Goal: Task Accomplishment & Management: Manage account settings

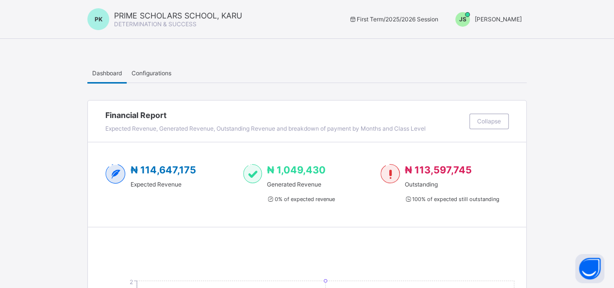
click at [518, 17] on span "Joel Shoka" at bounding box center [498, 19] width 47 height 7
click at [487, 43] on span "Switch to Admin View" at bounding box center [486, 41] width 74 height 11
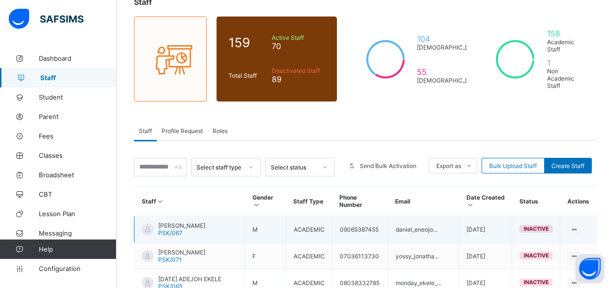
scroll to position [97, 0]
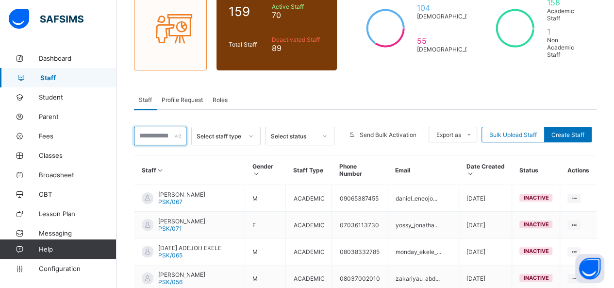
click at [161, 127] on input "text" at bounding box center [160, 136] width 52 height 18
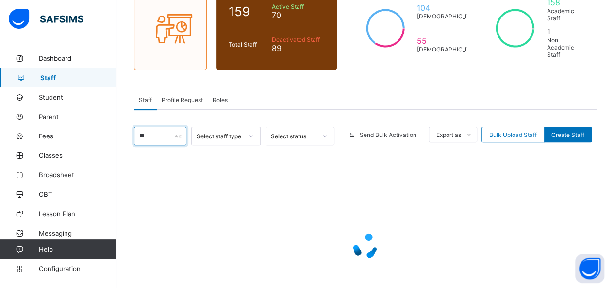
type input "*"
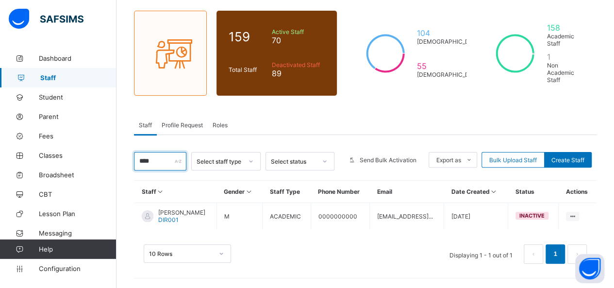
scroll to position [60, 0]
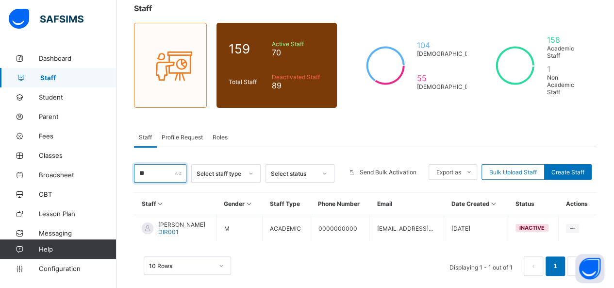
type input "*"
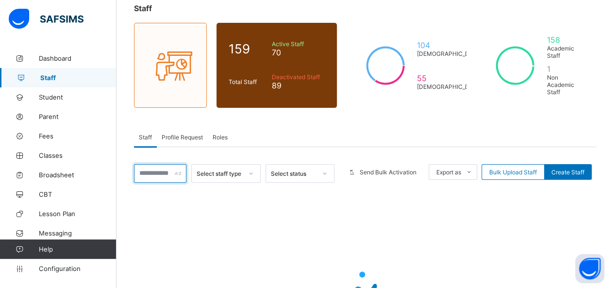
scroll to position [103, 0]
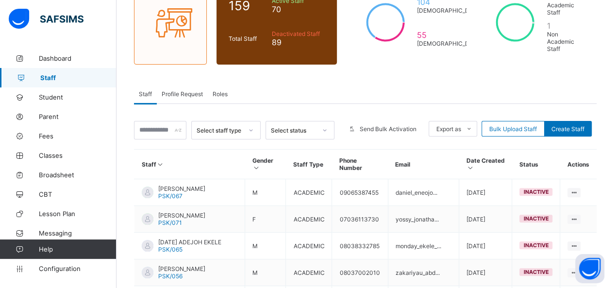
click at [315, 127] on div "Select status" at bounding box center [294, 130] width 46 height 7
click at [333, 122] on div at bounding box center [325, 130] width 17 height 16
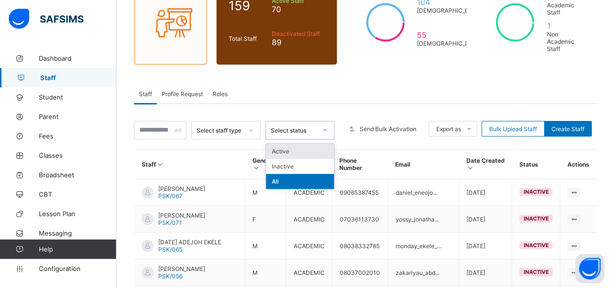
click at [328, 125] on icon at bounding box center [325, 130] width 6 height 10
click at [299, 144] on div "Active" at bounding box center [300, 151] width 68 height 15
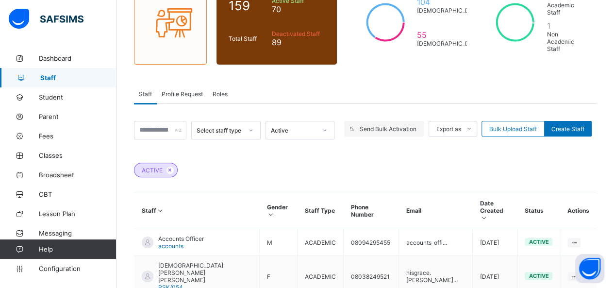
click at [399, 125] on span "Send Bulk Activation" at bounding box center [388, 128] width 57 height 7
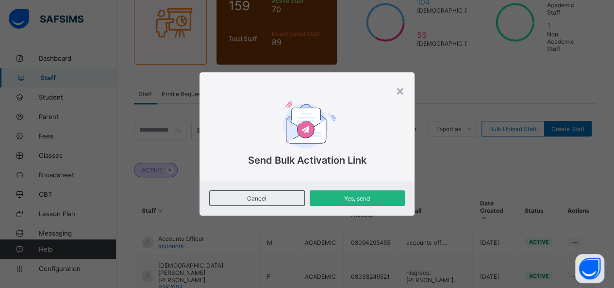
click at [346, 195] on span "Yes, send" at bounding box center [357, 198] width 81 height 7
click at [350, 199] on span "Yes, send" at bounding box center [357, 198] width 81 height 7
click at [342, 200] on span "Yes, send" at bounding box center [357, 198] width 81 height 7
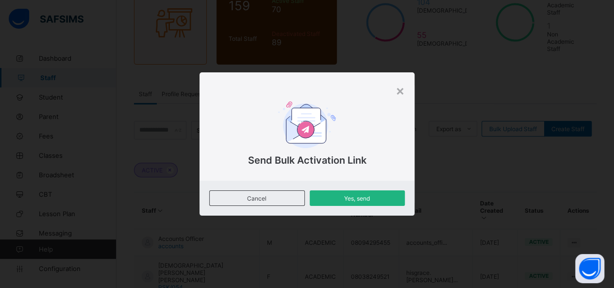
click at [351, 202] on div "Yes, send" at bounding box center [357, 198] width 95 height 16
drag, startPoint x: 399, startPoint y: 94, endPoint x: 403, endPoint y: 128, distance: 34.2
click at [400, 94] on div "×" at bounding box center [400, 90] width 9 height 17
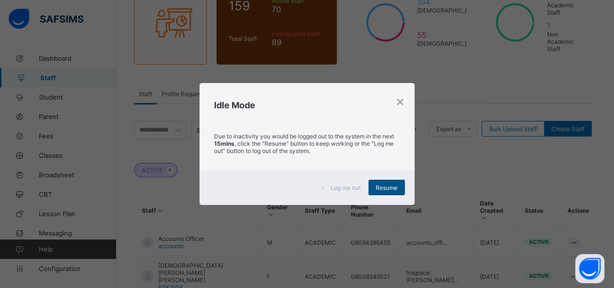
click at [390, 188] on span "Resume" at bounding box center [387, 187] width 22 height 7
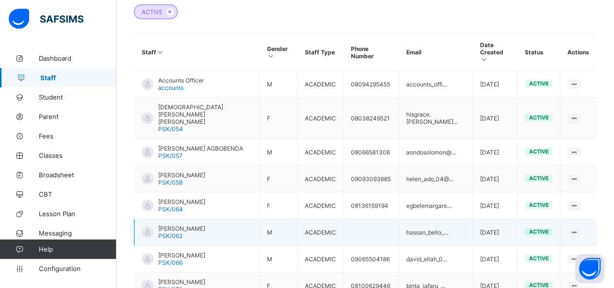
scroll to position [249, 0]
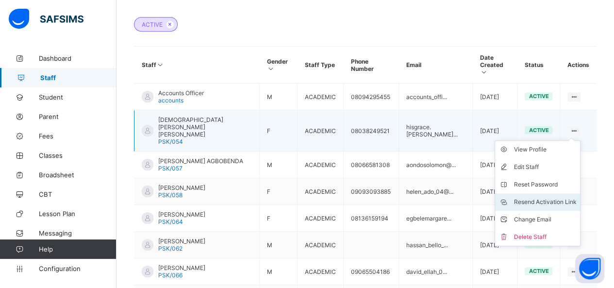
click at [552, 197] on div "Resend Activation Link" at bounding box center [545, 202] width 63 height 10
click at [546, 197] on div "Resend Activation Link" at bounding box center [545, 202] width 63 height 10
click at [566, 193] on li "Resend Activation Link" at bounding box center [537, 201] width 85 height 17
click at [576, 197] on div "Resend Activation Link" at bounding box center [545, 202] width 63 height 10
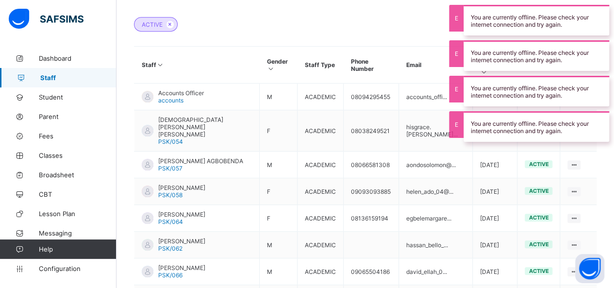
click at [288, 5] on div "ACTIVE" at bounding box center [365, 19] width 463 height 34
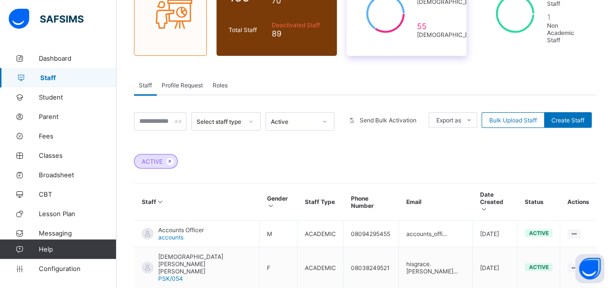
scroll to position [0, 0]
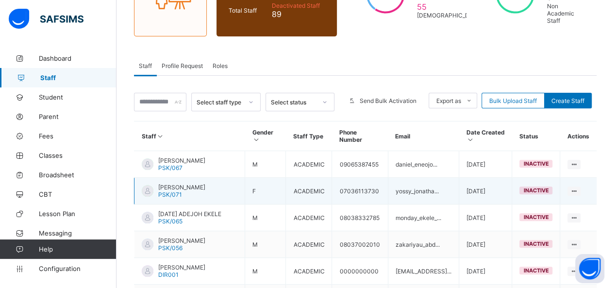
scroll to position [118, 0]
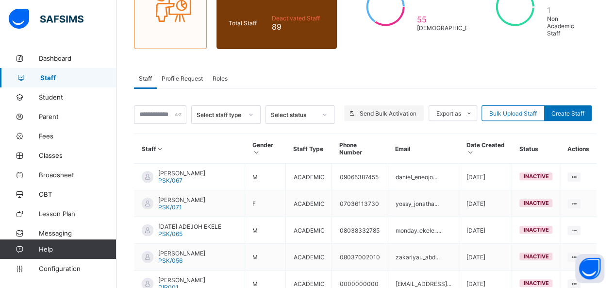
click at [352, 105] on span at bounding box center [352, 113] width 16 height 16
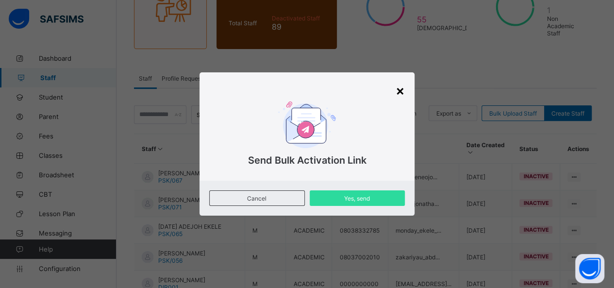
click at [400, 93] on div "×" at bounding box center [400, 90] width 9 height 17
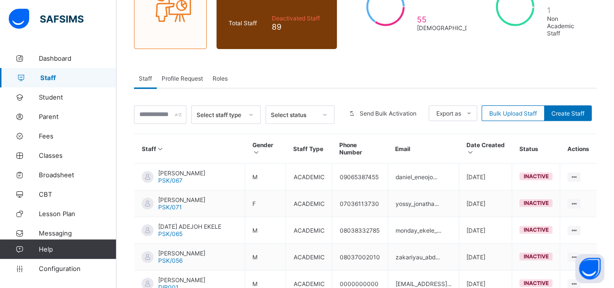
click at [317, 105] on div "Select status" at bounding box center [300, 114] width 69 height 18
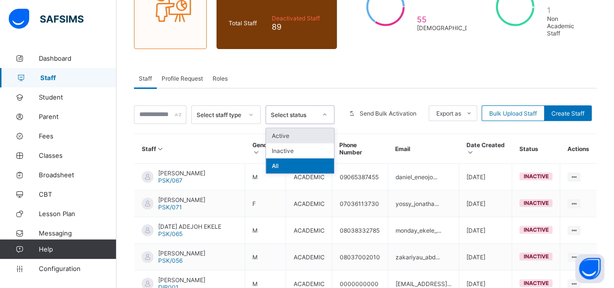
click at [305, 128] on div "Active" at bounding box center [300, 135] width 68 height 15
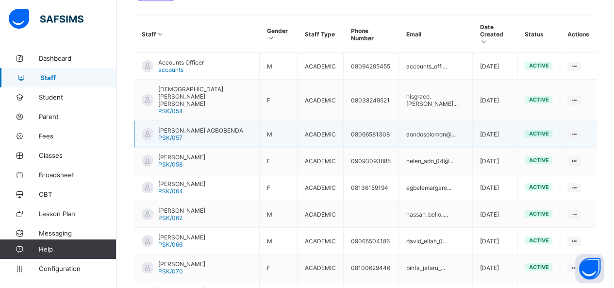
scroll to position [264, 0]
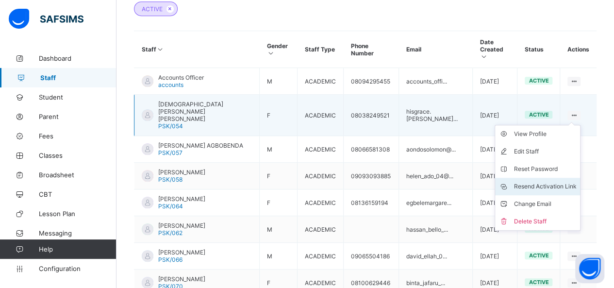
click at [540, 178] on li "Resend Activation Link" at bounding box center [537, 186] width 85 height 17
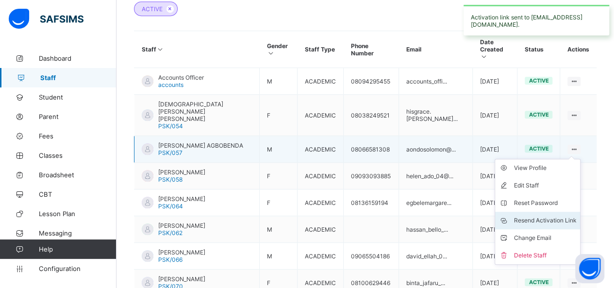
click at [539, 216] on div "Resend Activation Link" at bounding box center [545, 221] width 63 height 10
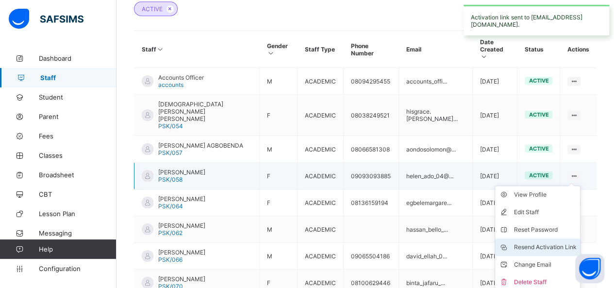
click at [559, 242] on div "Resend Activation Link" at bounding box center [545, 247] width 63 height 10
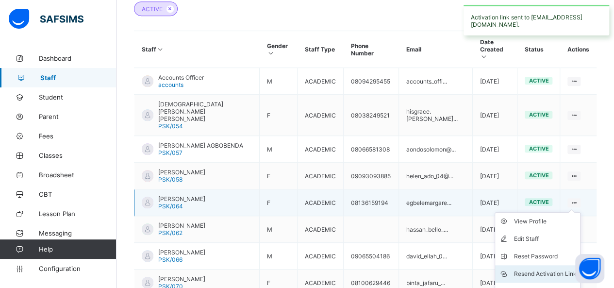
click at [548, 269] on div "Resend Activation Link" at bounding box center [545, 274] width 63 height 10
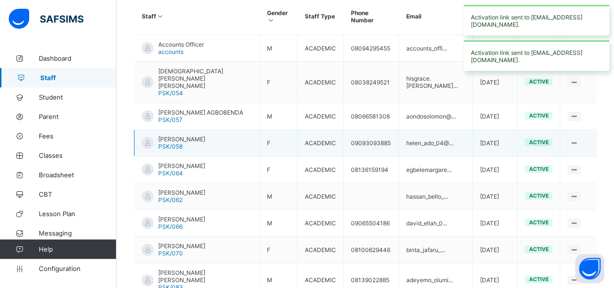
scroll to position [355, 0]
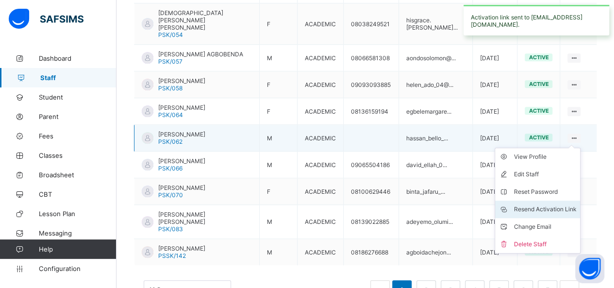
click at [566, 204] on div "Resend Activation Link" at bounding box center [545, 209] width 63 height 10
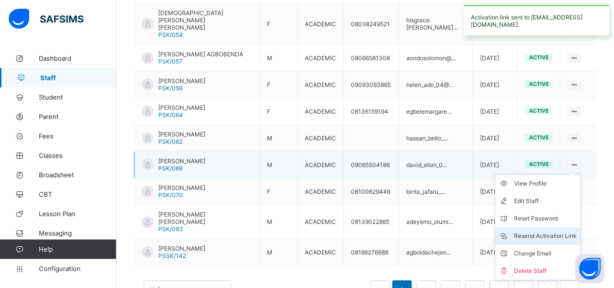
click at [553, 231] on div "Resend Activation Link" at bounding box center [545, 236] width 63 height 10
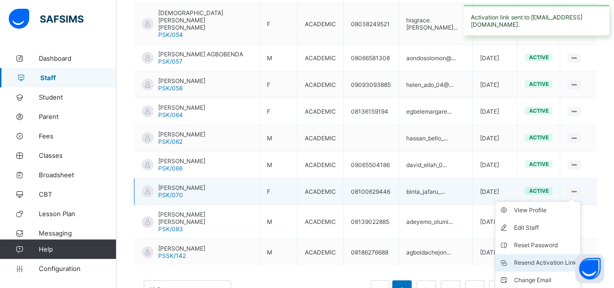
click at [558, 254] on li "Resend Activation Link" at bounding box center [537, 262] width 85 height 17
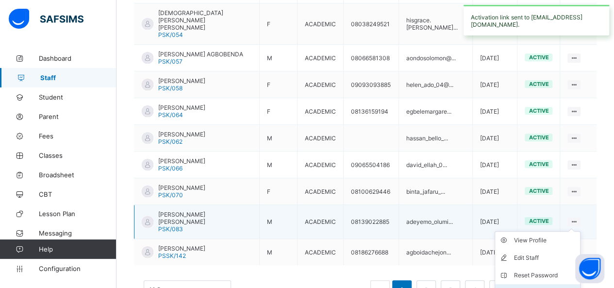
click at [527, 284] on li "Resend Activation Link" at bounding box center [537, 292] width 85 height 17
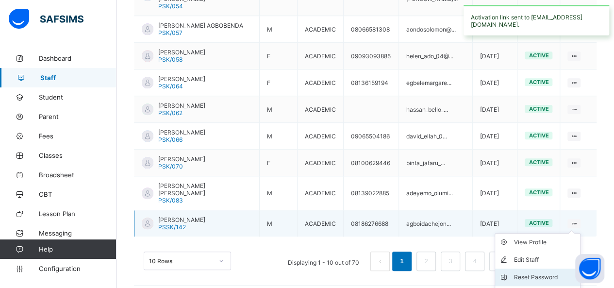
scroll to position [399, 0]
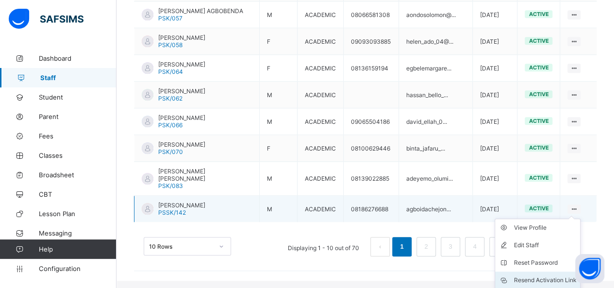
click at [543, 275] on div "Resend Activation Link" at bounding box center [545, 280] width 63 height 10
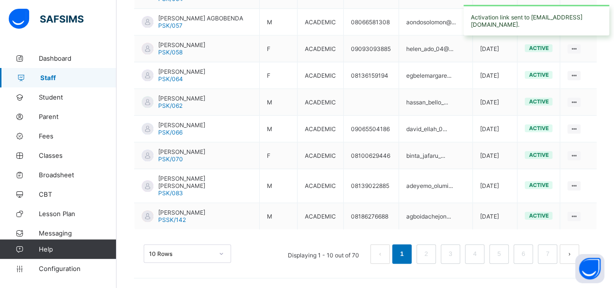
scroll to position [355, 0]
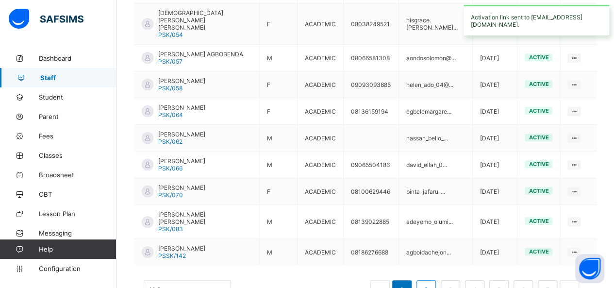
click at [431, 284] on link "2" at bounding box center [425, 290] width 9 height 13
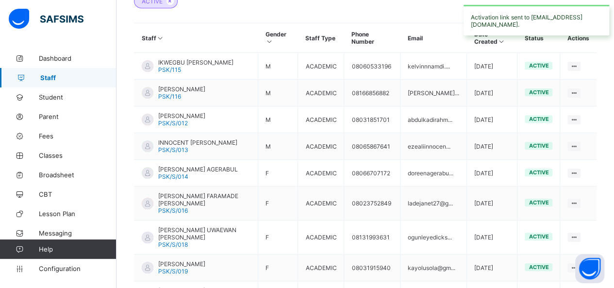
scroll to position [252, 0]
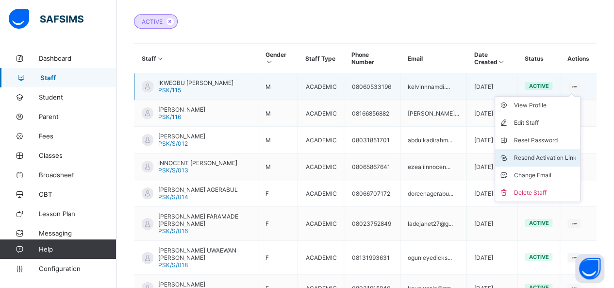
click at [552, 153] on div "Resend Activation Link" at bounding box center [545, 158] width 63 height 10
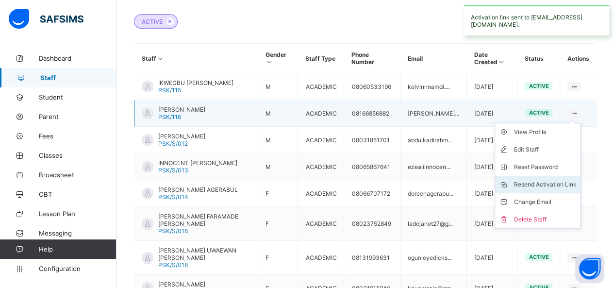
click at [553, 180] on li "Resend Activation Link" at bounding box center [537, 184] width 85 height 17
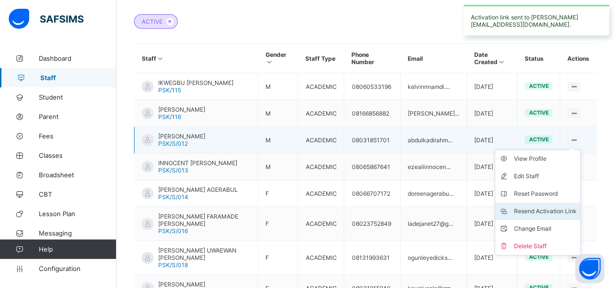
click at [555, 206] on div "Resend Activation Link" at bounding box center [545, 211] width 63 height 10
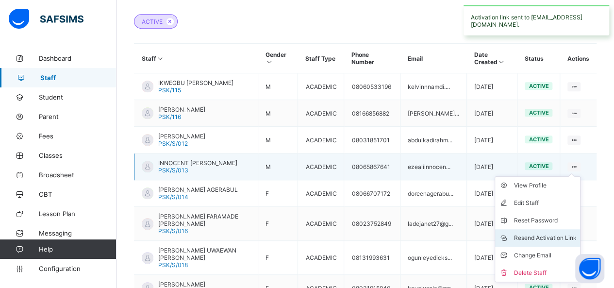
click at [550, 229] on li "Resend Activation Link" at bounding box center [537, 237] width 85 height 17
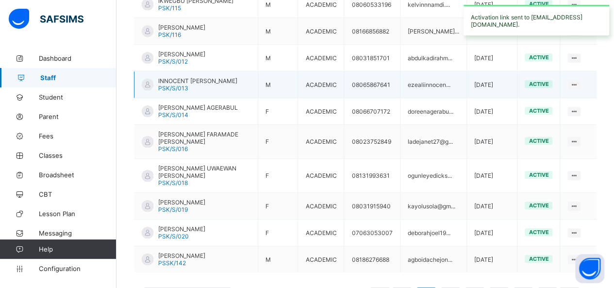
scroll to position [349, 0]
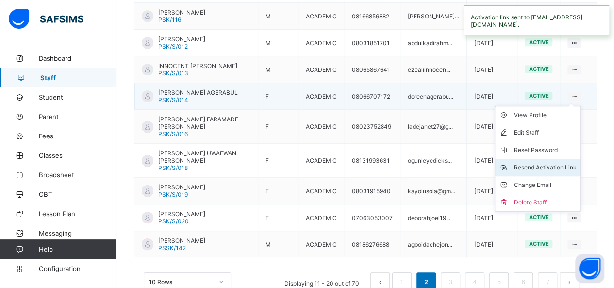
click at [558, 163] on div "Resend Activation Link" at bounding box center [545, 168] width 63 height 10
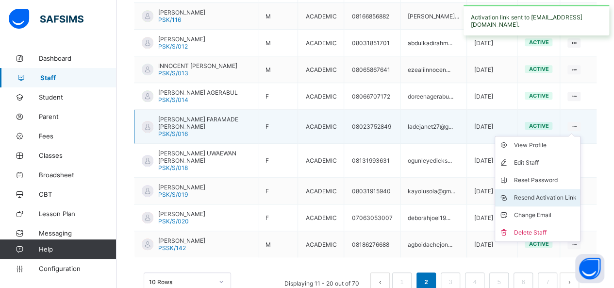
click at [555, 193] on div "Resend Activation Link" at bounding box center [545, 198] width 63 height 10
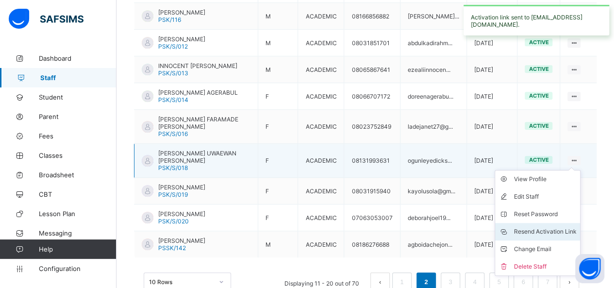
click at [560, 223] on li "Resend Activation Link" at bounding box center [537, 231] width 85 height 17
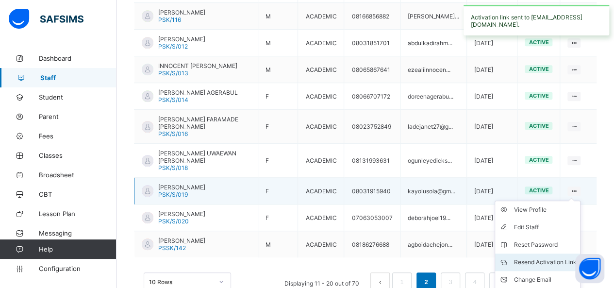
click at [558, 257] on div "Resend Activation Link" at bounding box center [545, 262] width 63 height 10
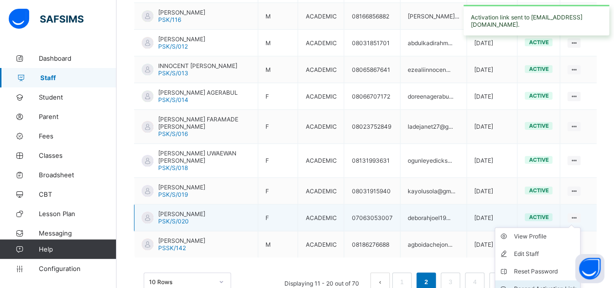
click at [545, 284] on div "Resend Activation Link" at bounding box center [545, 289] width 63 height 10
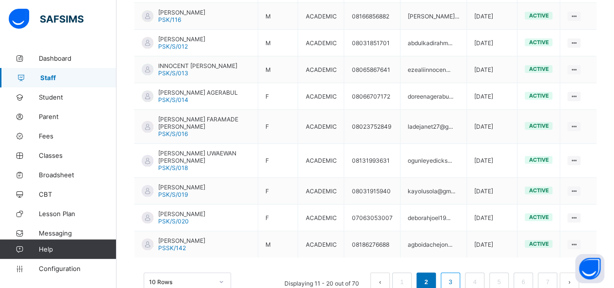
click at [455, 276] on link "3" at bounding box center [450, 282] width 9 height 13
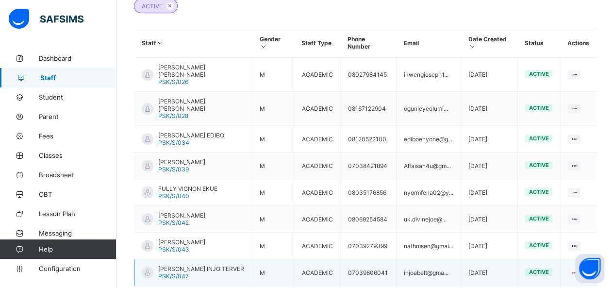
scroll to position [252, 0]
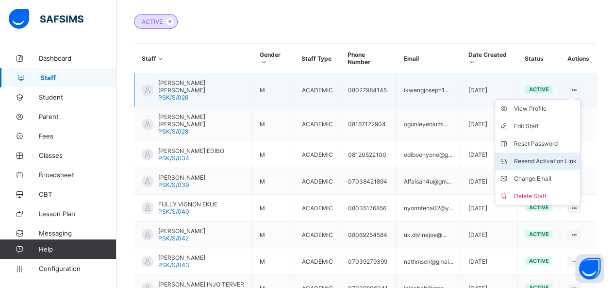
click at [552, 156] on div "Resend Activation Link" at bounding box center [545, 161] width 63 height 10
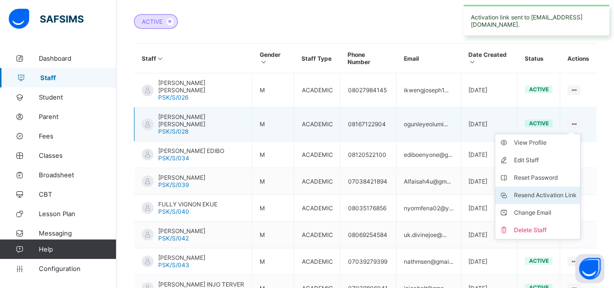
click at [560, 190] on div "Resend Activation Link" at bounding box center [545, 195] width 63 height 10
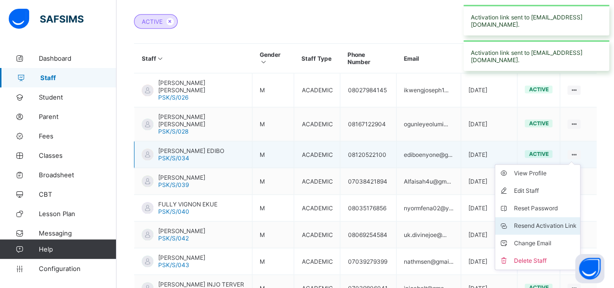
click at [562, 221] on div "Resend Activation Link" at bounding box center [545, 226] width 63 height 10
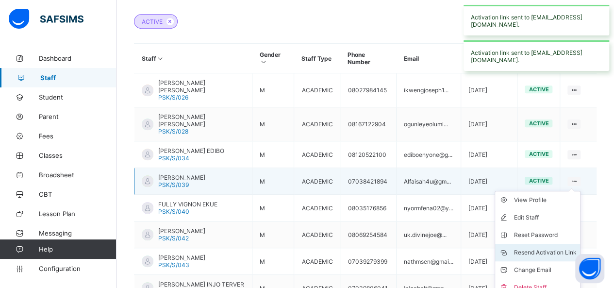
click at [552, 248] on div "Resend Activation Link" at bounding box center [545, 253] width 63 height 10
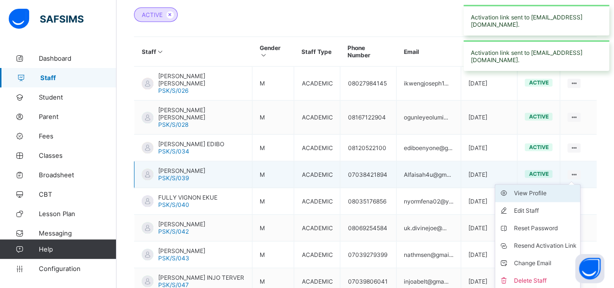
scroll to position [300, 0]
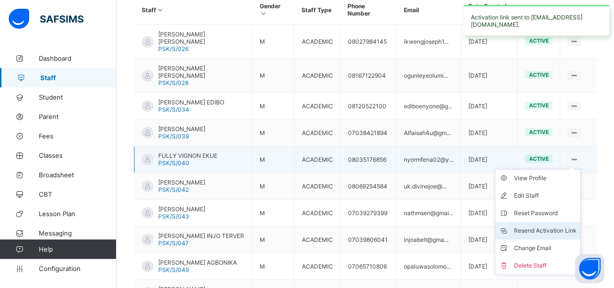
click at [559, 226] on div "Resend Activation Link" at bounding box center [545, 231] width 63 height 10
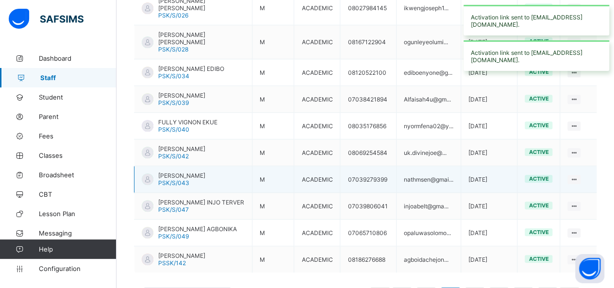
scroll to position [349, 0]
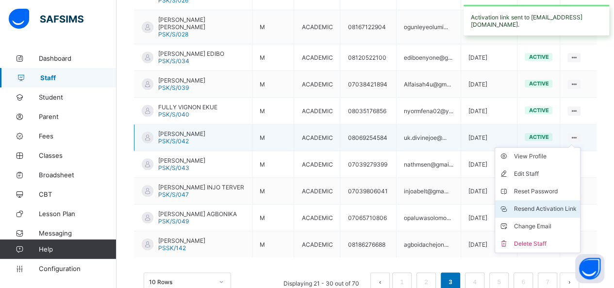
click at [555, 204] on div "Resend Activation Link" at bounding box center [545, 209] width 63 height 10
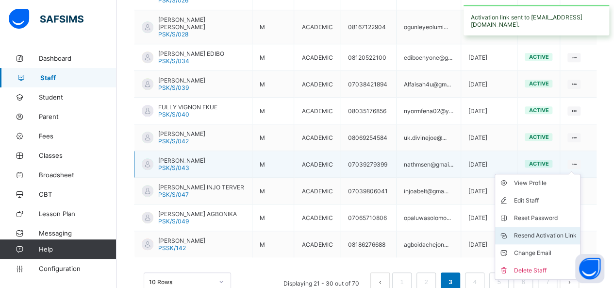
click at [561, 231] on div "Resend Activation Link" at bounding box center [545, 236] width 63 height 10
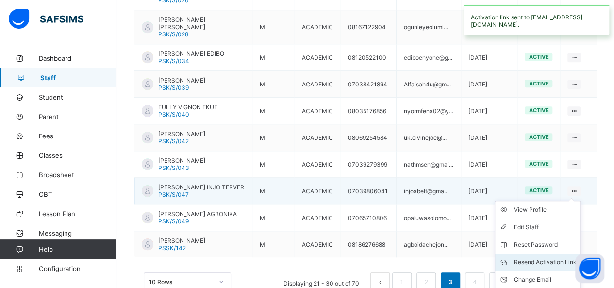
click at [554, 253] on li "Resend Activation Link" at bounding box center [537, 261] width 85 height 17
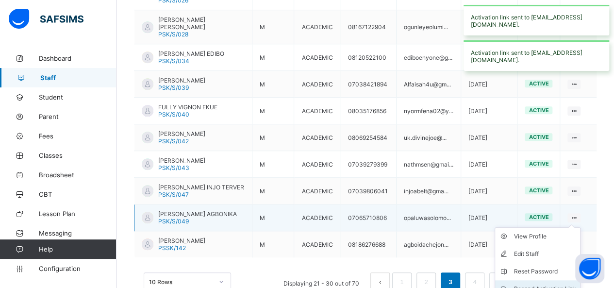
click at [556, 284] on div "Resend Activation Link" at bounding box center [545, 289] width 63 height 10
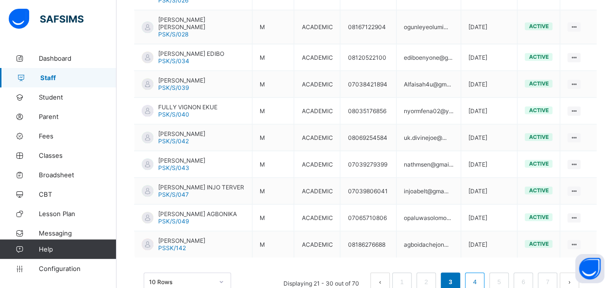
click at [479, 276] on link "4" at bounding box center [474, 282] width 9 height 13
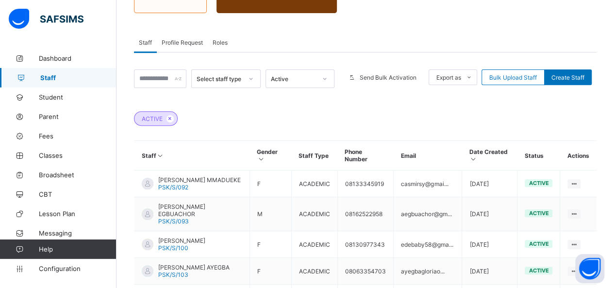
scroll to position [252, 0]
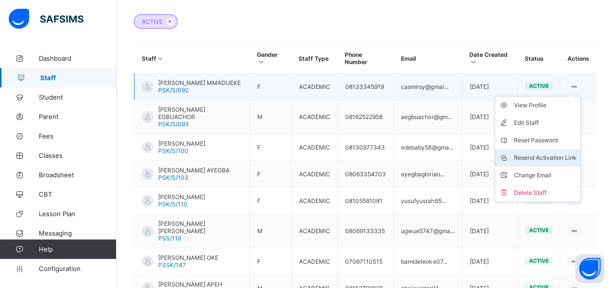
click at [561, 153] on div "Resend Activation Link" at bounding box center [545, 158] width 63 height 10
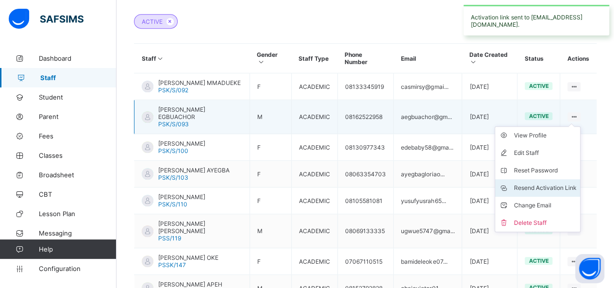
click at [566, 183] on div "Resend Activation Link" at bounding box center [545, 188] width 63 height 10
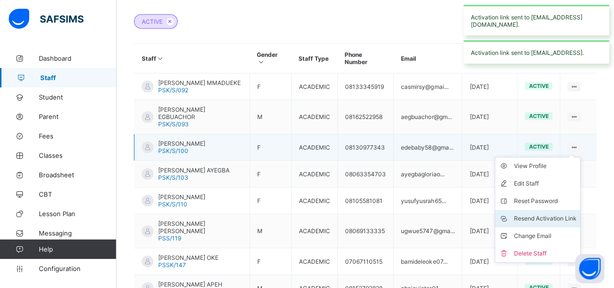
click at [555, 214] on div "Resend Activation Link" at bounding box center [545, 219] width 63 height 10
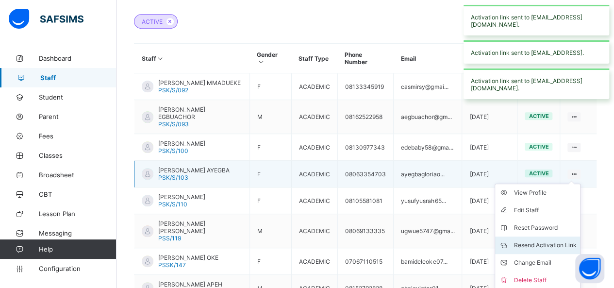
click at [552, 245] on div "Resend Activation Link" at bounding box center [545, 245] width 63 height 10
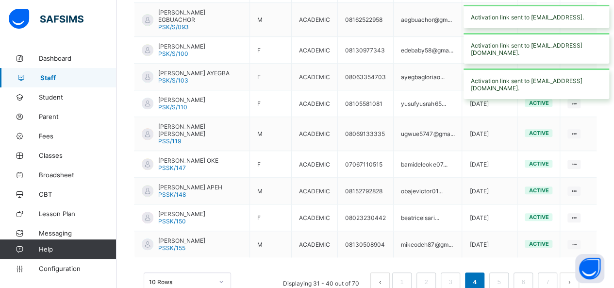
scroll to position [300, 0]
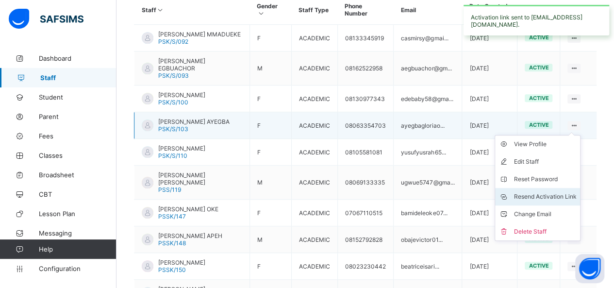
click at [550, 192] on div "Resend Activation Link" at bounding box center [545, 197] width 63 height 10
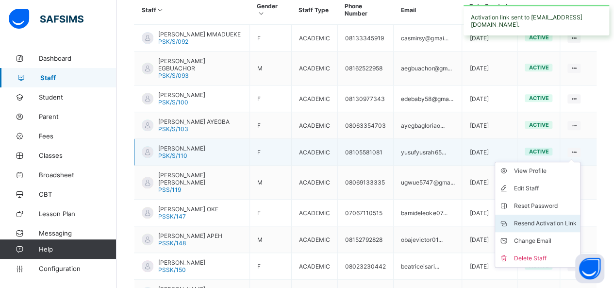
click at [547, 220] on div "Resend Activation Link" at bounding box center [545, 224] width 63 height 10
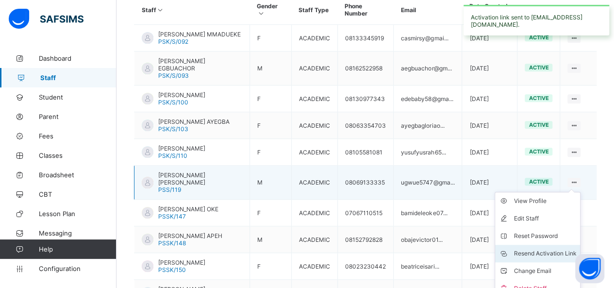
click at [558, 249] on div "Resend Activation Link" at bounding box center [545, 254] width 63 height 10
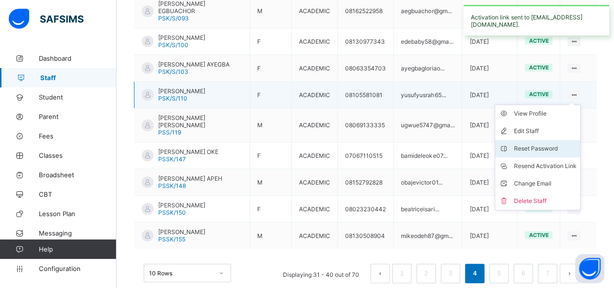
scroll to position [362, 0]
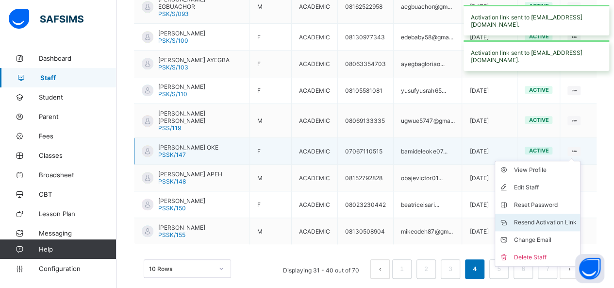
click at [555, 218] on div "Resend Activation Link" at bounding box center [545, 223] width 63 height 10
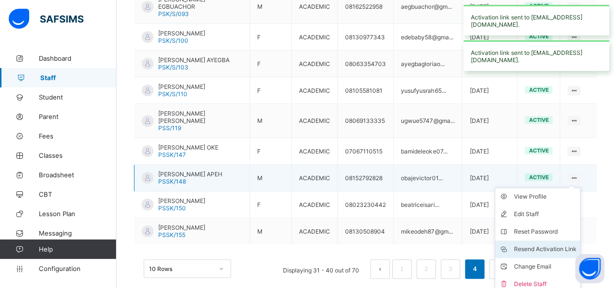
click at [548, 244] on div "Resend Activation Link" at bounding box center [545, 249] width 63 height 10
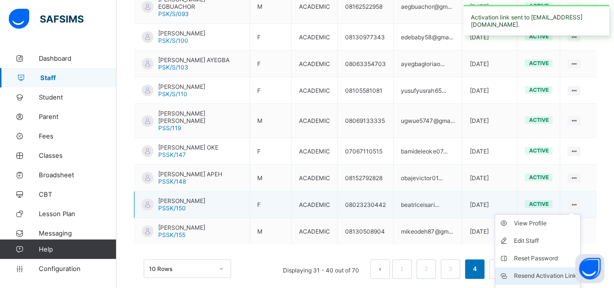
click at [528, 271] on div "Resend Activation Link" at bounding box center [545, 276] width 63 height 10
click at [536, 271] on div "Resend Activation Link" at bounding box center [545, 276] width 63 height 10
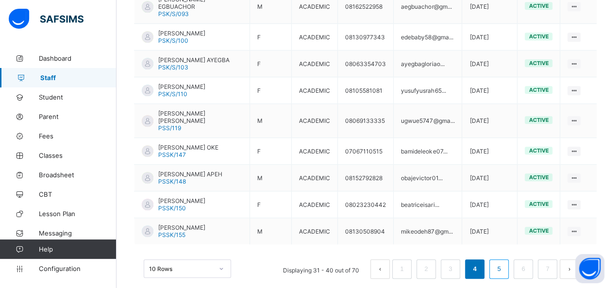
click at [504, 263] on link "5" at bounding box center [498, 269] width 9 height 13
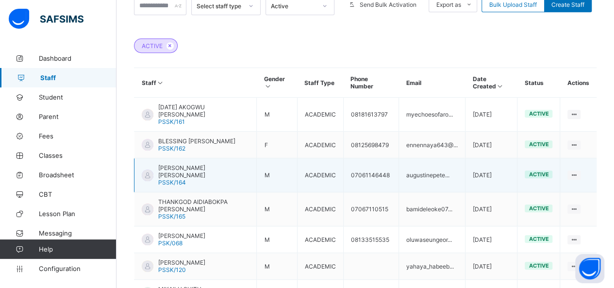
scroll to position [252, 0]
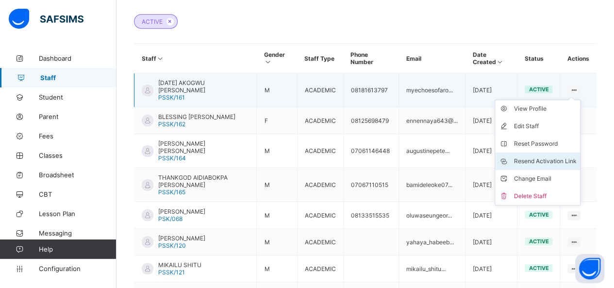
click at [547, 156] on div "Resend Activation Link" at bounding box center [545, 161] width 63 height 10
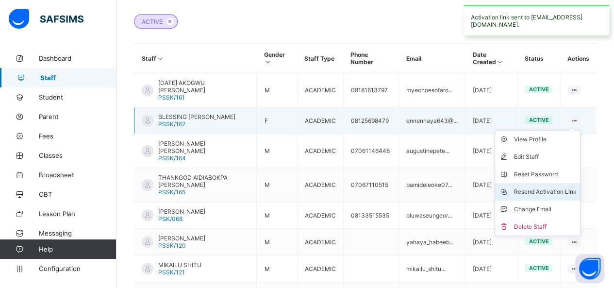
click at [556, 187] on div "Resend Activation Link" at bounding box center [545, 192] width 63 height 10
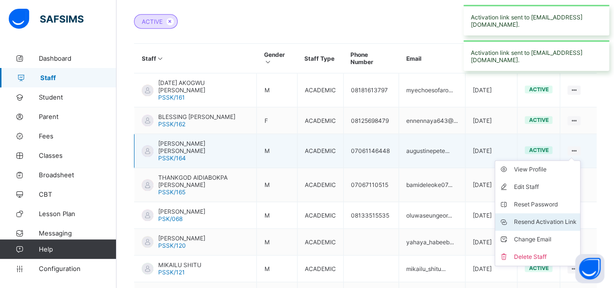
click at [551, 217] on div "Resend Activation Link" at bounding box center [545, 222] width 63 height 10
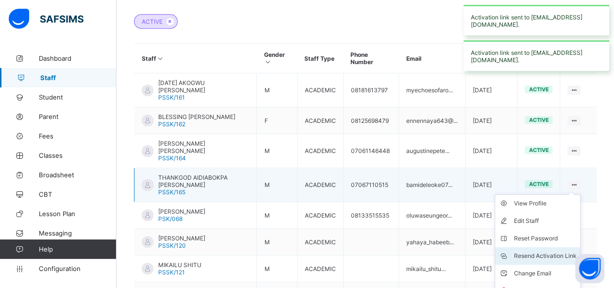
click at [554, 247] on li "Resend Activation Link" at bounding box center [537, 255] width 85 height 17
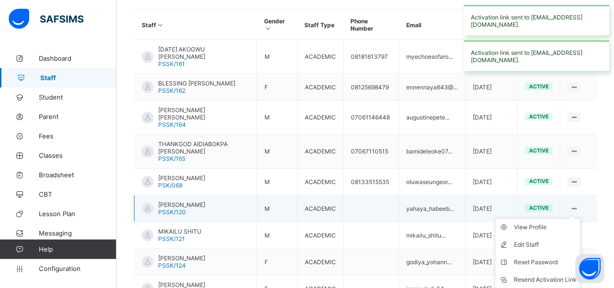
scroll to position [300, 0]
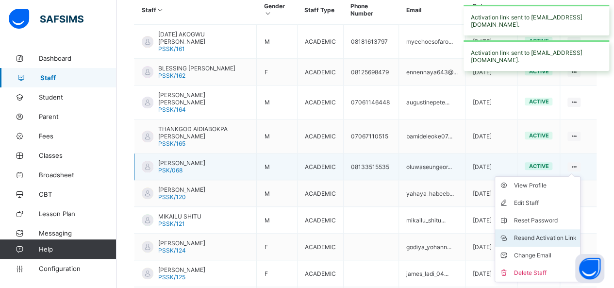
click at [546, 233] on div "Resend Activation Link" at bounding box center [545, 238] width 63 height 10
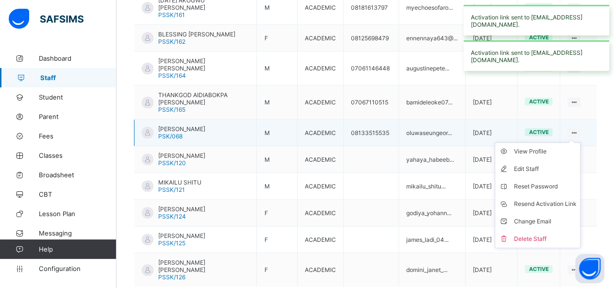
scroll to position [349, 0]
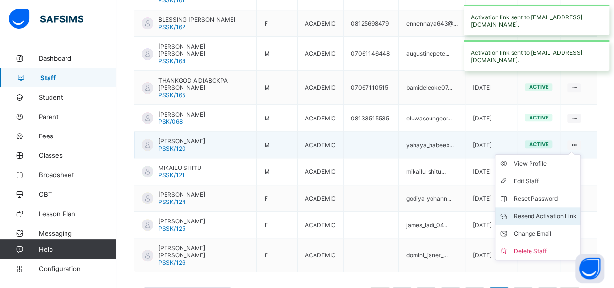
click at [562, 211] on div "Resend Activation Link" at bounding box center [545, 216] width 63 height 10
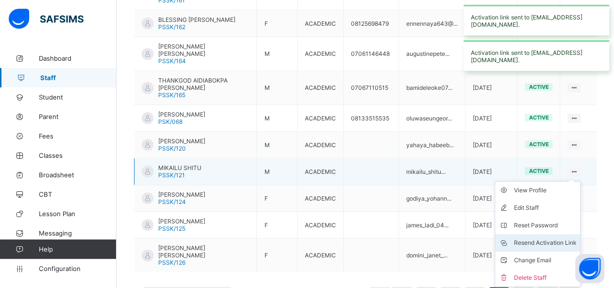
click at [551, 238] on div "Resend Activation Link" at bounding box center [545, 243] width 63 height 10
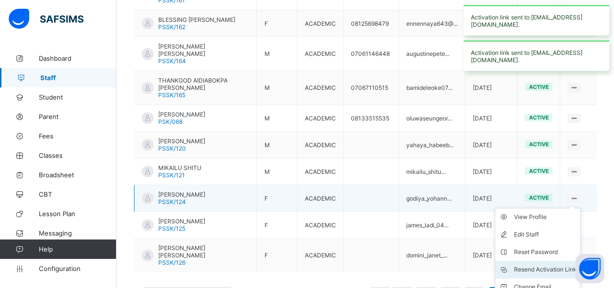
click at [560, 265] on div "Resend Activation Link" at bounding box center [545, 270] width 63 height 10
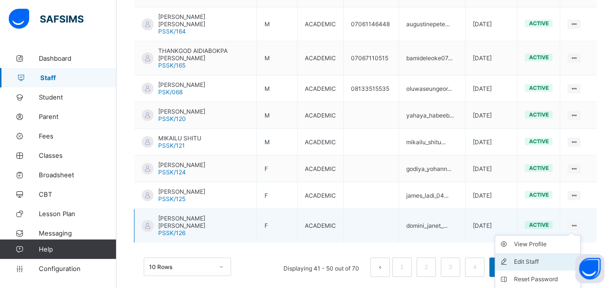
scroll to position [392, 0]
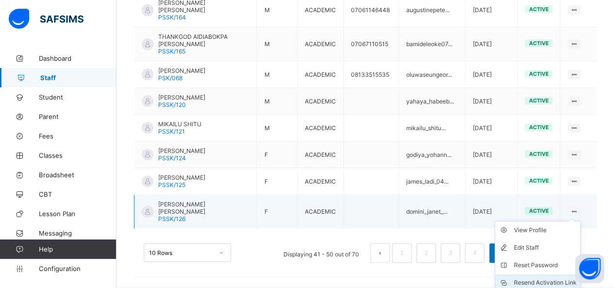
click at [556, 274] on li "Resend Activation Link" at bounding box center [537, 282] width 85 height 17
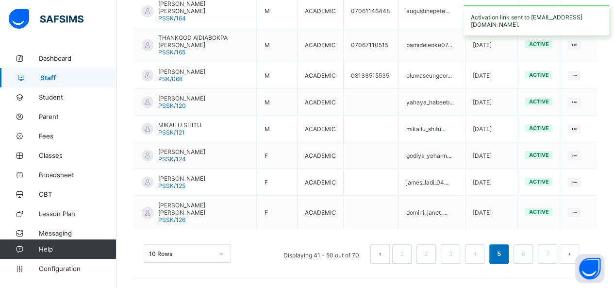
scroll to position [349, 0]
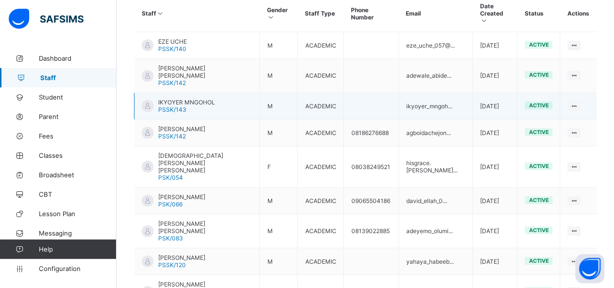
scroll to position [252, 0]
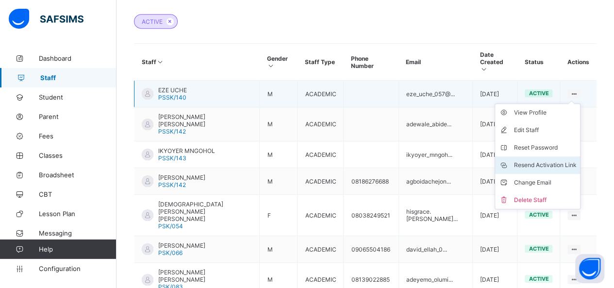
click at [563, 160] on div "Resend Activation Link" at bounding box center [545, 165] width 63 height 10
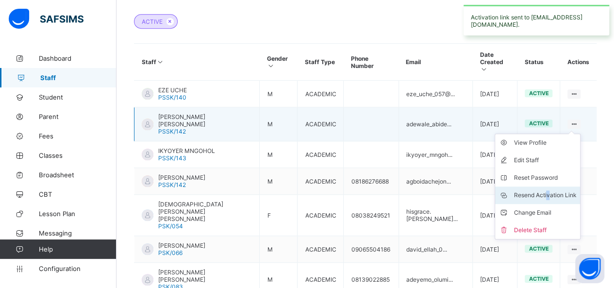
click at [555, 190] on div "Resend Activation Link" at bounding box center [545, 195] width 63 height 10
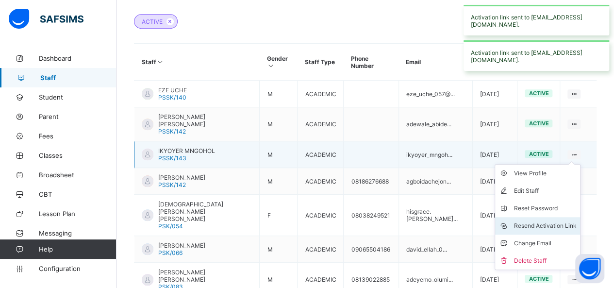
click at [555, 217] on li "Resend Activation Link" at bounding box center [537, 225] width 85 height 17
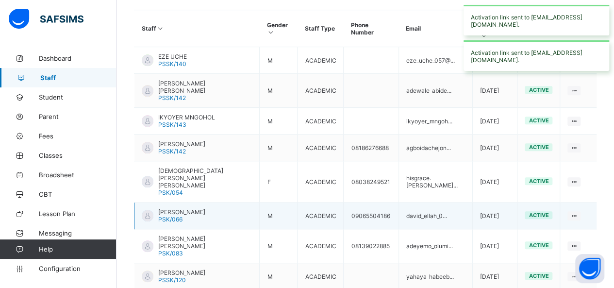
scroll to position [300, 0]
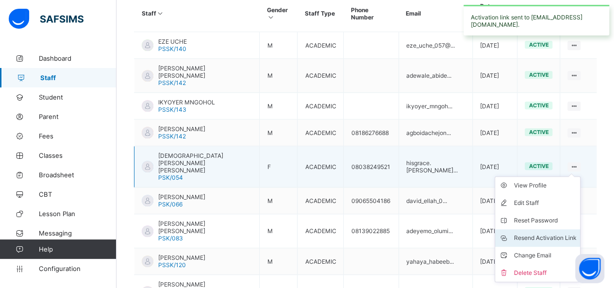
click at [558, 233] on div "Resend Activation Link" at bounding box center [545, 238] width 63 height 10
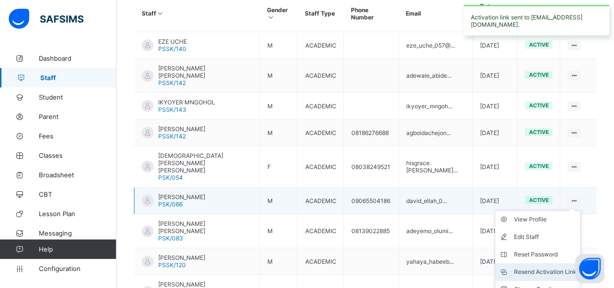
click at [555, 267] on div "Resend Activation Link" at bounding box center [545, 272] width 63 height 10
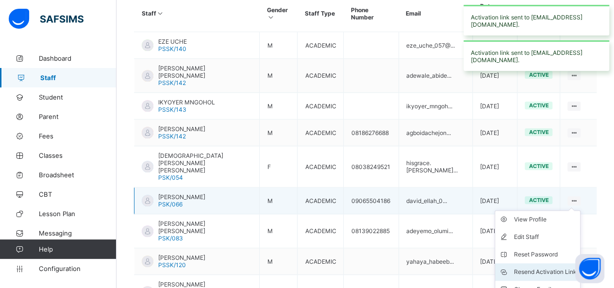
scroll to position [349, 0]
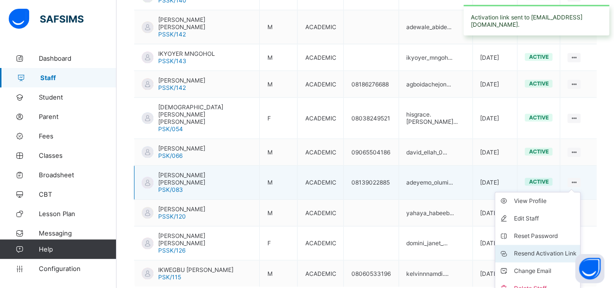
click at [551, 249] on div "Resend Activation Link" at bounding box center [545, 254] width 63 height 10
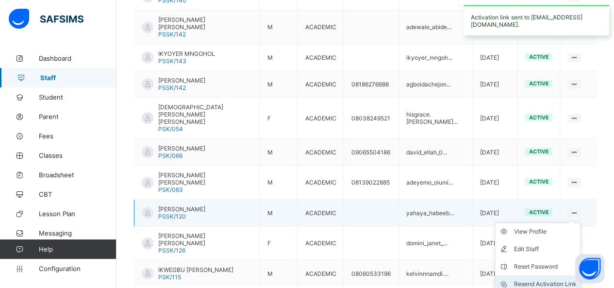
click at [573, 279] on div "Resend Activation Link" at bounding box center [545, 284] width 63 height 10
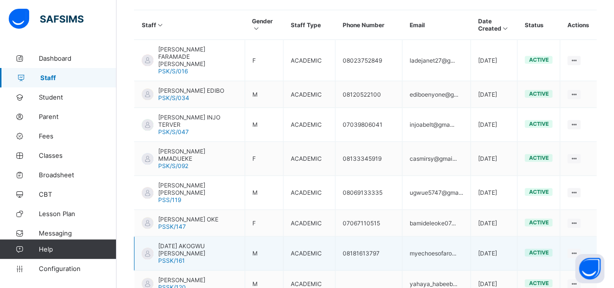
scroll to position [300, 0]
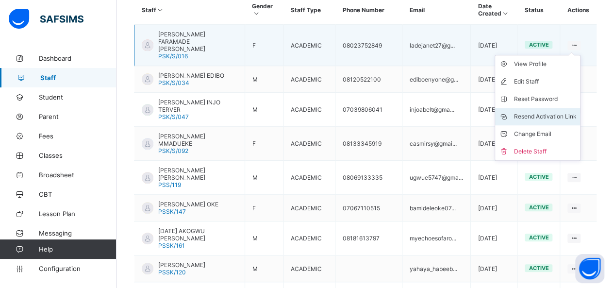
click at [559, 112] on div "Resend Activation Link" at bounding box center [545, 117] width 63 height 10
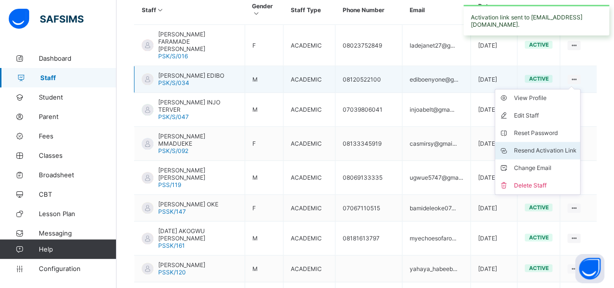
click at [542, 142] on li "Resend Activation Link" at bounding box center [537, 150] width 85 height 17
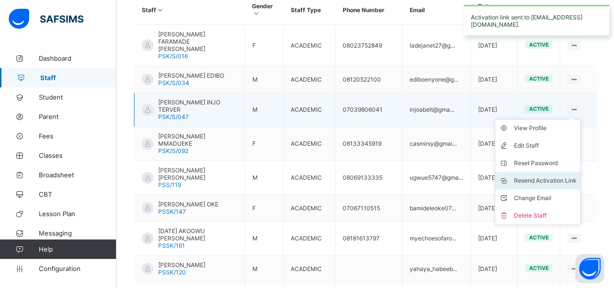
click at [558, 176] on div "Resend Activation Link" at bounding box center [545, 181] width 63 height 10
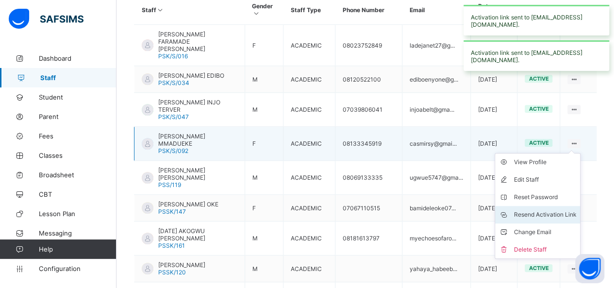
click at [548, 206] on li "Resend Activation Link" at bounding box center [537, 214] width 85 height 17
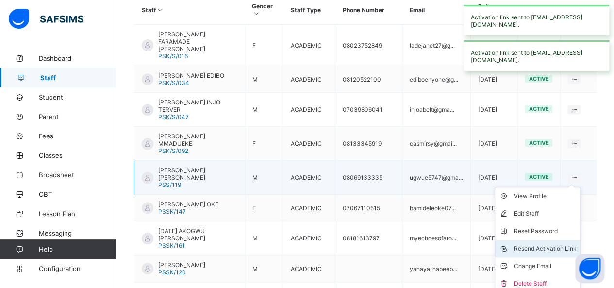
click at [547, 244] on div "Resend Activation Link" at bounding box center [545, 249] width 63 height 10
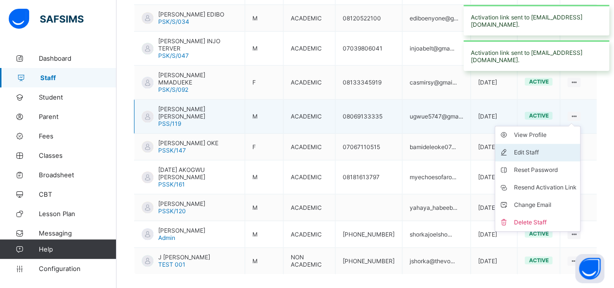
scroll to position [362, 0]
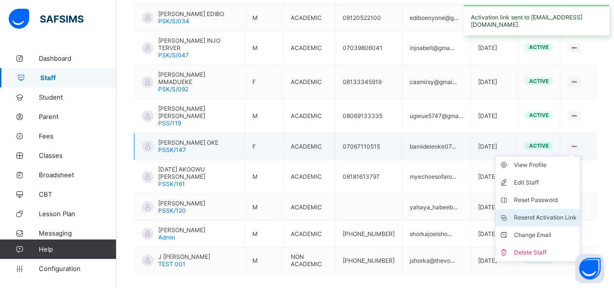
click at [554, 213] on div "Resend Activation Link" at bounding box center [545, 218] width 63 height 10
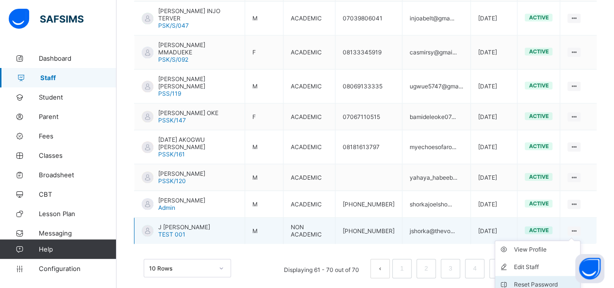
scroll to position [405, 0]
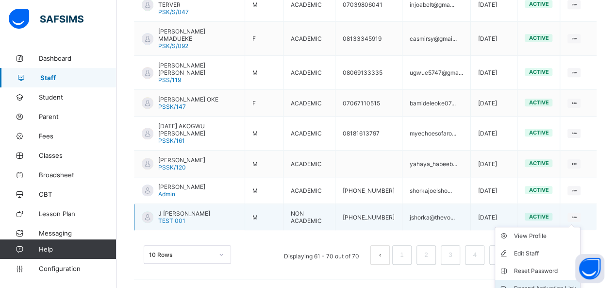
click at [555, 284] on div "Resend Activation Link" at bounding box center [545, 289] width 63 height 10
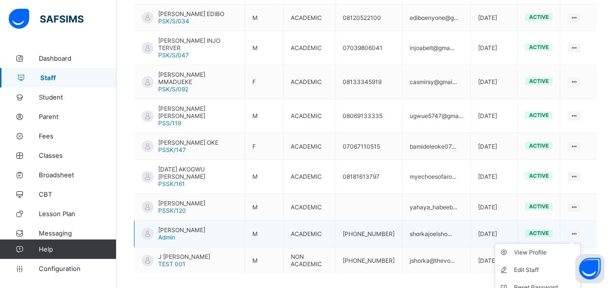
scroll to position [379, 0]
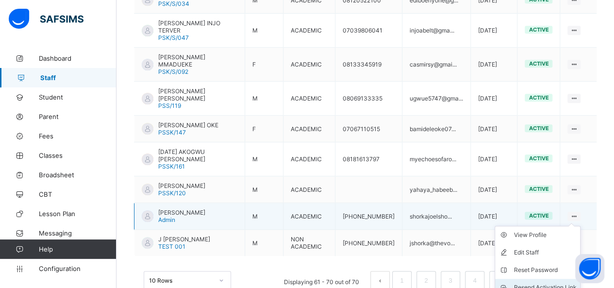
click at [561, 283] on div "Resend Activation Link" at bounding box center [545, 288] width 63 height 10
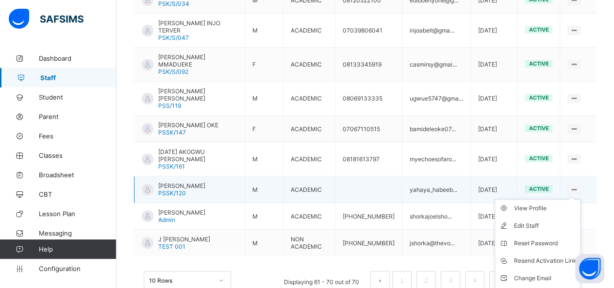
scroll to position [362, 0]
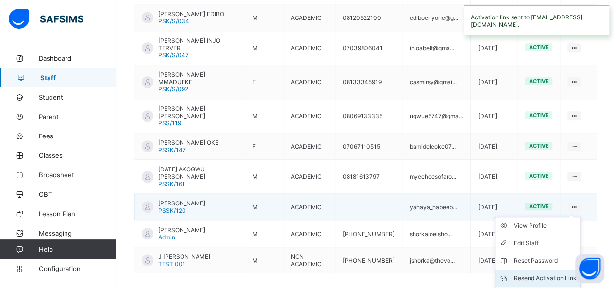
click at [543, 273] on div "Resend Activation Link" at bounding box center [545, 278] width 63 height 10
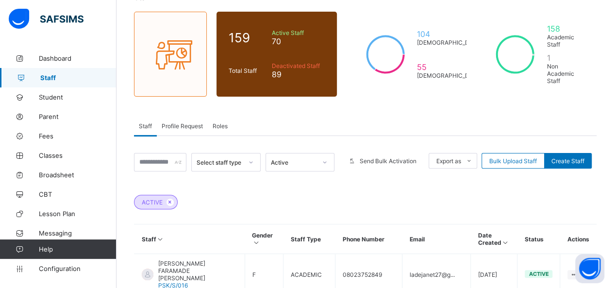
scroll to position [70, 0]
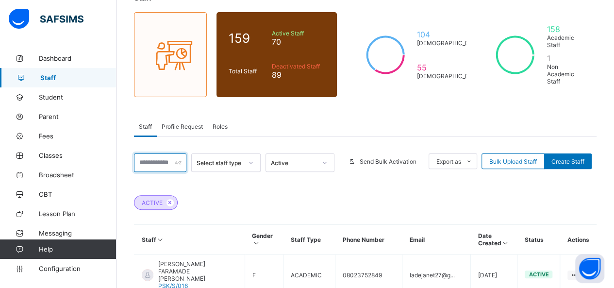
click at [163, 155] on input "text" at bounding box center [160, 162] width 52 height 18
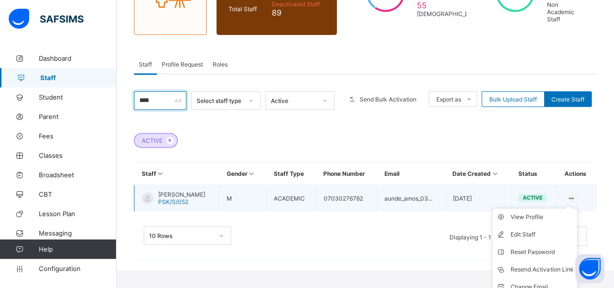
scroll to position [146, 0]
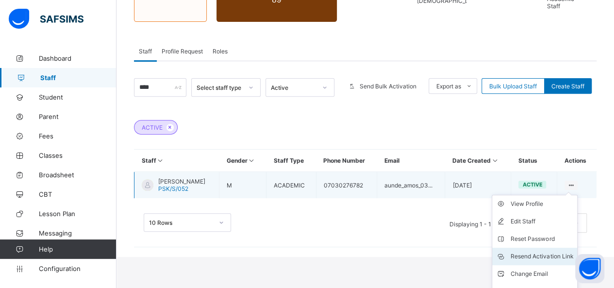
click at [539, 252] on div "Resend Activation Link" at bounding box center [542, 257] width 63 height 10
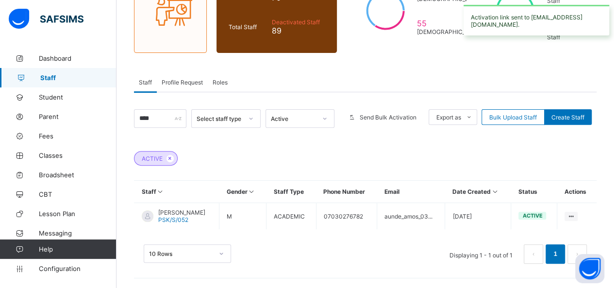
scroll to position [102, 0]
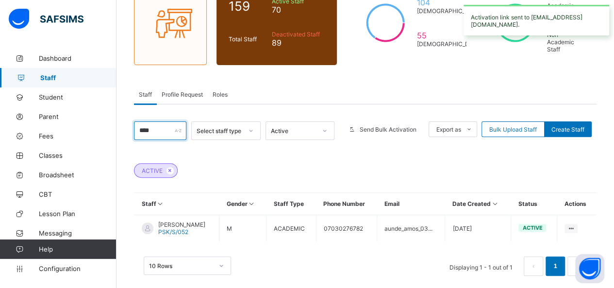
click at [161, 121] on input "****" at bounding box center [160, 130] width 52 height 18
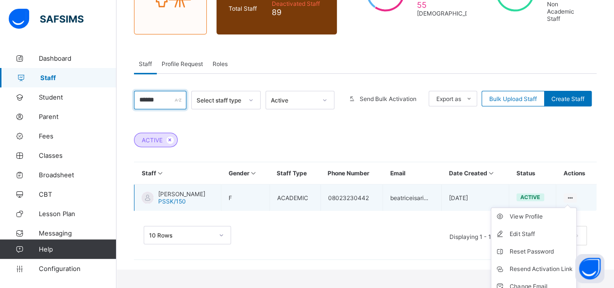
scroll to position [146, 0]
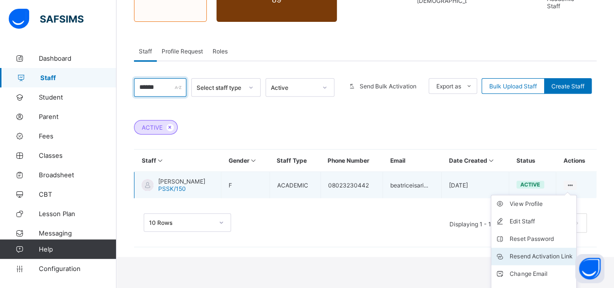
type input "******"
click at [544, 252] on div "Resend Activation Link" at bounding box center [541, 257] width 63 height 10
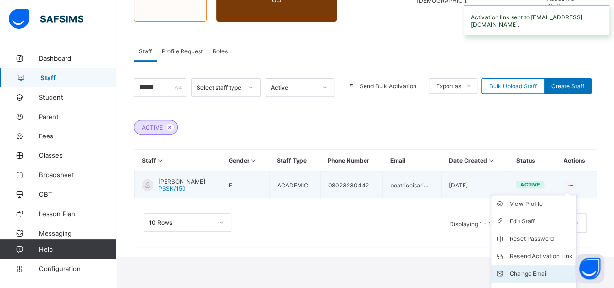
scroll to position [102, 0]
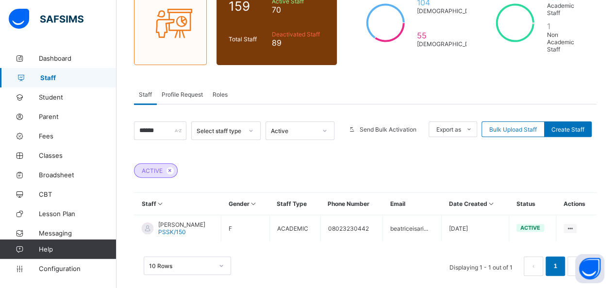
click at [53, 78] on span "Staff" at bounding box center [78, 78] width 76 height 8
click at [47, 59] on span "Dashboard" at bounding box center [78, 58] width 78 height 8
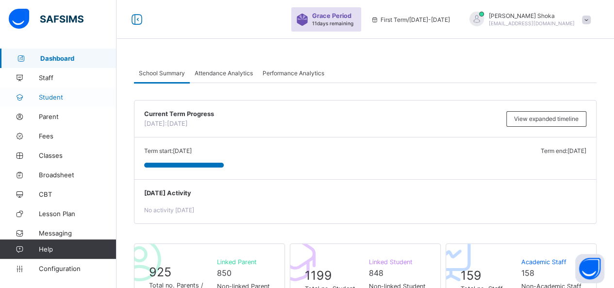
click at [47, 99] on span "Student" at bounding box center [78, 97] width 78 height 8
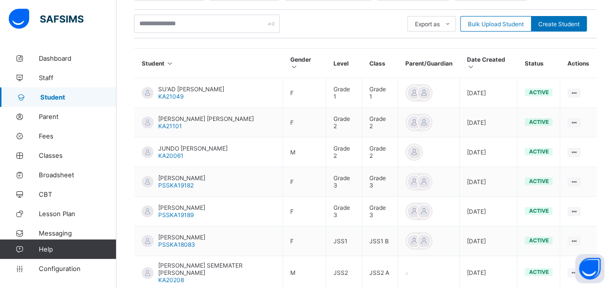
scroll to position [316, 0]
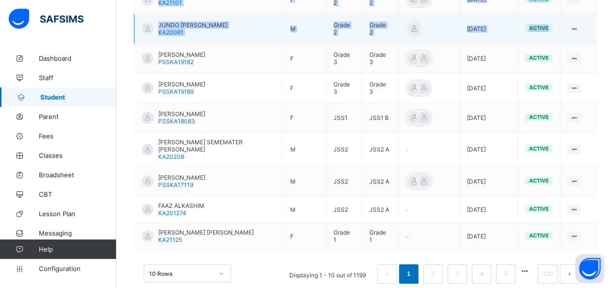
click at [597, 17] on td "View Profile Edit Student Link Parent/Guardian Delete Student" at bounding box center [578, 29] width 36 height 30
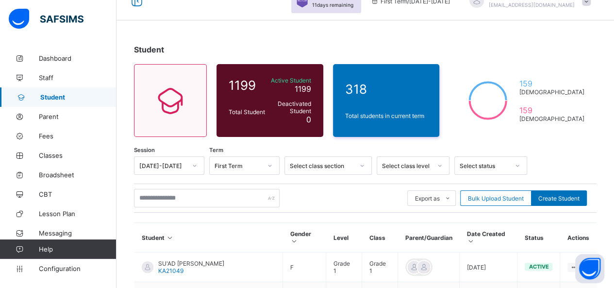
scroll to position [0, 0]
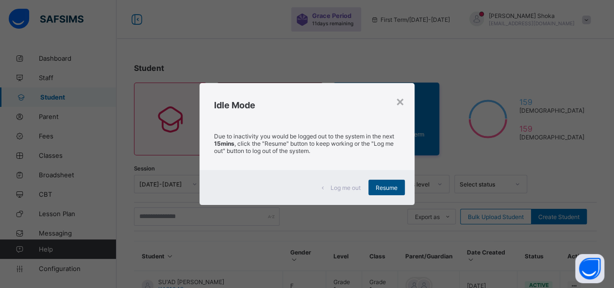
click at [389, 187] on span "Resume" at bounding box center [387, 187] width 22 height 7
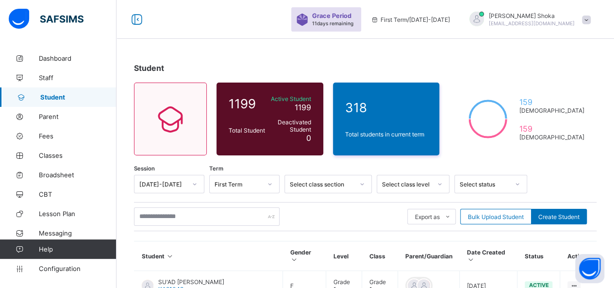
click at [590, 19] on span at bounding box center [586, 20] width 9 height 9
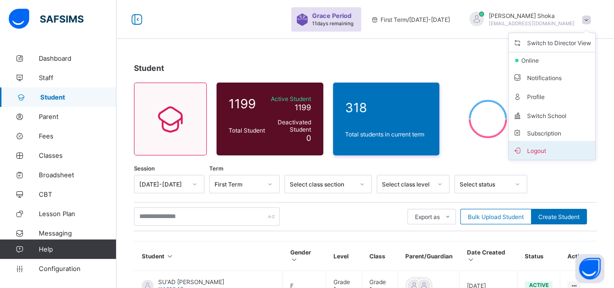
click at [542, 151] on span "Logout" at bounding box center [552, 150] width 79 height 11
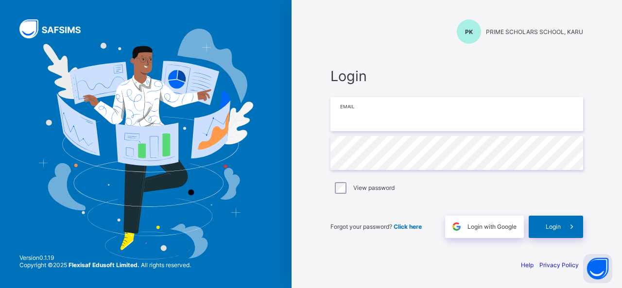
type input "**********"
click at [390, 119] on input "**********" at bounding box center [456, 114] width 252 height 34
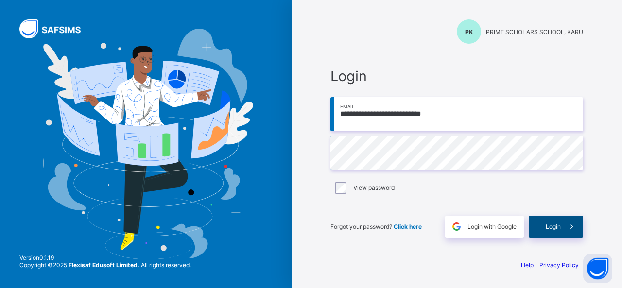
click at [570, 225] on icon at bounding box center [571, 226] width 10 height 9
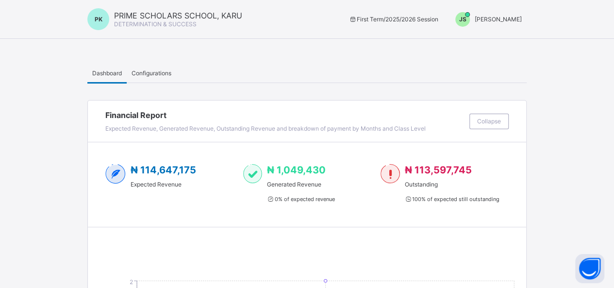
click at [517, 23] on div "JS Joel Shoka" at bounding box center [486, 19] width 81 height 15
click at [518, 20] on span "Joel Shoka" at bounding box center [498, 19] width 47 height 7
click at [510, 17] on span "Joel Shoka" at bounding box center [498, 19] width 47 height 7
click at [501, 41] on span "Switch to Admin View" at bounding box center [486, 41] width 74 height 11
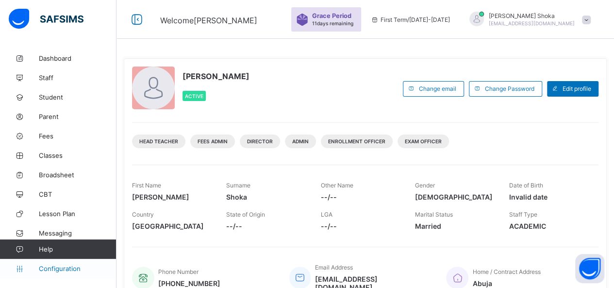
click at [53, 270] on span "Configuration" at bounding box center [77, 269] width 77 height 8
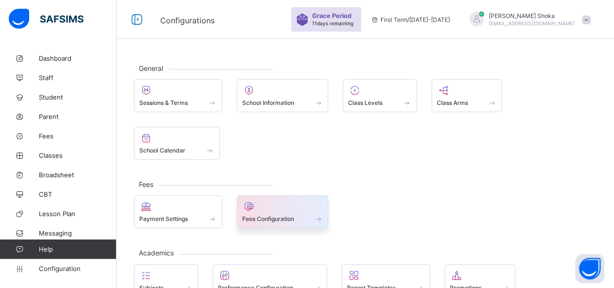
scroll to position [88, 0]
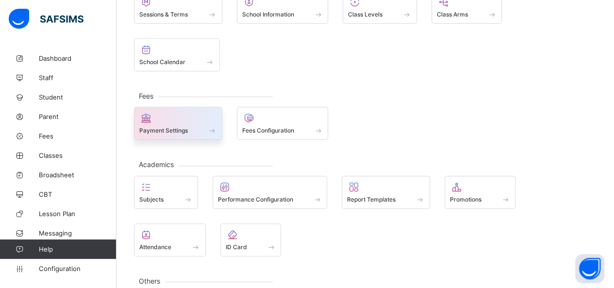
click at [188, 127] on span "Payment Settings" at bounding box center [163, 130] width 49 height 7
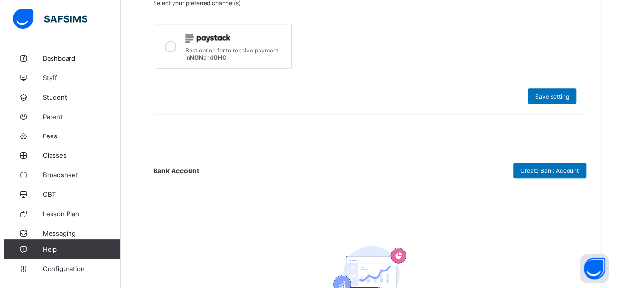
scroll to position [372, 0]
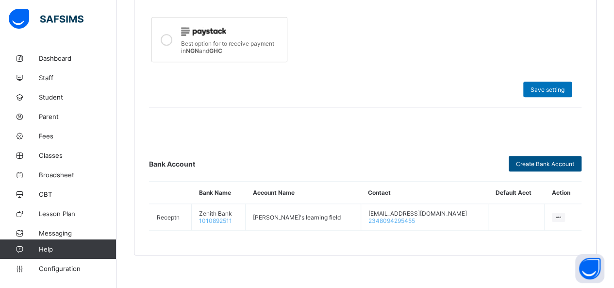
click at [547, 164] on div "Create Bank Account" at bounding box center [545, 164] width 73 height 16
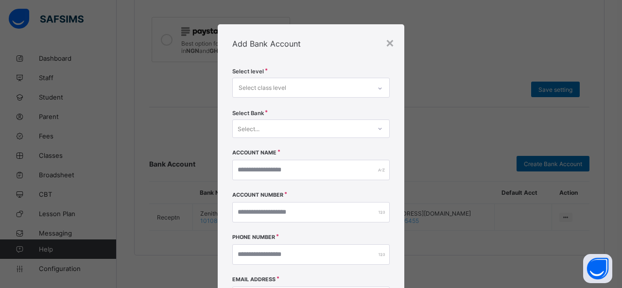
click at [284, 87] on div "Select class level" at bounding box center [302, 87] width 138 height 19
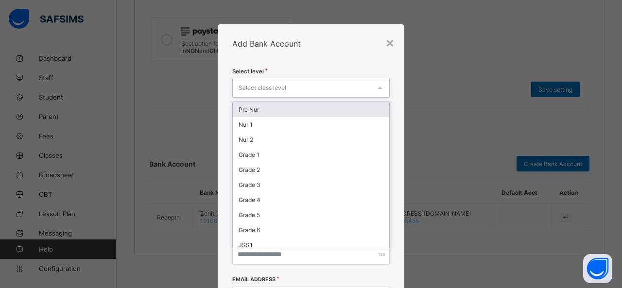
click at [268, 109] on div "Pre Nur" at bounding box center [311, 109] width 156 height 15
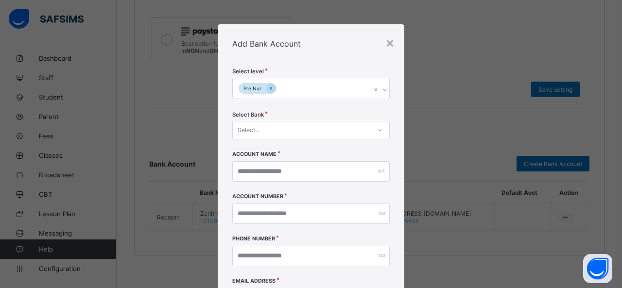
click at [307, 44] on div "Add Bank Account" at bounding box center [311, 43] width 186 height 39
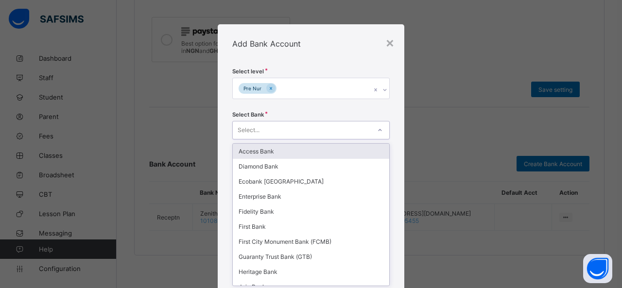
click at [243, 135] on div "Select Bank option Access Bank focused, 1 of 32. 32 results available. Use Up a…" at bounding box center [310, 131] width 157 height 40
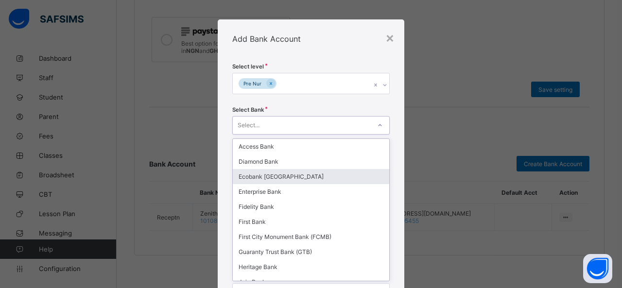
click at [274, 174] on div "Ecobank Nigeria" at bounding box center [311, 176] width 156 height 15
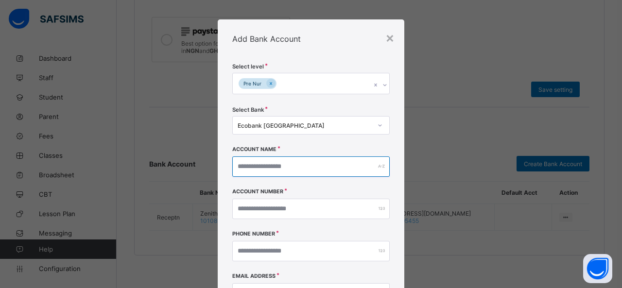
click at [273, 169] on input "text" at bounding box center [310, 166] width 157 height 20
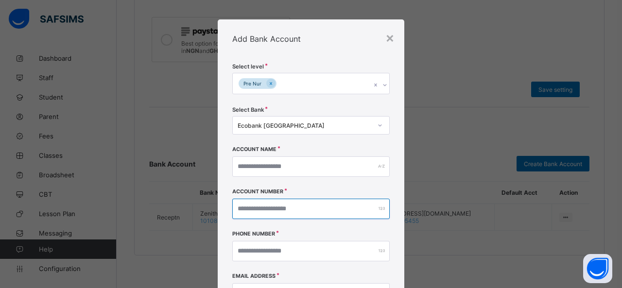
click at [282, 208] on input "number" at bounding box center [310, 209] width 157 height 20
paste input "**********"
type input "**********"
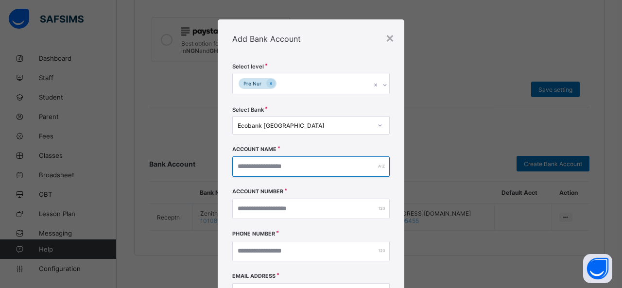
click at [264, 164] on input "text" at bounding box center [310, 166] width 157 height 20
paste input "**********"
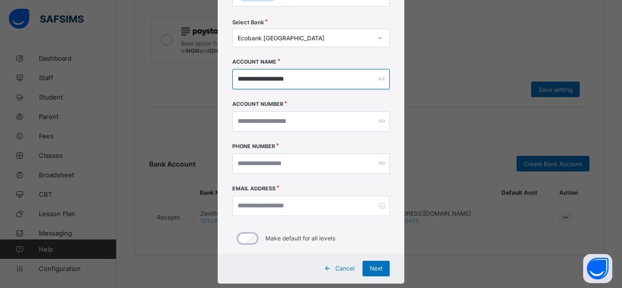
scroll to position [102, 0]
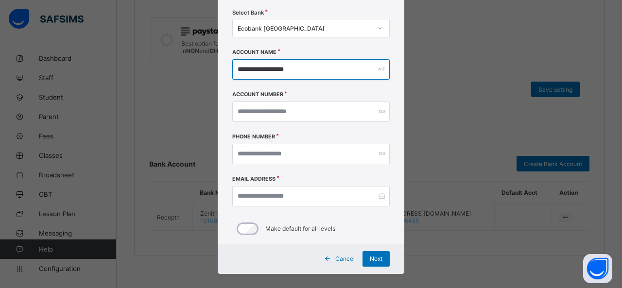
type input "**********"
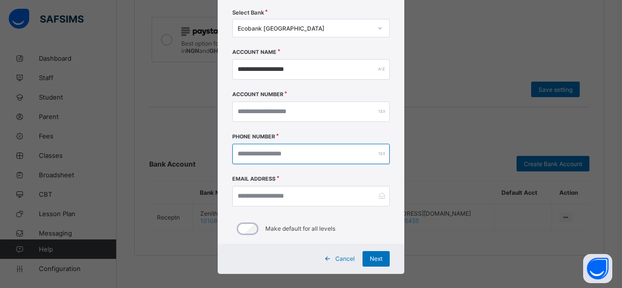
click at [264, 158] on input "number" at bounding box center [310, 154] width 157 height 20
paste input "**********"
drag, startPoint x: 244, startPoint y: 154, endPoint x: 229, endPoint y: 153, distance: 14.6
click at [232, 153] on input "**********" at bounding box center [310, 154] width 157 height 20
type input "**********"
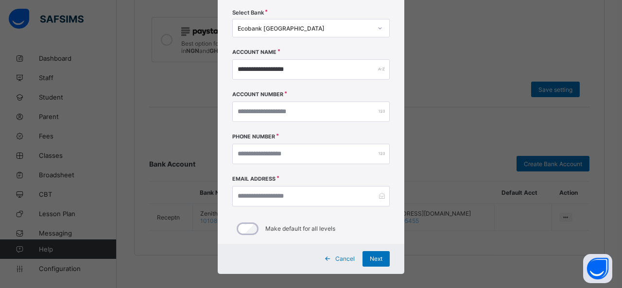
click at [348, 176] on div "Email Address" at bounding box center [310, 197] width 157 height 42
click at [301, 195] on input "email" at bounding box center [310, 196] width 157 height 20
paste input "**********"
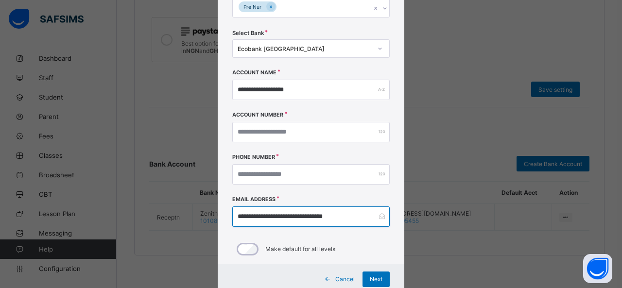
scroll to position [111, 0]
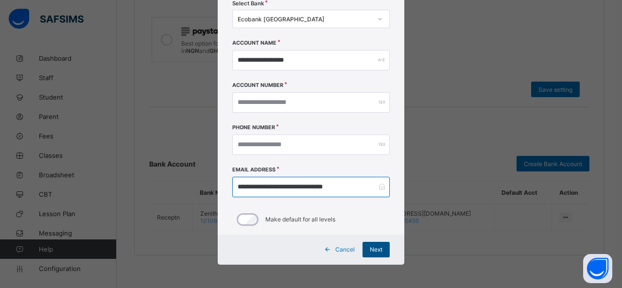
type input "**********"
click at [379, 248] on span "Next" at bounding box center [376, 249] width 13 height 7
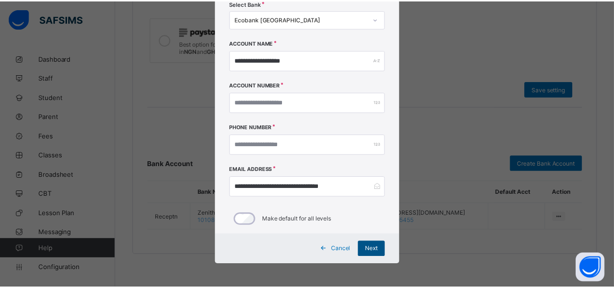
scroll to position [0, 0]
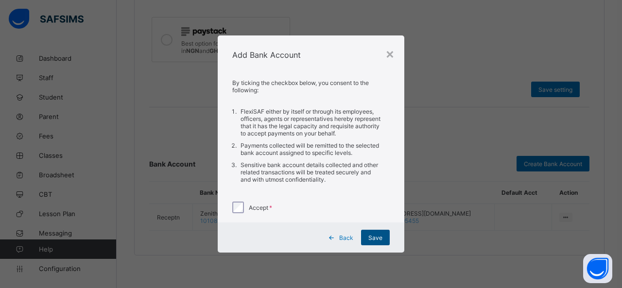
click at [368, 236] on div "Save" at bounding box center [375, 238] width 29 height 16
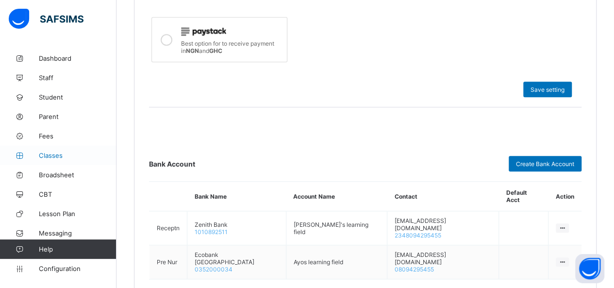
click at [55, 156] on span "Classes" at bounding box center [78, 155] width 78 height 8
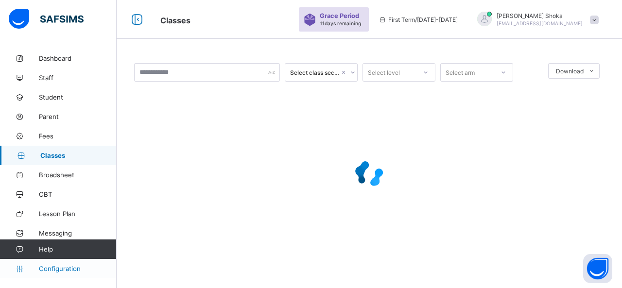
click at [69, 265] on span "Configuration" at bounding box center [77, 269] width 77 height 8
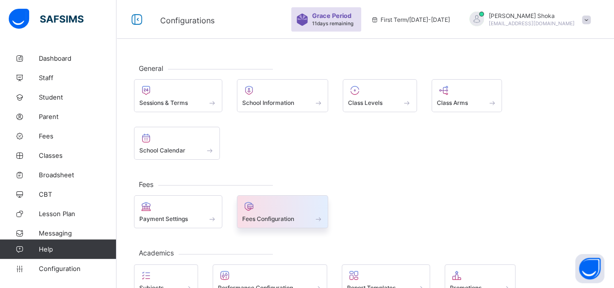
click at [271, 215] on div "Fees Configuration" at bounding box center [282, 219] width 81 height 8
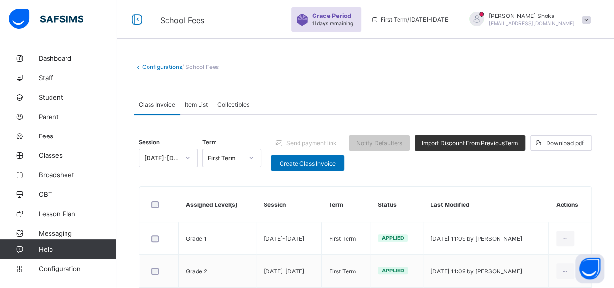
click at [197, 106] on span "Item List" at bounding box center [196, 104] width 23 height 7
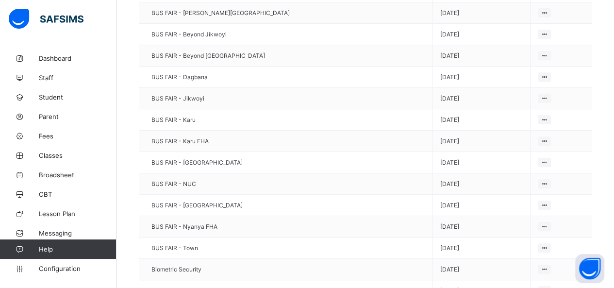
scroll to position [146, 0]
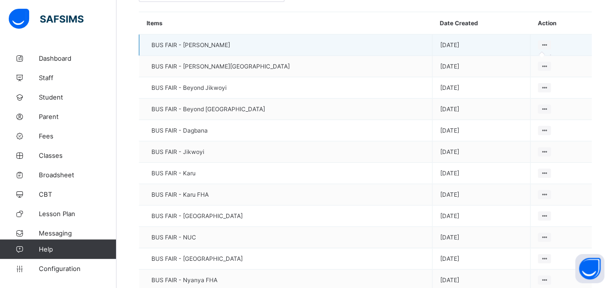
click at [540, 46] on icon at bounding box center [544, 44] width 8 height 7
click at [540, 45] on icon at bounding box center [544, 44] width 8 height 7
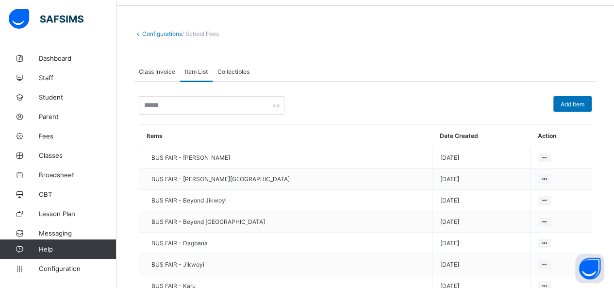
scroll to position [49, 0]
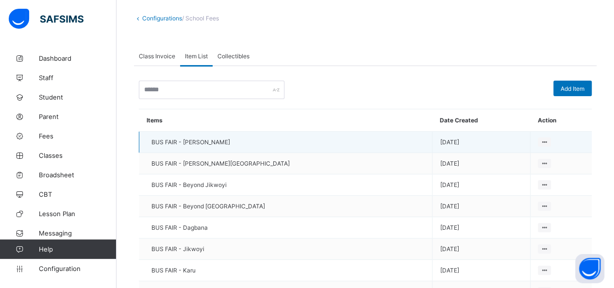
click at [243, 143] on td "BUS FAIR - Abacha Barrack" at bounding box center [285, 142] width 293 height 21
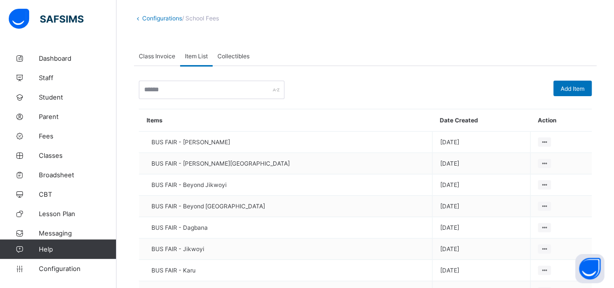
click at [227, 59] on div "Collectibles" at bounding box center [234, 55] width 42 height 19
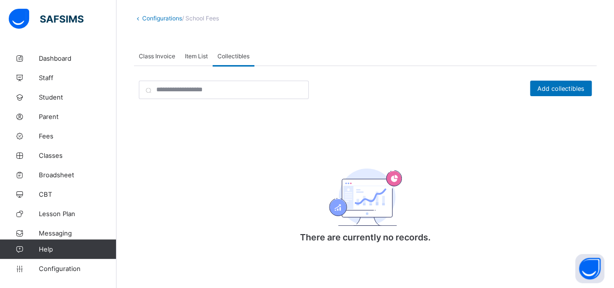
click at [157, 58] on span "Class Invoice" at bounding box center [157, 55] width 36 height 7
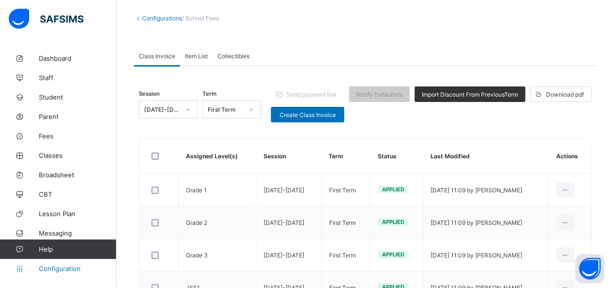
click at [62, 270] on span "Configuration" at bounding box center [77, 269] width 77 height 8
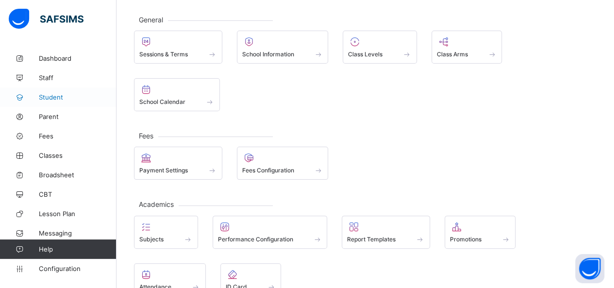
click at [55, 95] on span "Student" at bounding box center [78, 97] width 78 height 8
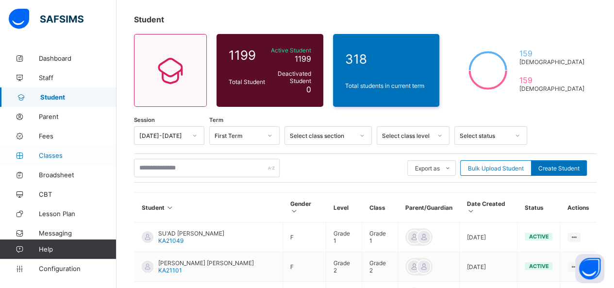
click at [69, 153] on span "Classes" at bounding box center [78, 155] width 78 height 8
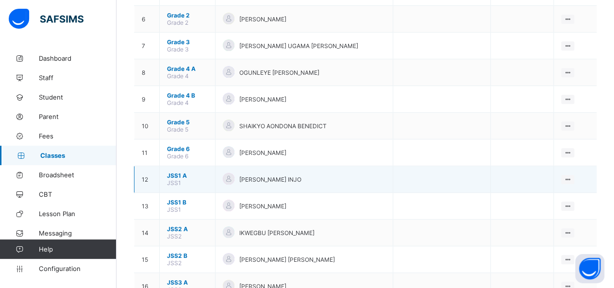
scroll to position [243, 0]
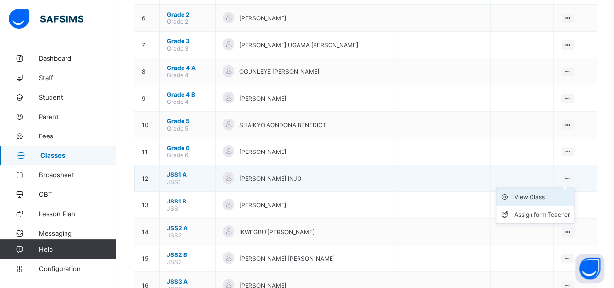
click at [545, 192] on div "View Class" at bounding box center [542, 197] width 55 height 10
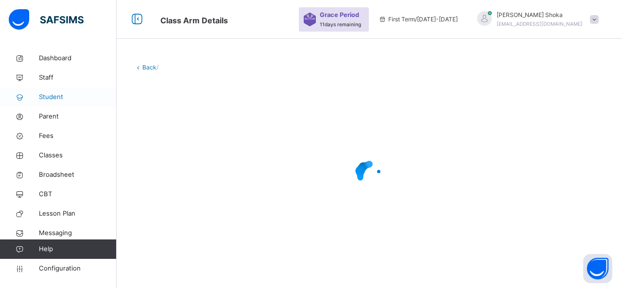
drag, startPoint x: 54, startPoint y: 97, endPoint x: 70, endPoint y: 101, distance: 16.0
click at [54, 97] on span "Student" at bounding box center [78, 97] width 78 height 10
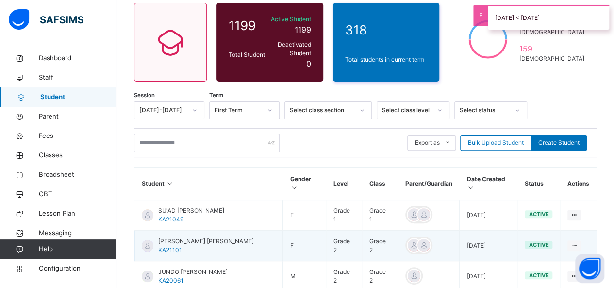
scroll to position [146, 0]
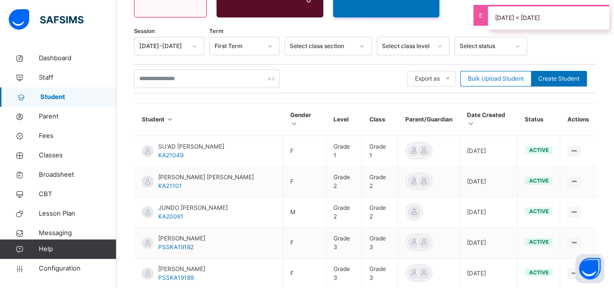
click at [500, 109] on th "Date Created" at bounding box center [489, 119] width 58 height 33
click at [475, 120] on icon at bounding box center [471, 123] width 8 height 7
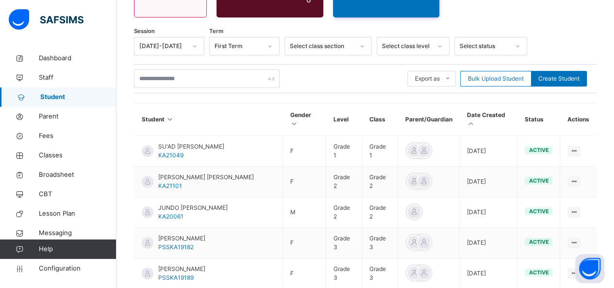
click at [475, 120] on icon at bounding box center [471, 123] width 8 height 7
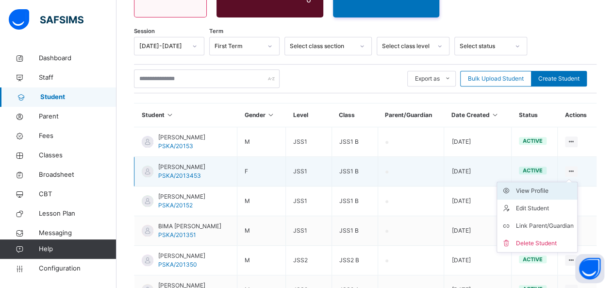
click at [550, 188] on div "View Profile" at bounding box center [545, 191] width 58 height 10
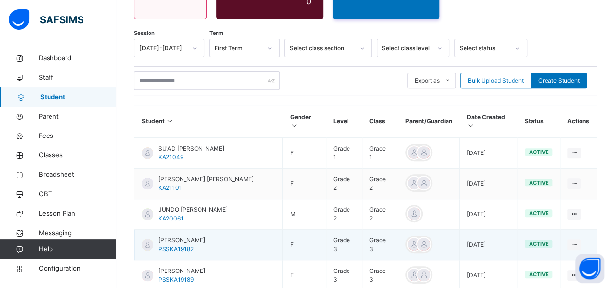
scroll to position [146, 0]
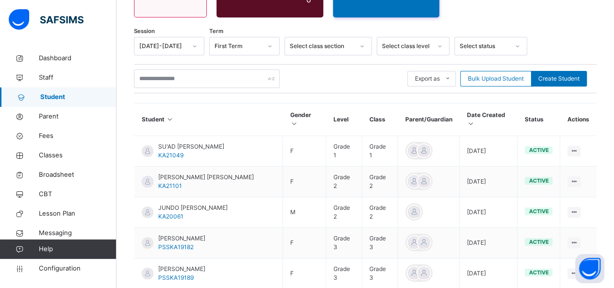
click at [518, 106] on th "Date Created" at bounding box center [489, 119] width 58 height 33
click at [475, 120] on icon at bounding box center [471, 123] width 8 height 7
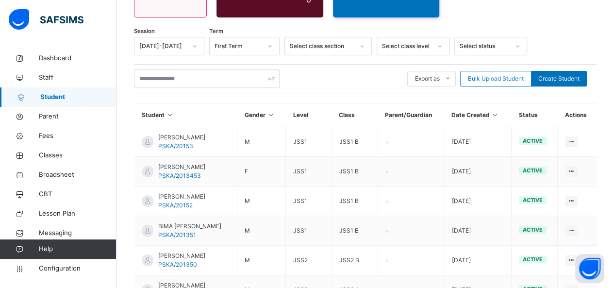
click at [500, 111] on icon at bounding box center [495, 114] width 8 height 7
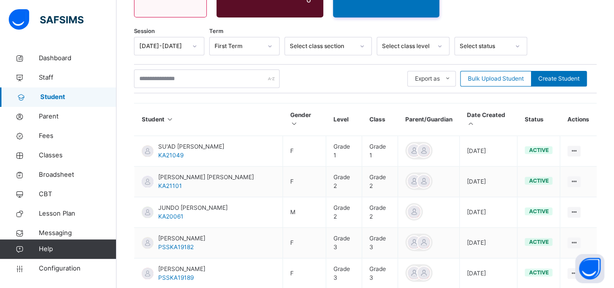
click at [475, 120] on icon at bounding box center [471, 123] width 8 height 7
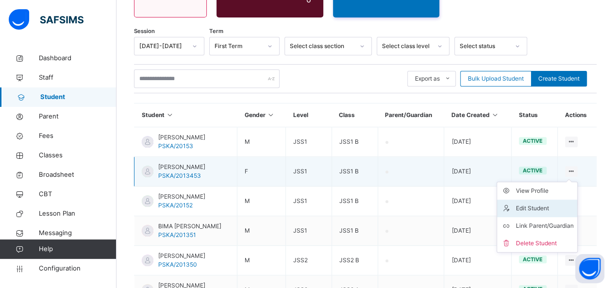
click at [534, 203] on div "Edit Student" at bounding box center [545, 208] width 58 height 10
select select "**"
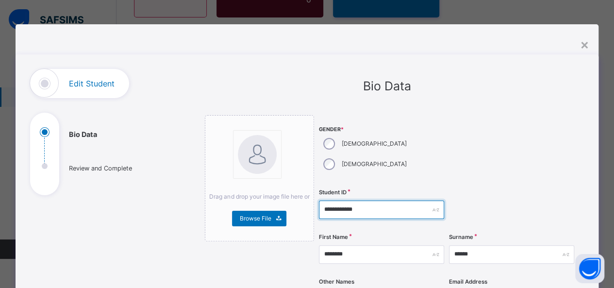
click at [378, 201] on input "**********" at bounding box center [381, 210] width 125 height 18
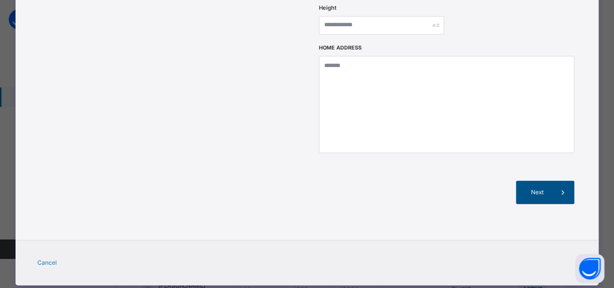
type input "**********"
click at [555, 181] on span at bounding box center [562, 192] width 23 height 23
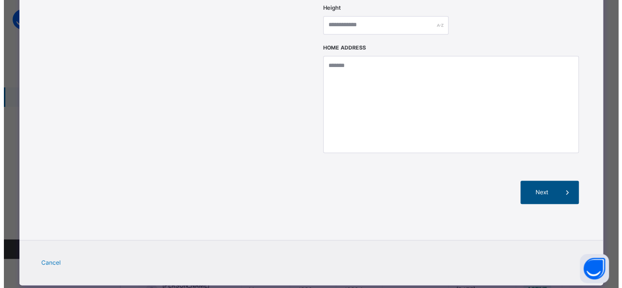
scroll to position [245, 0]
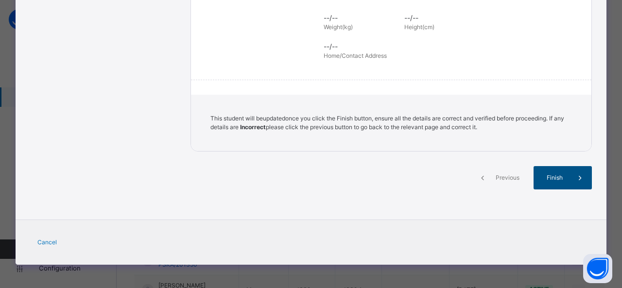
click at [555, 175] on span "Finish" at bounding box center [554, 177] width 28 height 9
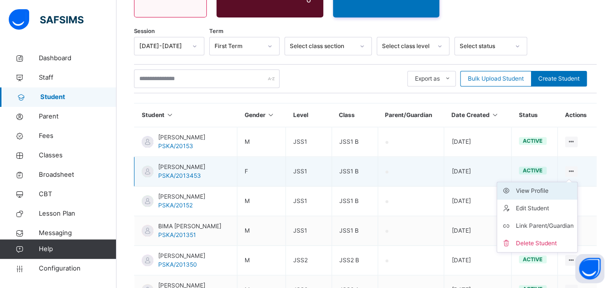
click at [547, 186] on div "View Profile" at bounding box center [545, 191] width 58 height 10
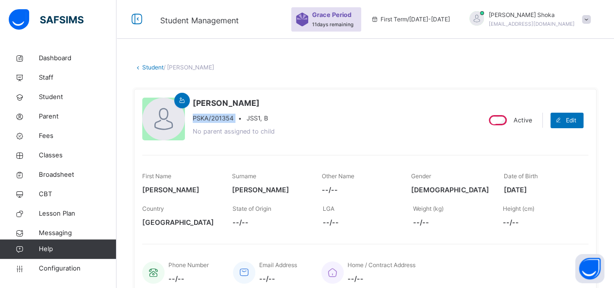
drag, startPoint x: 193, startPoint y: 116, endPoint x: 236, endPoint y: 115, distance: 42.3
click at [236, 115] on div "PSKA/201354 • JSS1, B" at bounding box center [234, 118] width 82 height 9
copy span "PSKA/201354"
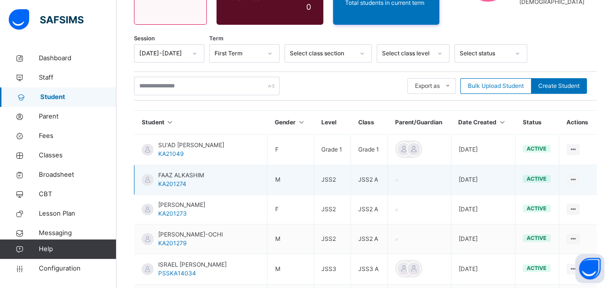
scroll to position [91, 0]
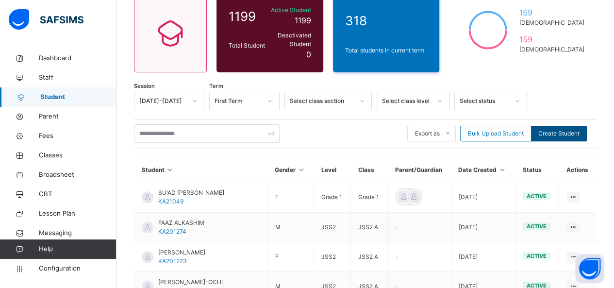
click at [563, 131] on span "Create Student" at bounding box center [559, 133] width 41 height 9
select select "**"
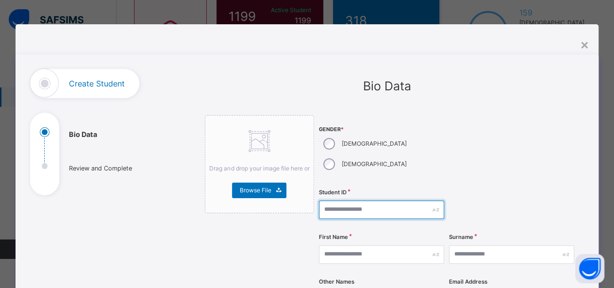
click at [372, 201] on input "text" at bounding box center [381, 210] width 125 height 18
paste input "**********"
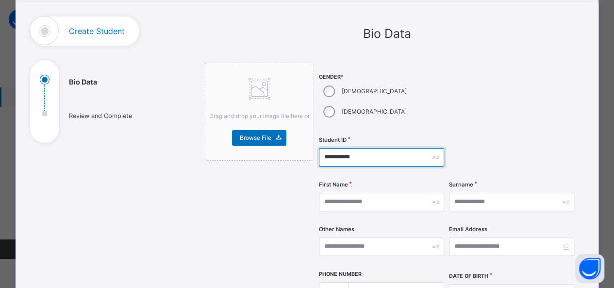
scroll to position [97, 0]
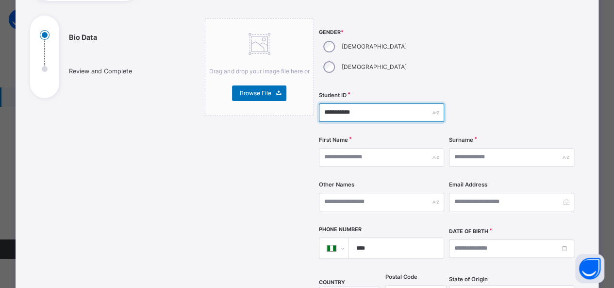
type input "**********"
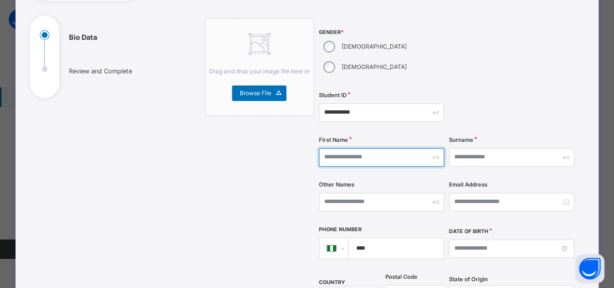
click at [373, 148] on input "text" at bounding box center [381, 157] width 125 height 18
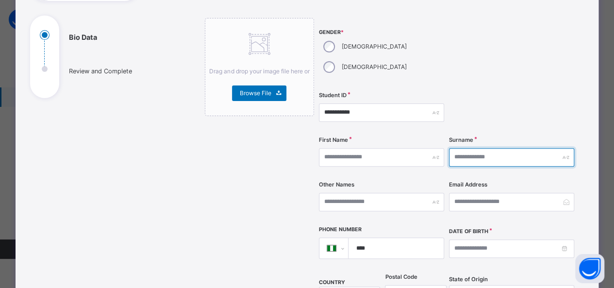
click at [468, 148] on input "text" at bounding box center [511, 157] width 125 height 18
click at [456, 148] on input "text" at bounding box center [511, 157] width 125 height 18
type input "*******"
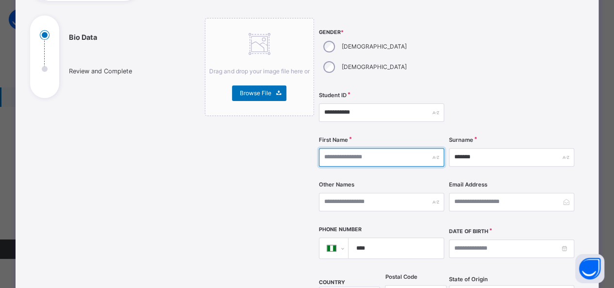
click at [393, 148] on input "text" at bounding box center [381, 157] width 125 height 18
type input "********"
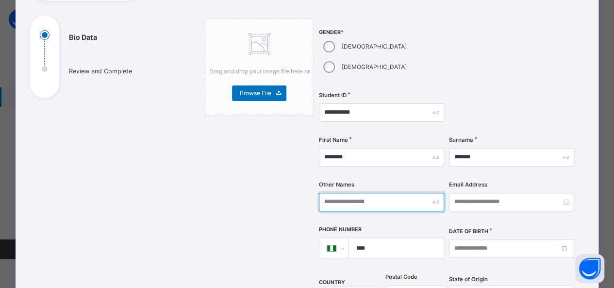
click at [374, 193] on input "text" at bounding box center [381, 202] width 125 height 18
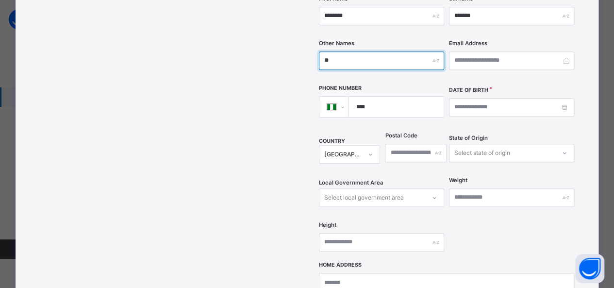
scroll to position [243, 0]
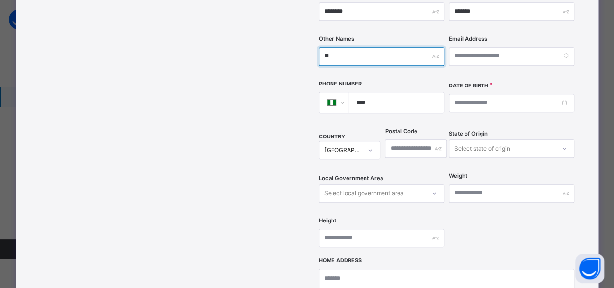
type input "**"
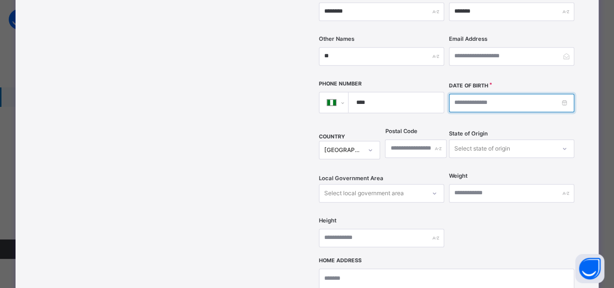
click at [486, 94] on input at bounding box center [511, 103] width 125 height 18
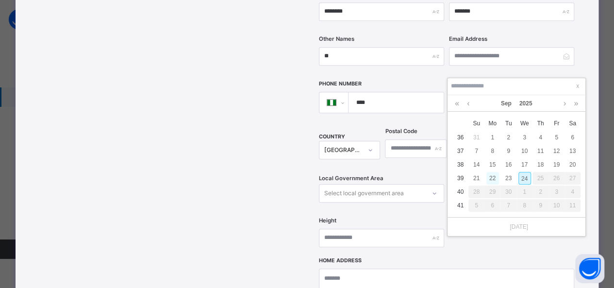
click at [494, 176] on div "22" at bounding box center [493, 178] width 13 height 13
type input "**********"
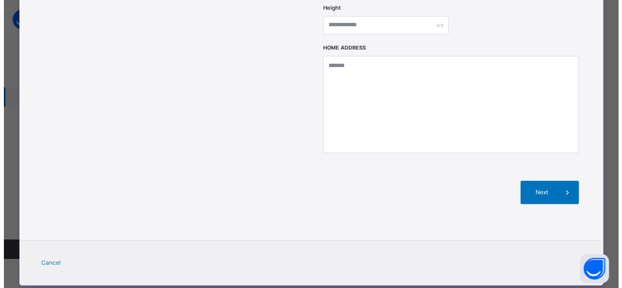
scroll to position [139, 0]
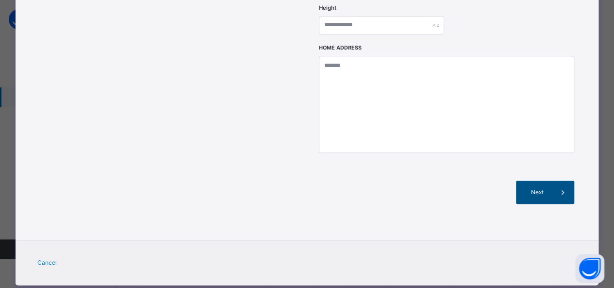
click at [543, 188] on span "Next" at bounding box center [537, 192] width 28 height 9
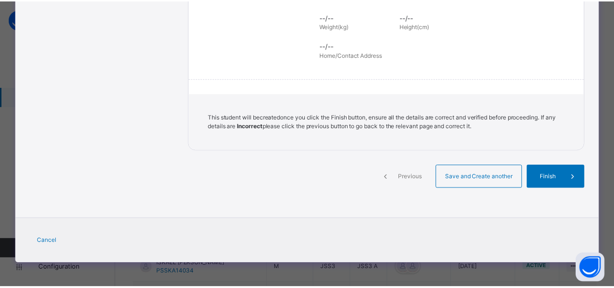
scroll to position [245, 0]
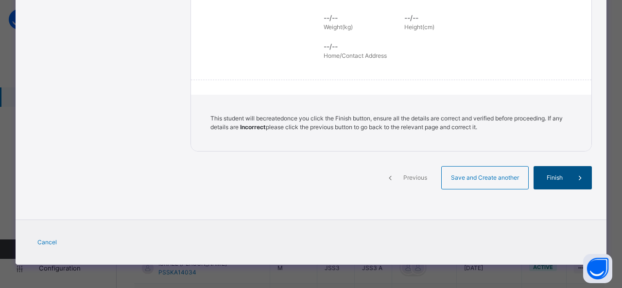
click at [546, 182] on div "Finish" at bounding box center [562, 177] width 58 height 23
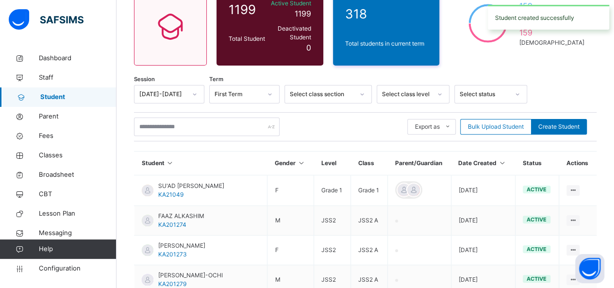
scroll to position [42, 0]
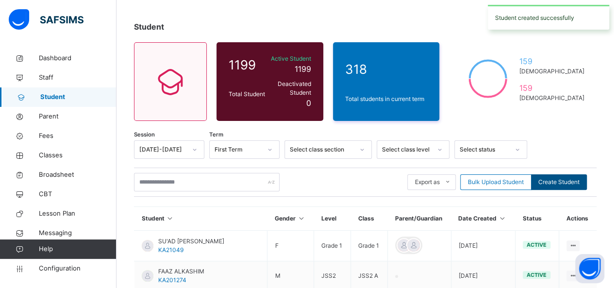
click at [558, 178] on span "Create Student" at bounding box center [559, 182] width 41 height 9
select select "**"
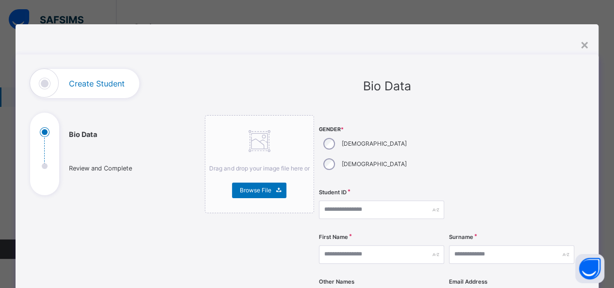
click at [359, 190] on div "Student ID" at bounding box center [381, 210] width 125 height 40
click at [349, 201] on input "text" at bounding box center [381, 210] width 125 height 18
paste input "**********"
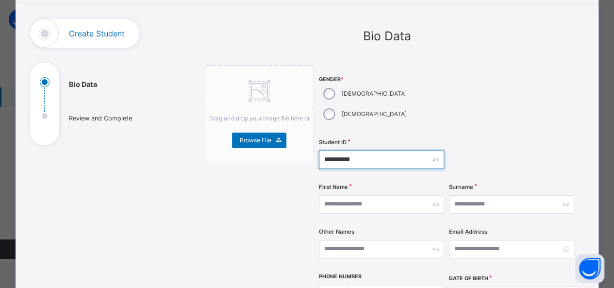
scroll to position [146, 0]
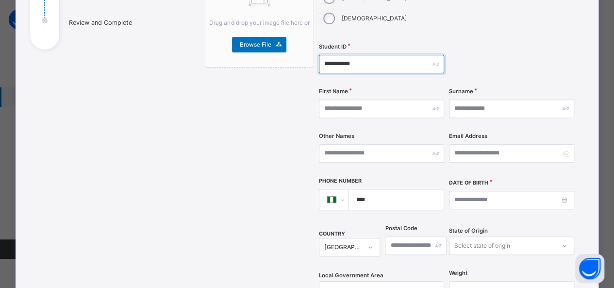
type input "**********"
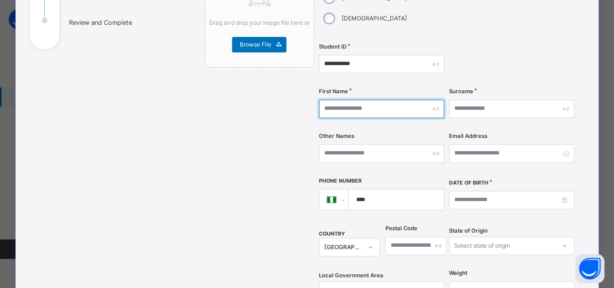
click at [385, 100] on input "text" at bounding box center [381, 109] width 125 height 18
type input "*******"
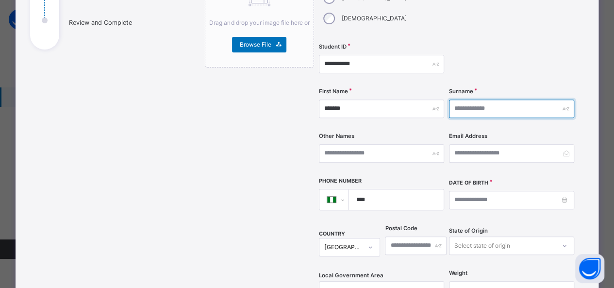
click at [453, 100] on input "text" at bounding box center [511, 109] width 125 height 18
type input "******"
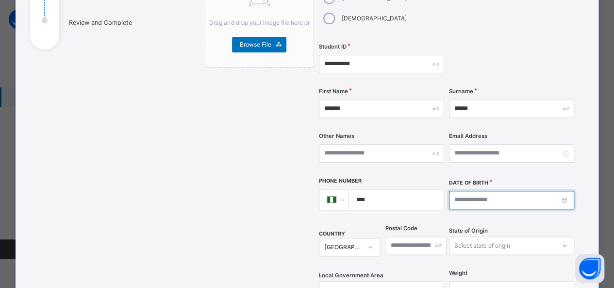
click at [459, 191] on input at bounding box center [511, 200] width 125 height 18
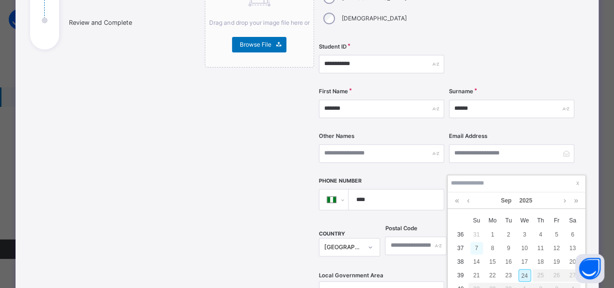
click at [480, 245] on div "7" at bounding box center [477, 248] width 13 height 13
type input "**********"
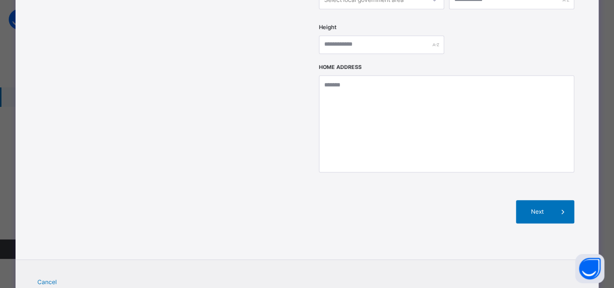
scroll to position [437, 0]
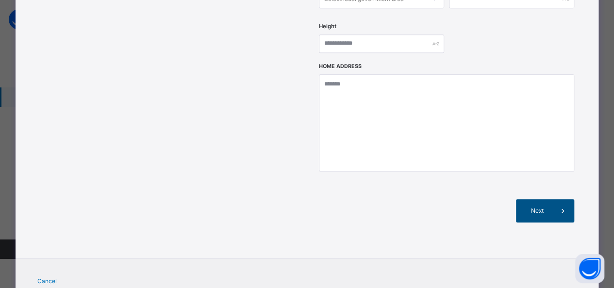
click at [551, 206] on span "Next" at bounding box center [537, 210] width 28 height 9
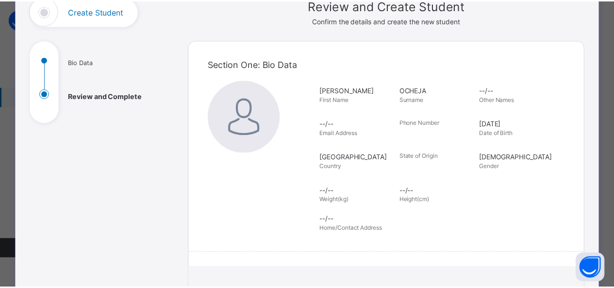
scroll to position [245, 0]
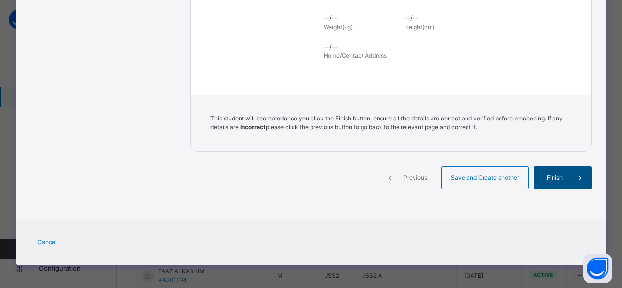
click at [556, 172] on div "Finish" at bounding box center [562, 177] width 58 height 23
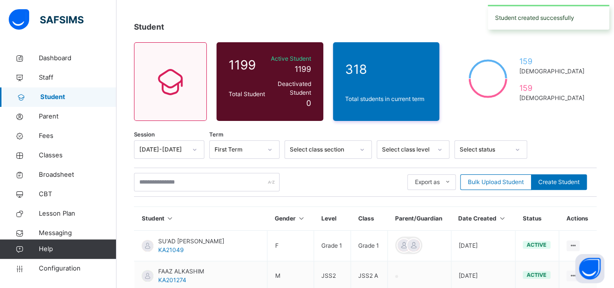
scroll to position [0, 0]
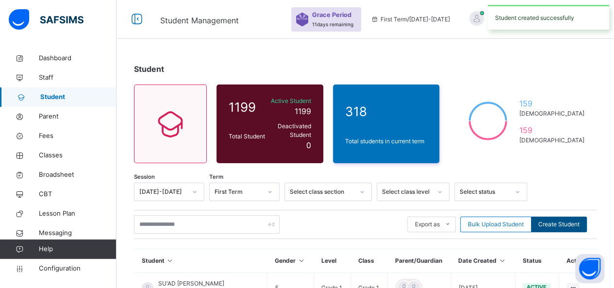
click at [562, 220] on span "Create Student" at bounding box center [559, 224] width 41 height 9
select select "**"
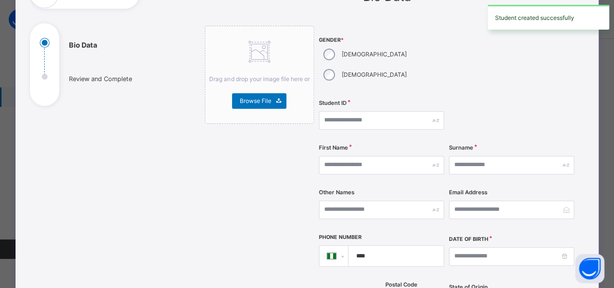
scroll to position [97, 0]
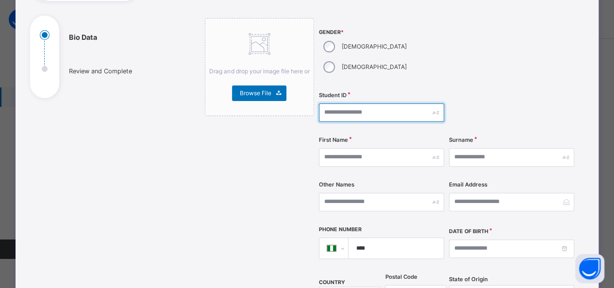
click at [364, 103] on input "text" at bounding box center [381, 112] width 125 height 18
paste input "**********"
type input "**********"
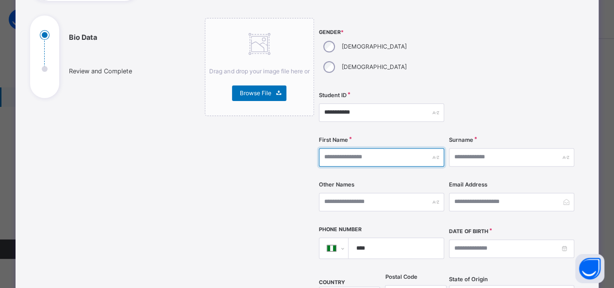
click at [392, 148] on input "text" at bounding box center [381, 157] width 125 height 18
type input "******"
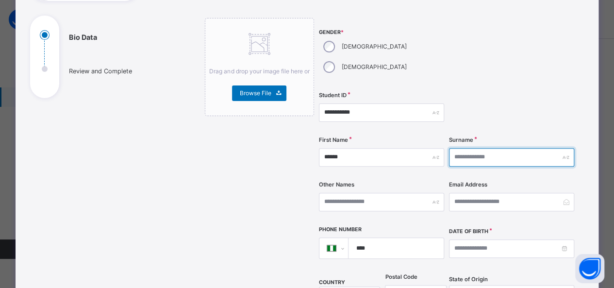
click at [464, 148] on input "text" at bounding box center [511, 157] width 125 height 18
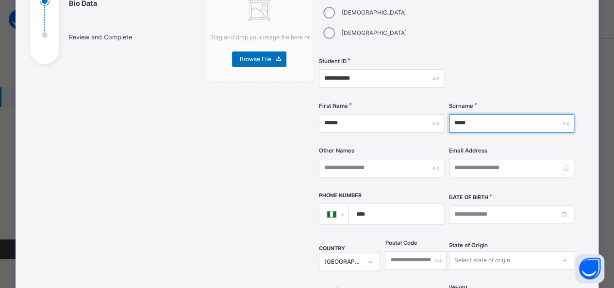
scroll to position [146, 0]
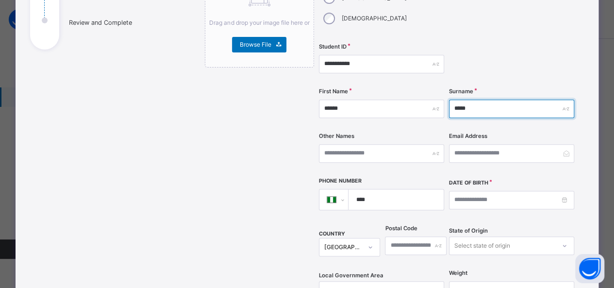
type input "*****"
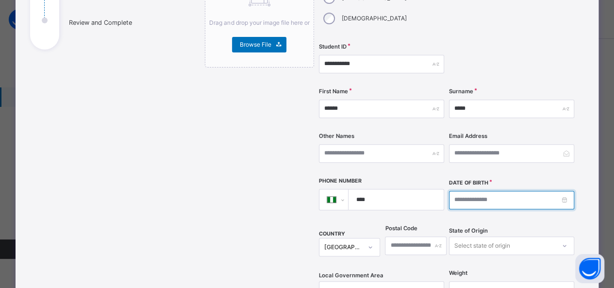
click at [480, 191] on input at bounding box center [511, 200] width 125 height 18
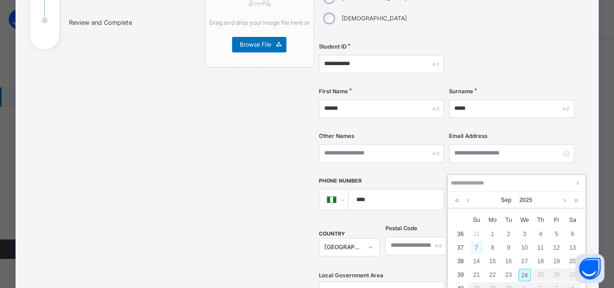
click at [482, 248] on div "7" at bounding box center [477, 247] width 13 height 13
type input "**********"
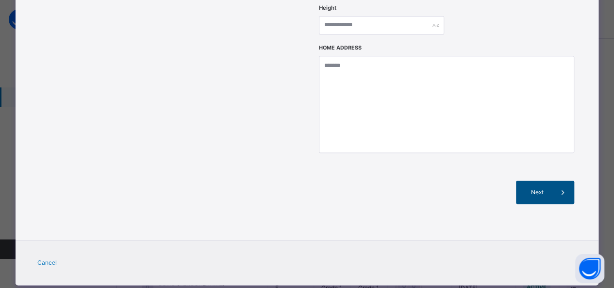
click at [532, 188] on span "Next" at bounding box center [537, 192] width 28 height 9
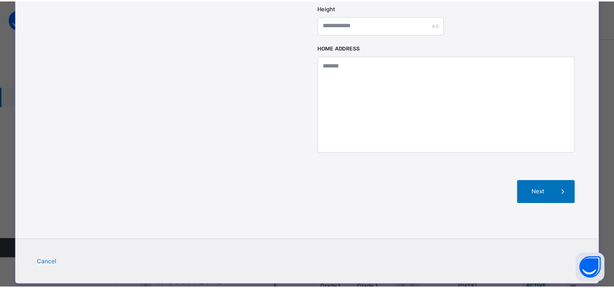
scroll to position [245, 0]
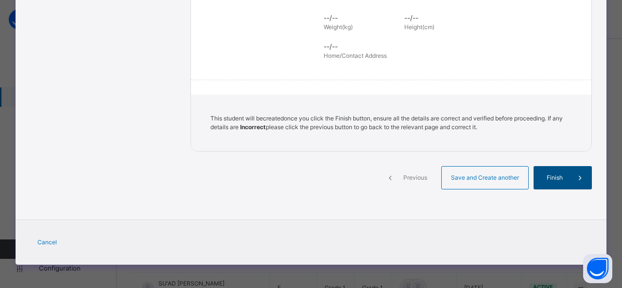
click at [564, 187] on div "Finish" at bounding box center [562, 177] width 58 height 23
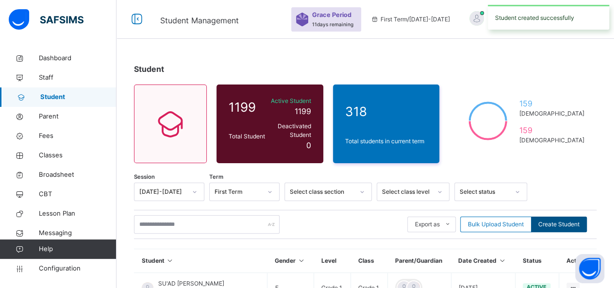
click at [558, 220] on span "Create Student" at bounding box center [559, 224] width 41 height 9
select select "**"
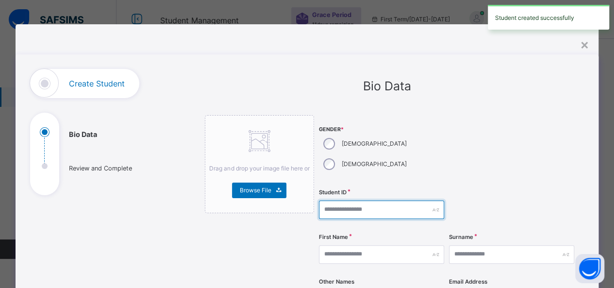
click at [370, 201] on input "text" at bounding box center [381, 210] width 125 height 18
paste input "**********"
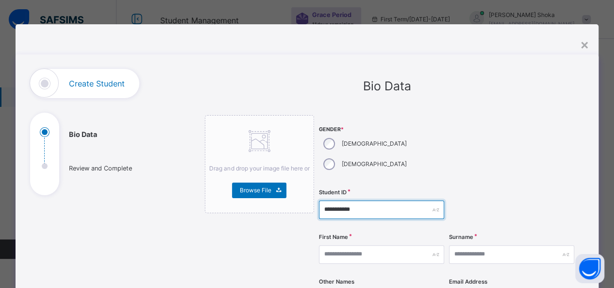
click at [383, 201] on input "**********" at bounding box center [381, 210] width 125 height 18
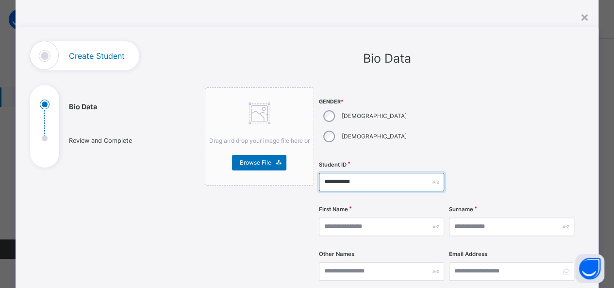
scroll to position [49, 0]
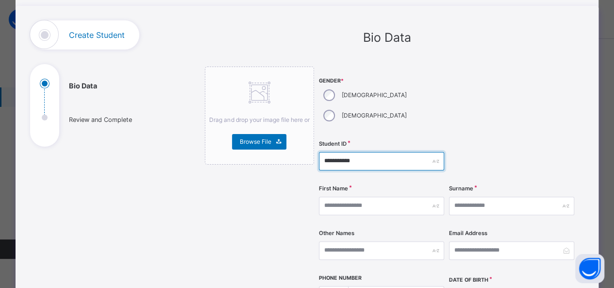
type input "**********"
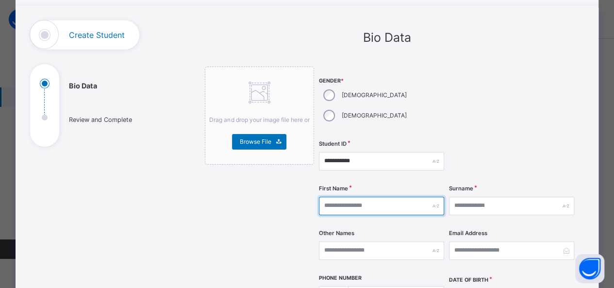
click at [402, 197] on input "text" at bounding box center [381, 206] width 125 height 18
type input "******"
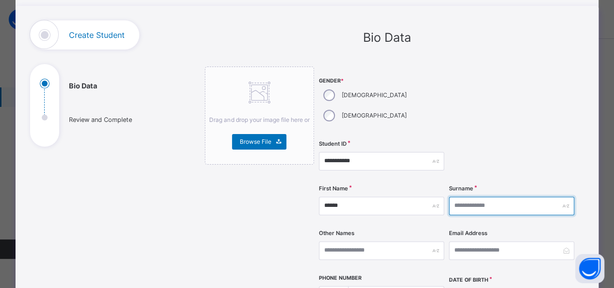
click at [493, 197] on input "text" at bounding box center [511, 206] width 125 height 18
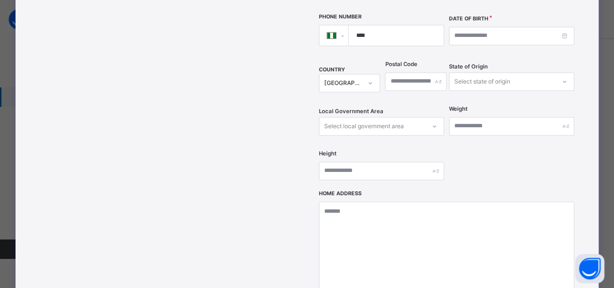
scroll to position [261, 0]
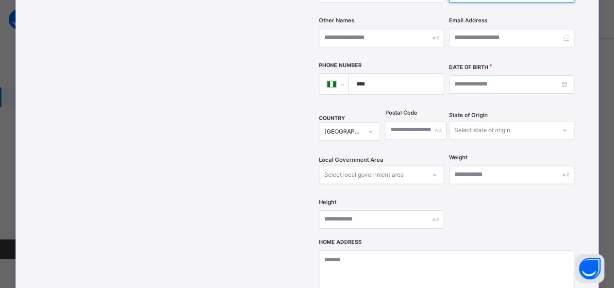
type input "*******"
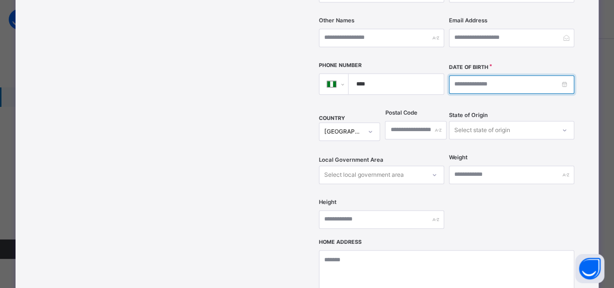
click at [501, 75] on input at bounding box center [511, 84] width 125 height 18
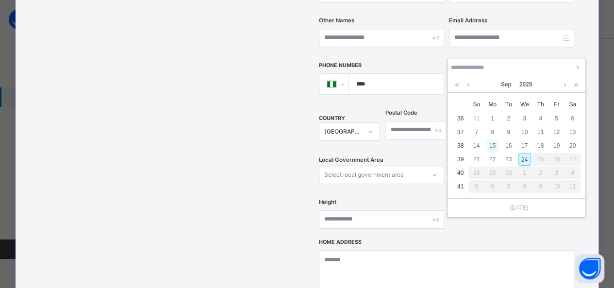
click at [488, 147] on div "15" at bounding box center [493, 145] width 13 height 13
type input "**********"
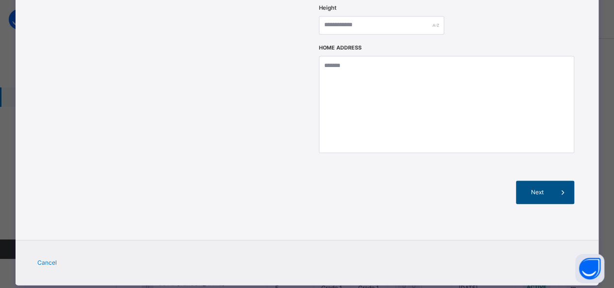
click at [554, 181] on span at bounding box center [562, 192] width 23 height 23
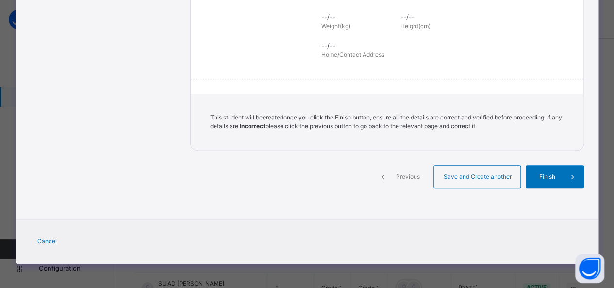
scroll to position [245, 0]
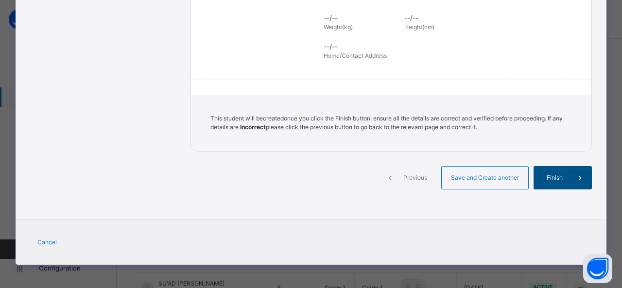
click at [556, 176] on span "Finish" at bounding box center [554, 177] width 28 height 9
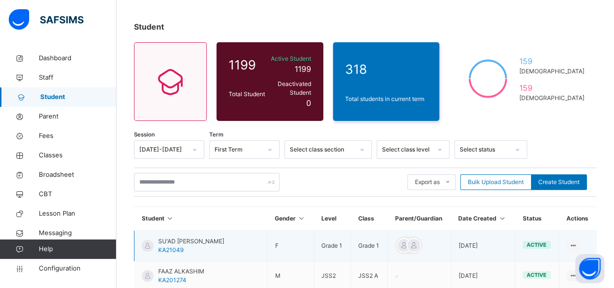
scroll to position [97, 0]
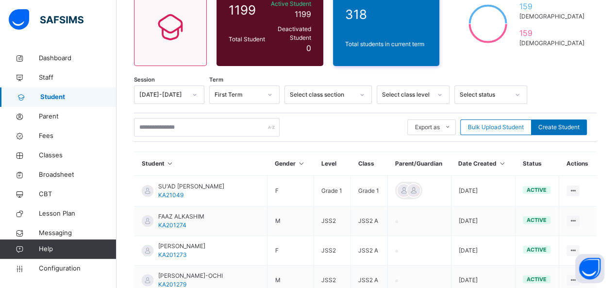
click at [506, 160] on icon at bounding box center [502, 163] width 8 height 7
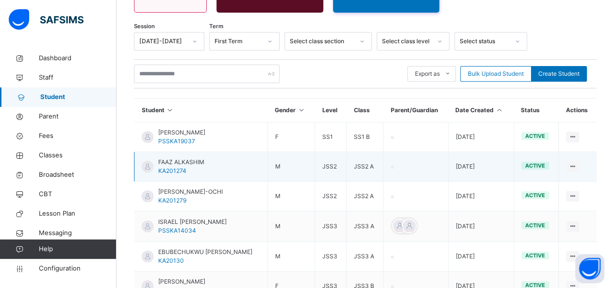
scroll to position [194, 0]
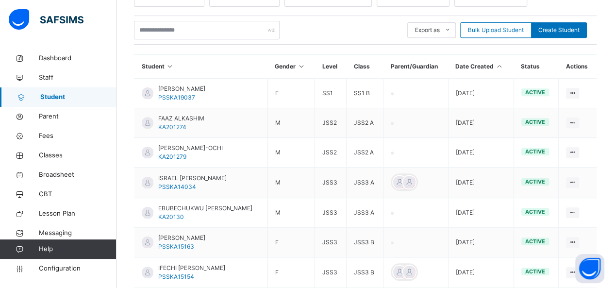
click at [504, 63] on icon at bounding box center [499, 66] width 8 height 7
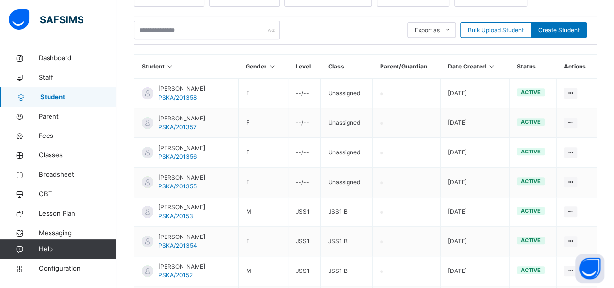
click at [0, 0] on div "Assign Class" at bounding box center [0, 0] width 0 height 0
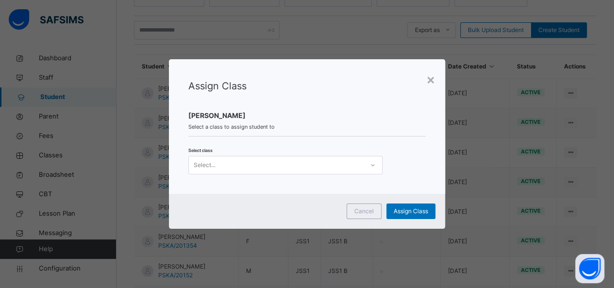
scroll to position [0, 0]
click at [340, 166] on div "Select..." at bounding box center [276, 164] width 175 height 15
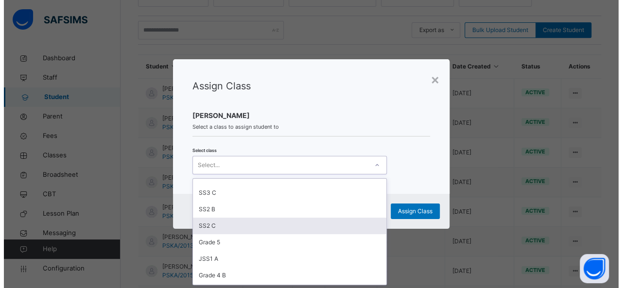
scroll to position [306, 0]
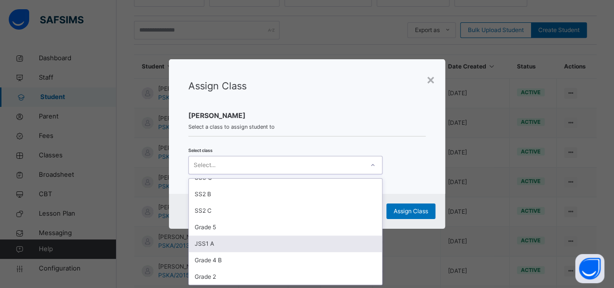
click at [214, 245] on div "JSS1 A" at bounding box center [285, 244] width 193 height 17
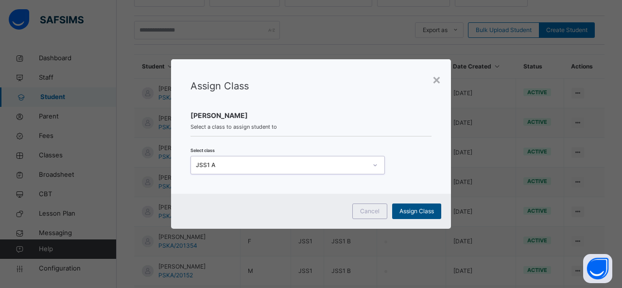
click at [419, 210] on span "Assign Class" at bounding box center [416, 211] width 34 height 9
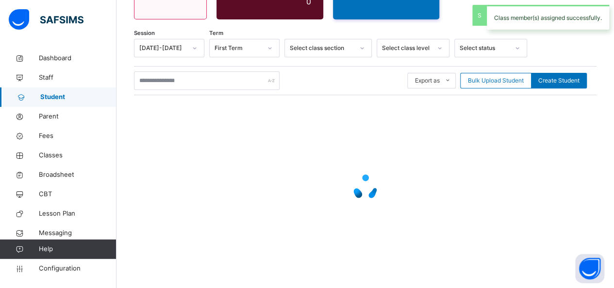
scroll to position [194, 0]
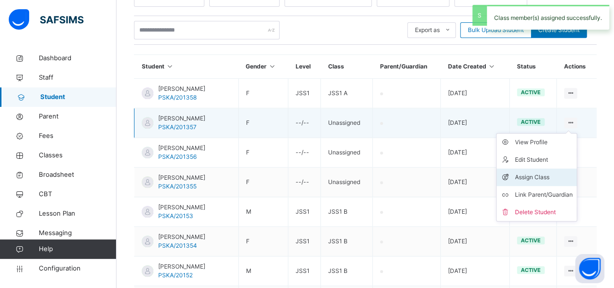
click at [535, 172] on div "Assign Class" at bounding box center [544, 177] width 58 height 10
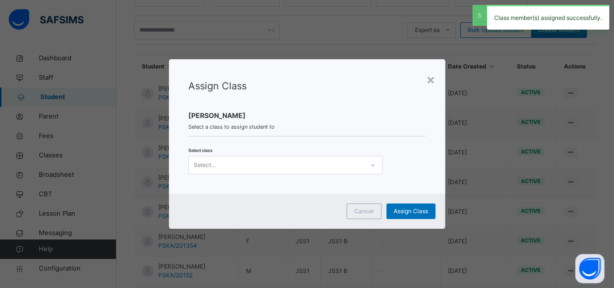
click at [362, 172] on div "Select..." at bounding box center [276, 164] width 175 height 15
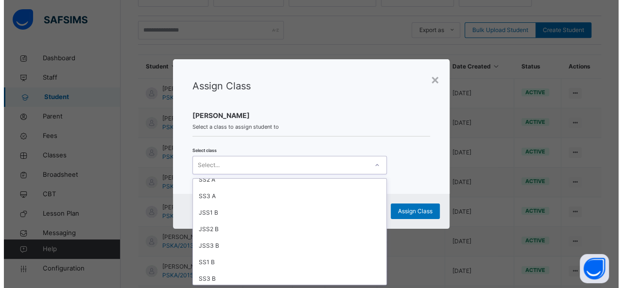
scroll to position [306, 0]
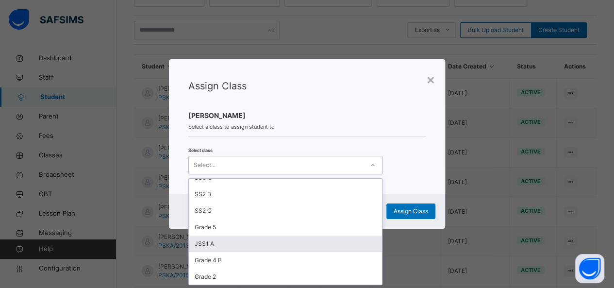
click at [303, 241] on div "JSS1 A" at bounding box center [285, 244] width 193 height 17
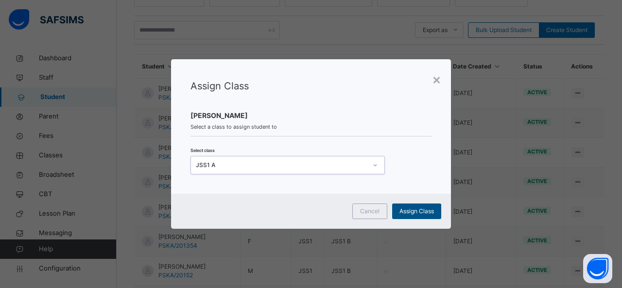
click at [408, 212] on span "Assign Class" at bounding box center [416, 211] width 34 height 9
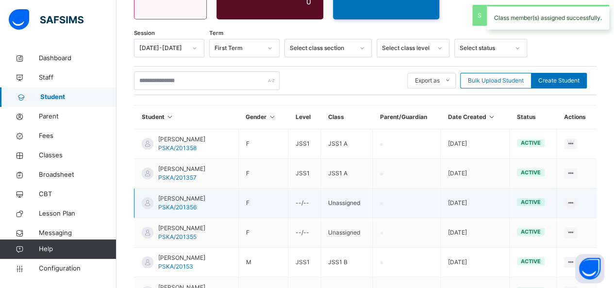
scroll to position [194, 0]
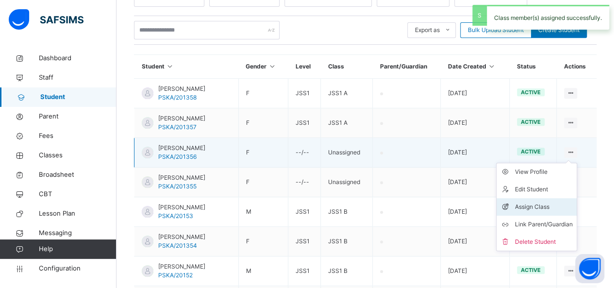
click at [545, 202] on div "Assign Class" at bounding box center [544, 207] width 58 height 10
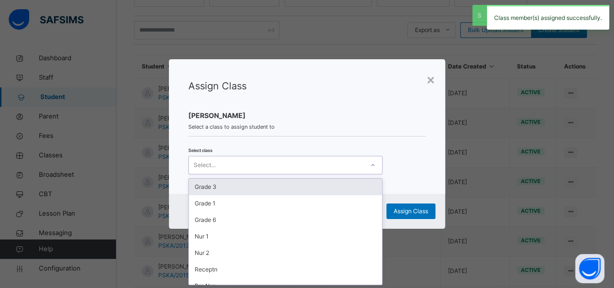
click at [353, 169] on div "Select..." at bounding box center [276, 164] width 175 height 15
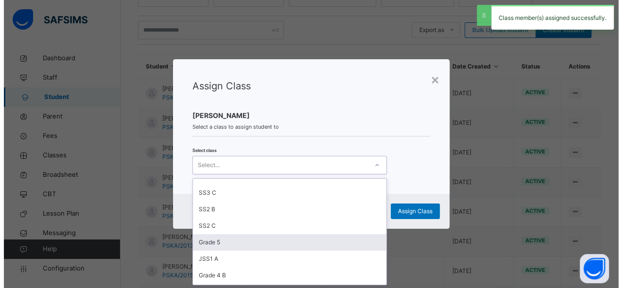
scroll to position [306, 0]
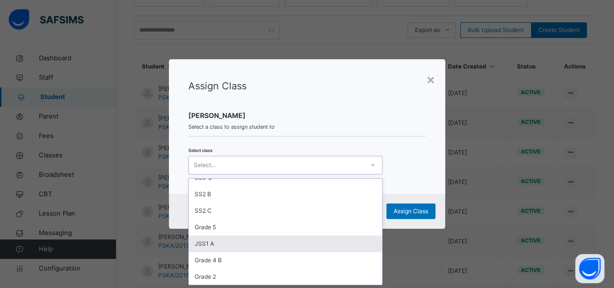
click at [281, 239] on div "JSS1 A" at bounding box center [285, 244] width 193 height 17
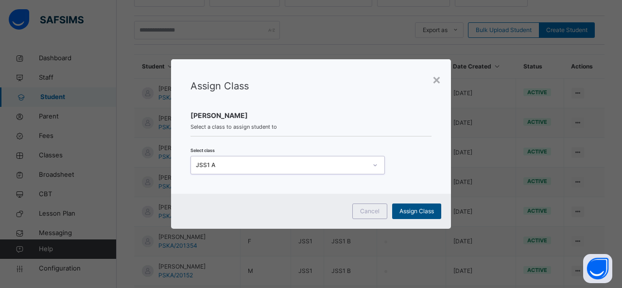
click at [421, 207] on span "Assign Class" at bounding box center [416, 211] width 34 height 9
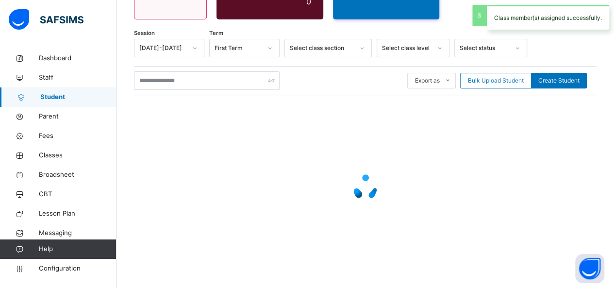
scroll to position [194, 0]
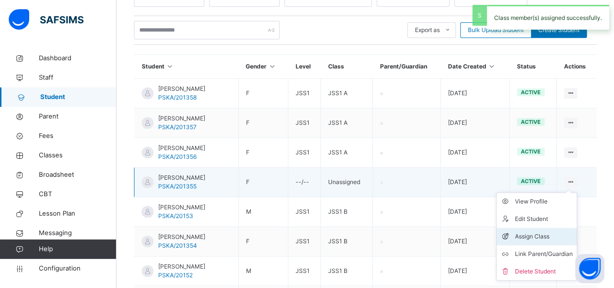
click at [528, 232] on div "Assign Class" at bounding box center [544, 237] width 58 height 10
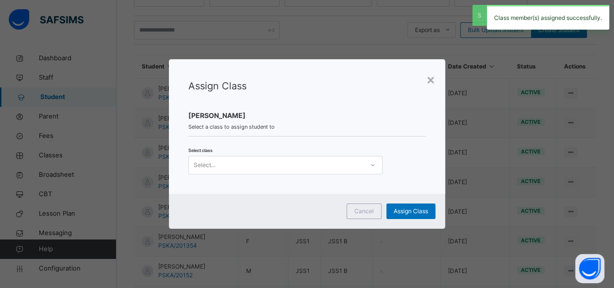
scroll to position [0, 0]
click at [359, 167] on div "Select..." at bounding box center [276, 164] width 175 height 15
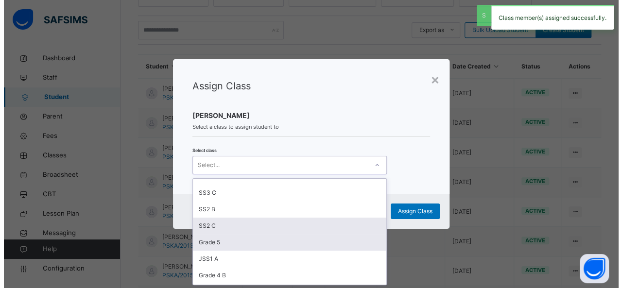
scroll to position [306, 0]
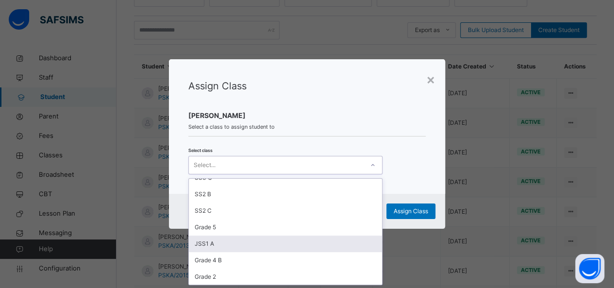
click at [252, 239] on div "JSS1 A" at bounding box center [285, 244] width 193 height 17
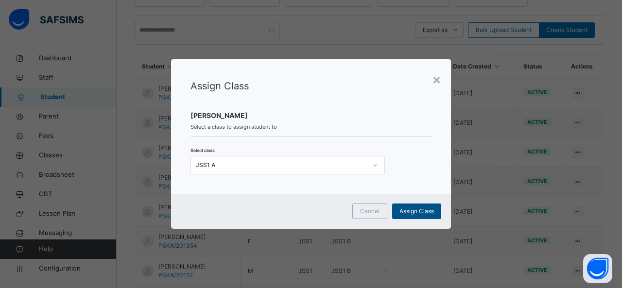
click at [420, 213] on span "Assign Class" at bounding box center [416, 211] width 34 height 9
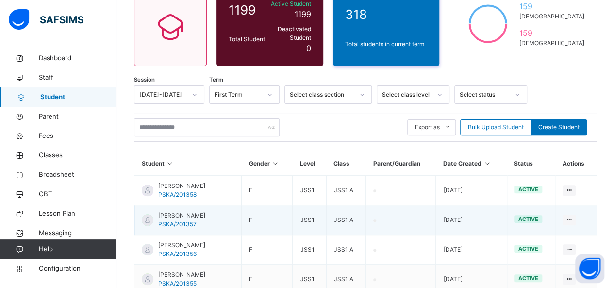
scroll to position [49, 0]
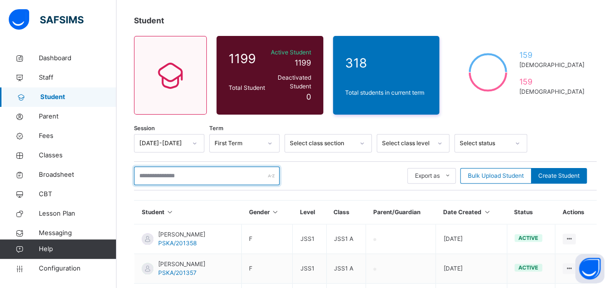
click at [195, 168] on input "text" at bounding box center [207, 176] width 146 height 18
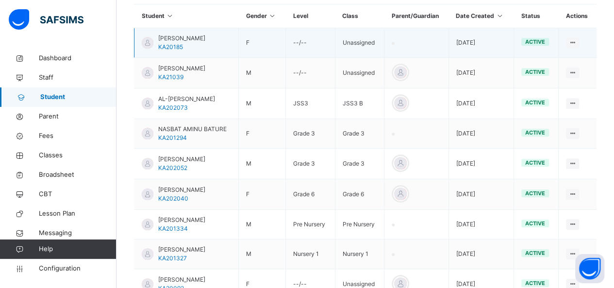
scroll to position [336, 0]
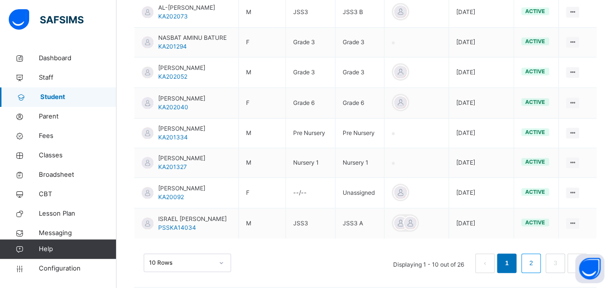
click at [536, 257] on link "2" at bounding box center [530, 263] width 9 height 13
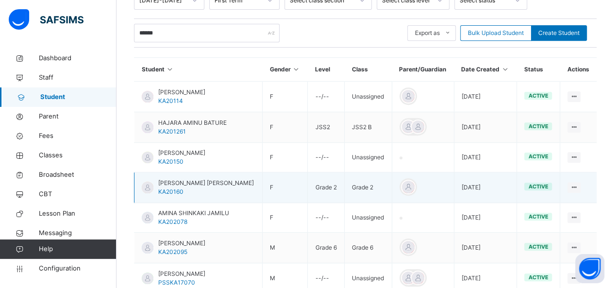
scroll to position [0, 0]
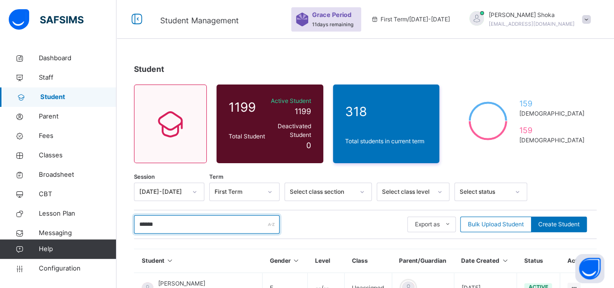
click at [146, 218] on input "******" at bounding box center [207, 224] width 146 height 18
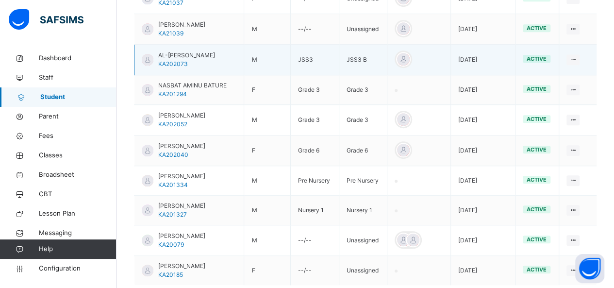
scroll to position [336, 0]
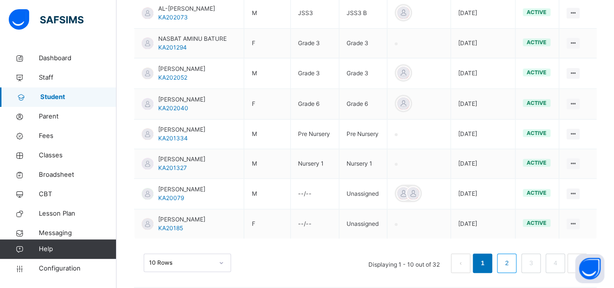
type input "*******"
click at [511, 258] on link "2" at bounding box center [506, 263] width 9 height 13
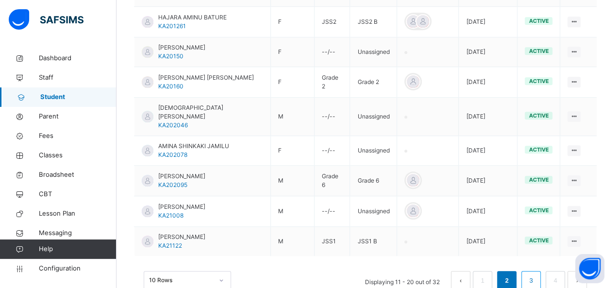
click at [536, 274] on link "3" at bounding box center [530, 280] width 9 height 13
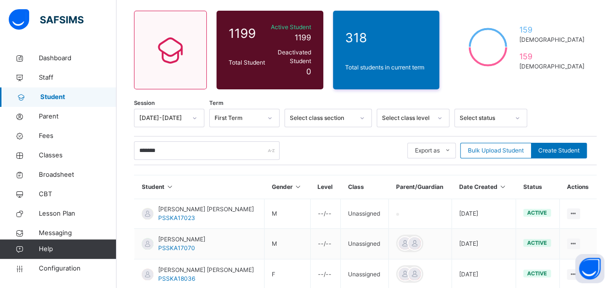
scroll to position [27, 0]
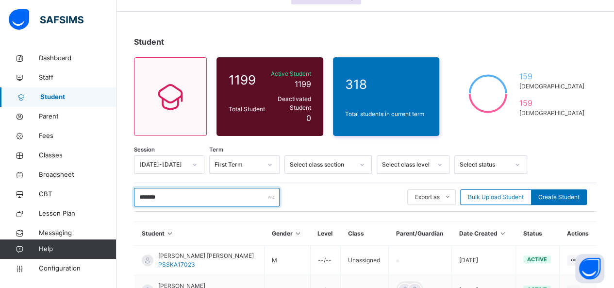
click at [182, 189] on input "*******" at bounding box center [207, 197] width 146 height 18
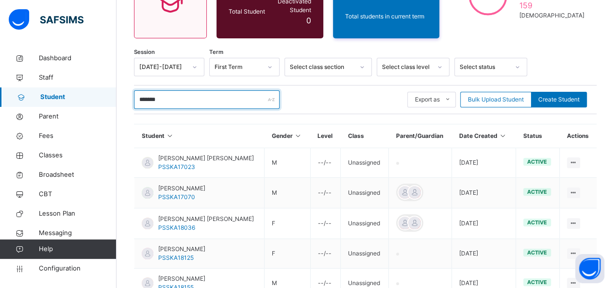
scroll to position [336, 0]
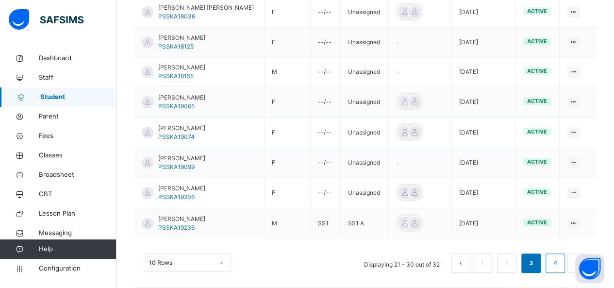
click at [555, 254] on li "4" at bounding box center [555, 262] width 19 height 19
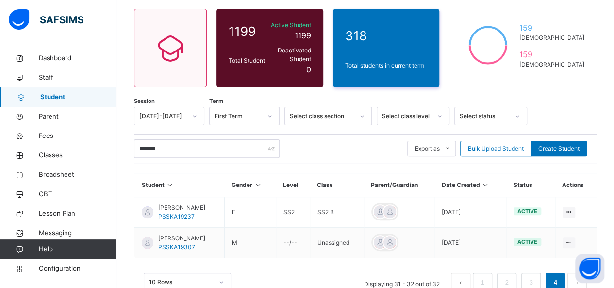
scroll to position [97, 0]
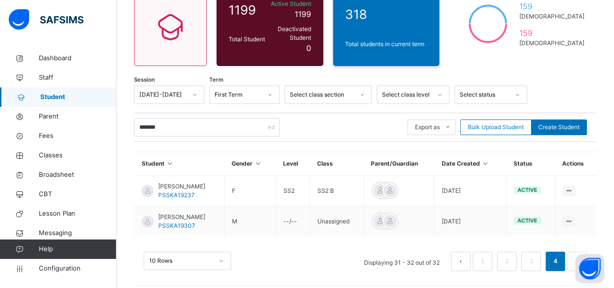
click at [0, 0] on div "Assign Class" at bounding box center [0, 0] width 0 height 0
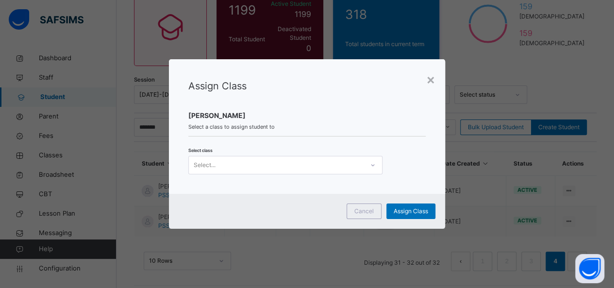
click at [326, 172] on div "Select..." at bounding box center [285, 165] width 194 height 18
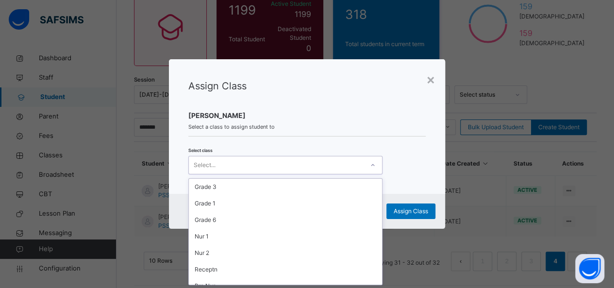
scroll to position [306, 0]
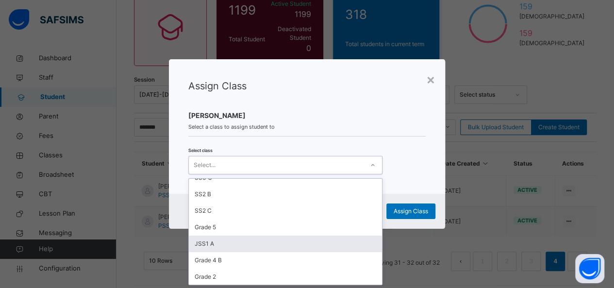
click at [237, 244] on div "JSS1 A" at bounding box center [285, 244] width 193 height 17
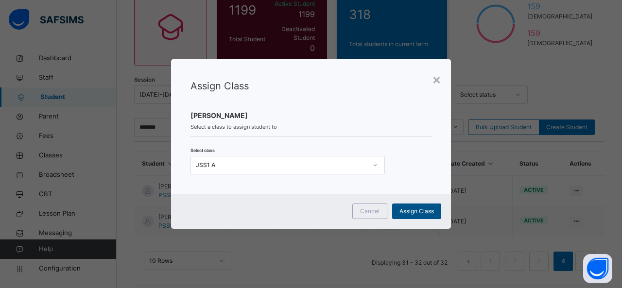
click at [412, 212] on span "Assign Class" at bounding box center [416, 211] width 34 height 9
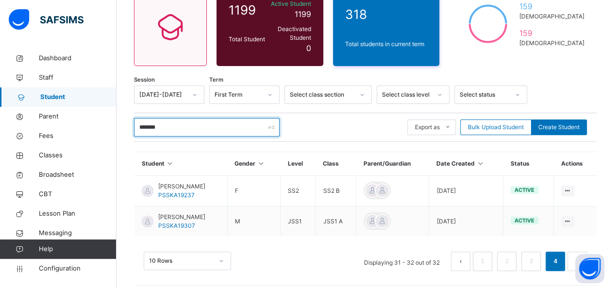
click at [192, 123] on input "*******" at bounding box center [207, 127] width 146 height 18
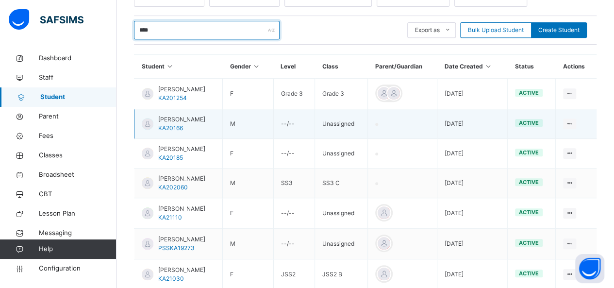
scroll to position [93, 0]
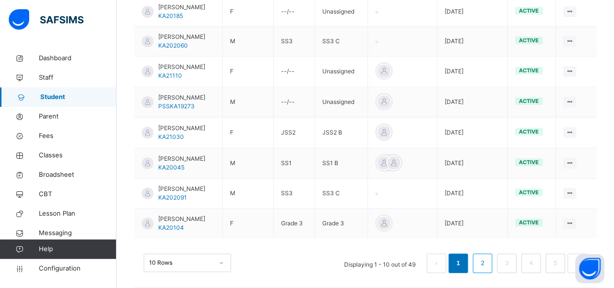
type input "****"
click at [492, 257] on li "2" at bounding box center [482, 262] width 19 height 19
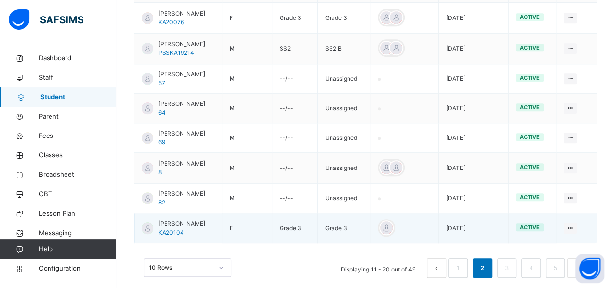
scroll to position [335, 0]
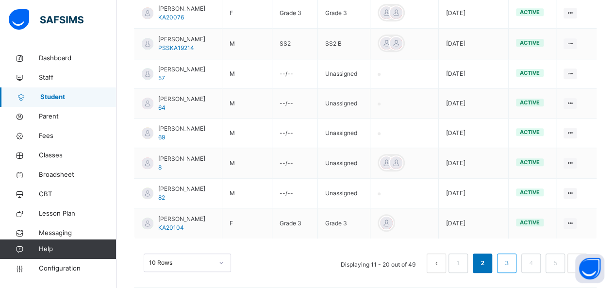
click at [511, 257] on link "3" at bounding box center [506, 263] width 9 height 13
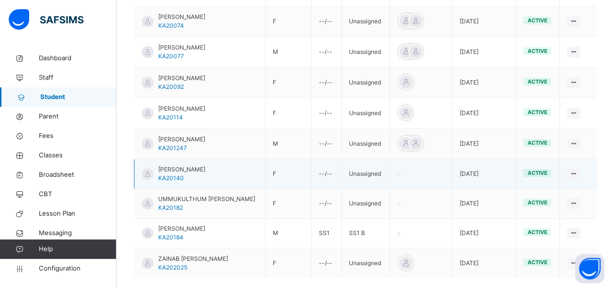
scroll to position [319, 0]
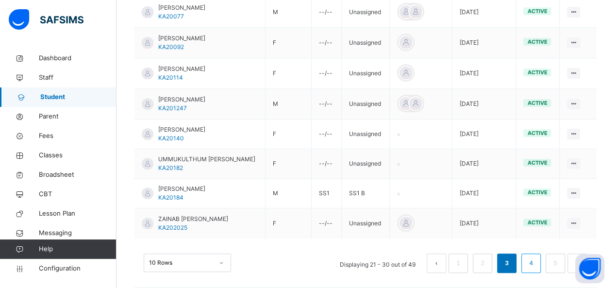
click at [536, 257] on link "4" at bounding box center [530, 263] width 9 height 13
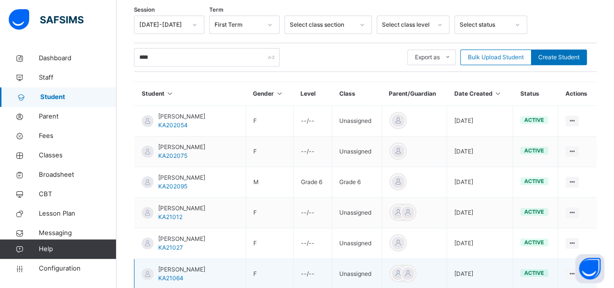
scroll to position [221, 0]
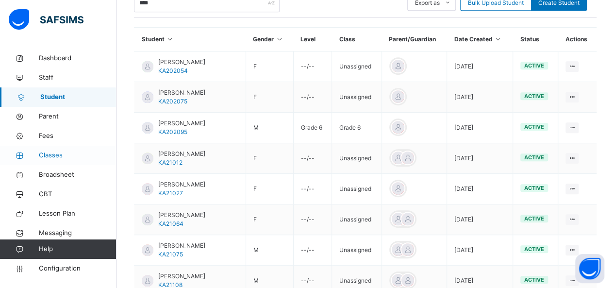
click at [55, 156] on span "Classes" at bounding box center [78, 156] width 78 height 10
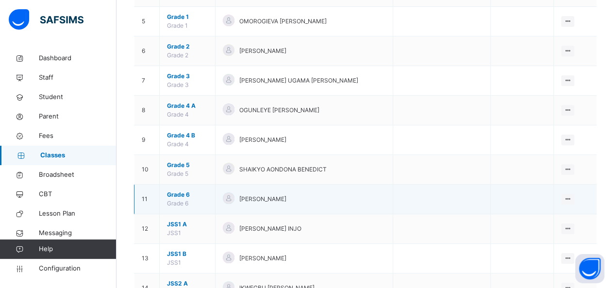
scroll to position [243, 0]
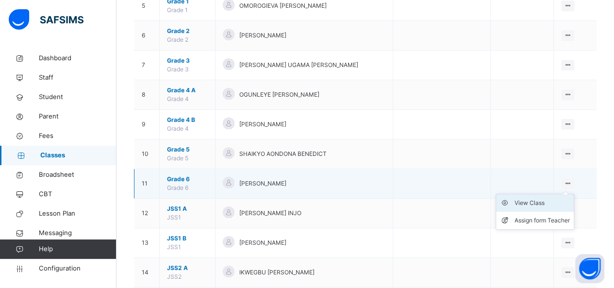
click at [538, 200] on div "View Class" at bounding box center [542, 203] width 55 height 10
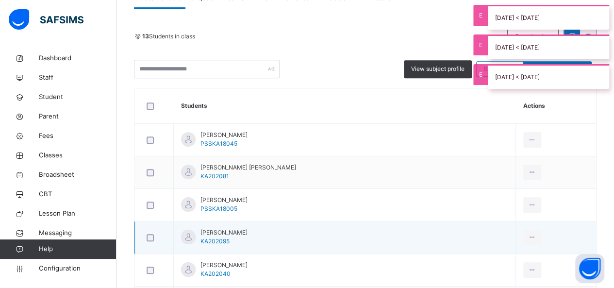
scroll to position [291, 0]
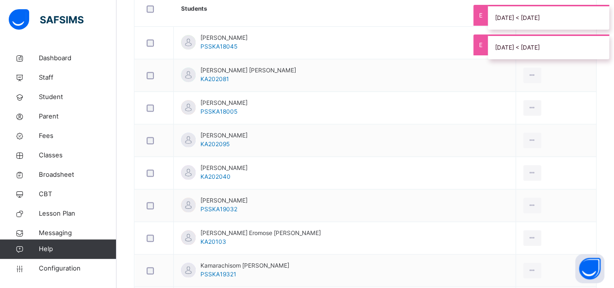
click at [0, 0] on div "Remove from Class" at bounding box center [0, 0] width 0 height 0
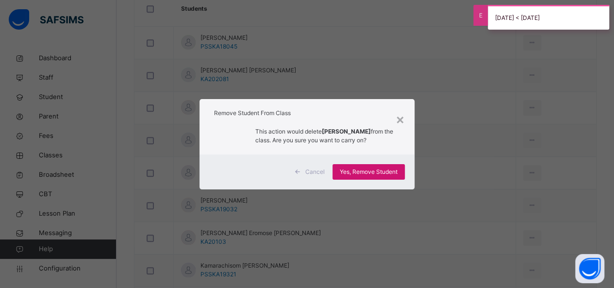
click at [373, 172] on span "Yes, Remove Student" at bounding box center [369, 172] width 58 height 9
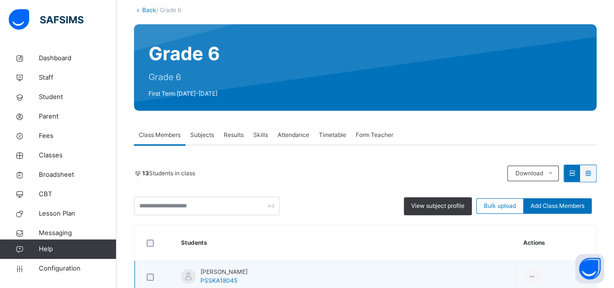
scroll to position [146, 0]
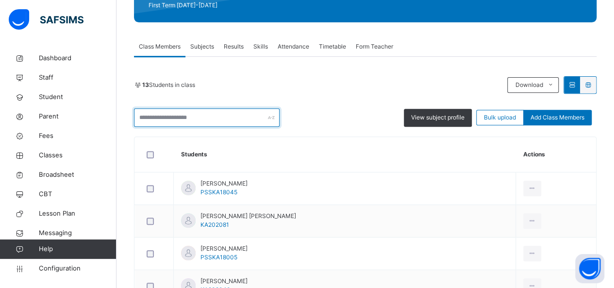
click at [212, 121] on input "text" at bounding box center [207, 117] width 146 height 18
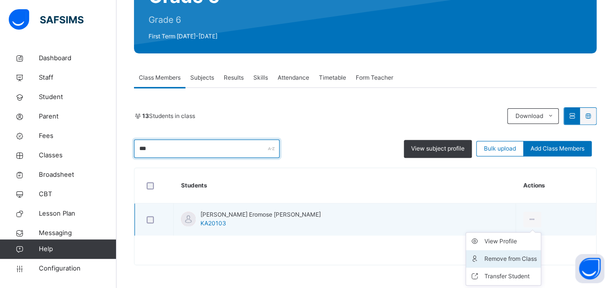
type input "***"
click at [487, 259] on div "Remove from Class" at bounding box center [511, 259] width 52 height 10
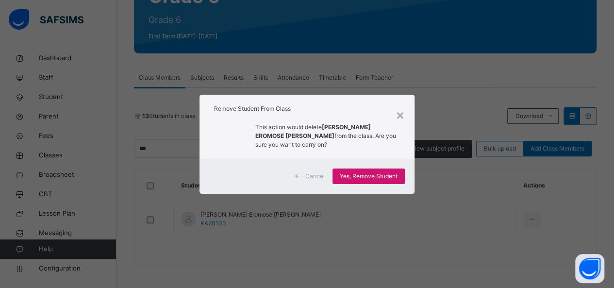
click at [367, 179] on span "Yes, Remove Student" at bounding box center [369, 176] width 58 height 9
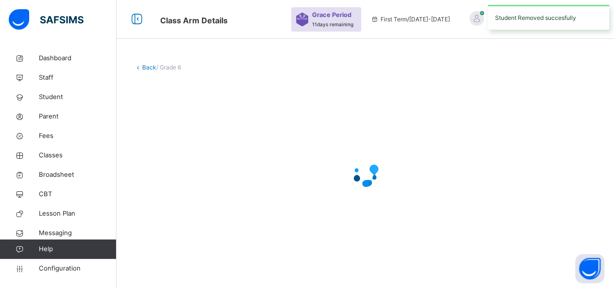
scroll to position [0, 0]
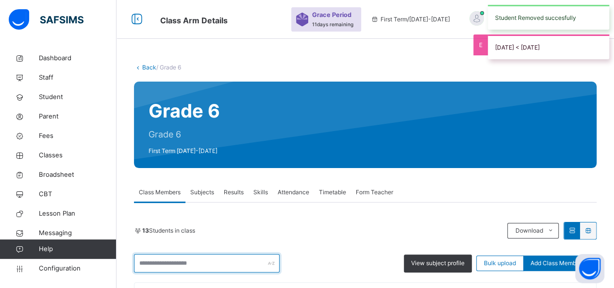
click at [173, 254] on input "text" at bounding box center [207, 263] width 146 height 18
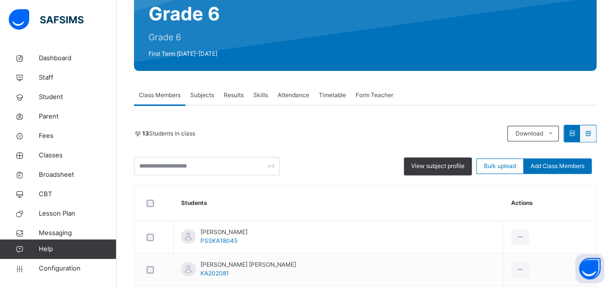
click at [263, 133] on div "13 Students in class" at bounding box center [318, 133] width 369 height 9
click at [231, 161] on input "text" at bounding box center [207, 166] width 146 height 18
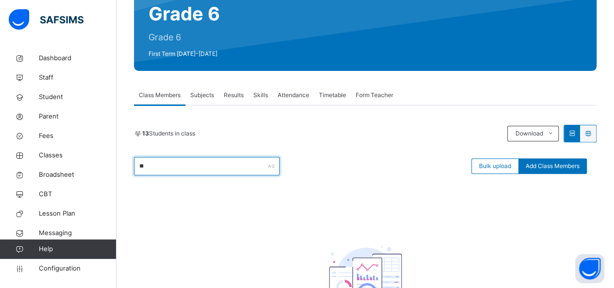
type input "***"
type input "*"
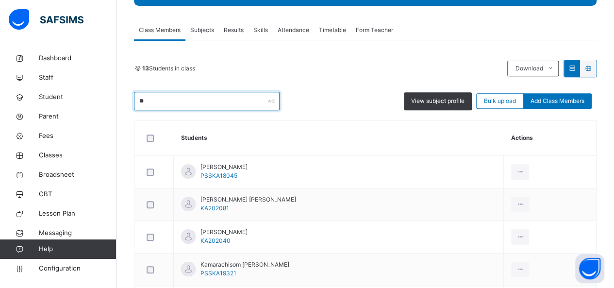
scroll to position [147, 0]
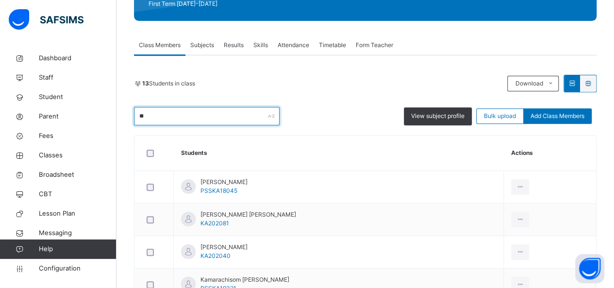
click at [169, 120] on input "**" at bounding box center [207, 116] width 146 height 18
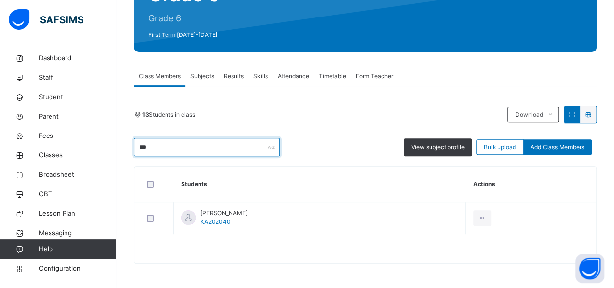
scroll to position [115, 0]
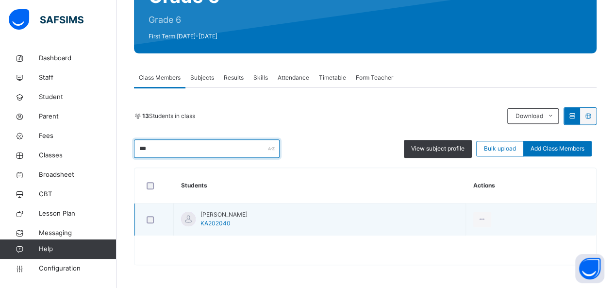
type input "***"
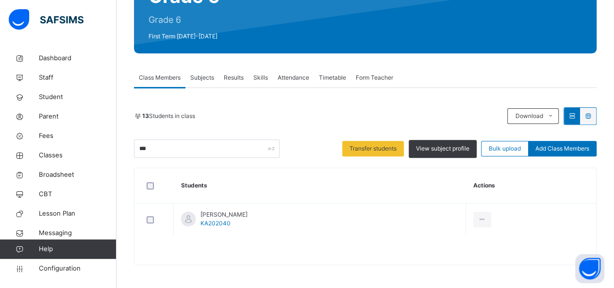
click at [0, 0] on div "Remove from Class" at bounding box center [0, 0] width 0 height 0
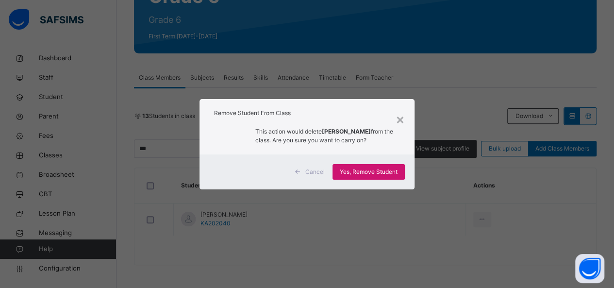
click at [354, 172] on span "Yes, Remove Student" at bounding box center [369, 172] width 58 height 9
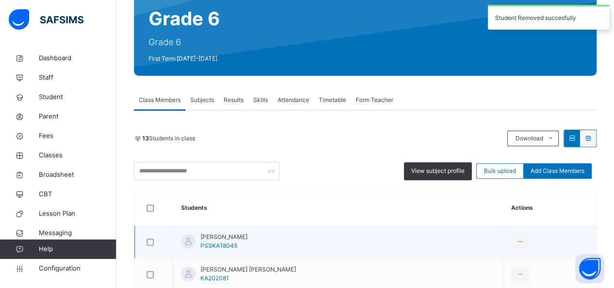
scroll to position [146, 0]
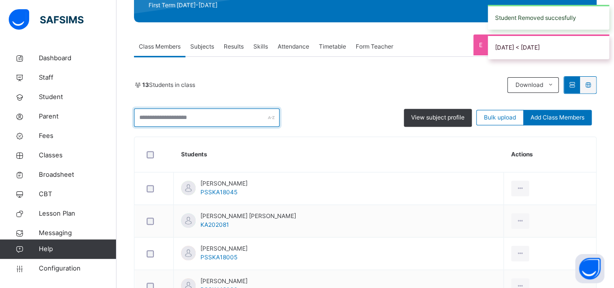
click at [173, 120] on input "text" at bounding box center [207, 117] width 146 height 18
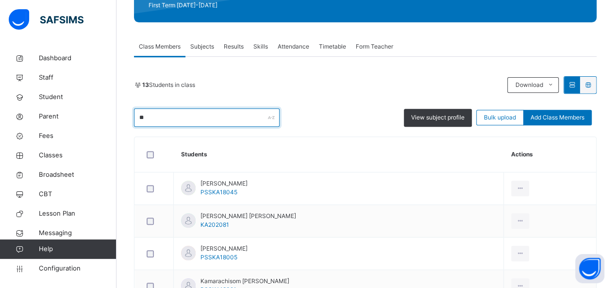
type input "*"
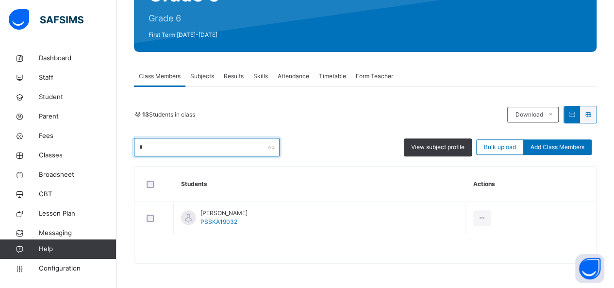
scroll to position [115, 0]
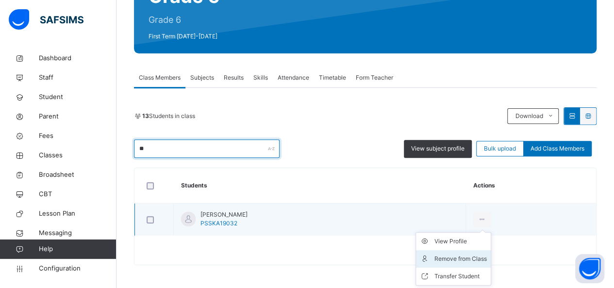
type input "**"
click at [486, 258] on div "Remove from Class" at bounding box center [461, 259] width 52 height 10
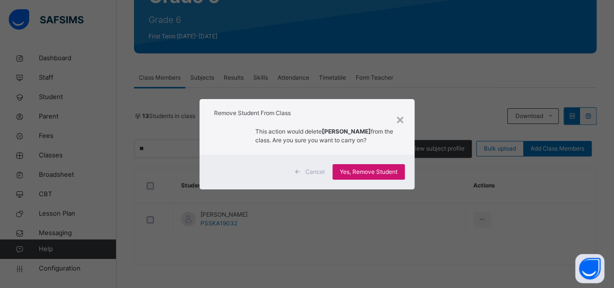
click at [384, 170] on span "Yes, Remove Student" at bounding box center [369, 172] width 58 height 9
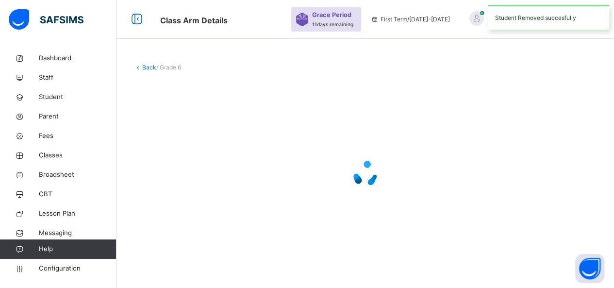
scroll to position [0, 0]
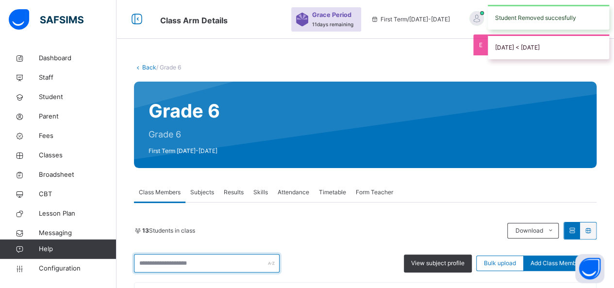
click at [209, 254] on input "text" at bounding box center [207, 263] width 146 height 18
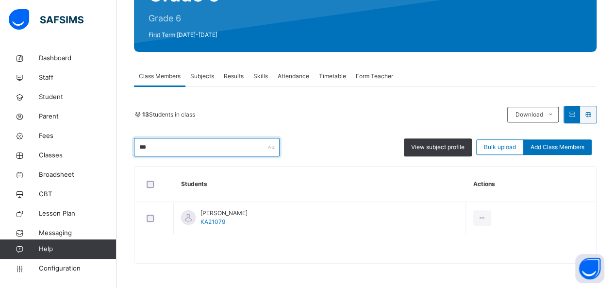
scroll to position [115, 0]
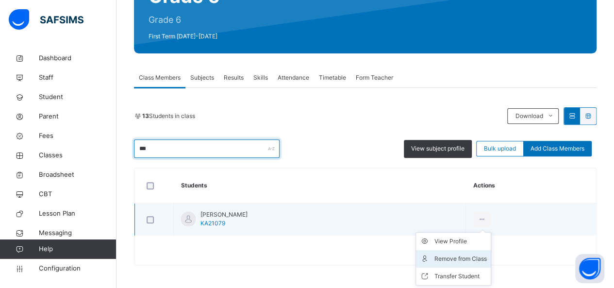
type input "***"
click at [487, 260] on div "Remove from Class" at bounding box center [461, 259] width 52 height 10
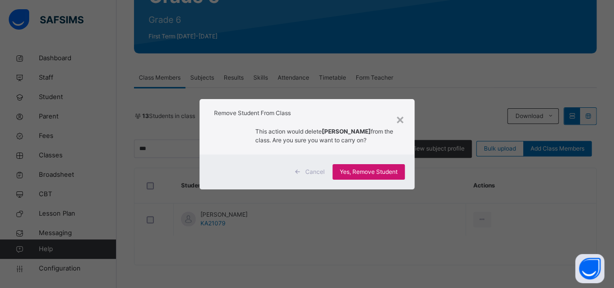
click at [369, 168] on div "Yes, Remove Student" at bounding box center [369, 172] width 72 height 16
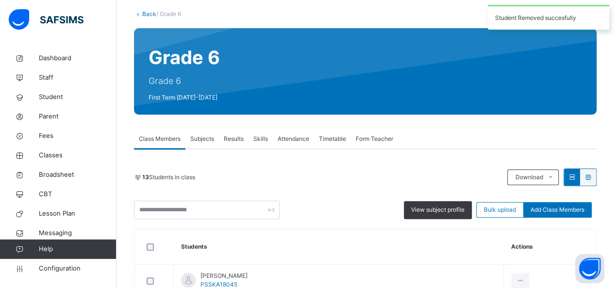
scroll to position [97, 0]
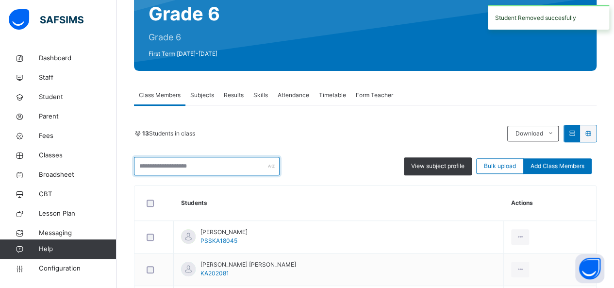
click at [172, 168] on input "text" at bounding box center [207, 166] width 146 height 18
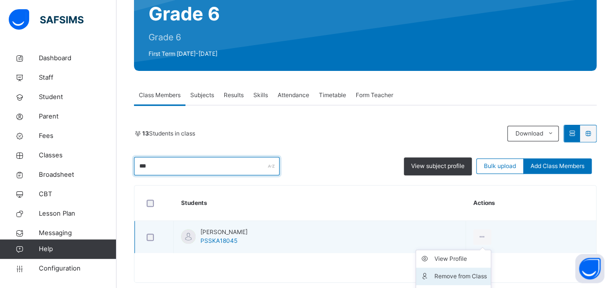
type input "***"
click at [481, 273] on div "Remove from Class" at bounding box center [461, 276] width 52 height 10
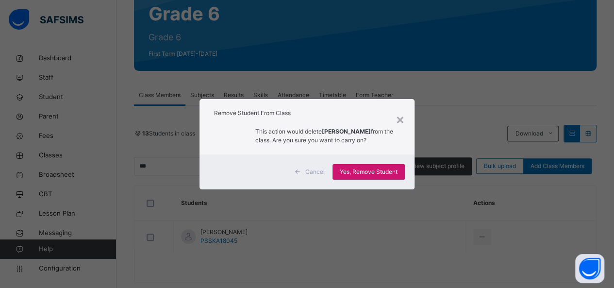
click at [395, 180] on div "Yes, Remove Student" at bounding box center [369, 172] width 72 height 16
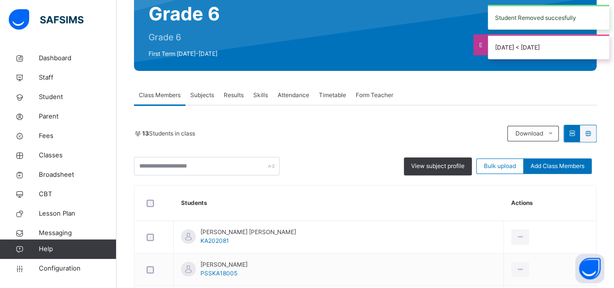
click at [197, 167] on input "text" at bounding box center [207, 166] width 146 height 18
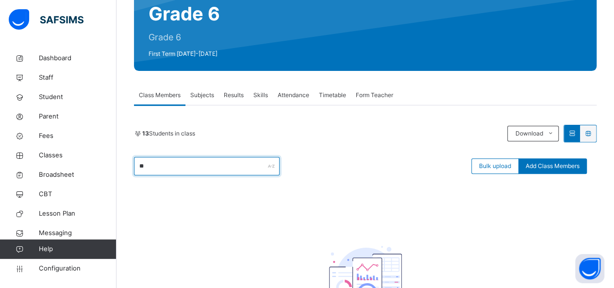
type input "***"
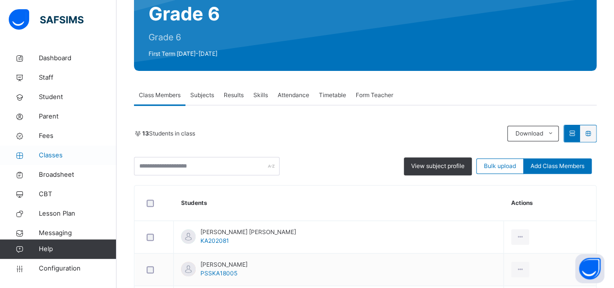
click at [57, 151] on span "Classes" at bounding box center [78, 156] width 78 height 10
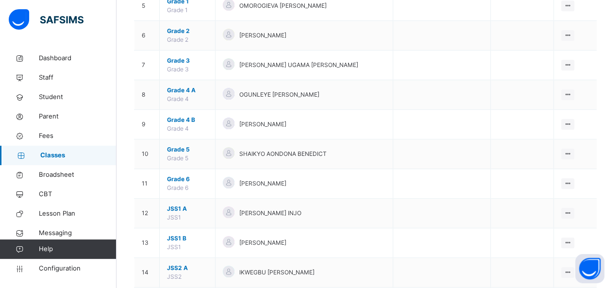
scroll to position [388, 0]
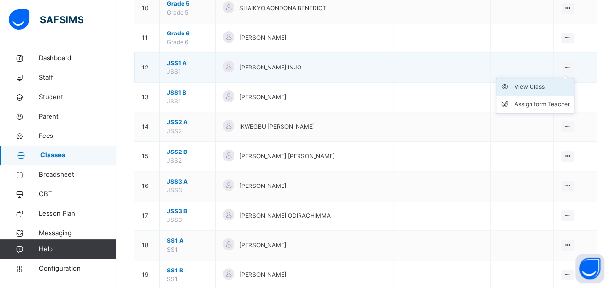
click at [542, 83] on div "View Class" at bounding box center [542, 87] width 55 height 10
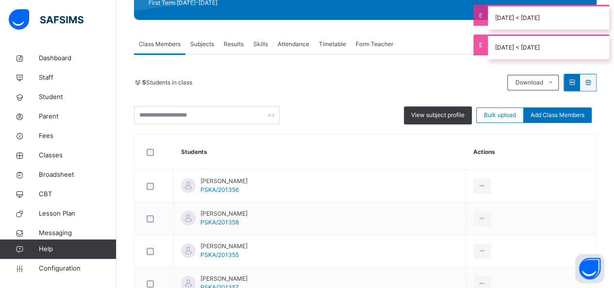
scroll to position [147, 0]
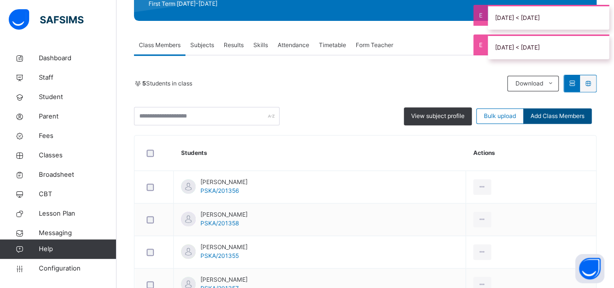
click at [551, 117] on span "Add Class Members" at bounding box center [558, 116] width 54 height 9
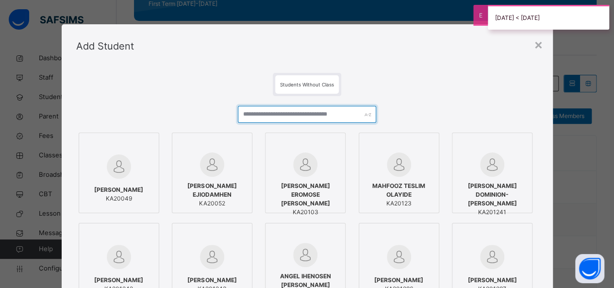
click at [320, 117] on input "text" at bounding box center [307, 114] width 139 height 17
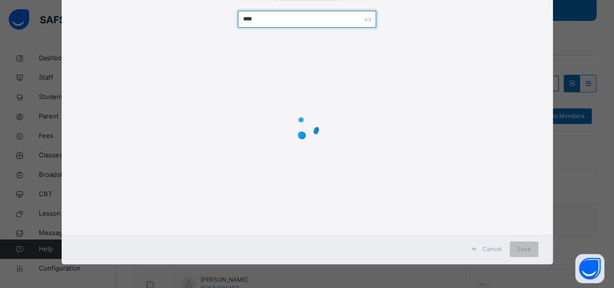
scroll to position [54, 0]
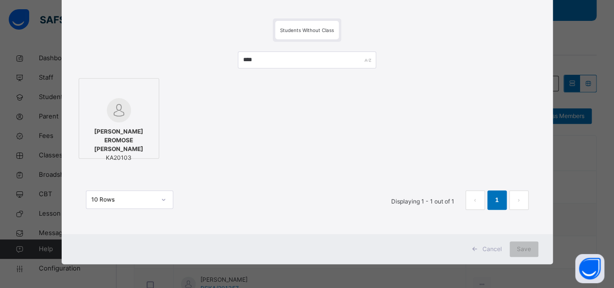
click at [137, 104] on div at bounding box center [119, 110] width 70 height 24
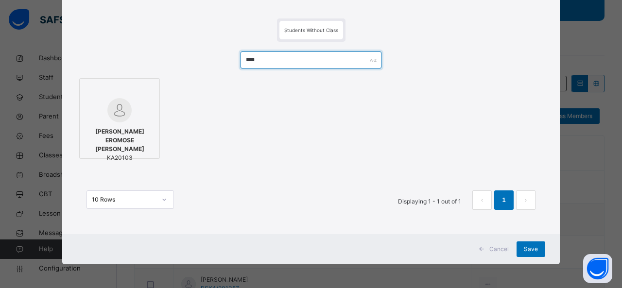
click at [269, 60] on input "****" at bounding box center [310, 59] width 140 height 17
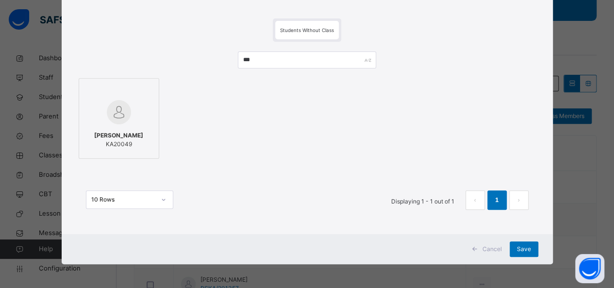
click at [135, 103] on div at bounding box center [119, 112] width 70 height 28
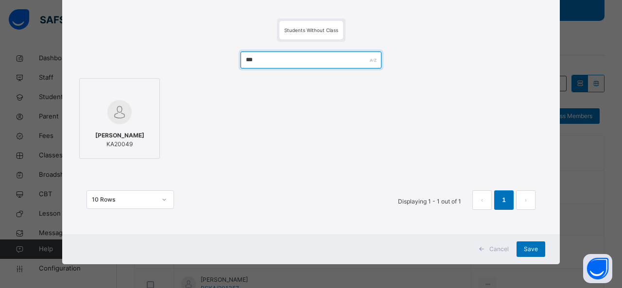
click at [308, 61] on input "***" at bounding box center [310, 59] width 140 height 17
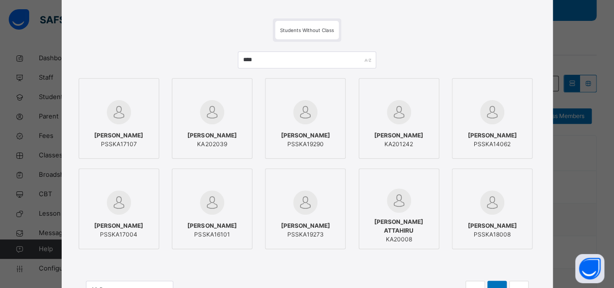
click at [305, 135] on span "ABDULRAHEEM YUSUF" at bounding box center [305, 135] width 49 height 9
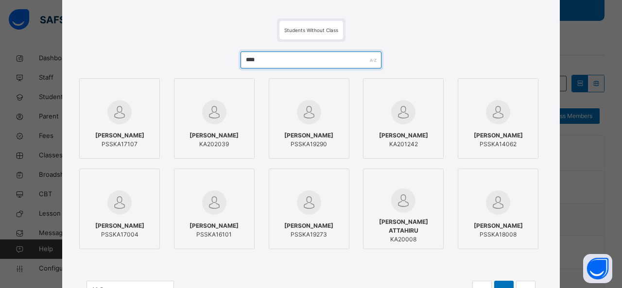
click at [277, 63] on input "****" at bounding box center [310, 59] width 140 height 17
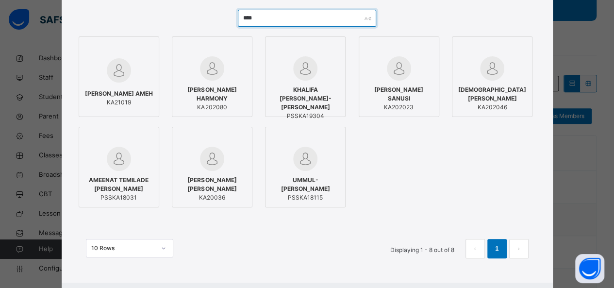
scroll to position [48, 0]
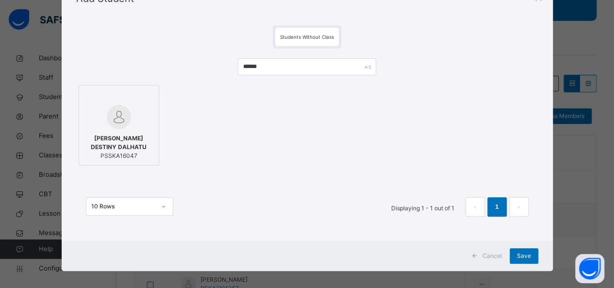
click at [132, 122] on div at bounding box center [119, 117] width 70 height 24
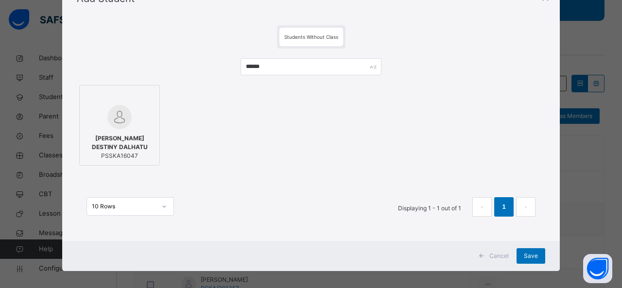
click at [132, 123] on div at bounding box center [119, 117] width 70 height 24
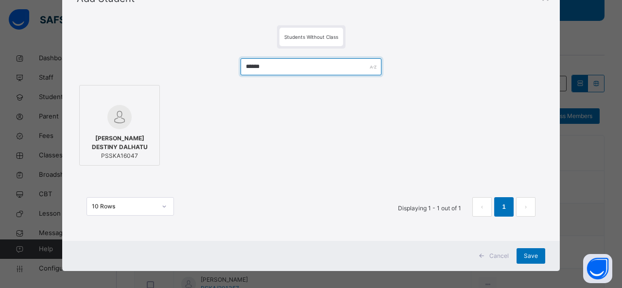
click at [277, 72] on input "******" at bounding box center [310, 66] width 140 height 17
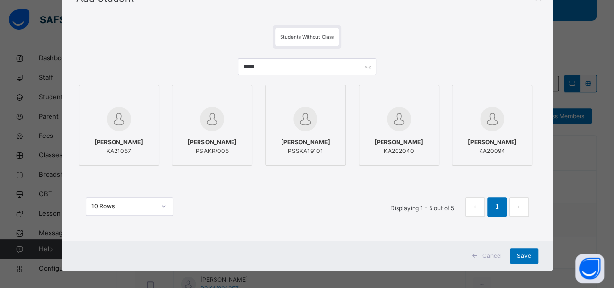
click at [417, 146] on span "[PERSON_NAME]" at bounding box center [398, 142] width 49 height 9
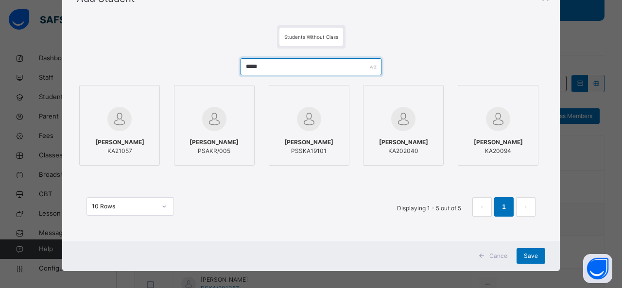
click at [269, 66] on input "*****" at bounding box center [310, 66] width 140 height 17
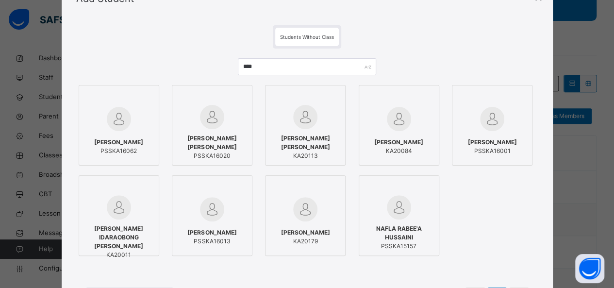
click at [136, 144] on span "KHADIJA RABO AHMAD" at bounding box center [118, 142] width 49 height 9
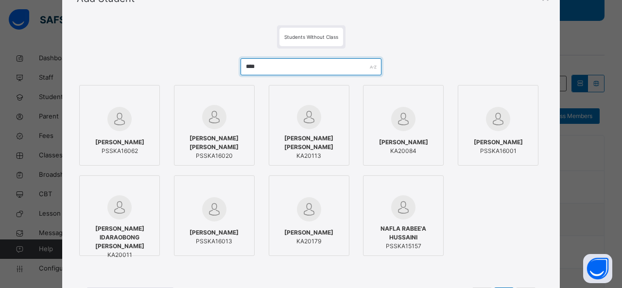
click at [274, 63] on input "****" at bounding box center [310, 66] width 140 height 17
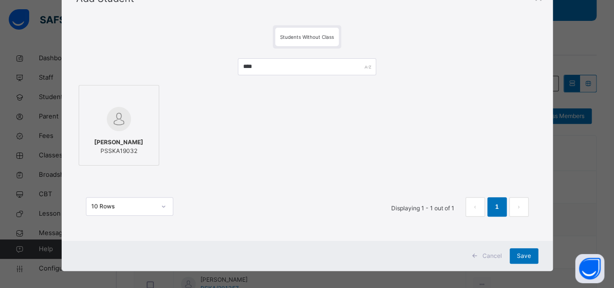
click at [139, 122] on div at bounding box center [119, 119] width 70 height 28
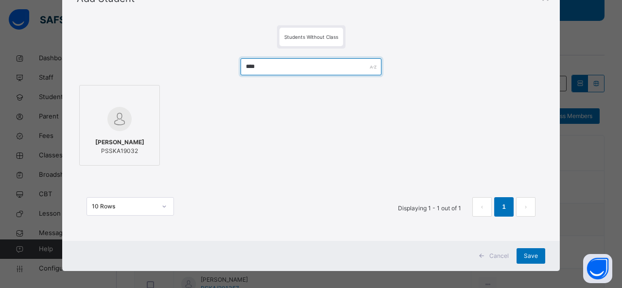
click at [253, 67] on input "****" at bounding box center [310, 66] width 140 height 17
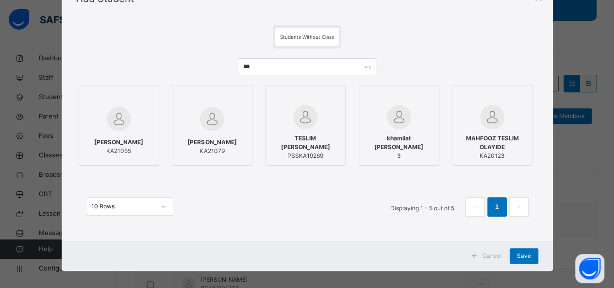
click at [137, 110] on div at bounding box center [119, 119] width 70 height 28
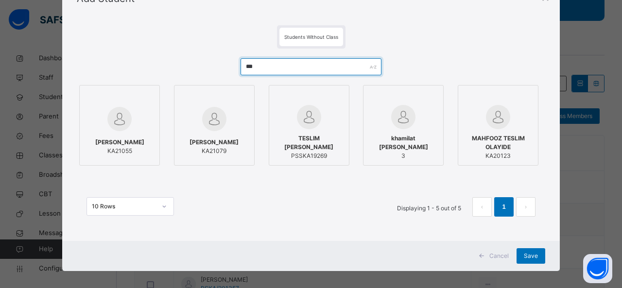
click at [252, 67] on input "***" at bounding box center [310, 66] width 140 height 17
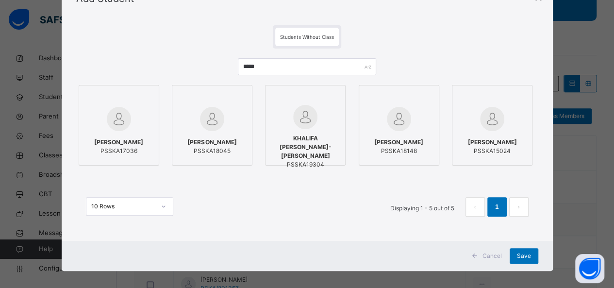
click at [236, 145] on span "ABUBAKAR SADIQ MUHAMMAD" at bounding box center [211, 142] width 49 height 9
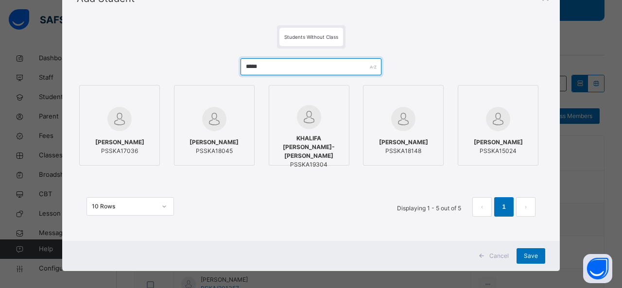
click at [264, 68] on input "*****" at bounding box center [310, 66] width 140 height 17
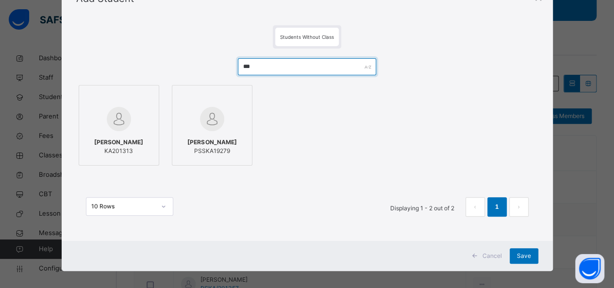
type input "***"
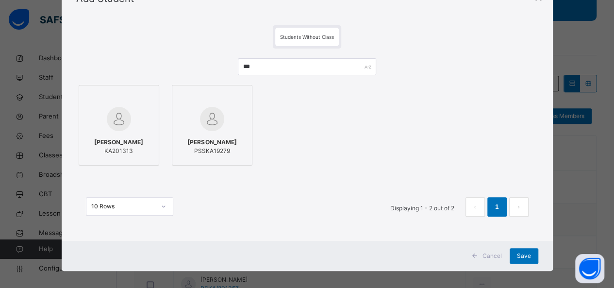
click at [229, 119] on div at bounding box center [212, 119] width 70 height 28
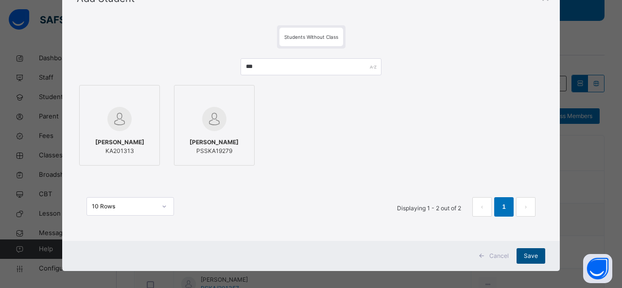
click at [527, 252] on span "Save" at bounding box center [530, 256] width 14 height 9
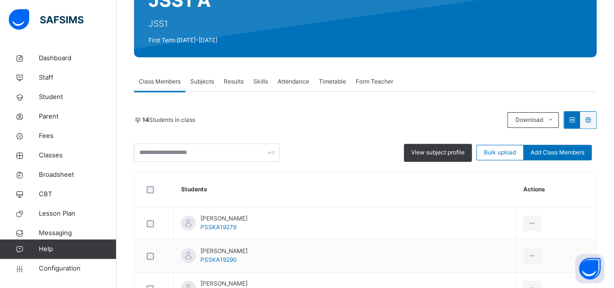
scroll to position [97, 0]
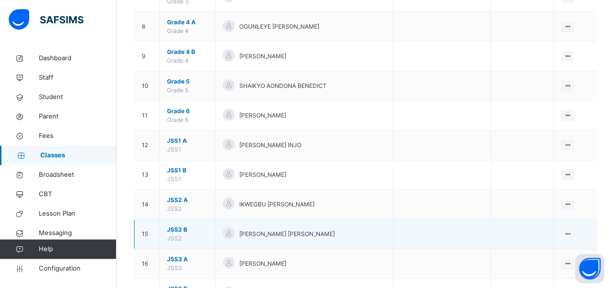
scroll to position [340, 0]
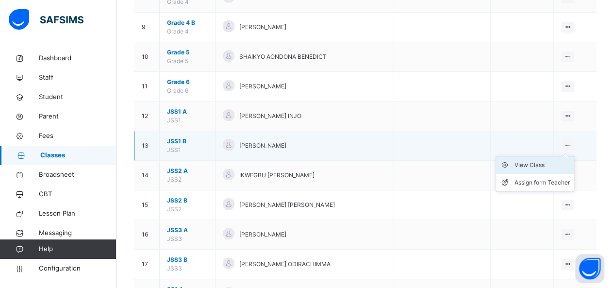
click at [549, 161] on div "View Class" at bounding box center [542, 165] width 55 height 10
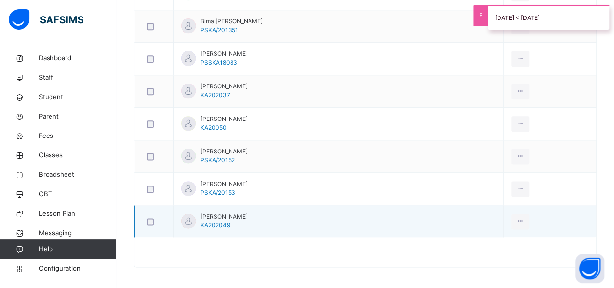
scroll to position [150, 0]
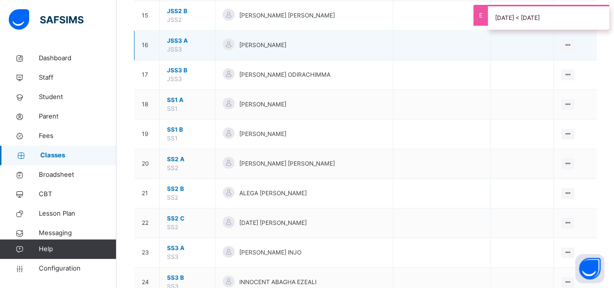
scroll to position [588, 0]
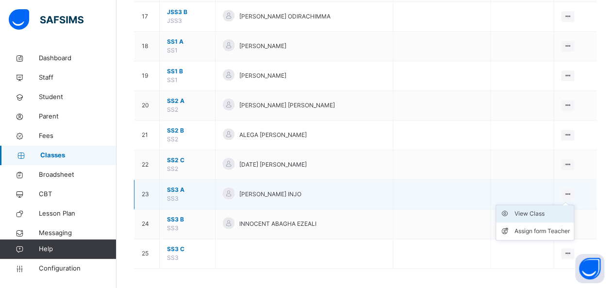
click at [560, 209] on div "View Class" at bounding box center [542, 214] width 55 height 10
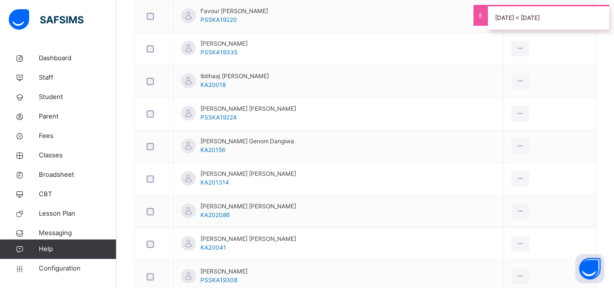
scroll to position [486, 0]
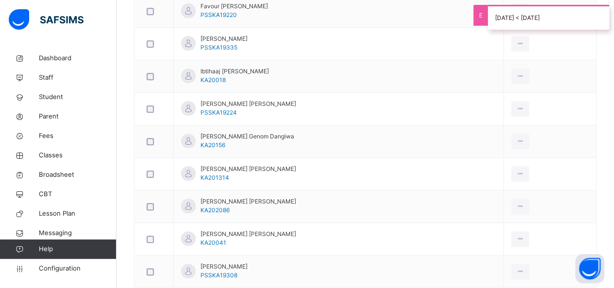
click at [180, 117] on div "21 Students in class Download Pdf Report Excel Report View subject profile Bulk…" at bounding box center [365, 140] width 463 height 808
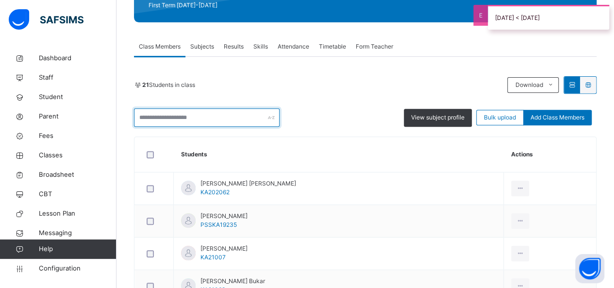
click at [177, 120] on input "text" at bounding box center [207, 117] width 146 height 18
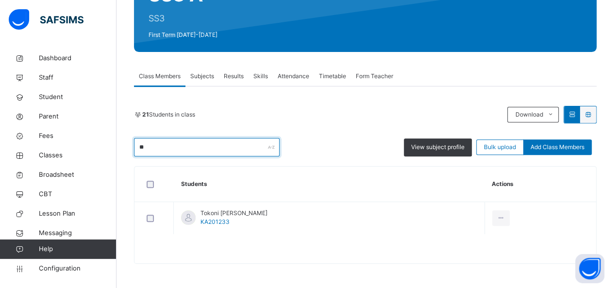
scroll to position [115, 0]
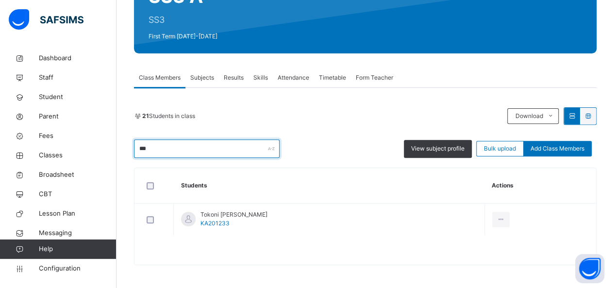
type input "****"
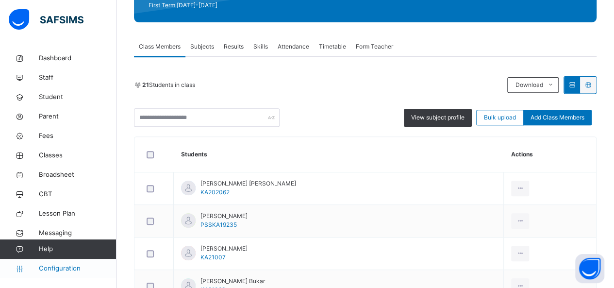
click at [55, 269] on span "Configuration" at bounding box center [77, 269] width 77 height 10
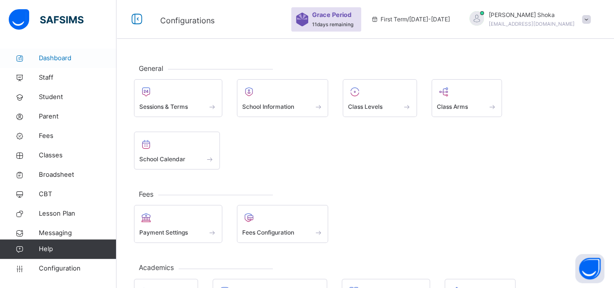
click at [61, 58] on span "Dashboard" at bounding box center [78, 58] width 78 height 10
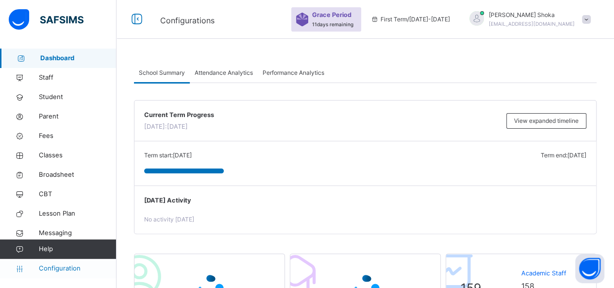
click at [64, 268] on span "Configuration" at bounding box center [77, 269] width 77 height 10
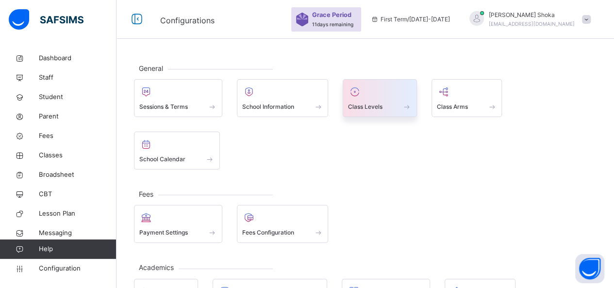
click at [386, 88] on div at bounding box center [380, 91] width 64 height 15
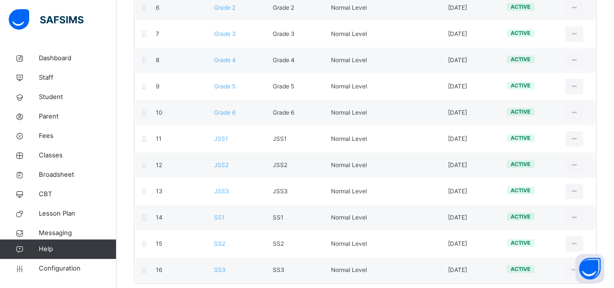
scroll to position [291, 0]
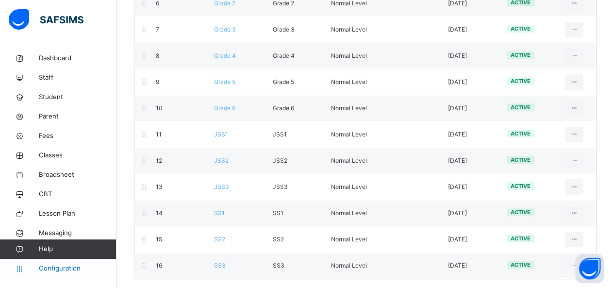
click at [59, 267] on span "Configuration" at bounding box center [77, 269] width 77 height 10
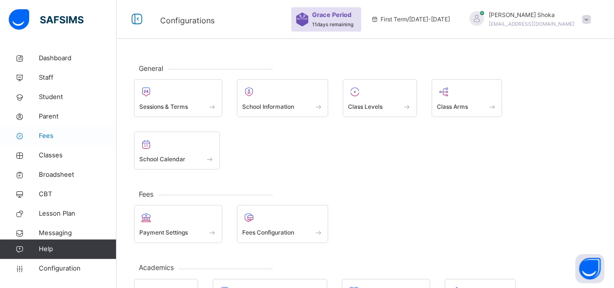
click at [52, 134] on span "Fees" at bounding box center [78, 136] width 78 height 10
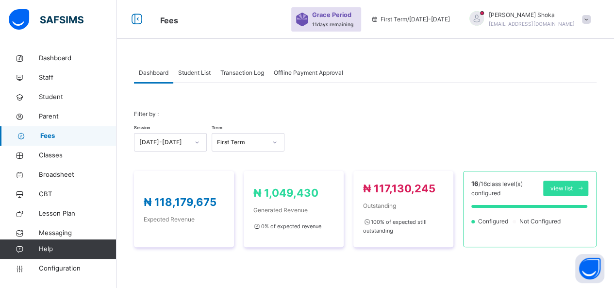
click at [201, 73] on span "Student List" at bounding box center [194, 72] width 33 height 9
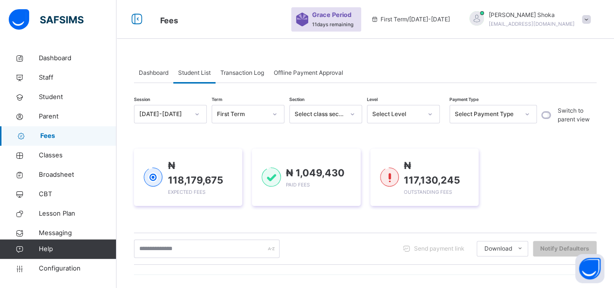
click at [162, 77] on span "Dashboard" at bounding box center [154, 72] width 30 height 9
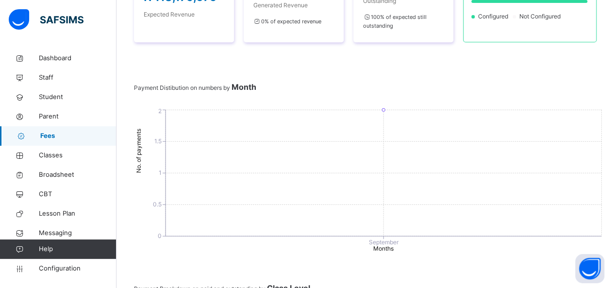
scroll to position [151, 0]
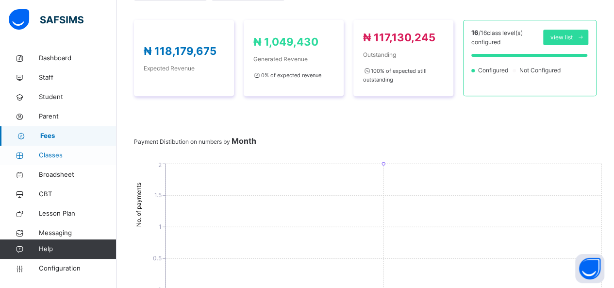
click at [69, 154] on span "Classes" at bounding box center [78, 156] width 78 height 10
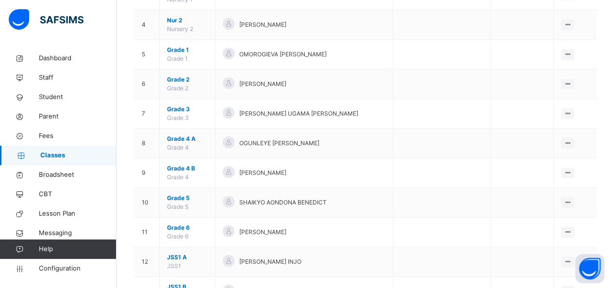
scroll to position [243, 0]
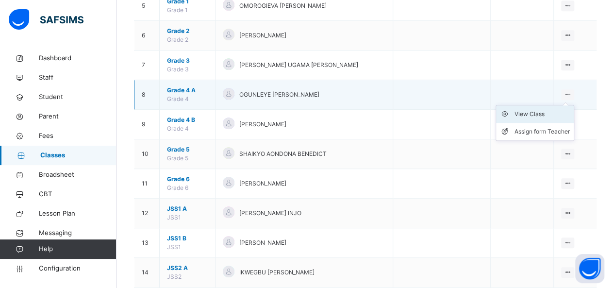
click at [540, 111] on div "View Class" at bounding box center [542, 114] width 55 height 10
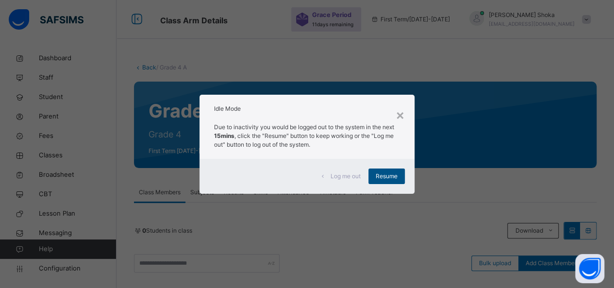
click at [384, 177] on span "Resume" at bounding box center [387, 176] width 22 height 9
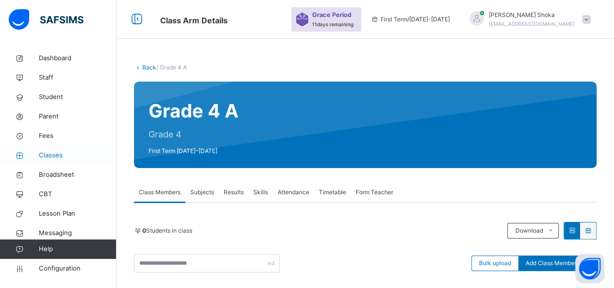
click at [58, 153] on span "Classes" at bounding box center [78, 156] width 78 height 10
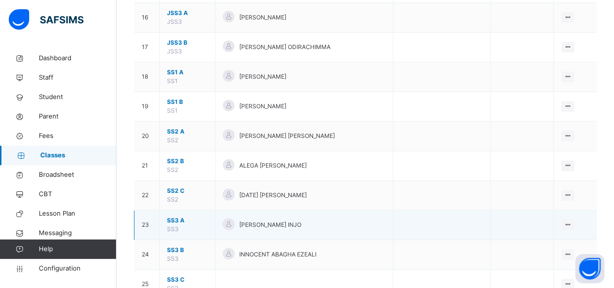
scroll to position [588, 0]
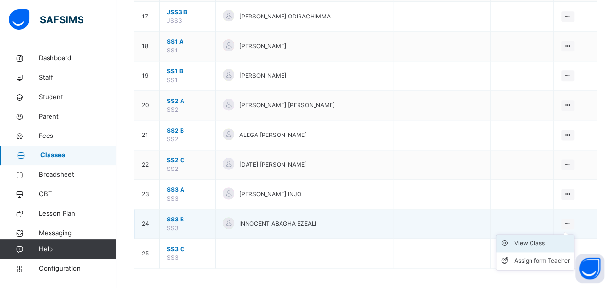
click at [548, 238] on div "View Class" at bounding box center [542, 243] width 55 height 10
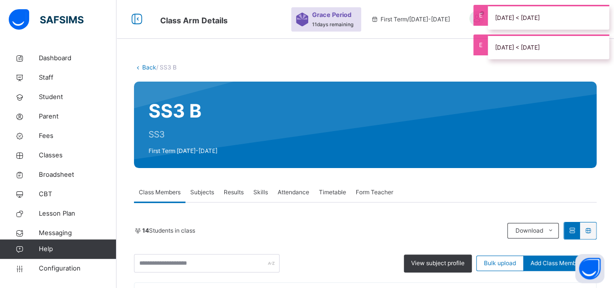
scroll to position [97, 0]
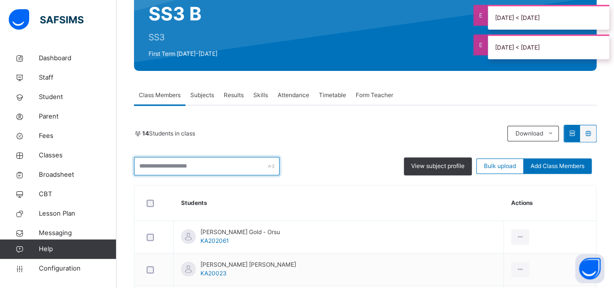
click at [170, 167] on input "text" at bounding box center [207, 166] width 146 height 18
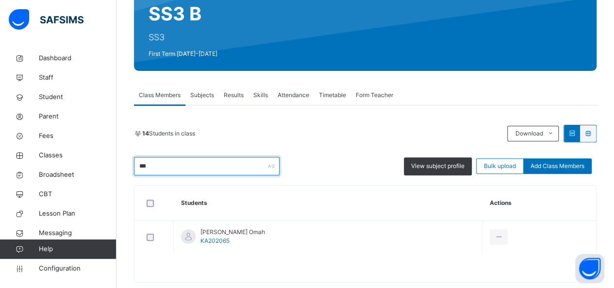
type input "***"
click at [328, 135] on div "14 Students in class" at bounding box center [318, 133] width 369 height 9
click at [53, 153] on span "Classes" at bounding box center [78, 156] width 78 height 10
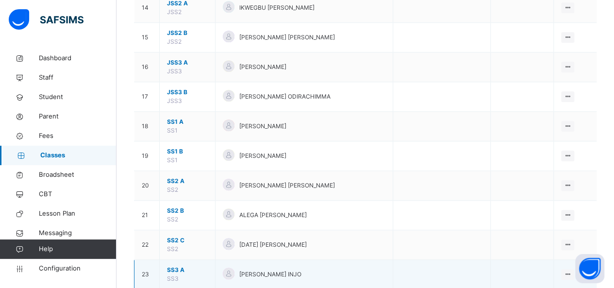
scroll to position [588, 0]
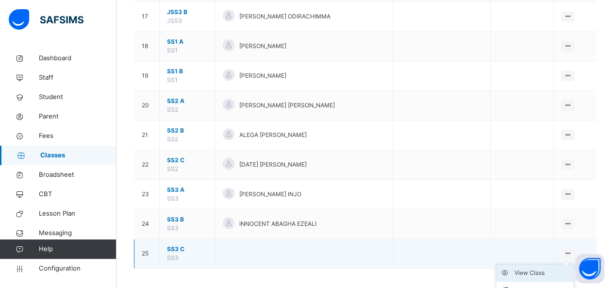
click at [544, 268] on div "View Class" at bounding box center [542, 273] width 55 height 10
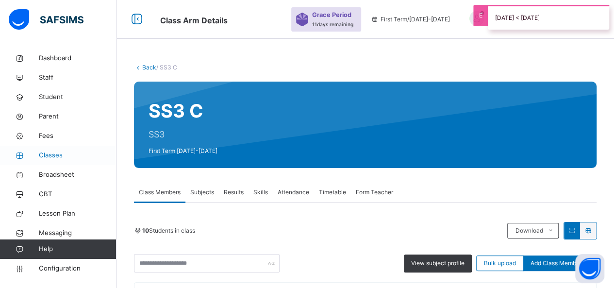
click at [59, 150] on link "Classes" at bounding box center [58, 155] width 117 height 19
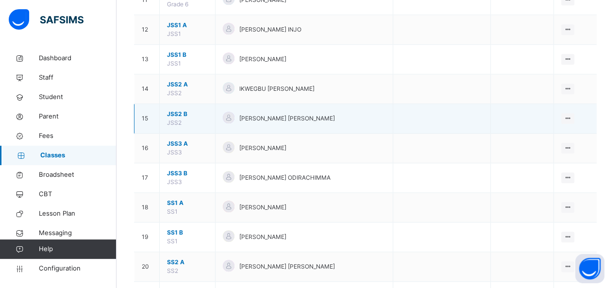
scroll to position [534, 0]
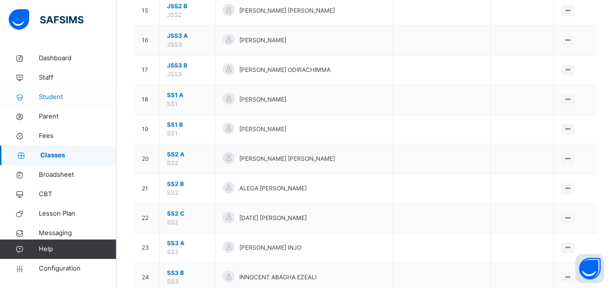
click at [49, 96] on span "Student" at bounding box center [78, 97] width 78 height 10
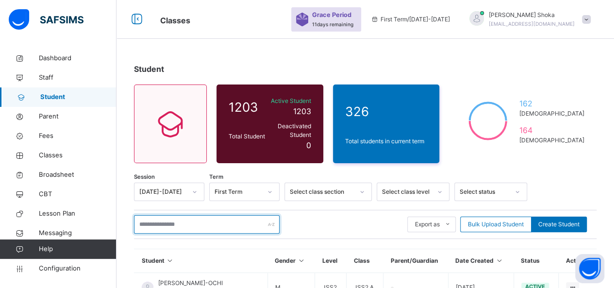
click at [197, 215] on input "text" at bounding box center [207, 224] width 146 height 18
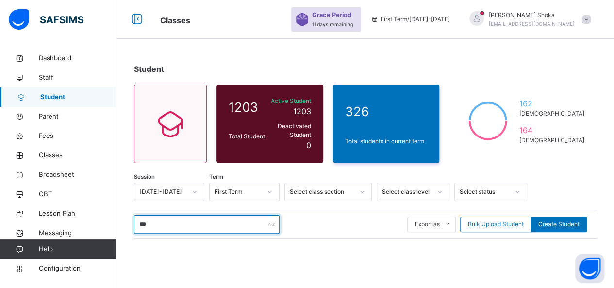
type input "****"
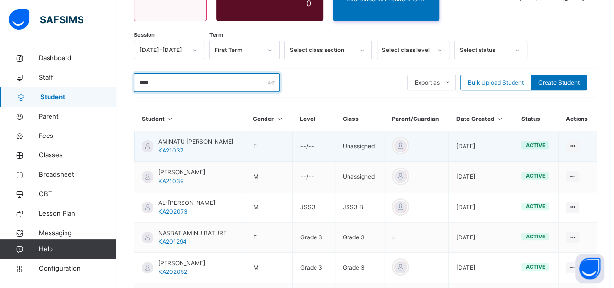
scroll to position [194, 0]
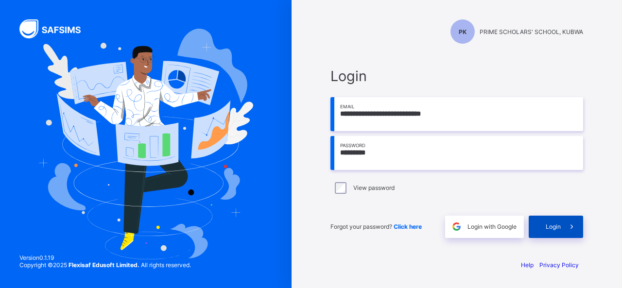
click at [566, 226] on icon at bounding box center [571, 226] width 10 height 9
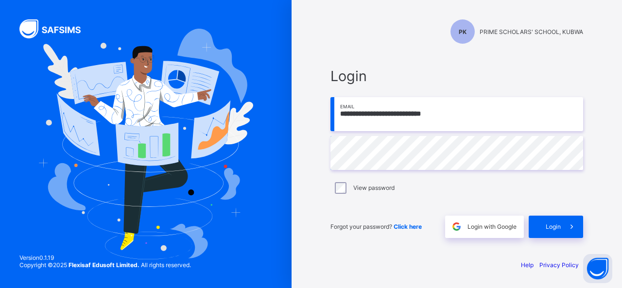
drag, startPoint x: 0, startPoint y: 0, endPoint x: 406, endPoint y: 114, distance: 421.7
click at [406, 114] on input "**********" at bounding box center [456, 114] width 252 height 34
type input "**********"
click at [555, 225] on span "Login" at bounding box center [552, 226] width 15 height 7
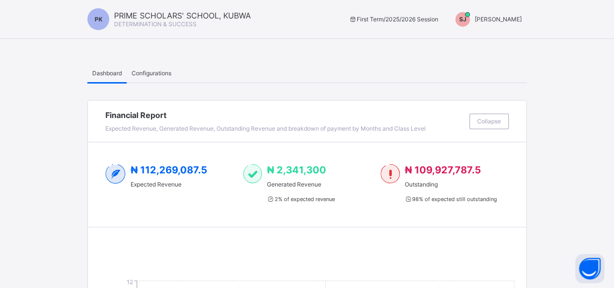
click at [512, 16] on span "[PERSON_NAME]" at bounding box center [498, 19] width 47 height 7
click at [506, 44] on span "Switch to Admin View" at bounding box center [486, 41] width 74 height 11
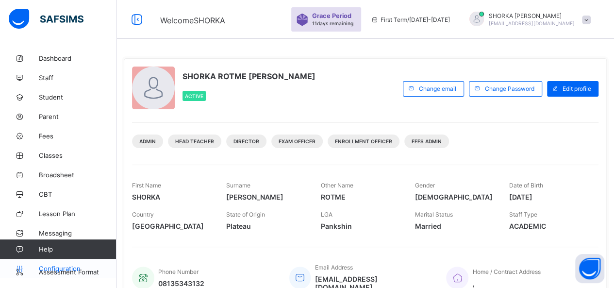
click at [74, 264] on link "Configuration" at bounding box center [58, 268] width 116 height 19
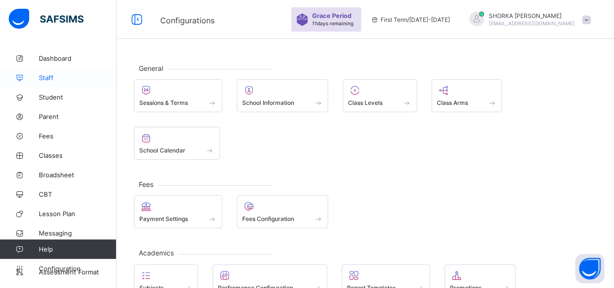
click at [51, 75] on span "Staff" at bounding box center [78, 78] width 78 height 8
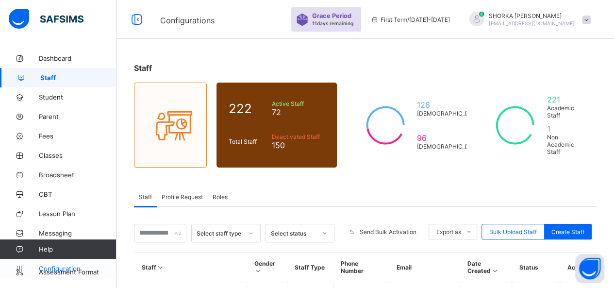
click at [53, 269] on span "Configuration" at bounding box center [77, 269] width 77 height 8
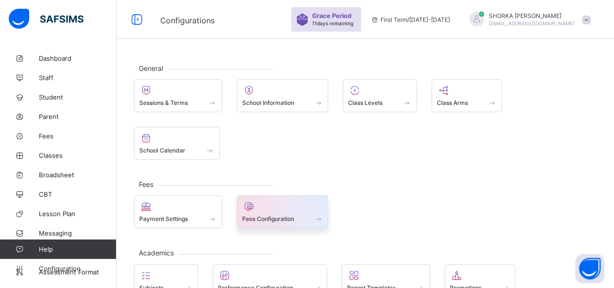
click at [315, 201] on div at bounding box center [282, 207] width 81 height 12
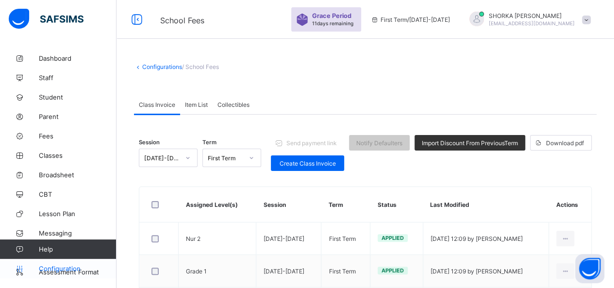
click at [65, 269] on span "Configuration" at bounding box center [77, 269] width 77 height 8
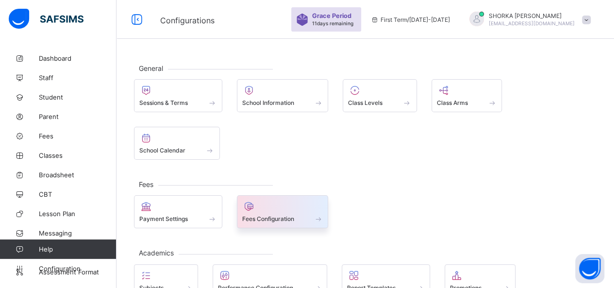
click at [289, 215] on span "Fees Configuration" at bounding box center [268, 218] width 52 height 7
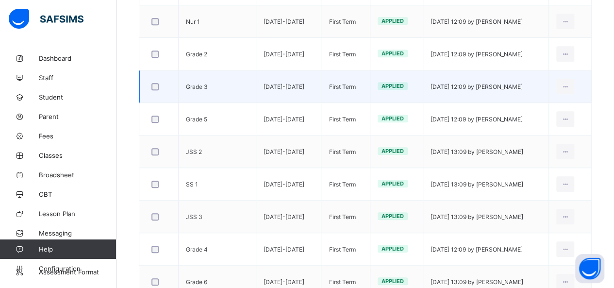
scroll to position [237, 0]
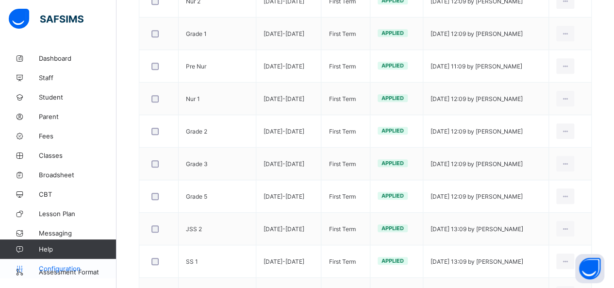
click at [54, 266] on span "Configuration" at bounding box center [77, 269] width 77 height 8
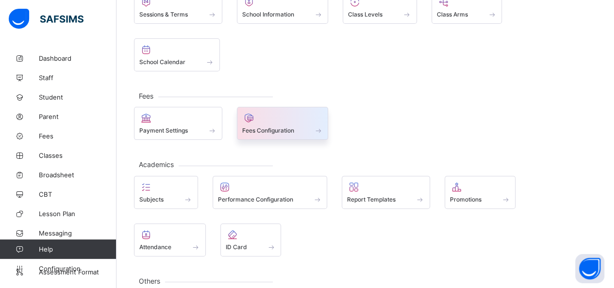
scroll to position [40, 0]
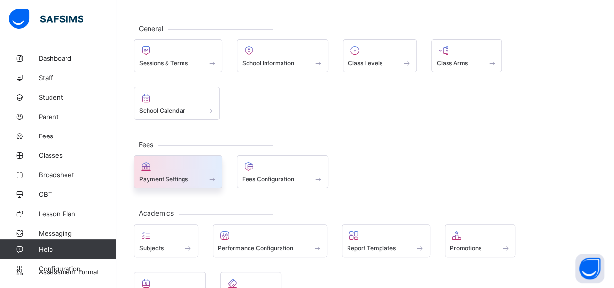
click at [197, 175] on div "Payment Settings" at bounding box center [178, 179] width 78 height 8
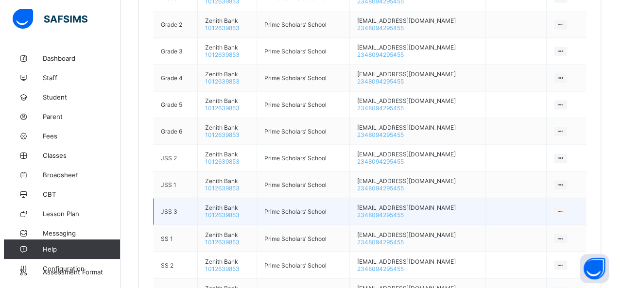
scroll to position [513, 0]
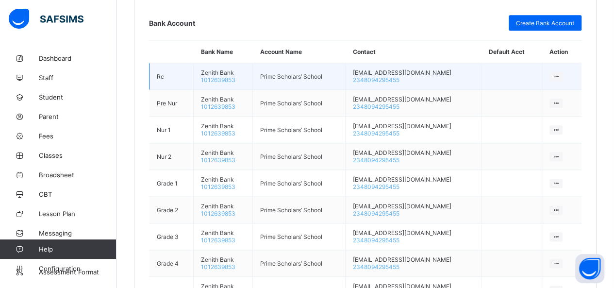
click at [560, 73] on icon at bounding box center [556, 76] width 8 height 7
drag, startPoint x: 401, startPoint y: 74, endPoint x: 350, endPoint y: 68, distance: 50.8
click at [350, 68] on td "admin@primescholarsschool.education 2348094295455" at bounding box center [413, 76] width 136 height 27
copy td "admin@primescholarsschool.education 2348094295455"
drag, startPoint x: 237, startPoint y: 75, endPoint x: 185, endPoint y: 66, distance: 52.9
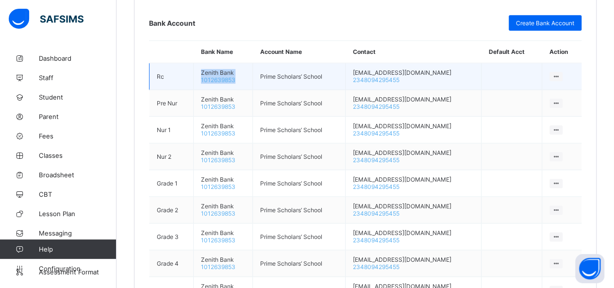
click at [185, 66] on tr "Rc Zenith Bank 1012639853 Prime Scholars’ School admin@primescholarsschool.educ…" at bounding box center [366, 76] width 433 height 27
copy tr "Zenith Bank 1012639853"
drag, startPoint x: 260, startPoint y: 70, endPoint x: 337, endPoint y: 73, distance: 77.7
click at [337, 73] on td "Prime Scholars’ School" at bounding box center [299, 76] width 93 height 27
copy td "Prime Scholars’ School"
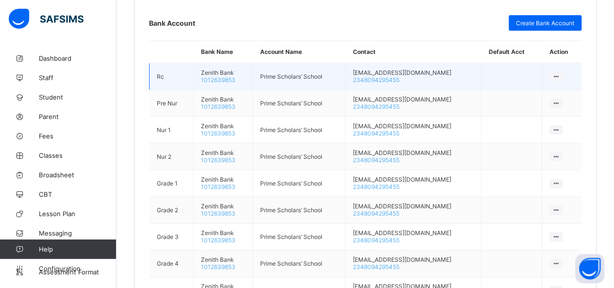
click at [560, 73] on icon at bounding box center [556, 76] width 8 height 7
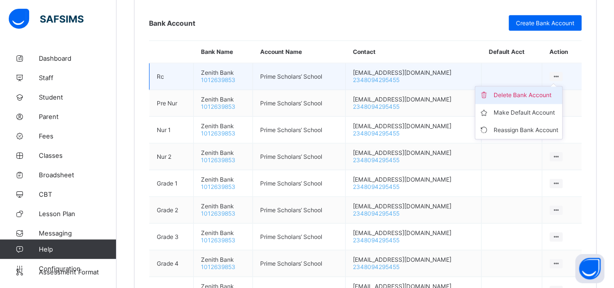
click at [532, 90] on div "Delete Bank Account" at bounding box center [526, 95] width 65 height 10
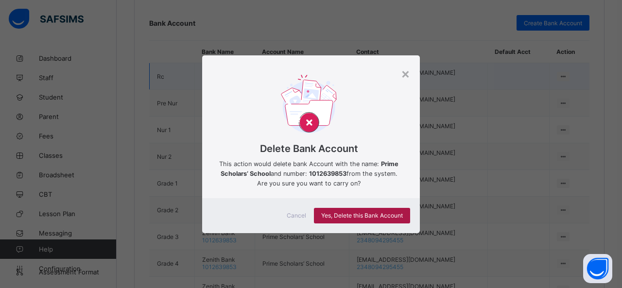
click at [378, 217] on span "Yes, Delete this Bank Account" at bounding box center [362, 215] width 82 height 7
click at [406, 72] on div "×" at bounding box center [405, 73] width 9 height 17
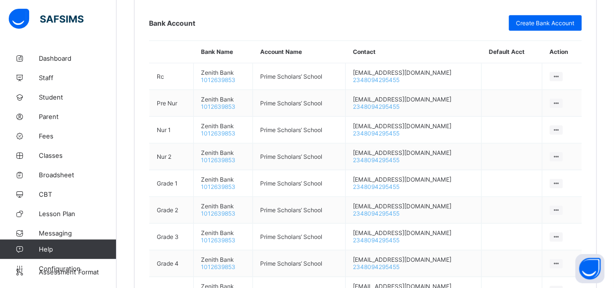
click at [560, 73] on icon at bounding box center [556, 76] width 8 height 7
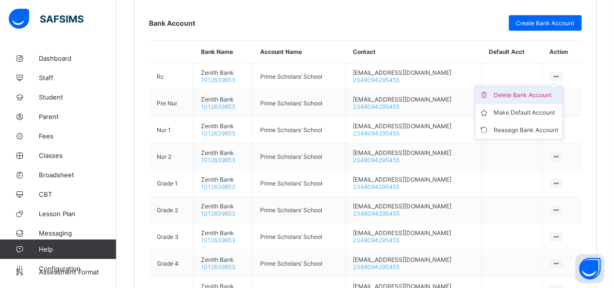
click at [529, 92] on div "Delete Bank Account" at bounding box center [526, 95] width 65 height 10
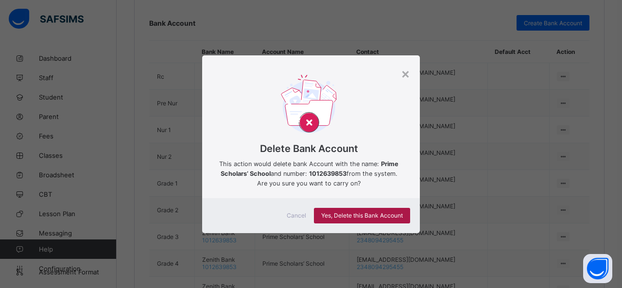
click at [340, 219] on div "Yes, Delete this Bank Account" at bounding box center [362, 216] width 96 height 16
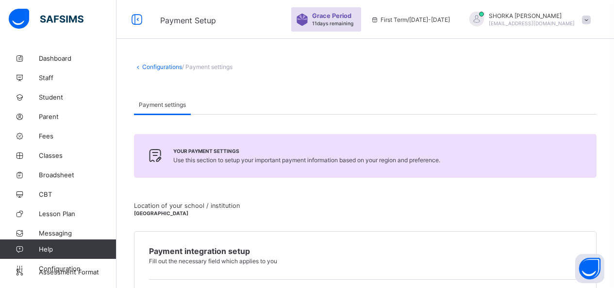
scroll to position [513, 0]
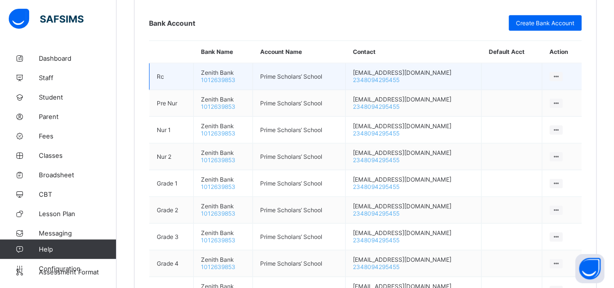
click at [560, 73] on icon at bounding box center [556, 76] width 8 height 7
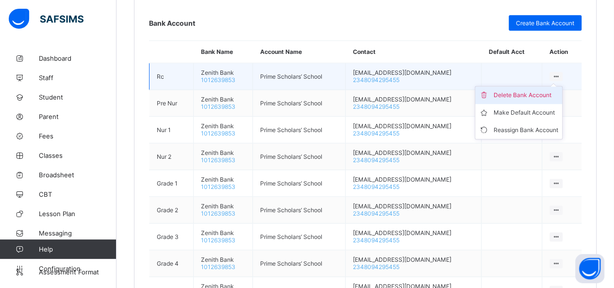
click at [550, 90] on div "Delete Bank Account" at bounding box center [526, 95] width 65 height 10
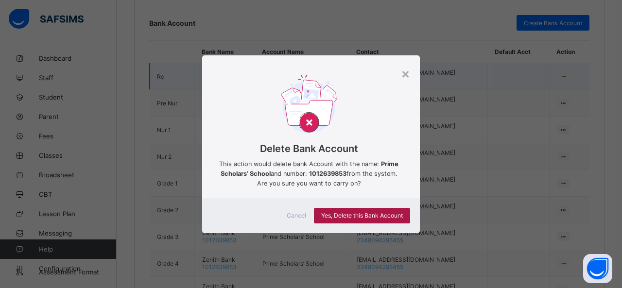
click at [365, 214] on span "Yes, Delete this Bank Account" at bounding box center [362, 215] width 82 height 7
click at [403, 74] on div "×" at bounding box center [405, 73] width 9 height 17
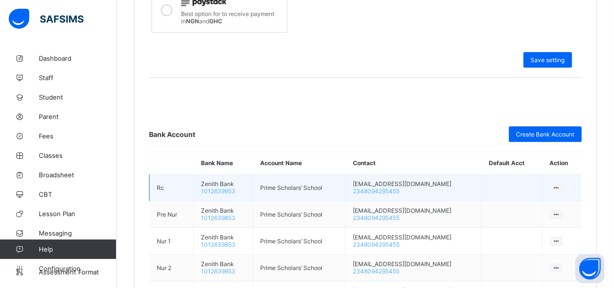
scroll to position [368, 0]
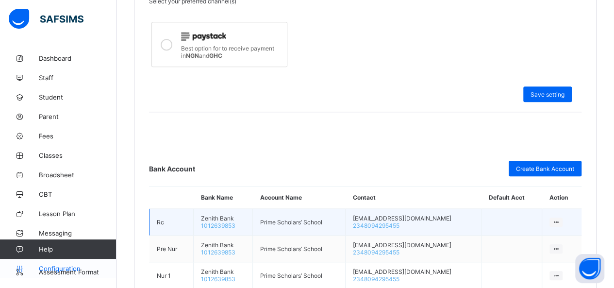
click at [57, 268] on span "Configuration" at bounding box center [77, 269] width 77 height 8
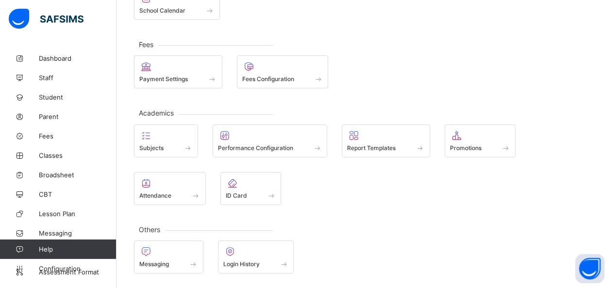
scroll to position [88, 0]
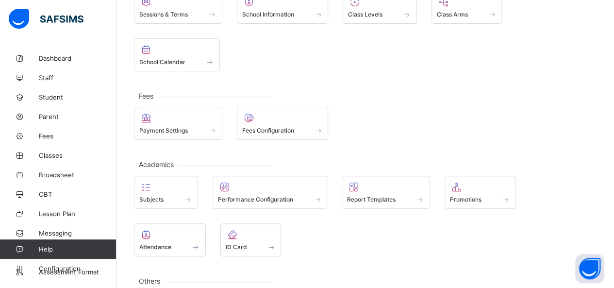
click at [272, 96] on div "Fees Payment Settings Fees Configuration" at bounding box center [365, 118] width 463 height 44
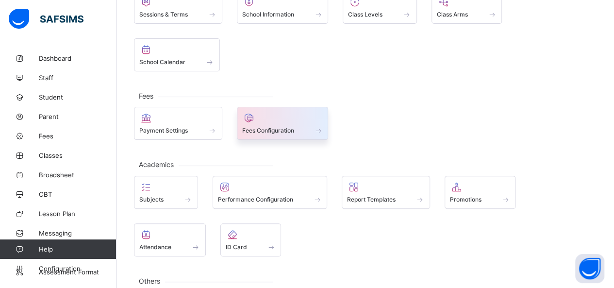
click at [269, 112] on div at bounding box center [282, 118] width 81 height 12
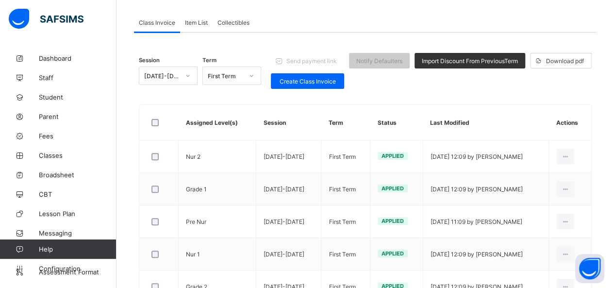
scroll to position [76, 0]
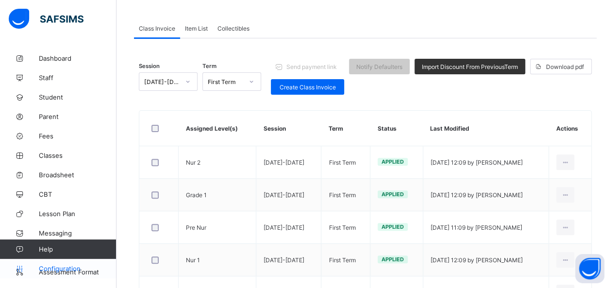
click at [52, 268] on span "Configuration" at bounding box center [77, 269] width 77 height 8
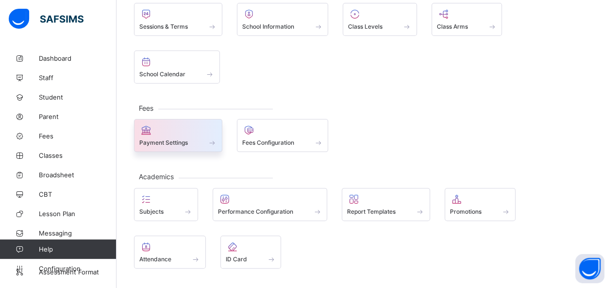
click at [171, 124] on div at bounding box center [178, 130] width 78 height 12
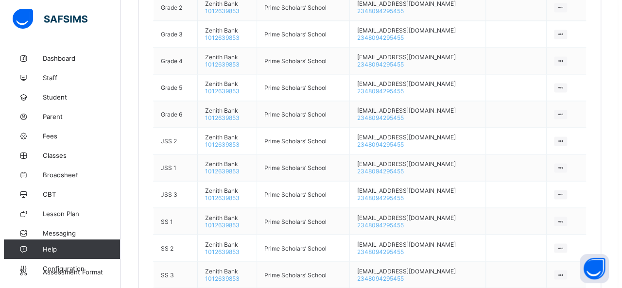
scroll to position [756, 0]
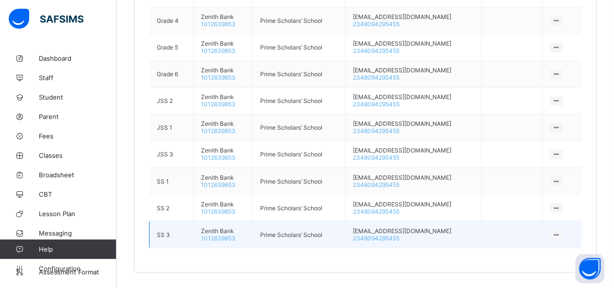
click at [560, 231] on icon at bounding box center [556, 234] width 8 height 7
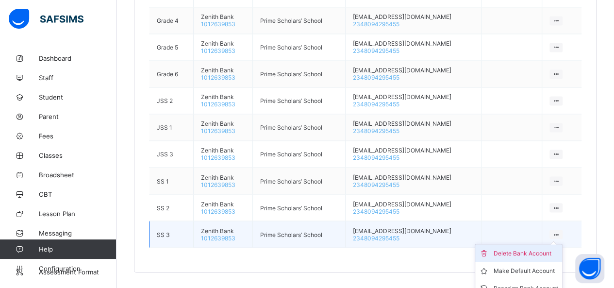
click at [528, 248] on div "Delete Bank Account" at bounding box center [526, 253] width 65 height 10
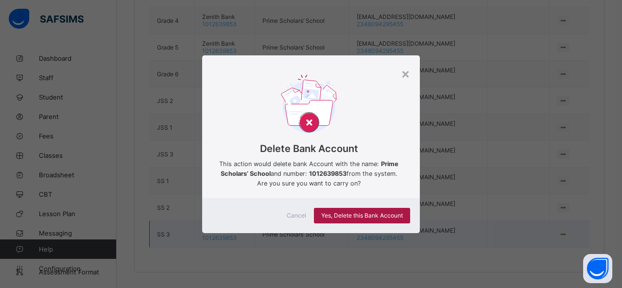
click at [319, 215] on div "Yes, Delete this Bank Account" at bounding box center [362, 216] width 96 height 16
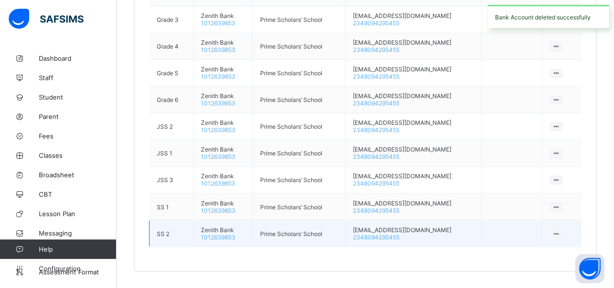
click at [560, 230] on icon at bounding box center [556, 233] width 8 height 7
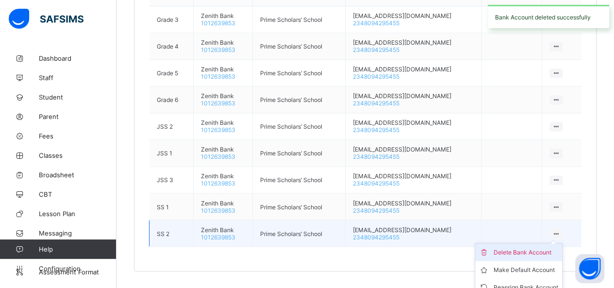
click at [539, 247] on div "Delete Bank Account" at bounding box center [526, 252] width 65 height 10
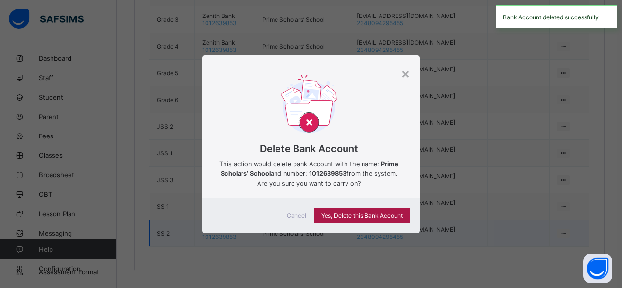
click at [387, 212] on div "Yes, Delete this Bank Account" at bounding box center [362, 216] width 96 height 16
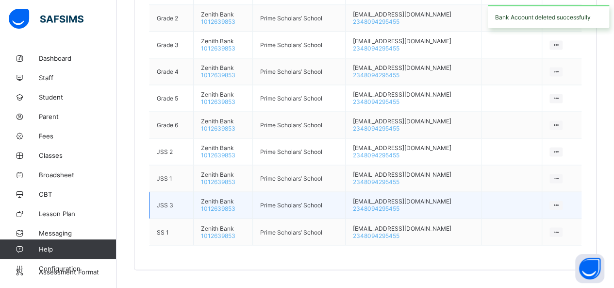
click at [562, 192] on td at bounding box center [562, 205] width 40 height 27
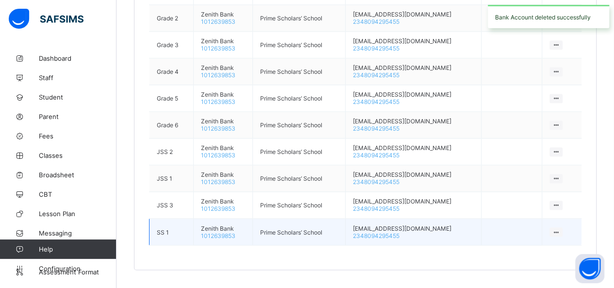
click at [559, 228] on icon at bounding box center [556, 231] width 8 height 7
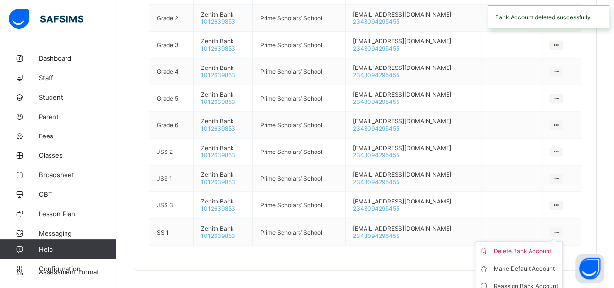
click at [532, 246] on div "Delete Bank Account" at bounding box center [526, 251] width 65 height 10
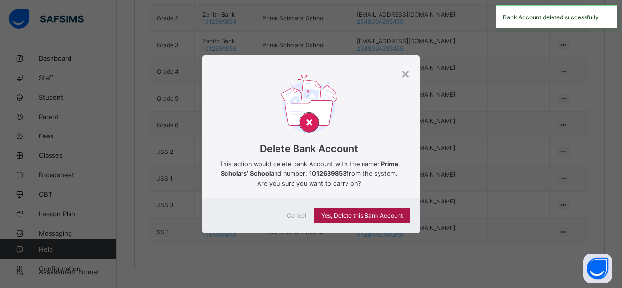
click at [347, 217] on span "Yes, Delete this Bank Account" at bounding box center [362, 215] width 82 height 7
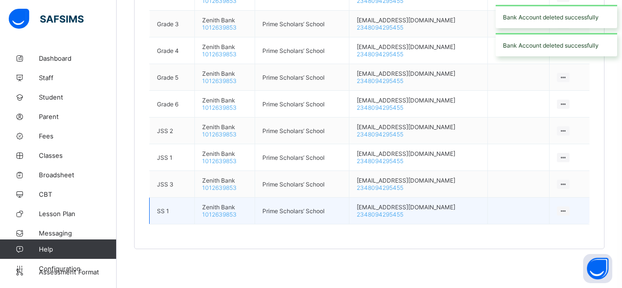
scroll to position [679, 0]
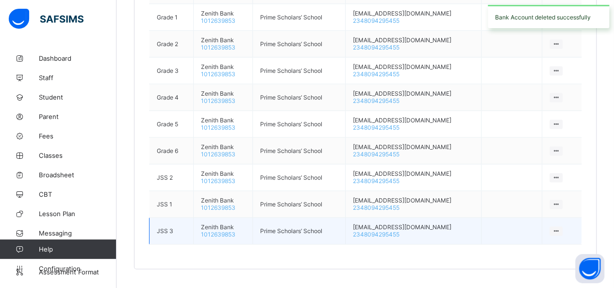
click at [563, 226] on div at bounding box center [556, 230] width 13 height 9
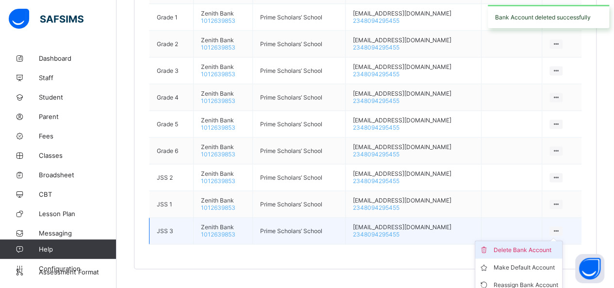
click at [536, 245] on div "Delete Bank Account" at bounding box center [526, 250] width 65 height 10
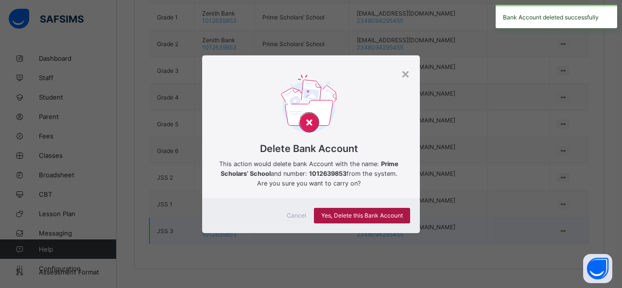
click at [395, 218] on span "Yes, Delete this Bank Account" at bounding box center [362, 215] width 82 height 7
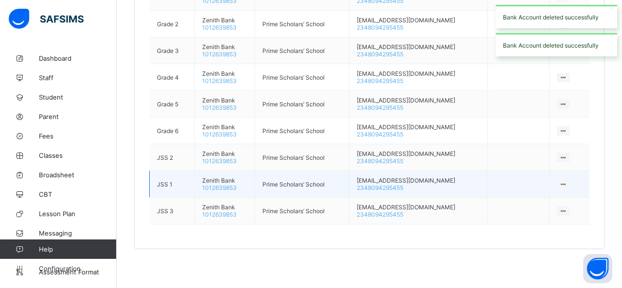
scroll to position [654, 0]
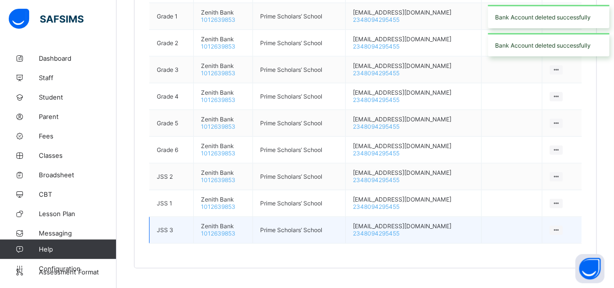
click at [560, 226] on icon at bounding box center [556, 229] width 8 height 7
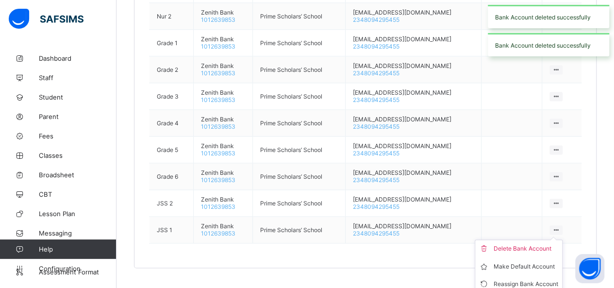
click at [511, 244] on div "Delete Bank Account" at bounding box center [526, 249] width 65 height 10
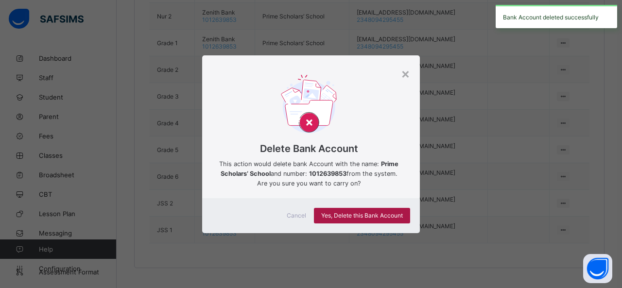
click at [409, 216] on div "Yes, Delete this Bank Account" at bounding box center [362, 216] width 96 height 16
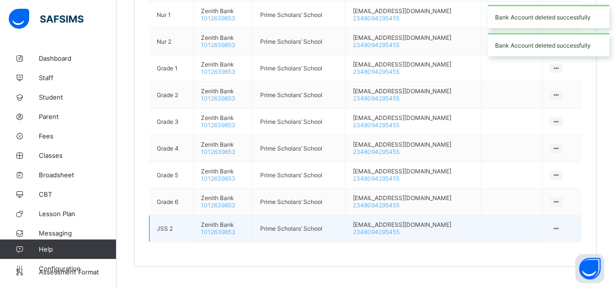
click at [560, 225] on icon at bounding box center [556, 228] width 8 height 7
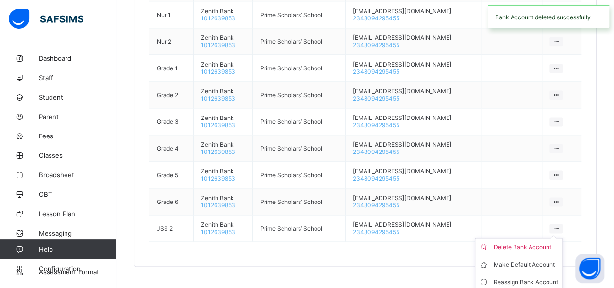
click at [514, 242] on div "Delete Bank Account" at bounding box center [526, 247] width 65 height 10
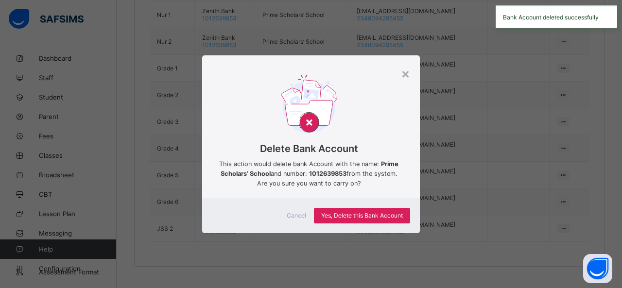
drag, startPoint x: 390, startPoint y: 213, endPoint x: 428, endPoint y: 214, distance: 37.9
click at [390, 213] on span "Yes, Delete this Bank Account" at bounding box center [362, 215] width 82 height 7
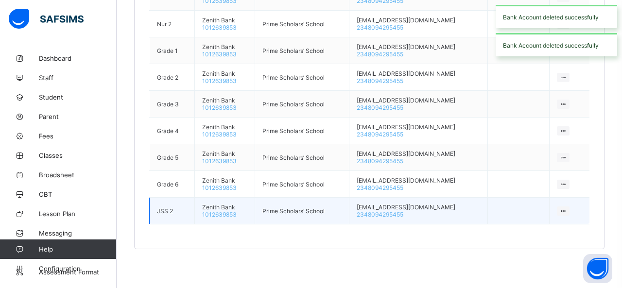
scroll to position [603, 0]
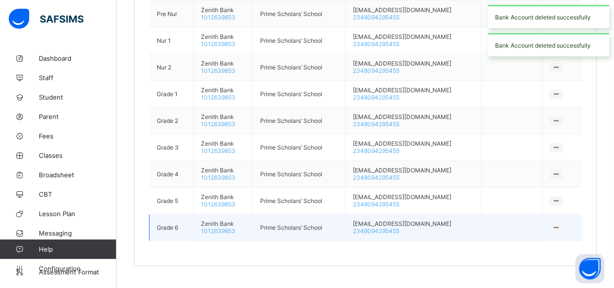
click at [560, 224] on icon at bounding box center [556, 227] width 8 height 7
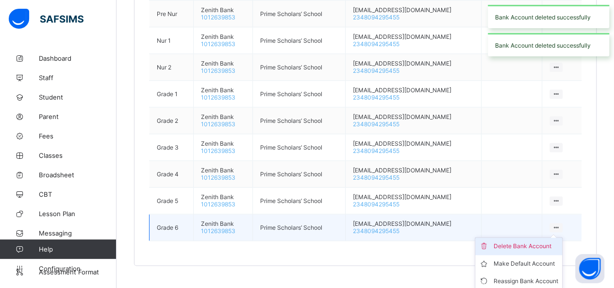
click at [494, 241] on icon at bounding box center [486, 246] width 15 height 10
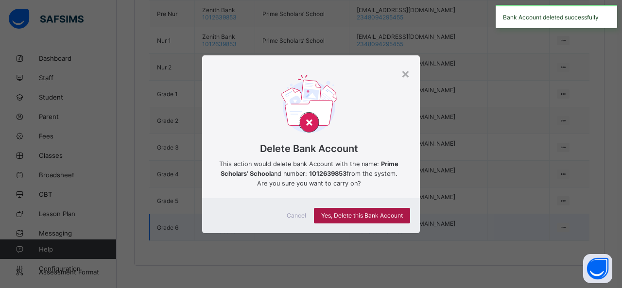
click at [408, 215] on div "Yes, Delete this Bank Account" at bounding box center [362, 216] width 96 height 16
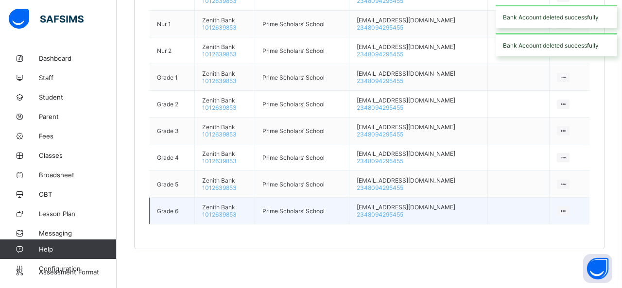
scroll to position [577, 0]
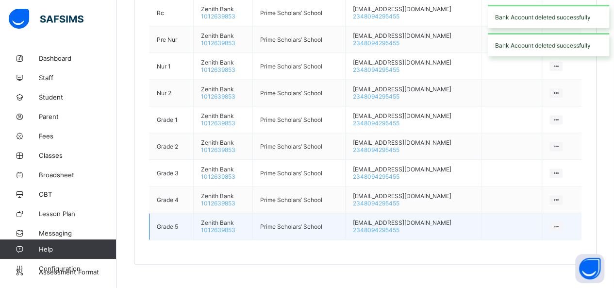
click at [560, 223] on icon at bounding box center [556, 226] width 8 height 7
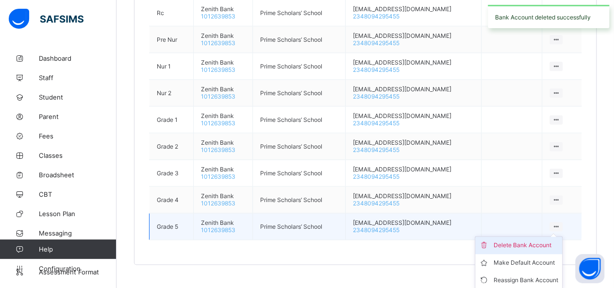
click at [494, 240] on icon at bounding box center [486, 245] width 15 height 10
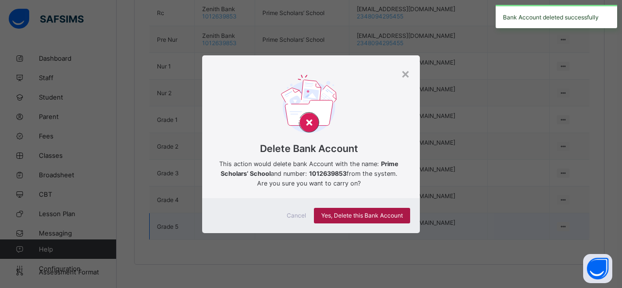
click at [403, 219] on div "Yes, Delete this Bank Account" at bounding box center [362, 216] width 96 height 16
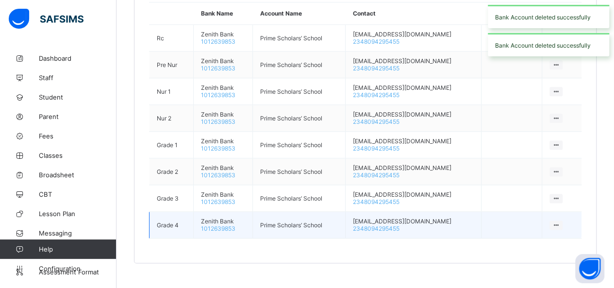
click at [560, 221] on icon at bounding box center [556, 224] width 8 height 7
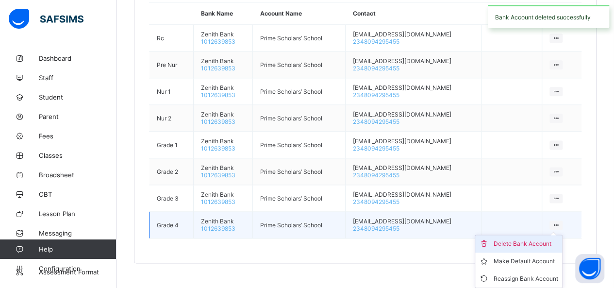
click at [494, 239] on icon at bounding box center [486, 244] width 15 height 10
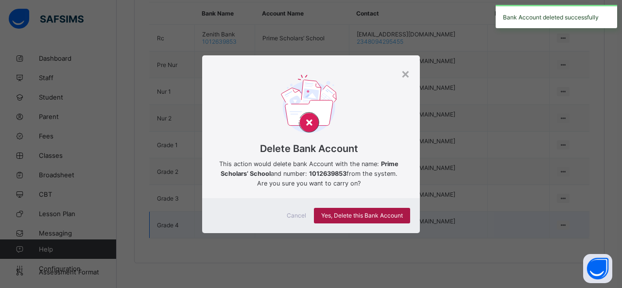
click at [396, 211] on div "Yes, Delete this Bank Account" at bounding box center [362, 216] width 96 height 16
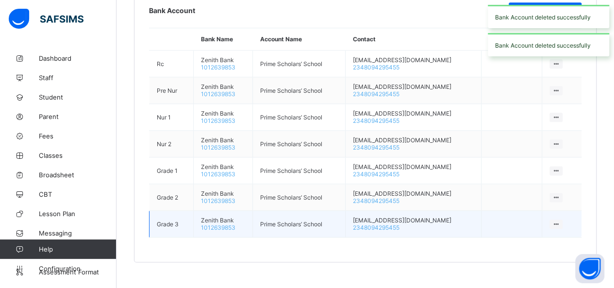
click at [560, 220] on icon at bounding box center [556, 223] width 8 height 7
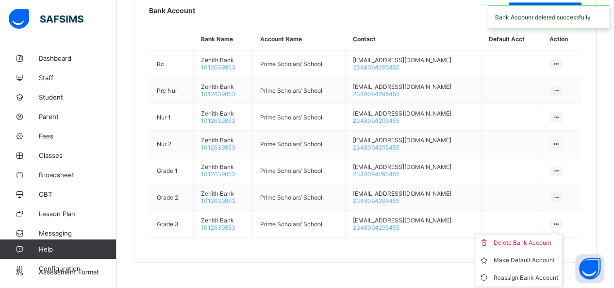
click at [503, 238] on div "Delete Bank Account" at bounding box center [526, 243] width 65 height 10
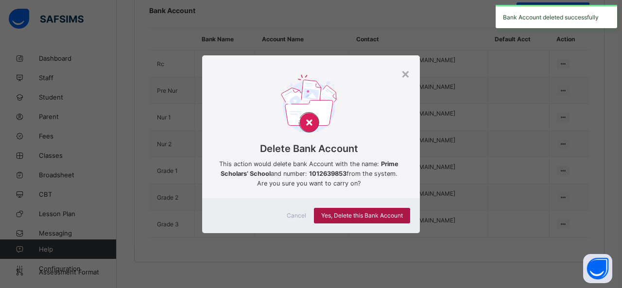
click at [397, 217] on span "Yes, Delete this Bank Account" at bounding box center [362, 215] width 82 height 7
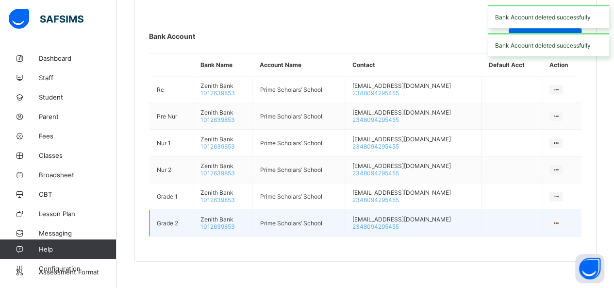
click at [560, 219] on icon at bounding box center [556, 222] width 8 height 7
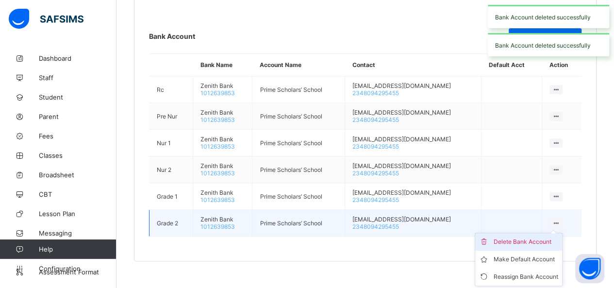
click at [513, 237] on div "Delete Bank Account" at bounding box center [526, 242] width 65 height 10
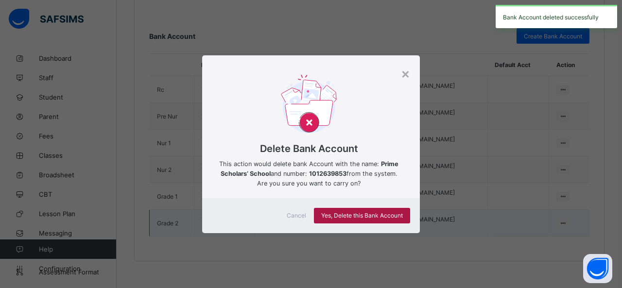
click at [373, 216] on span "Yes, Delete this Bank Account" at bounding box center [362, 215] width 82 height 7
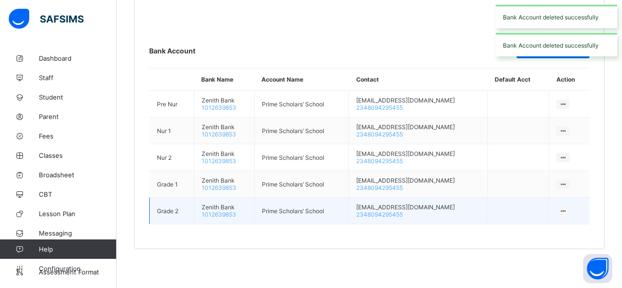
scroll to position [475, 0]
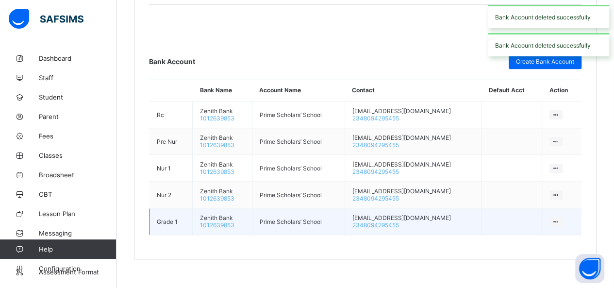
click at [560, 218] on icon at bounding box center [556, 221] width 8 height 7
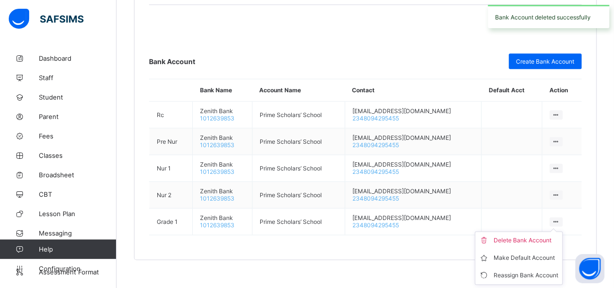
click at [525, 236] on div "Delete Bank Account" at bounding box center [526, 241] width 65 height 10
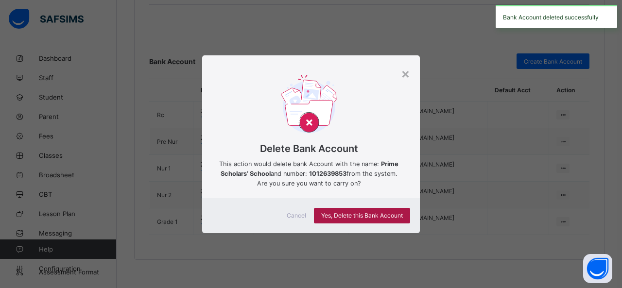
click at [406, 215] on div "Yes, Delete this Bank Account" at bounding box center [362, 216] width 96 height 16
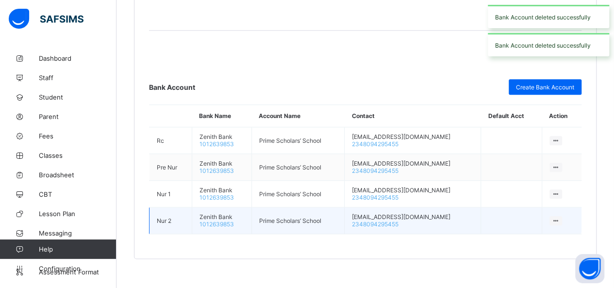
click at [560, 217] on icon at bounding box center [556, 220] width 8 height 7
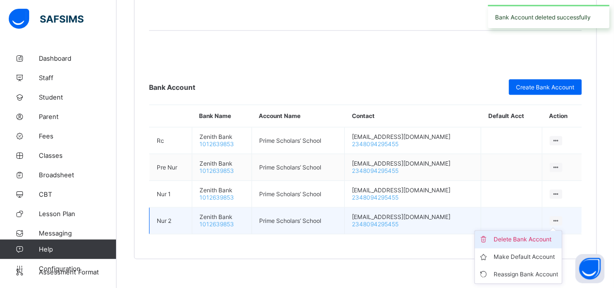
click at [509, 235] on div "Delete Bank Account" at bounding box center [525, 240] width 65 height 10
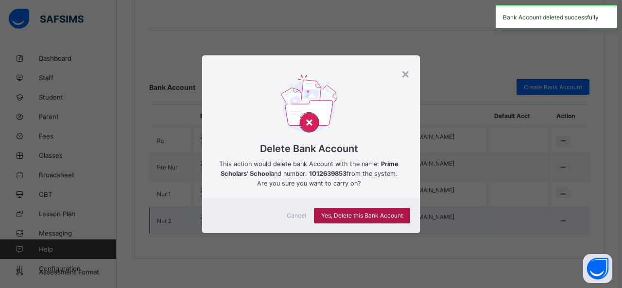
click at [391, 212] on span "Yes, Delete this Bank Account" at bounding box center [362, 215] width 82 height 7
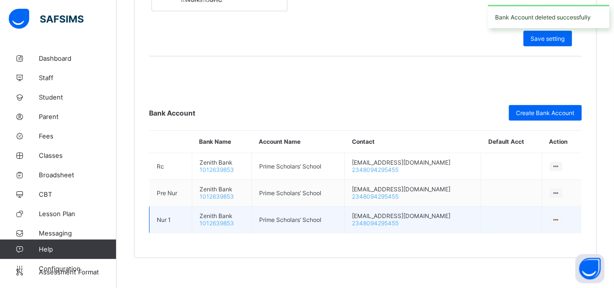
click at [560, 216] on icon at bounding box center [556, 219] width 8 height 7
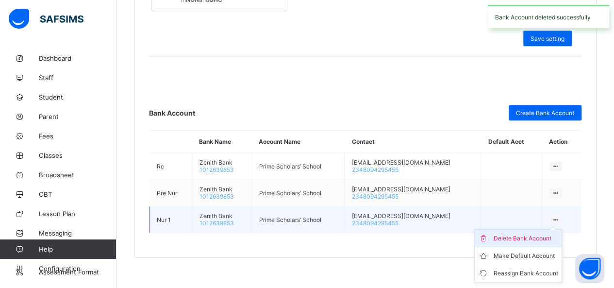
click at [534, 234] on div "Delete Bank Account" at bounding box center [525, 239] width 65 height 10
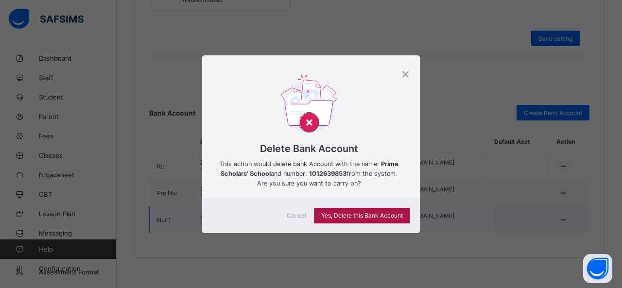
click at [385, 213] on span "Yes, Delete this Bank Account" at bounding box center [362, 215] width 82 height 7
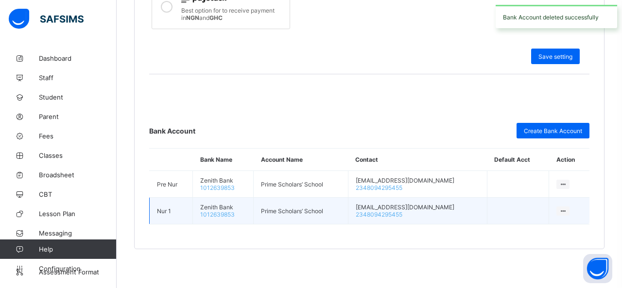
scroll to position [398, 0]
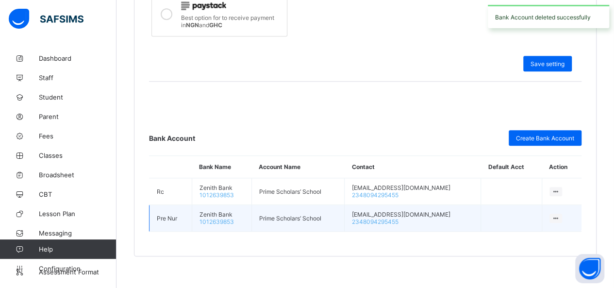
click at [560, 215] on icon at bounding box center [556, 218] width 8 height 7
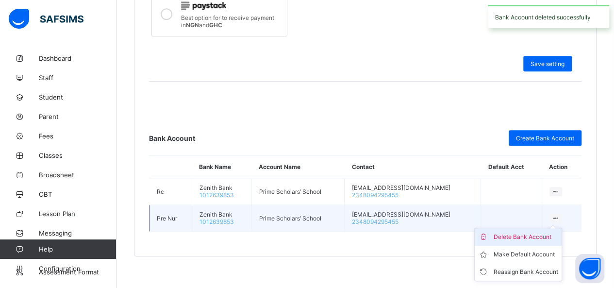
click at [540, 232] on div "Delete Bank Account" at bounding box center [525, 237] width 65 height 10
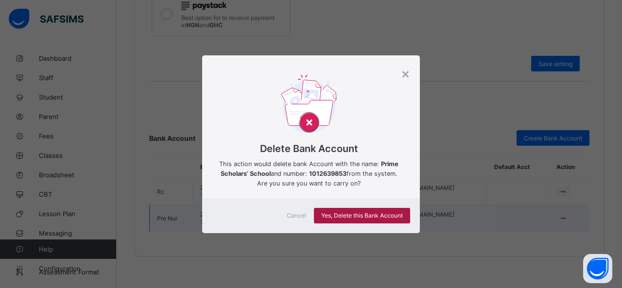
click at [409, 213] on div "Yes, Delete this Bank Account" at bounding box center [362, 216] width 96 height 16
click at [406, 76] on div "×" at bounding box center [405, 73] width 9 height 17
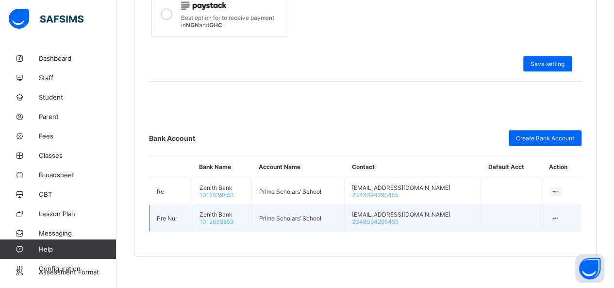
click at [560, 215] on icon at bounding box center [556, 218] width 8 height 7
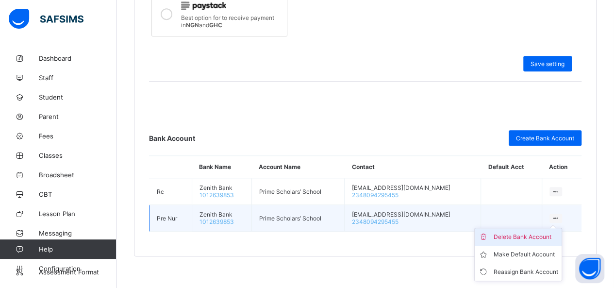
click at [546, 232] on div "Delete Bank Account" at bounding box center [525, 237] width 65 height 10
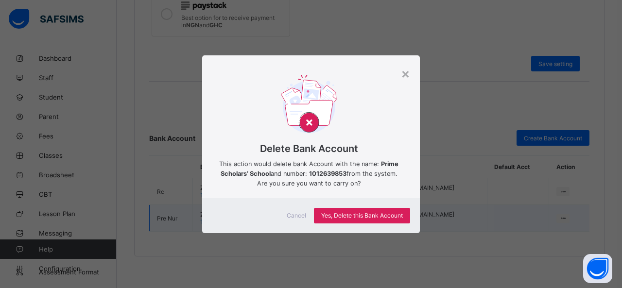
click at [328, 207] on div "Cancel Yes, Delete this Bank Account" at bounding box center [311, 215] width 218 height 35
click at [337, 219] on span "Yes, Delete this Bank Account" at bounding box center [362, 215] width 82 height 7
click at [401, 75] on div "×" at bounding box center [405, 73] width 9 height 17
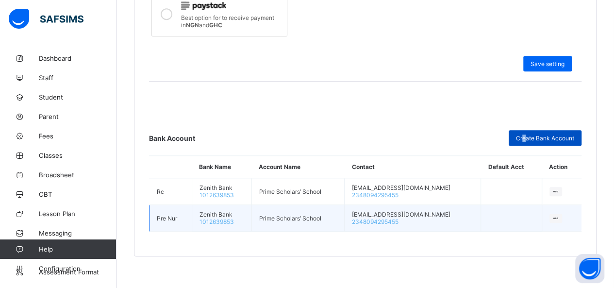
click at [532, 135] on span "Create Bank Account" at bounding box center [545, 138] width 58 height 7
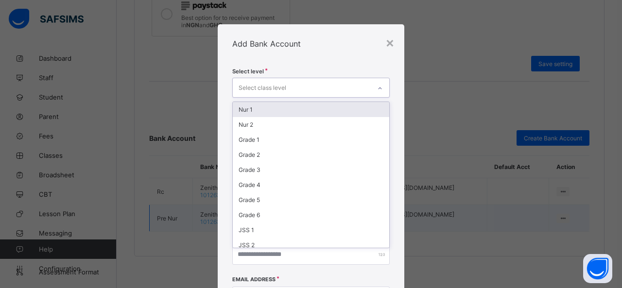
click at [346, 87] on div "Select class level" at bounding box center [302, 87] width 138 height 19
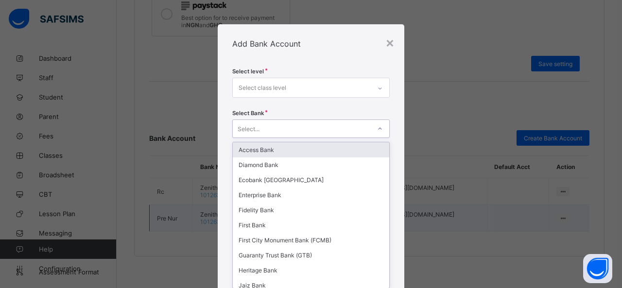
click at [371, 123] on div at bounding box center [379, 129] width 17 height 16
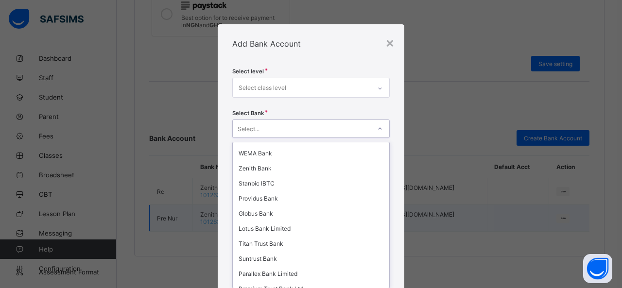
scroll to position [272, 0]
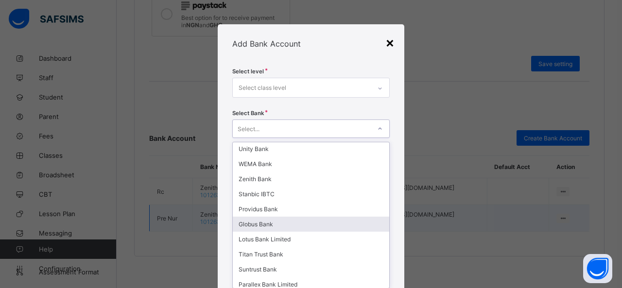
click at [385, 43] on div "×" at bounding box center [389, 42] width 9 height 17
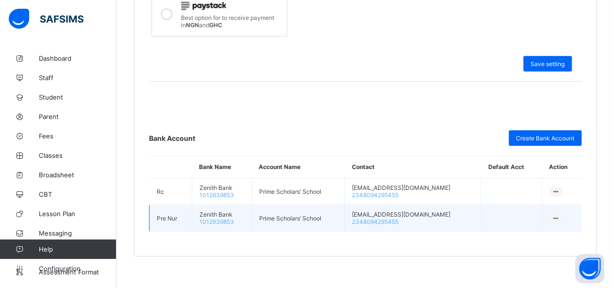
click at [560, 215] on icon at bounding box center [556, 218] width 8 height 7
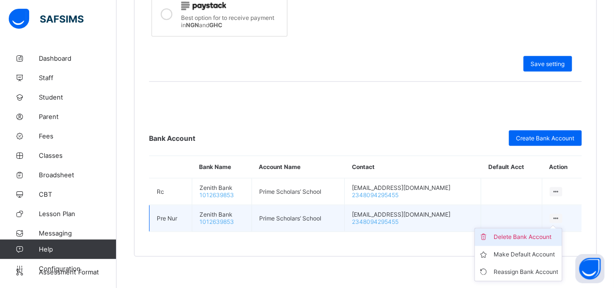
click at [532, 232] on div "Delete Bank Account" at bounding box center [525, 237] width 65 height 10
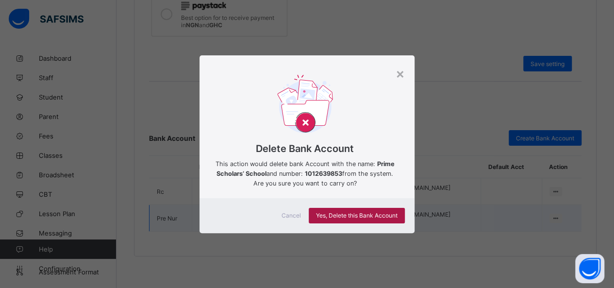
click at [373, 212] on span "Yes, Delete this Bank Account" at bounding box center [357, 215] width 82 height 7
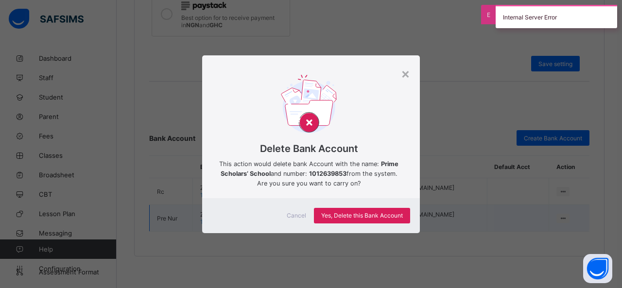
click at [564, 183] on div "× Delete Bank Account This action would delete bank Account with the name: Prim…" at bounding box center [311, 144] width 622 height 288
click at [562, 189] on div "× Delete Bank Account This action would delete bank Account with the name: Prim…" at bounding box center [311, 144] width 622 height 288
click at [404, 75] on div "×" at bounding box center [405, 73] width 9 height 17
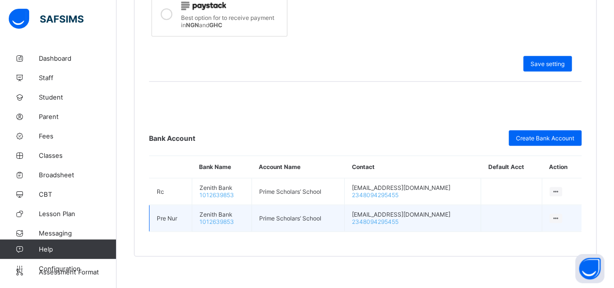
click at [560, 215] on icon at bounding box center [556, 218] width 8 height 7
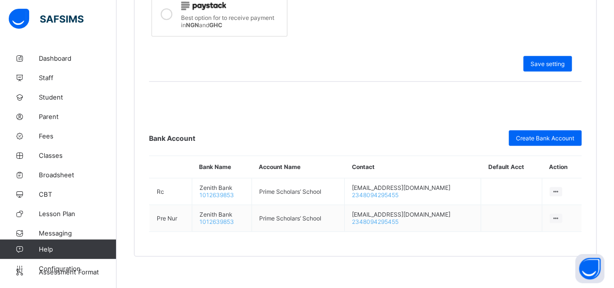
click at [427, 247] on div "Payment integration setup Fill out the necessary field which applies to you Cur…" at bounding box center [365, 44] width 463 height 423
click at [538, 131] on div "Create Bank Account" at bounding box center [545, 138] width 73 height 16
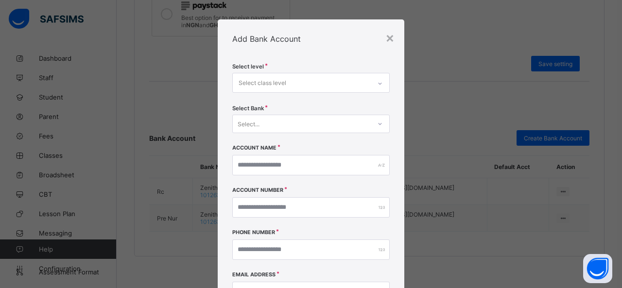
scroll to position [0, 0]
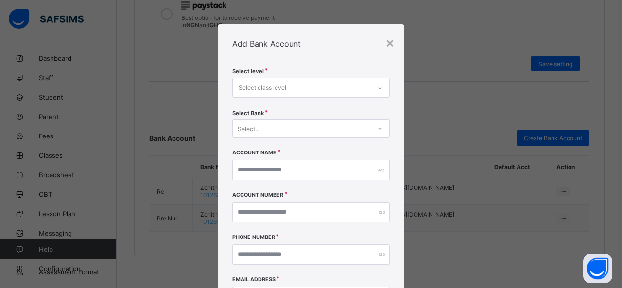
click at [299, 128] on div "Select..." at bounding box center [302, 129] width 138 height 14
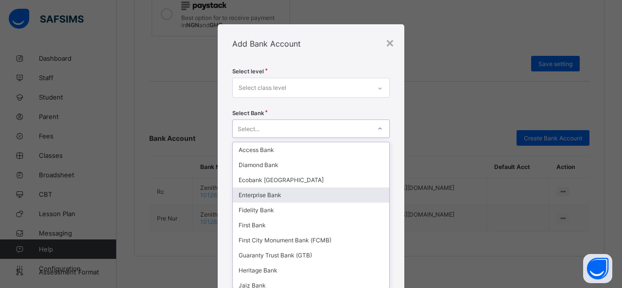
click at [254, 195] on div "Enterprise Bank" at bounding box center [311, 194] width 156 height 15
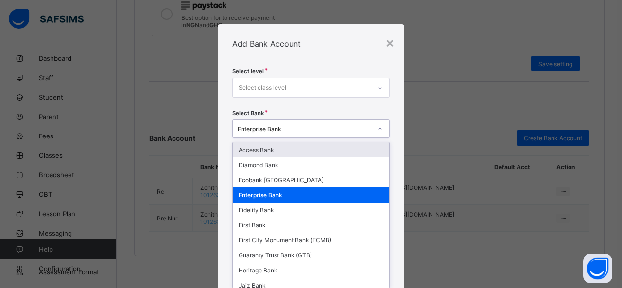
click at [362, 132] on div "Enterprise Bank" at bounding box center [302, 129] width 138 height 14
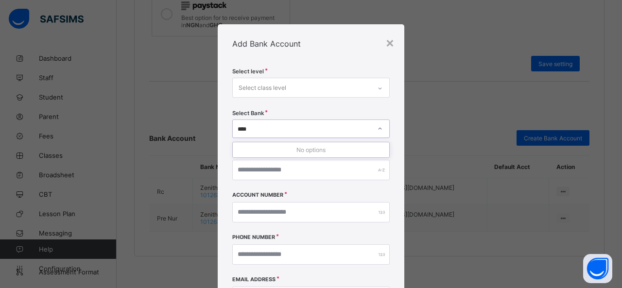
click at [311, 146] on div "No options" at bounding box center [311, 149] width 156 height 15
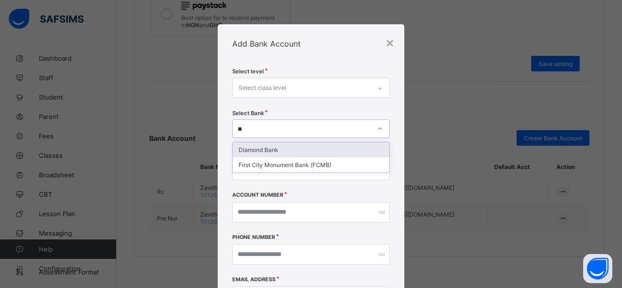
type input "*"
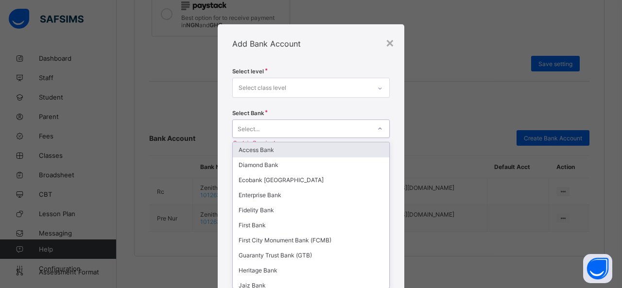
click at [330, 107] on div "Select level Select class level" at bounding box center [310, 89] width 157 height 42
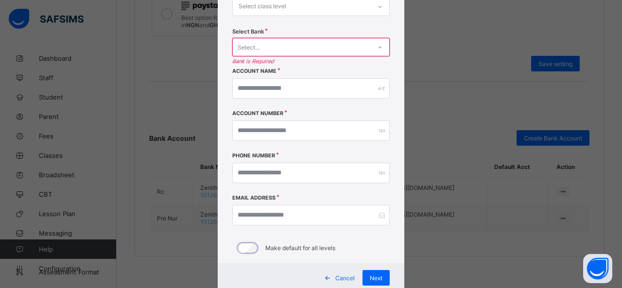
scroll to position [61, 0]
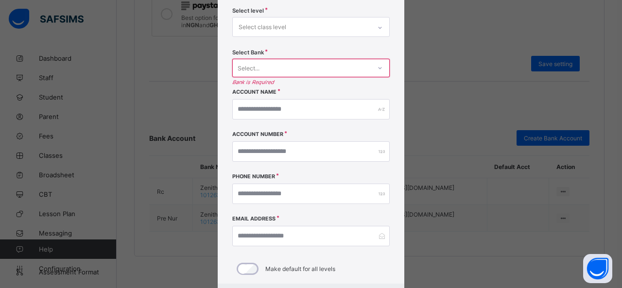
click at [434, 116] on div "× Add Bank Account Select level Select class level Select Bank Select... Bank i…" at bounding box center [311, 144] width 622 height 288
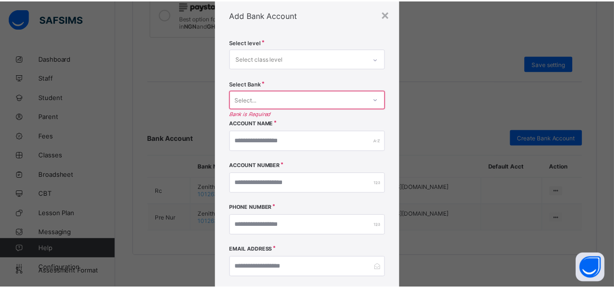
scroll to position [0, 0]
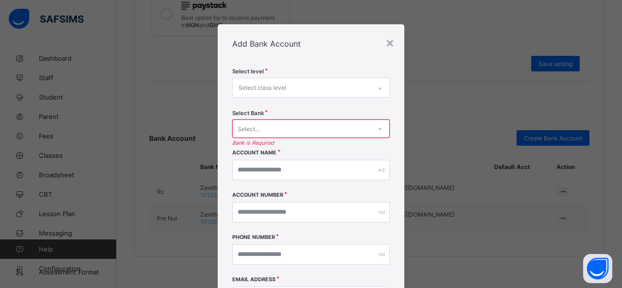
click at [385, 37] on div "×" at bounding box center [389, 42] width 9 height 17
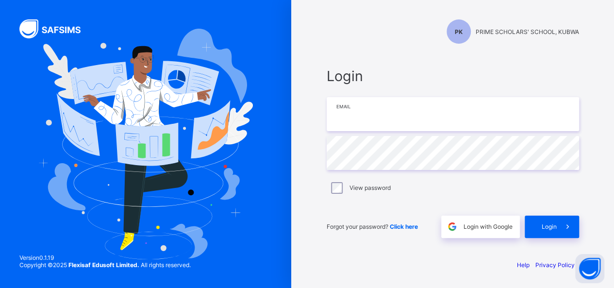
type input "**********"
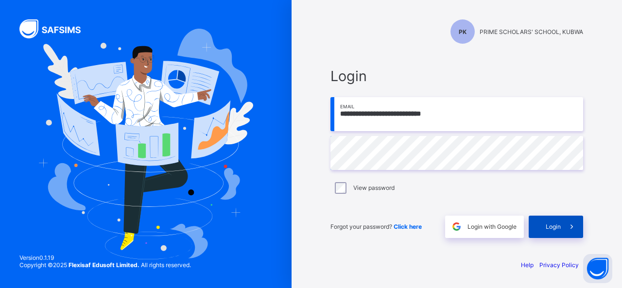
click at [552, 226] on span "Login" at bounding box center [552, 226] width 15 height 7
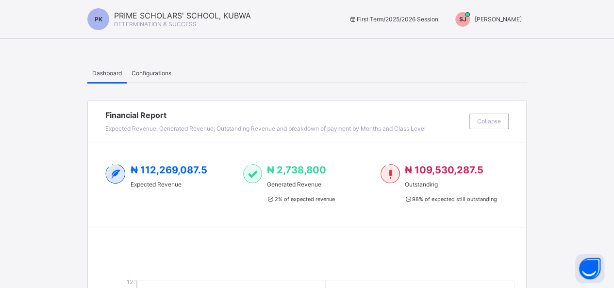
click at [504, 19] on span "SHORKA JOEL" at bounding box center [498, 19] width 47 height 7
click at [481, 41] on span "Switch to Admin View" at bounding box center [486, 41] width 74 height 11
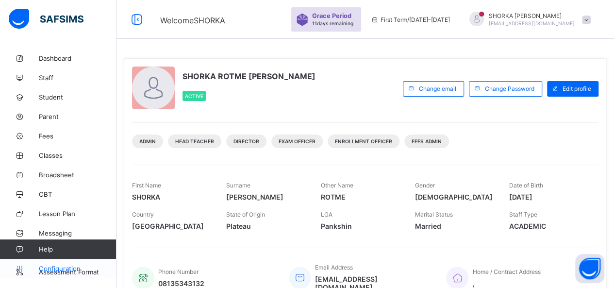
click at [57, 265] on span "Configuration" at bounding box center [77, 269] width 77 height 8
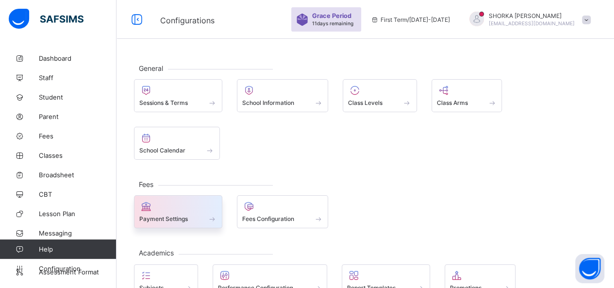
click at [188, 212] on span at bounding box center [178, 213] width 78 height 2
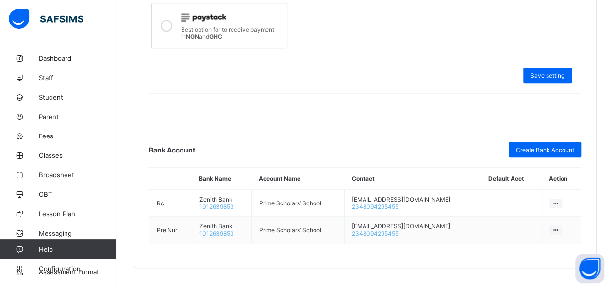
scroll to position [398, 0]
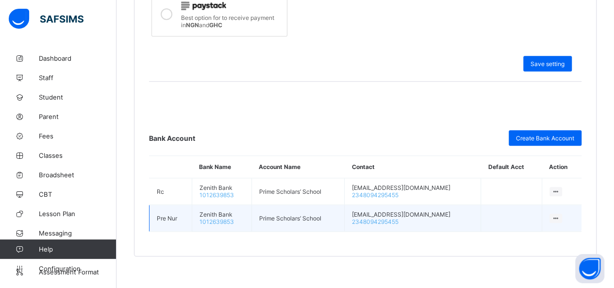
click at [560, 215] on icon at bounding box center [556, 218] width 8 height 7
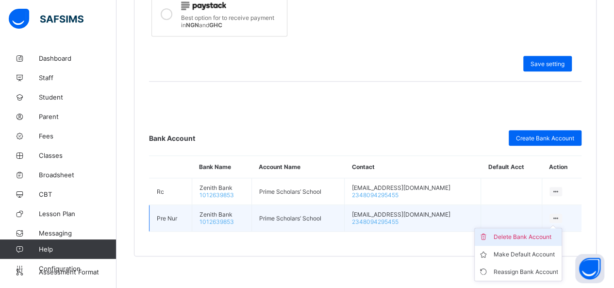
click at [529, 232] on div "Delete Bank Account" at bounding box center [525, 237] width 65 height 10
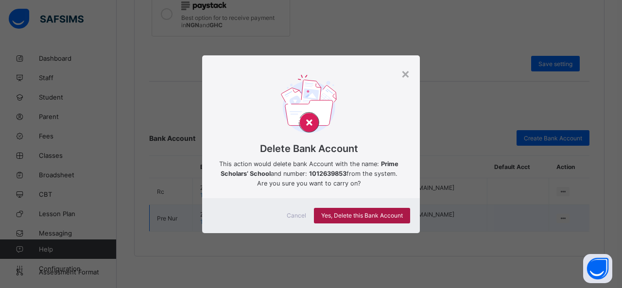
click at [353, 214] on span "Yes, Delete this Bank Account" at bounding box center [362, 215] width 82 height 7
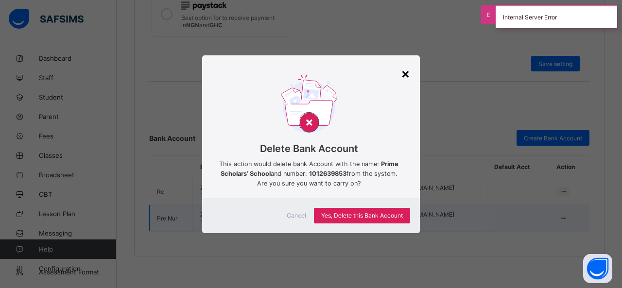
click at [403, 73] on div "×" at bounding box center [405, 73] width 9 height 17
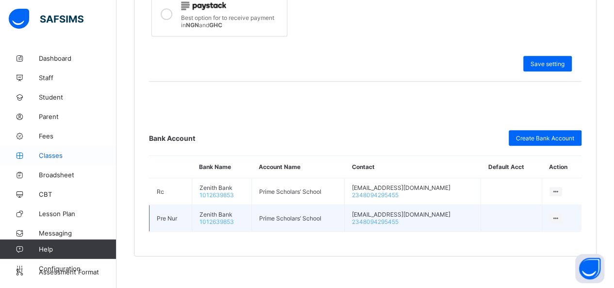
click at [55, 156] on span "Classes" at bounding box center [78, 155] width 78 height 8
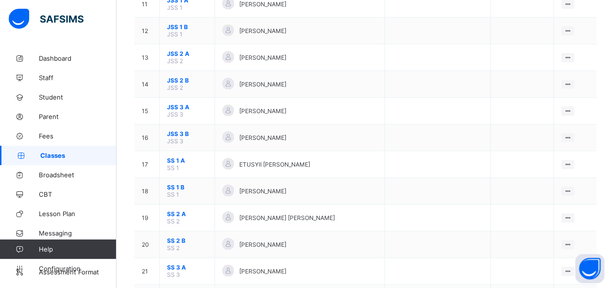
scroll to position [412, 0]
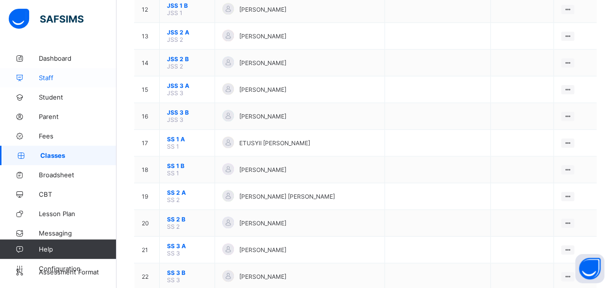
click at [51, 76] on span "Staff" at bounding box center [78, 78] width 78 height 8
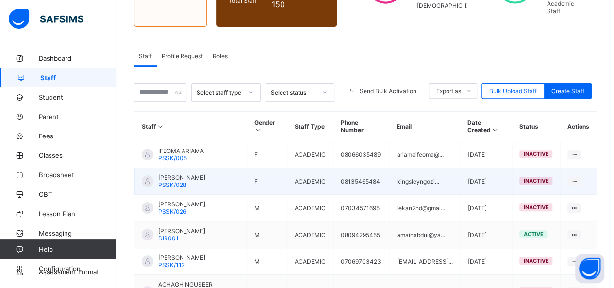
scroll to position [146, 0]
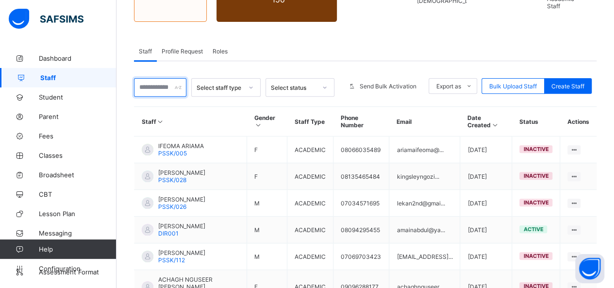
click at [154, 78] on input "text" at bounding box center [160, 87] width 52 height 18
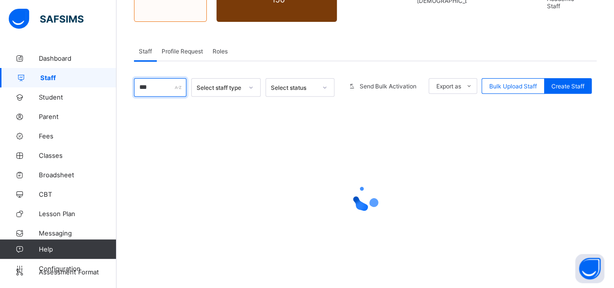
scroll to position [60, 0]
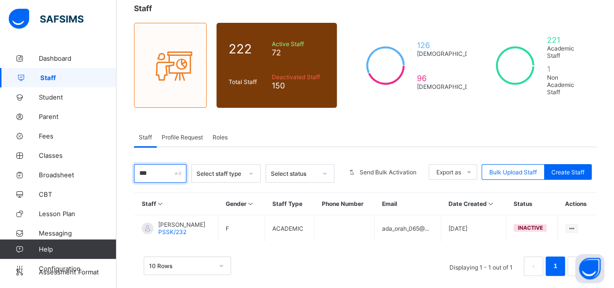
click at [144, 164] on input "***" at bounding box center [160, 173] width 52 height 18
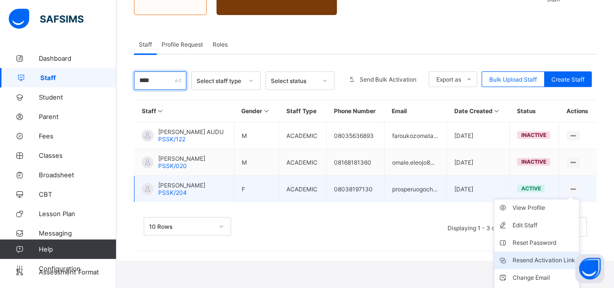
scroll to position [155, 0]
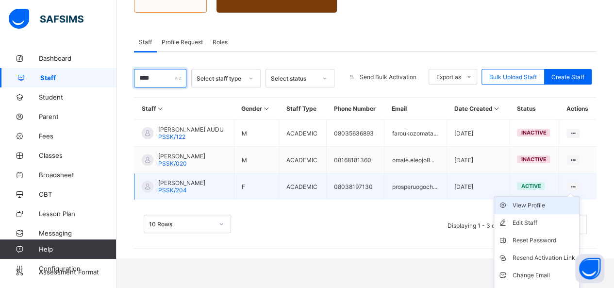
type input "****"
click at [539, 201] on div "View Profile" at bounding box center [544, 206] width 63 height 10
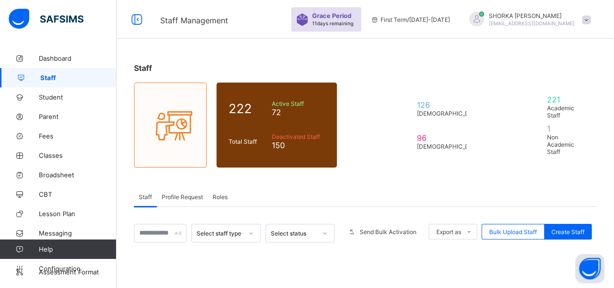
scroll to position [151, 0]
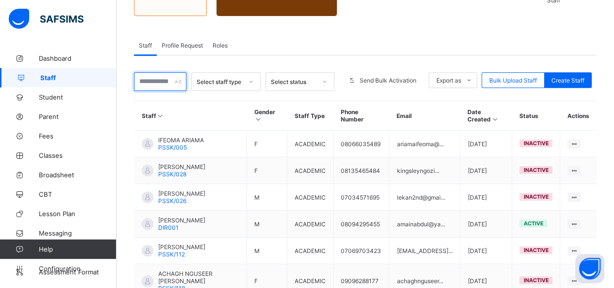
click at [159, 72] on input "text" at bounding box center [160, 81] width 52 height 18
click at [286, 21] on div "Staff 222 Total Staff Active Staff 72 Deactivated Staff 150 126 Male 96 Female …" at bounding box center [366, 180] width 498 height 566
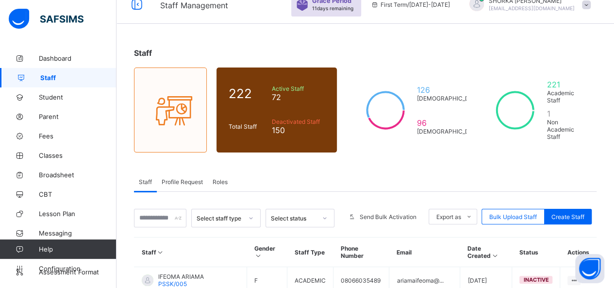
scroll to position [0, 0]
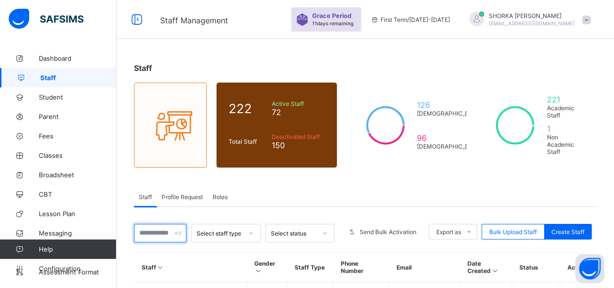
click at [167, 224] on input "text" at bounding box center [160, 233] width 52 height 18
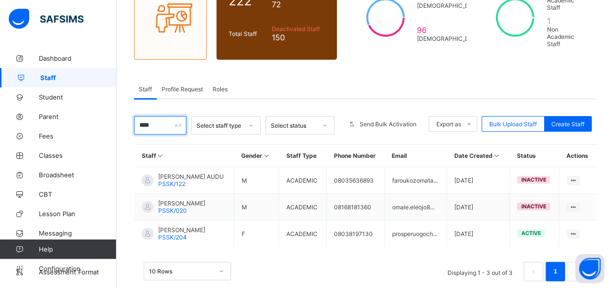
scroll to position [112, 0]
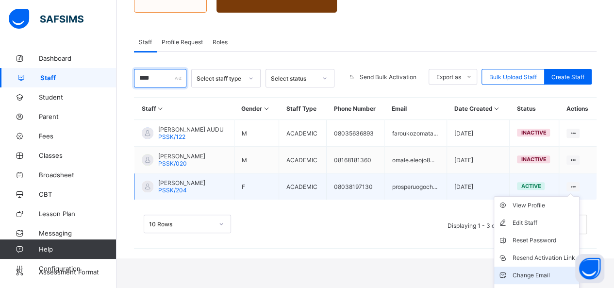
type input "****"
click at [532, 270] on div "Change Email" at bounding box center [544, 275] width 63 height 10
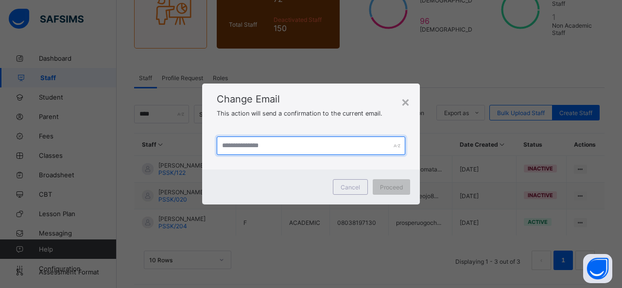
click at [290, 145] on input "text" at bounding box center [311, 145] width 188 height 18
paste input "**********"
type input "**********"
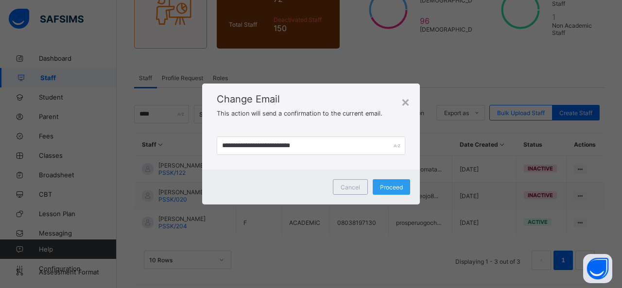
click at [390, 192] on div "Proceed" at bounding box center [390, 187] width 37 height 16
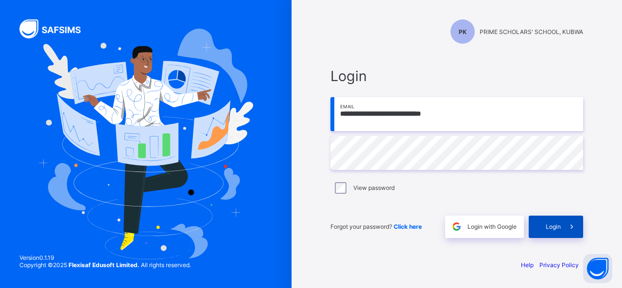
click at [564, 226] on span at bounding box center [571, 227] width 22 height 22
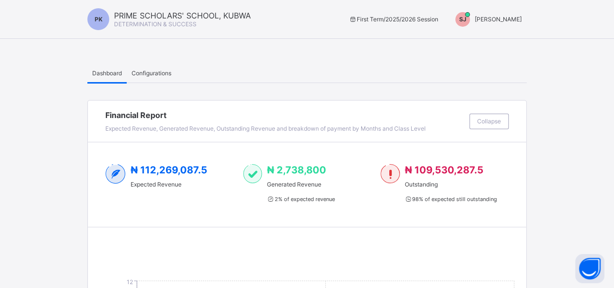
click at [510, 19] on span "SHORKA JOEL" at bounding box center [498, 19] width 47 height 7
click at [498, 41] on span "Switch to Admin View" at bounding box center [486, 41] width 74 height 11
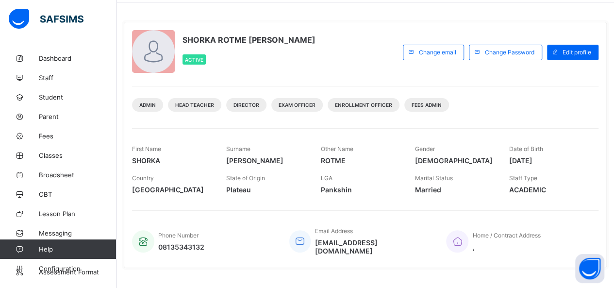
scroll to position [49, 0]
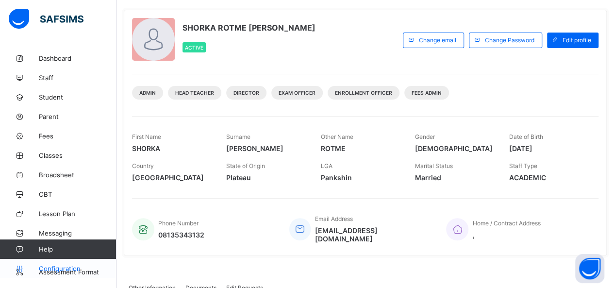
click at [56, 268] on span "Configuration" at bounding box center [77, 269] width 77 height 8
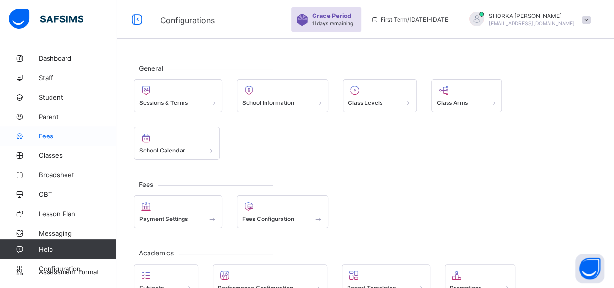
click at [50, 129] on link "Fees" at bounding box center [58, 135] width 117 height 19
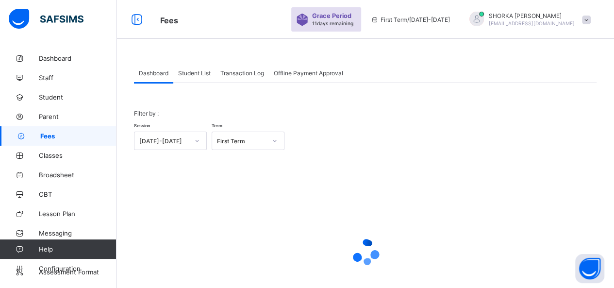
click at [192, 75] on span "Student List" at bounding box center [194, 72] width 33 height 7
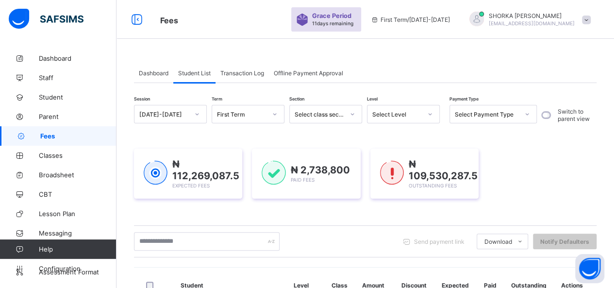
click at [157, 70] on span "Dashboard" at bounding box center [154, 72] width 30 height 7
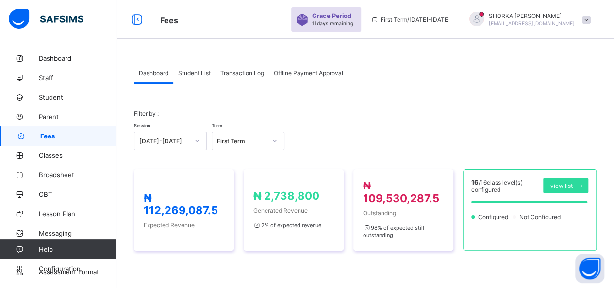
click at [182, 76] on span "Student List" at bounding box center [194, 72] width 33 height 7
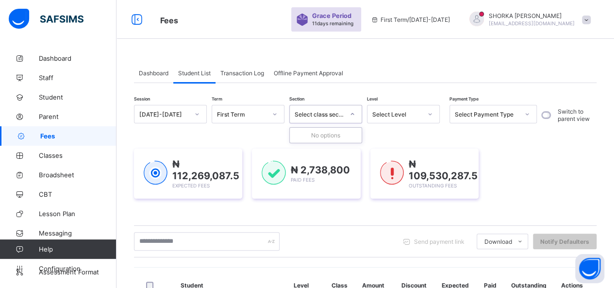
click at [318, 118] on div "Select class section" at bounding box center [316, 114] width 53 height 14
click at [370, 116] on div "Select Level" at bounding box center [394, 114] width 53 height 14
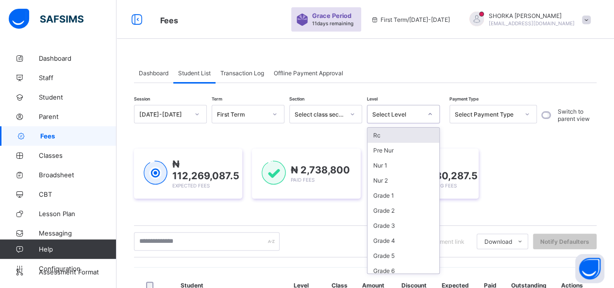
click at [392, 136] on div "Rc" at bounding box center [404, 135] width 72 height 15
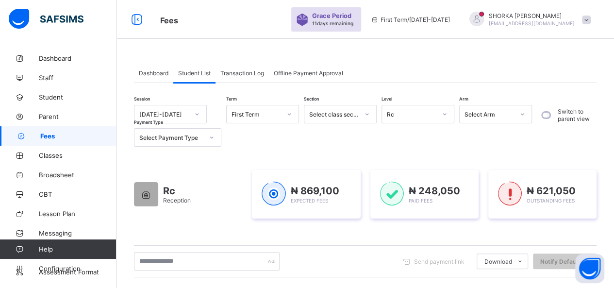
click at [245, 73] on span "Transaction Log" at bounding box center [242, 72] width 44 height 7
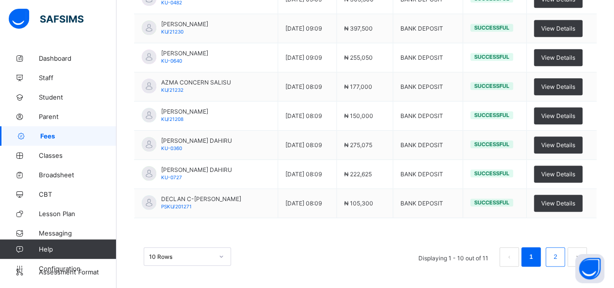
click at [558, 255] on link "2" at bounding box center [555, 257] width 9 height 13
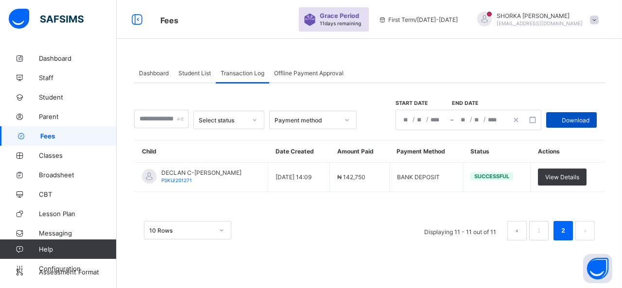
click at [561, 122] on span at bounding box center [554, 120] width 16 height 16
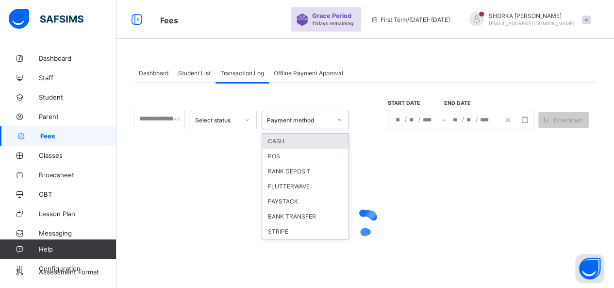
click at [339, 124] on div at bounding box center [339, 120] width 17 height 16
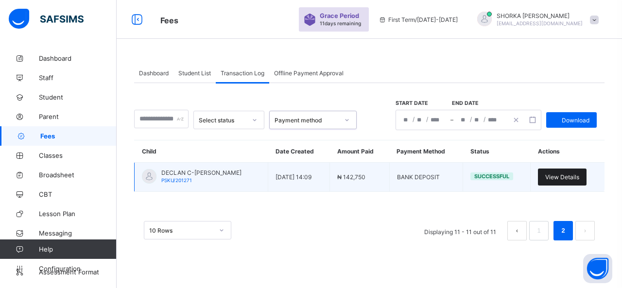
click at [568, 176] on span "View Details" at bounding box center [562, 176] width 34 height 7
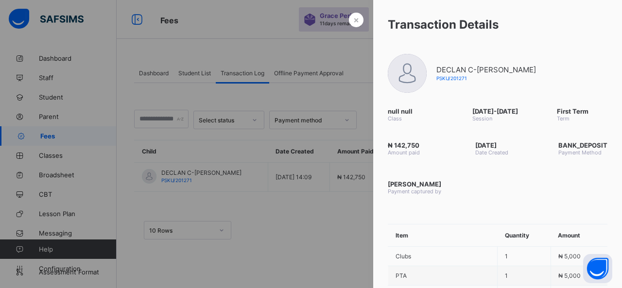
click at [261, 235] on div at bounding box center [311, 144] width 622 height 288
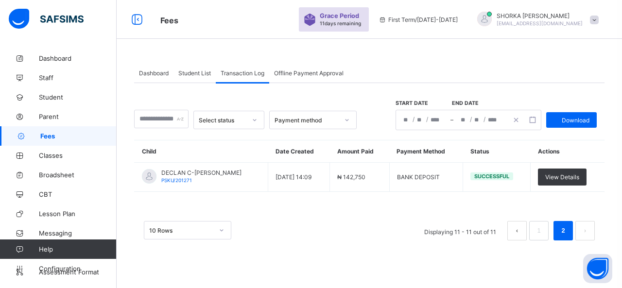
click at [323, 66] on div "Offline Payment Approval" at bounding box center [308, 72] width 79 height 19
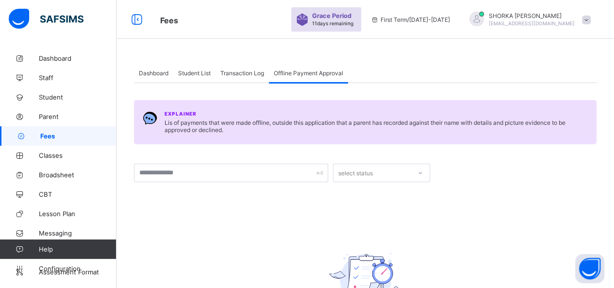
click at [191, 72] on span "Student List" at bounding box center [194, 72] width 33 height 7
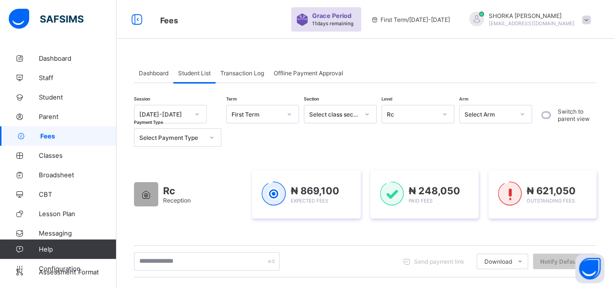
click at [185, 144] on div "Select Payment Type" at bounding box center [177, 137] width 87 height 18
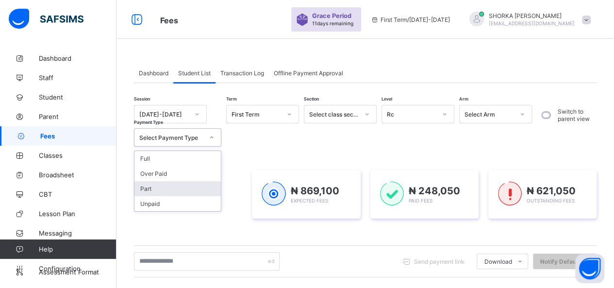
click at [158, 191] on div "Part" at bounding box center [178, 188] width 86 height 15
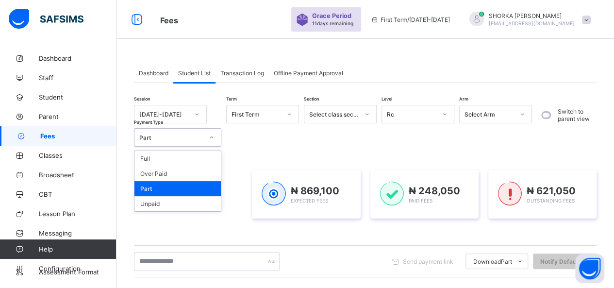
click at [206, 143] on div at bounding box center [211, 138] width 17 height 16
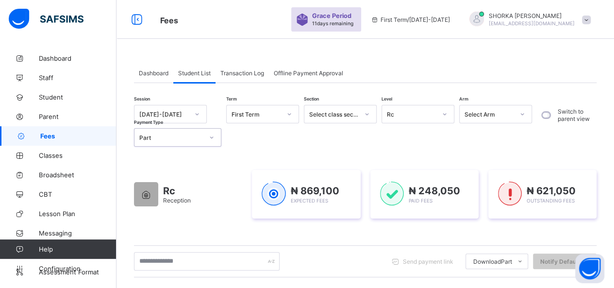
click at [206, 143] on div at bounding box center [211, 138] width 17 height 16
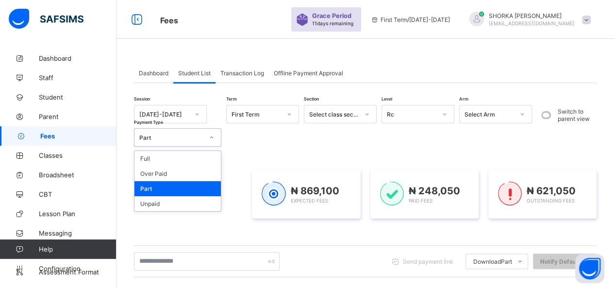
click at [203, 144] on div at bounding box center [211, 137] width 18 height 17
click at [161, 156] on div "Full" at bounding box center [178, 158] width 86 height 15
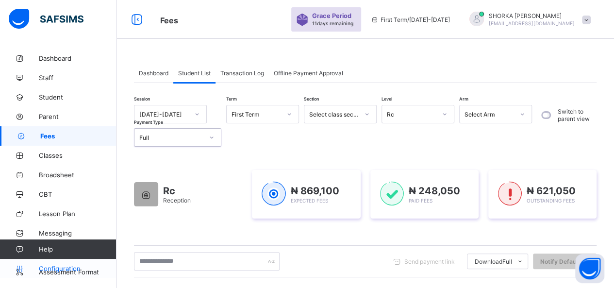
click at [69, 267] on span "Configuration" at bounding box center [77, 269] width 77 height 8
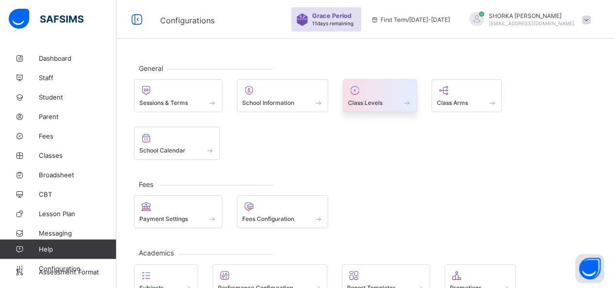
click at [386, 91] on div at bounding box center [380, 90] width 64 height 12
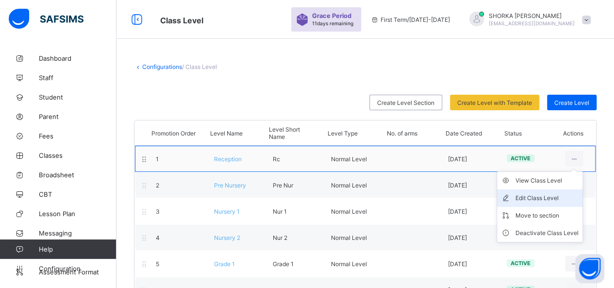
click at [543, 197] on div "Edit Class Level" at bounding box center [547, 198] width 63 height 10
type input "*********"
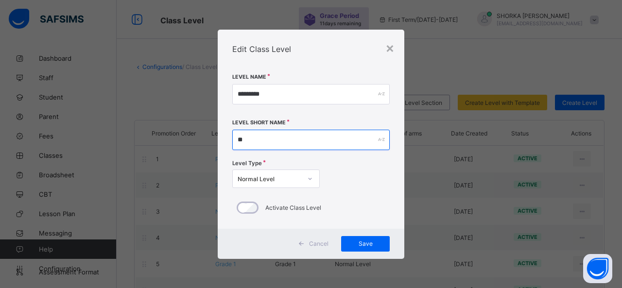
click at [256, 139] on input "**" at bounding box center [310, 140] width 157 height 20
type input "********"
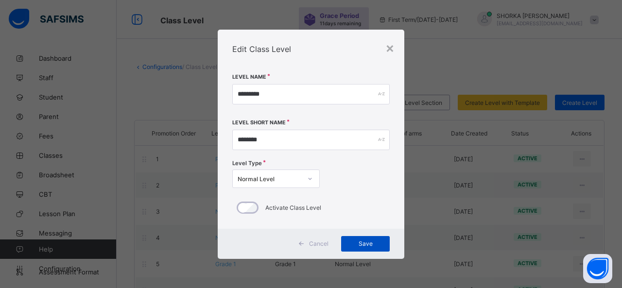
click at [374, 245] on span "Save" at bounding box center [365, 243] width 34 height 7
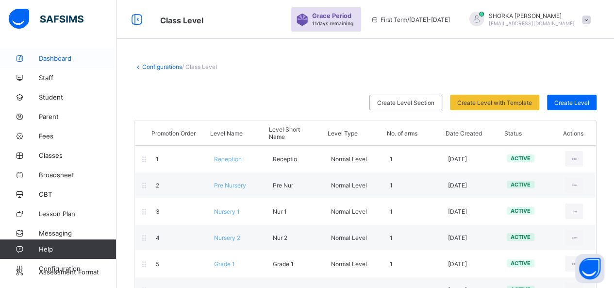
click at [69, 61] on span "Dashboard" at bounding box center [78, 58] width 78 height 8
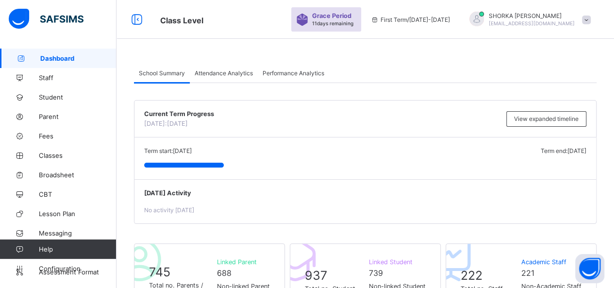
click at [229, 71] on span "Attendance Analytics" at bounding box center [224, 72] width 58 height 7
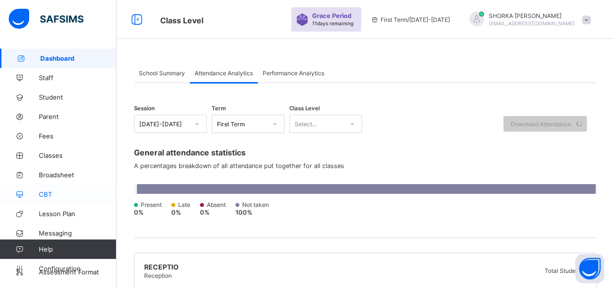
click at [50, 195] on span "CBT" at bounding box center [78, 194] width 78 height 8
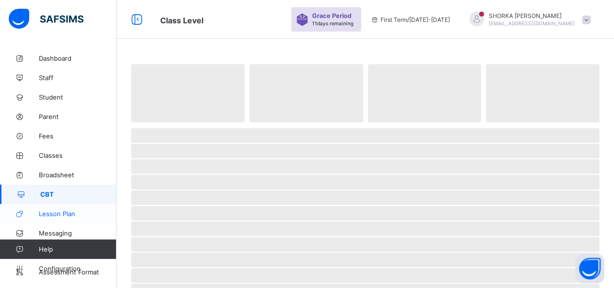
click at [66, 212] on span "Lesson Plan" at bounding box center [78, 214] width 78 height 8
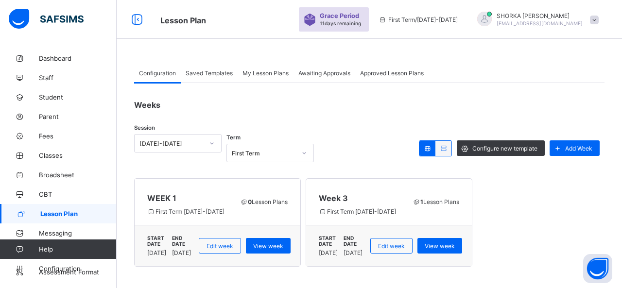
click at [332, 74] on span "Awaiting Approvals" at bounding box center [324, 72] width 52 height 7
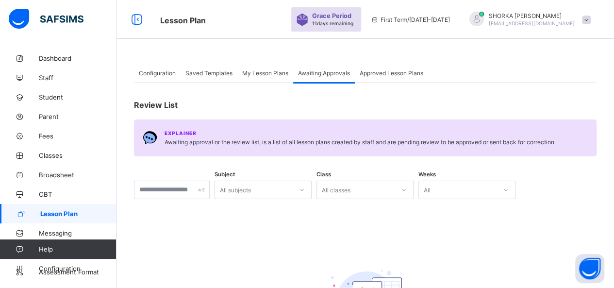
click at [271, 75] on span "My Lesson Plans" at bounding box center [265, 72] width 46 height 7
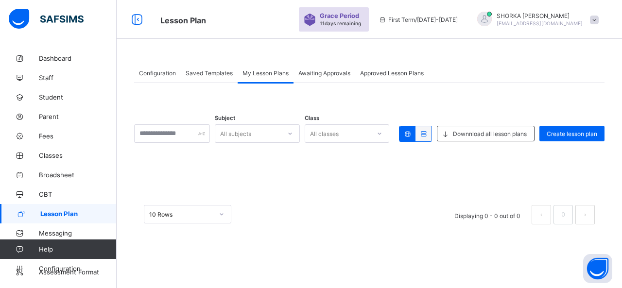
click at [403, 74] on span "Approved Lesson Plans" at bounding box center [392, 72] width 64 height 7
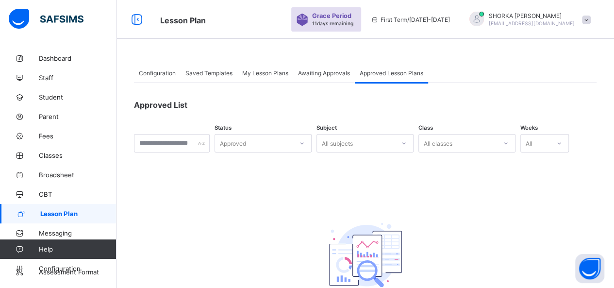
click at [219, 71] on span "Saved Templates" at bounding box center [208, 72] width 47 height 7
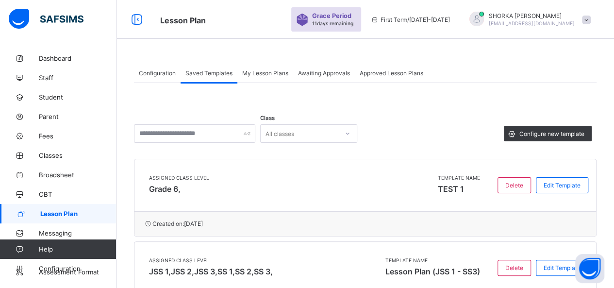
click at [168, 76] on div "Configuration" at bounding box center [157, 72] width 47 height 19
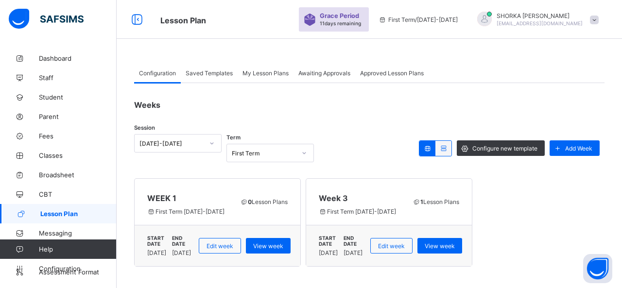
click at [212, 75] on span "Saved Templates" at bounding box center [208, 72] width 47 height 7
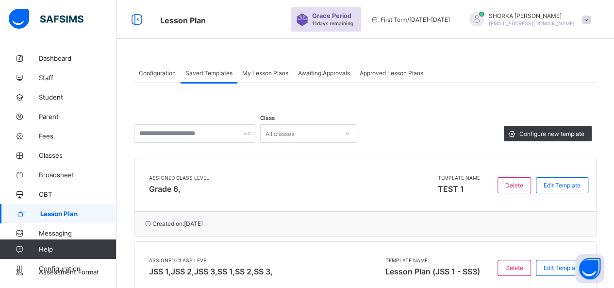
click at [293, 73] on div "My Lesson Plans" at bounding box center [265, 72] width 56 height 19
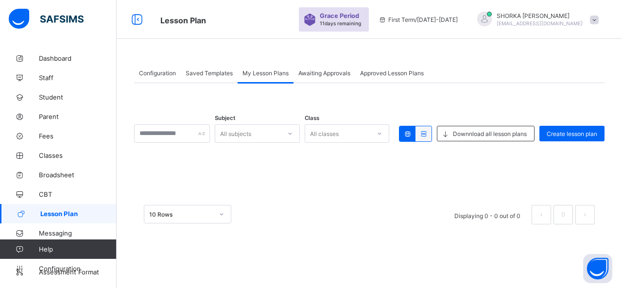
click at [214, 72] on span "Saved Templates" at bounding box center [208, 72] width 47 height 7
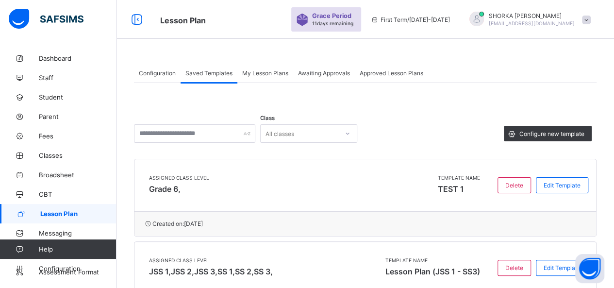
click at [159, 62] on div "Configuration Saved Templates My Lesson Plans Awaiting Approvals Approved Lesso…" at bounding box center [366, 209] width 498 height 321
click at [159, 67] on div "Configuration" at bounding box center [157, 72] width 47 height 19
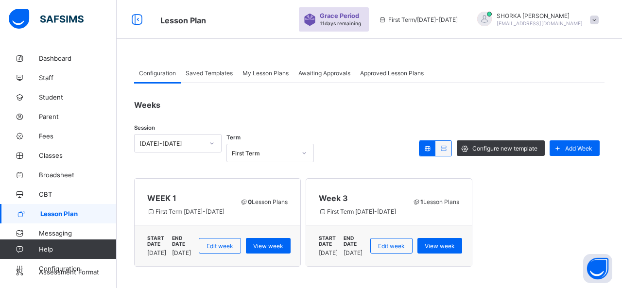
click at [383, 76] on div "Approved Lesson Plans" at bounding box center [391, 72] width 73 height 19
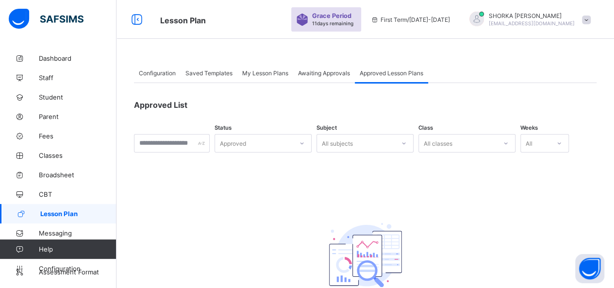
click at [195, 71] on span "Saved Templates" at bounding box center [208, 72] width 47 height 7
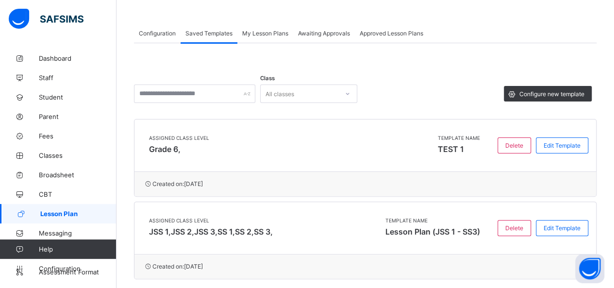
scroll to position [80, 0]
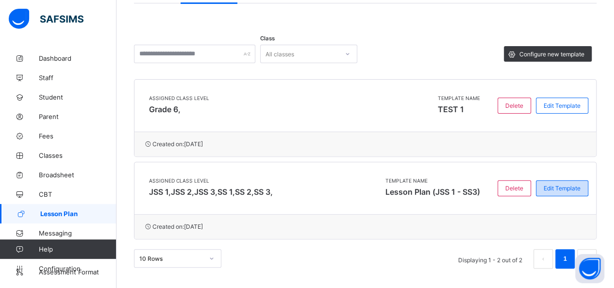
click at [559, 182] on div "Edit Template" at bounding box center [562, 188] width 52 height 16
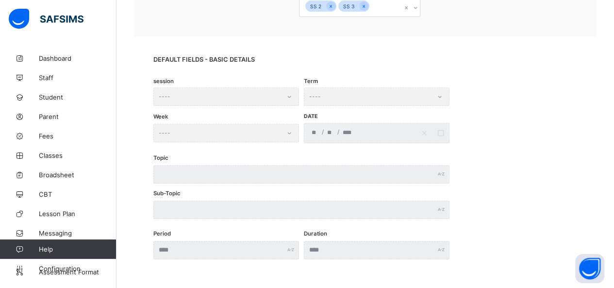
scroll to position [371, 0]
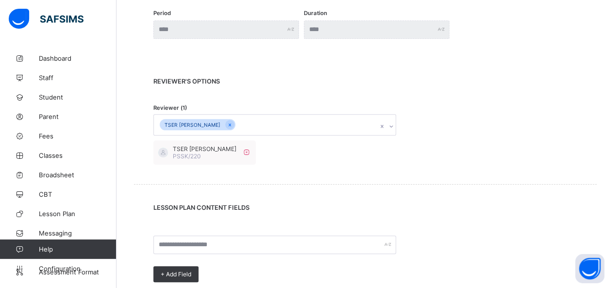
click at [289, 124] on div "TSER LUPER BAMIDELE" at bounding box center [265, 125] width 223 height 20
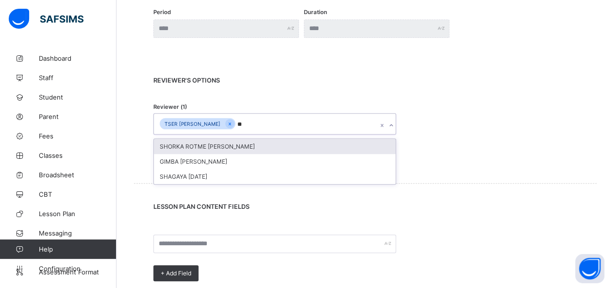
type input "***"
click at [245, 143] on div "SHORKA ROTME JOEL" at bounding box center [275, 146] width 242 height 15
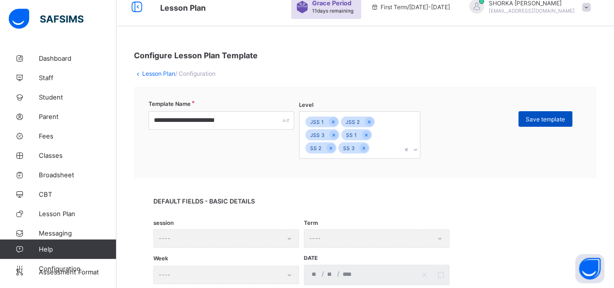
scroll to position [0, 0]
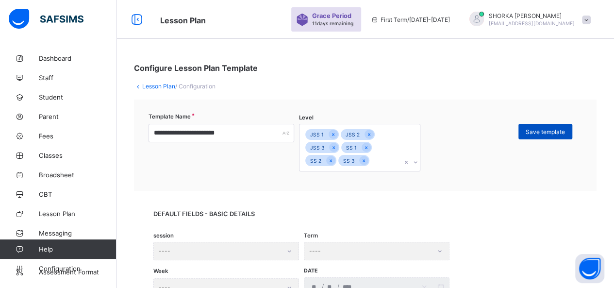
drag, startPoint x: 554, startPoint y: 128, endPoint x: 537, endPoint y: 131, distance: 16.9
click at [554, 128] on span "Save template" at bounding box center [545, 131] width 39 height 7
click at [591, 20] on span at bounding box center [586, 20] width 9 height 9
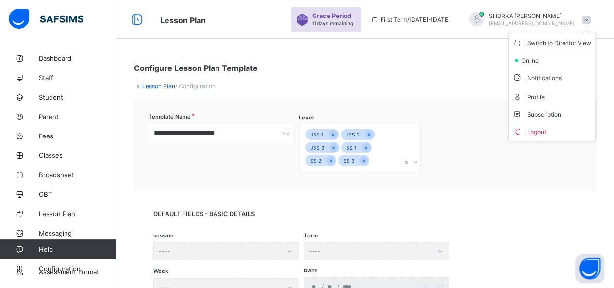
click at [541, 127] on span "Logout" at bounding box center [552, 131] width 79 height 11
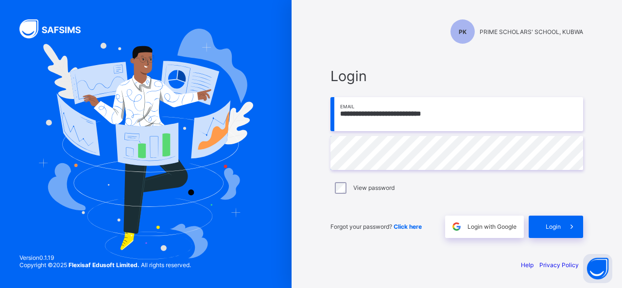
click at [397, 116] on input "**********" at bounding box center [456, 114] width 252 height 34
type input "**********"
click at [544, 231] on div "Login" at bounding box center [555, 227] width 54 height 22
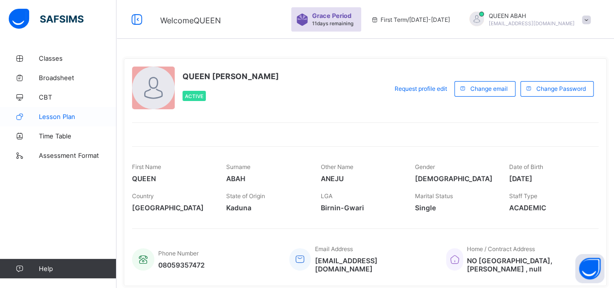
click at [62, 118] on span "Lesson Plan" at bounding box center [78, 117] width 78 height 8
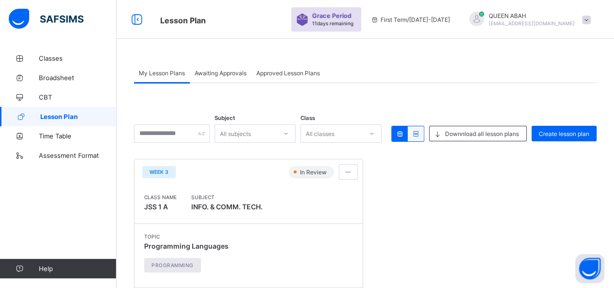
click at [222, 74] on span "Awaiting Approvals" at bounding box center [221, 72] width 52 height 7
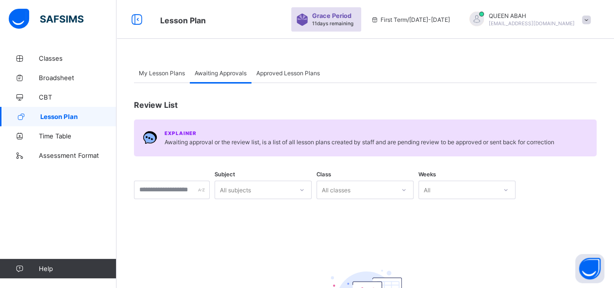
scroll to position [49, 0]
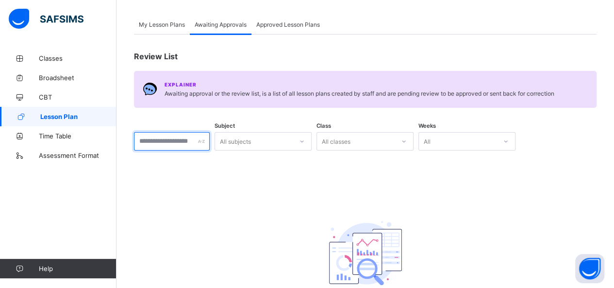
click at [203, 143] on input "text" at bounding box center [172, 141] width 76 height 18
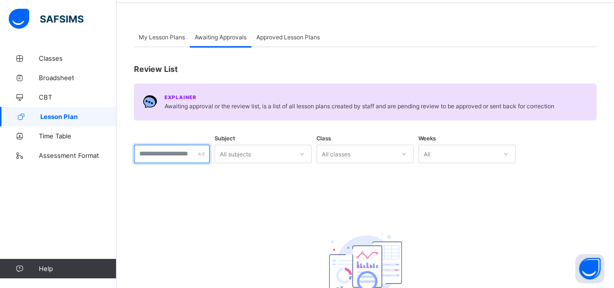
scroll to position [0, 0]
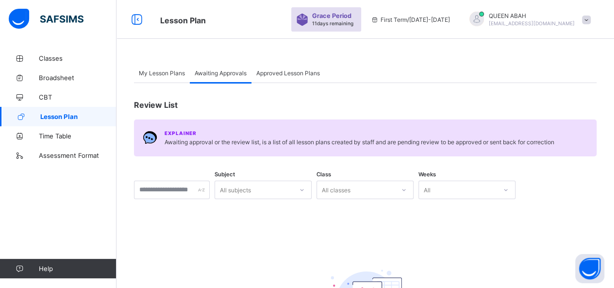
click at [152, 74] on span "My Lesson Plans" at bounding box center [162, 72] width 46 height 7
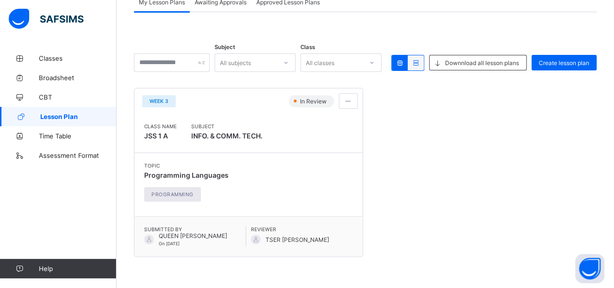
scroll to position [97, 0]
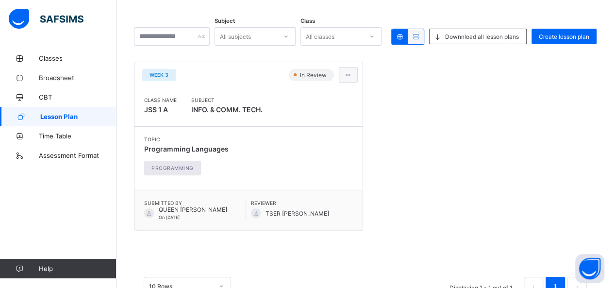
click at [353, 76] on span at bounding box center [348, 74] width 8 height 7
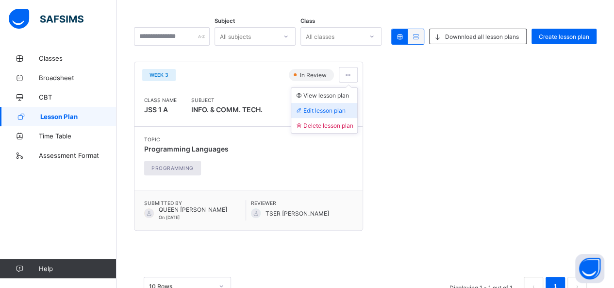
click at [330, 108] on span "Edit lesson plan" at bounding box center [320, 110] width 50 height 7
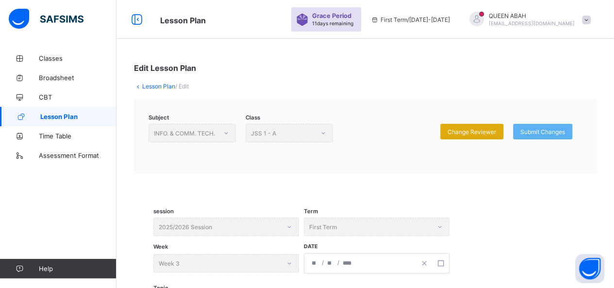
click at [488, 133] on span "Change Reviewer" at bounding box center [472, 131] width 49 height 7
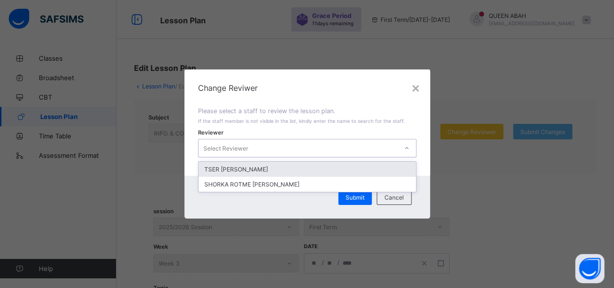
click at [378, 151] on div "Select Reviewer" at bounding box center [298, 148] width 199 height 14
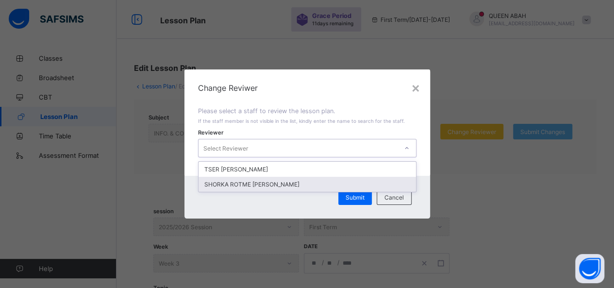
click at [289, 181] on div "SHORKA ROTME JOEL" at bounding box center [308, 184] width 218 height 15
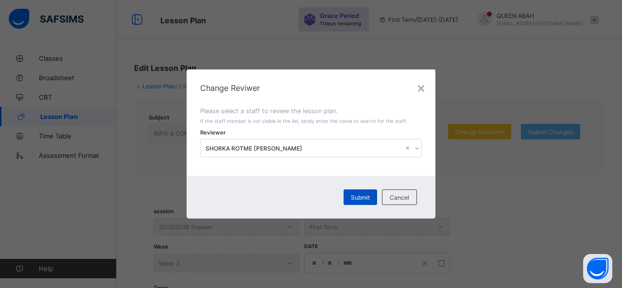
click at [361, 197] on span "Submit" at bounding box center [360, 197] width 19 height 7
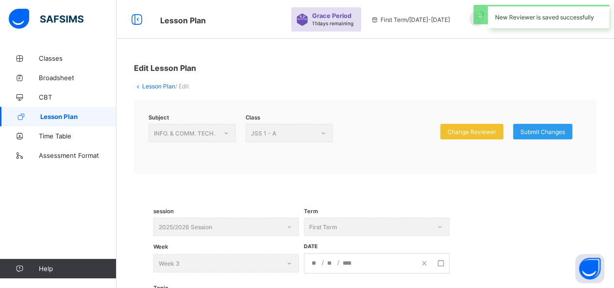
click at [563, 130] on span "Submit Changes" at bounding box center [543, 131] width 45 height 7
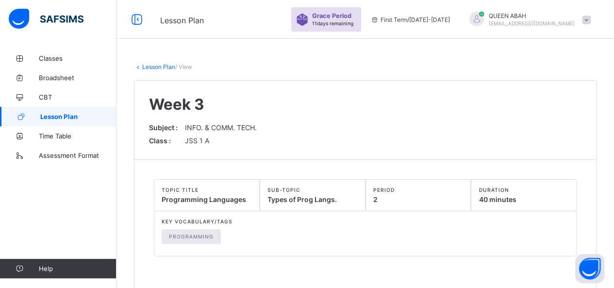
click at [591, 17] on span at bounding box center [586, 20] width 9 height 9
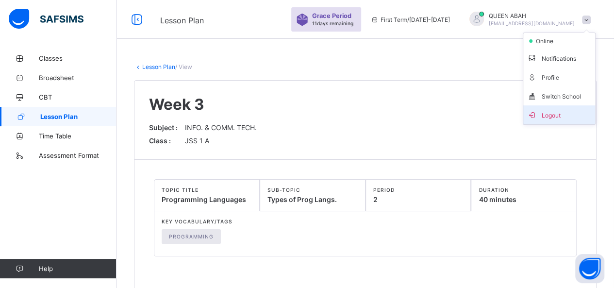
click at [555, 112] on span "Logout" at bounding box center [559, 114] width 64 height 11
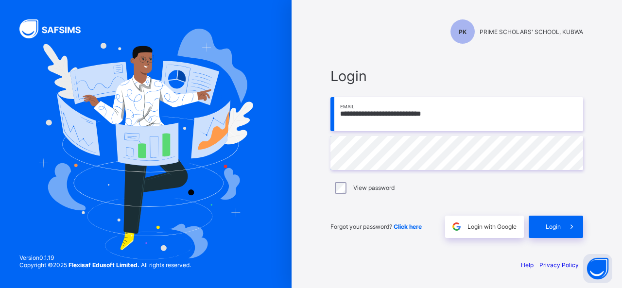
click at [468, 122] on input "**********" at bounding box center [456, 114] width 252 height 34
type input "**********"
click at [540, 221] on div "Login" at bounding box center [555, 227] width 54 height 22
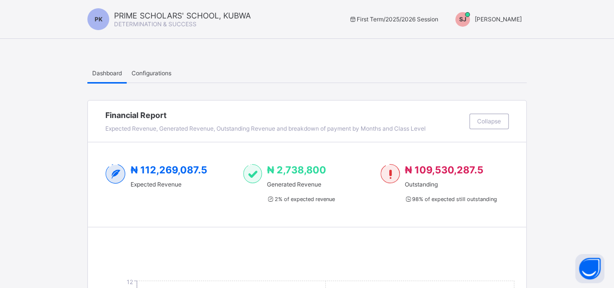
click at [517, 16] on span "SHORKA JOEL" at bounding box center [498, 19] width 47 height 7
click at [500, 39] on span "Switch to Admin View" at bounding box center [486, 41] width 74 height 11
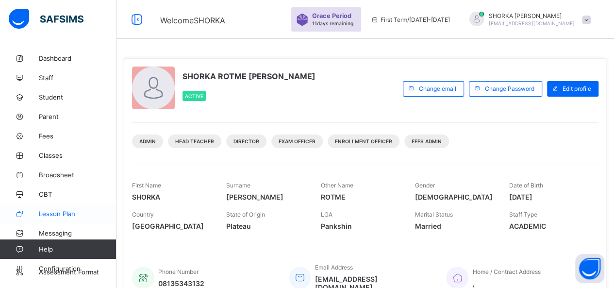
click at [55, 209] on link "Lesson Plan" at bounding box center [58, 213] width 117 height 19
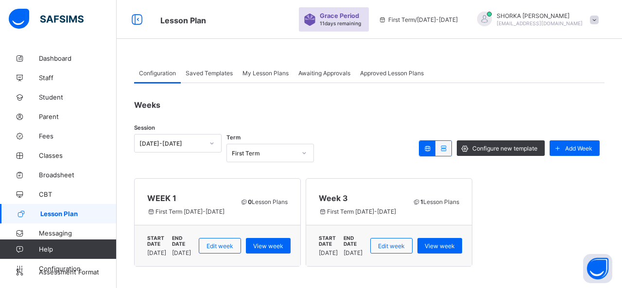
click at [323, 80] on div "Awaiting Approvals" at bounding box center [324, 72] width 62 height 19
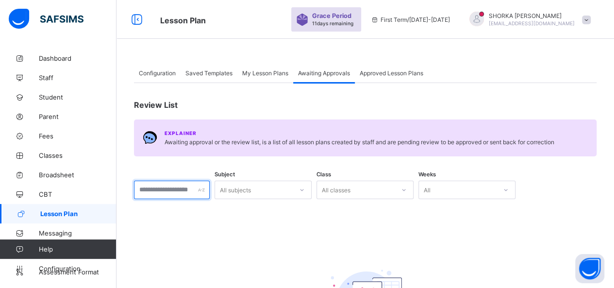
click at [193, 195] on input "text" at bounding box center [172, 190] width 76 height 18
click at [255, 191] on div "All subjects" at bounding box center [263, 190] width 97 height 18
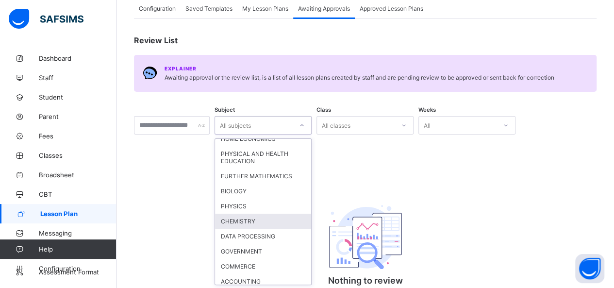
scroll to position [631, 0]
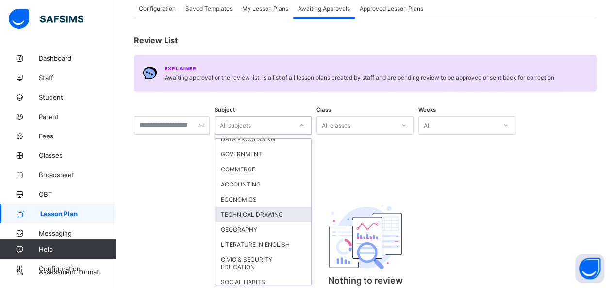
click at [375, 128] on div "All classes" at bounding box center [356, 125] width 78 height 14
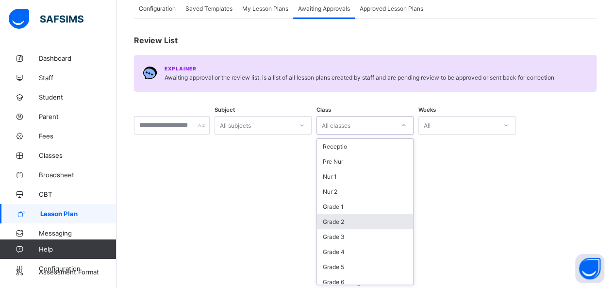
scroll to position [87, 0]
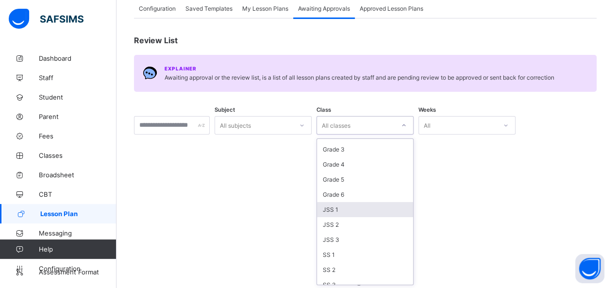
drag, startPoint x: 370, startPoint y: 205, endPoint x: 375, endPoint y: 200, distance: 7.6
click at [370, 205] on div "JSS 1" at bounding box center [365, 209] width 96 height 15
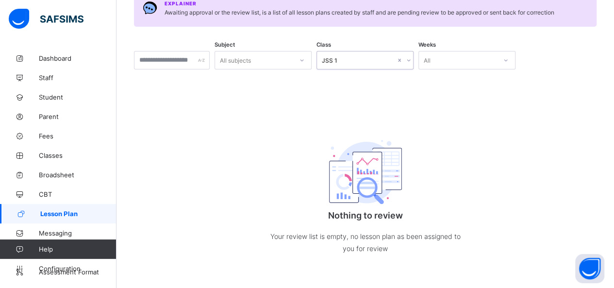
scroll to position [130, 0]
click at [293, 59] on div "All subjects" at bounding box center [254, 60] width 78 height 14
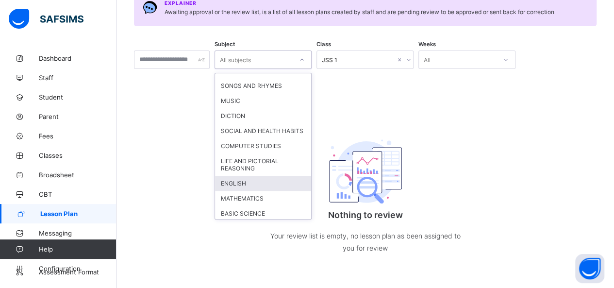
scroll to position [291, 0]
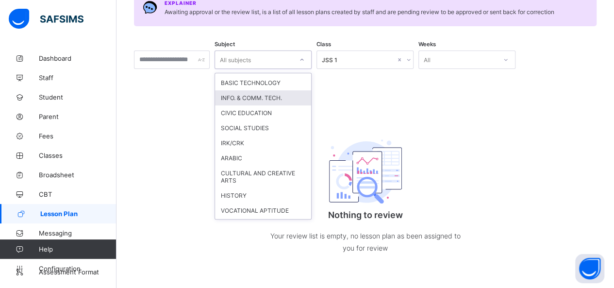
click at [266, 91] on div "INFO. & COMM. TECH." at bounding box center [263, 97] width 96 height 15
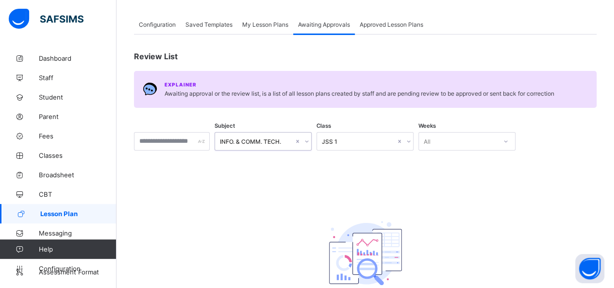
scroll to position [0, 0]
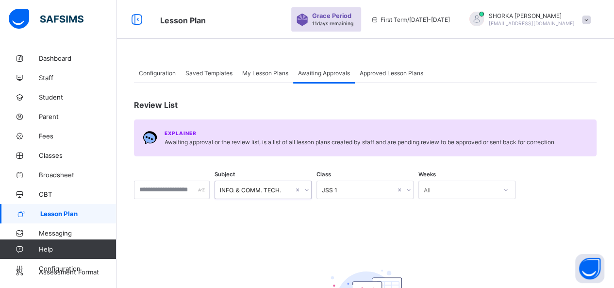
click at [393, 70] on span "Approved Lesson Plans" at bounding box center [392, 72] width 64 height 7
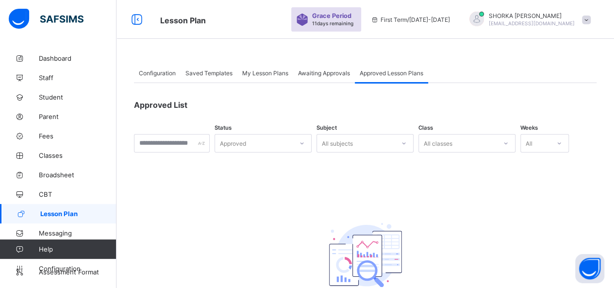
click at [166, 72] on span "Configuration" at bounding box center [157, 72] width 37 height 7
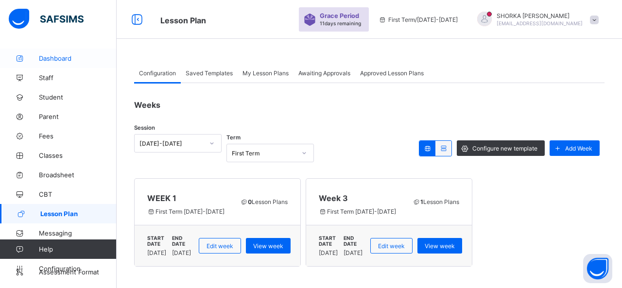
click at [61, 56] on span "Dashboard" at bounding box center [78, 58] width 78 height 8
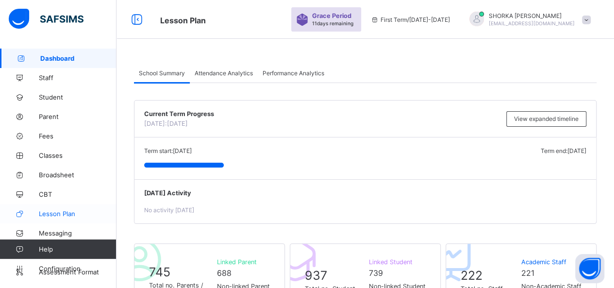
click at [70, 214] on span "Lesson Plan" at bounding box center [78, 214] width 78 height 8
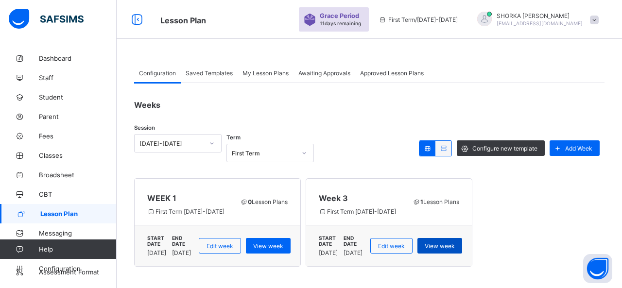
click at [454, 243] on span "View week" at bounding box center [439, 245] width 30 height 7
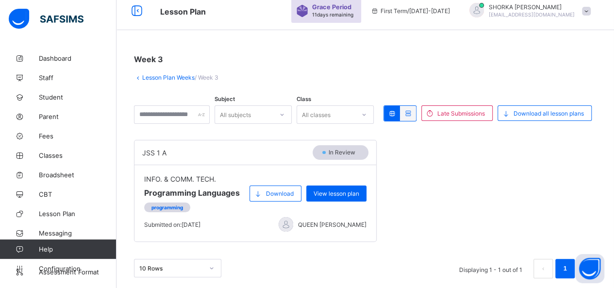
scroll to position [12, 0]
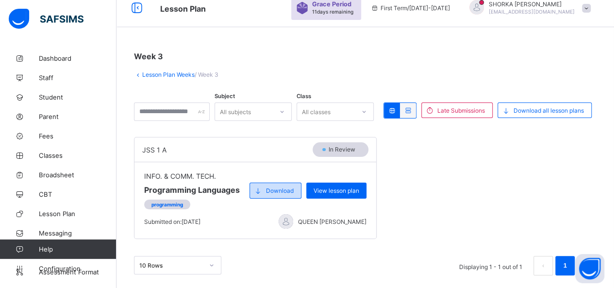
click at [285, 188] on span "Download" at bounding box center [280, 190] width 28 height 7
click at [471, 111] on span "Late Submissions" at bounding box center [462, 110] width 48 height 7
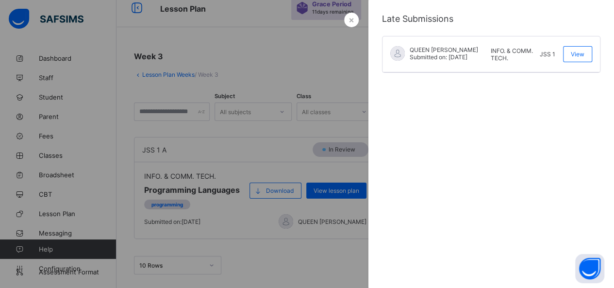
click at [312, 249] on div at bounding box center [307, 144] width 614 height 288
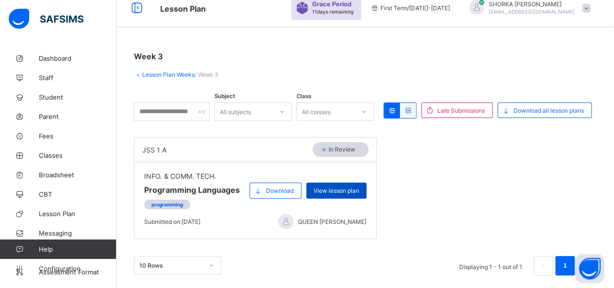
click at [339, 189] on span "View lesson plan" at bounding box center [337, 190] width 46 height 7
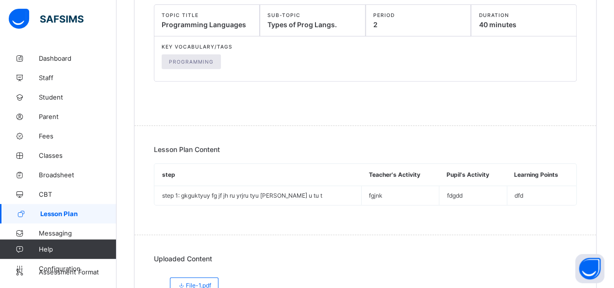
scroll to position [113, 0]
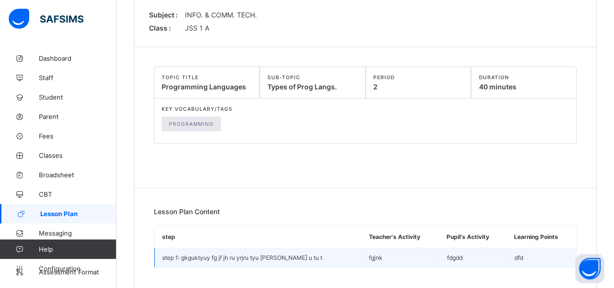
click at [370, 248] on td "fgjnk" at bounding box center [400, 257] width 78 height 19
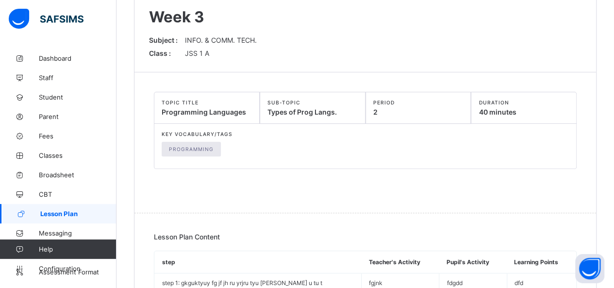
scroll to position [0, 0]
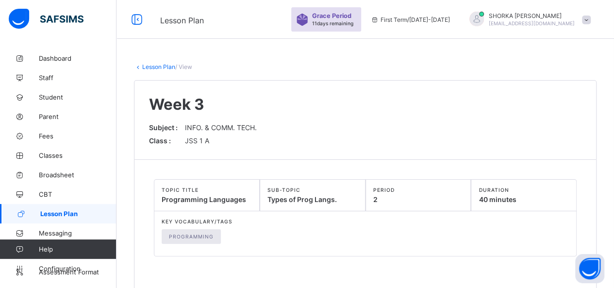
click at [146, 67] on link "Lesson Plan" at bounding box center [158, 66] width 33 height 7
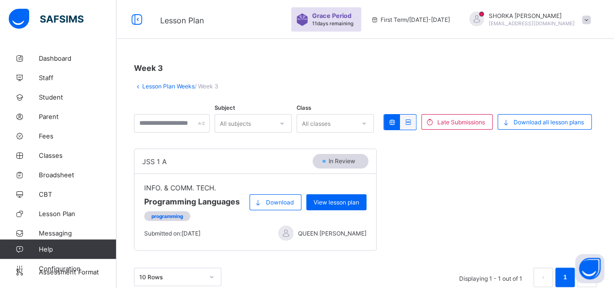
scroll to position [12, 0]
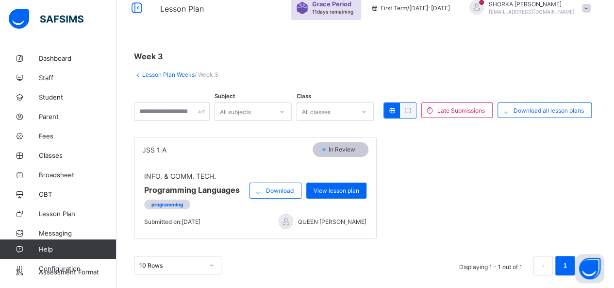
click at [339, 149] on span "In Review" at bounding box center [345, 149] width 34 height 7
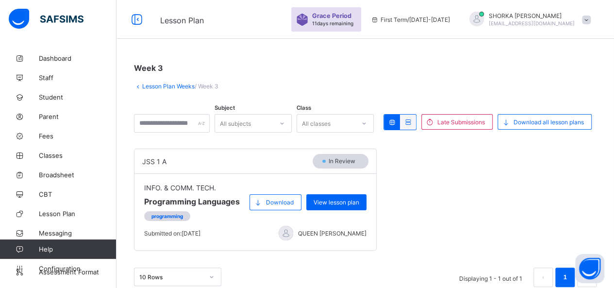
click at [165, 86] on link "Lesson Plan Weeks" at bounding box center [168, 86] width 52 height 7
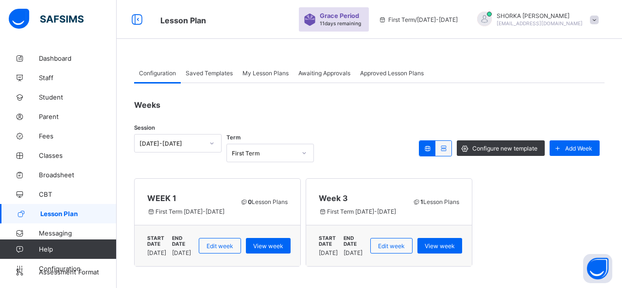
click at [211, 77] on div "Saved Templates" at bounding box center [209, 72] width 57 height 19
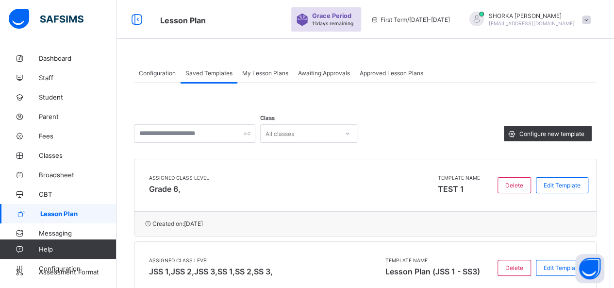
click at [273, 75] on span "My Lesson Plans" at bounding box center [265, 72] width 46 height 7
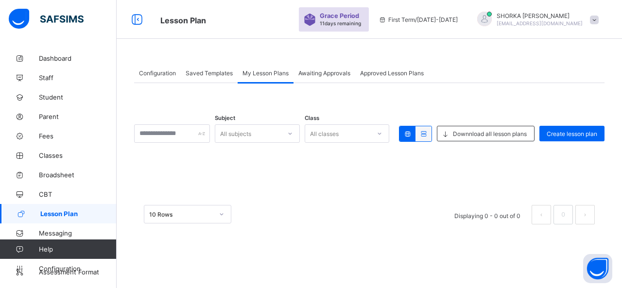
click at [336, 78] on div "Awaiting Approvals" at bounding box center [324, 72] width 62 height 19
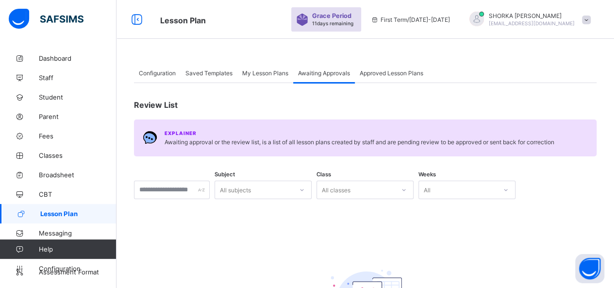
click at [383, 71] on span "Approved Lesson Plans" at bounding box center [392, 72] width 64 height 7
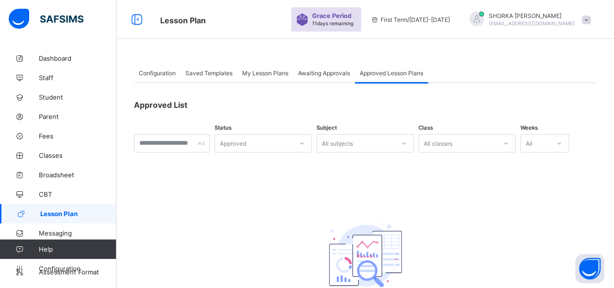
click at [281, 142] on div "Approved" at bounding box center [254, 143] width 78 height 14
click at [271, 175] on div "Change Requested" at bounding box center [263, 179] width 96 height 15
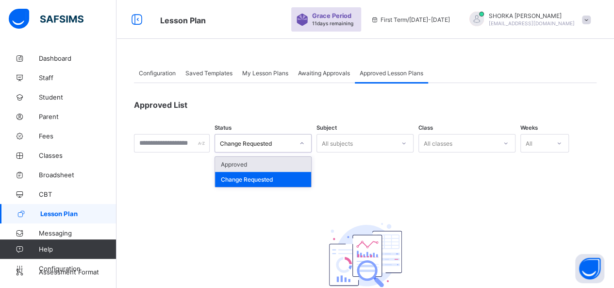
click at [305, 143] on icon at bounding box center [302, 143] width 6 height 10
click at [286, 167] on div "Approved" at bounding box center [263, 164] width 96 height 15
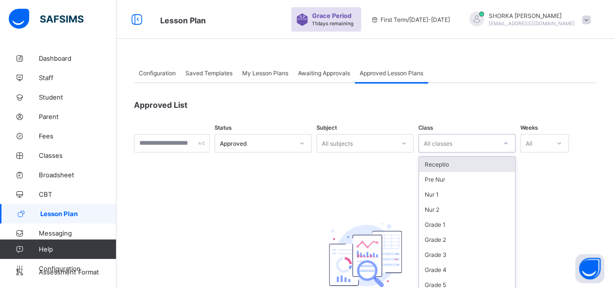
scroll to position [18, 0]
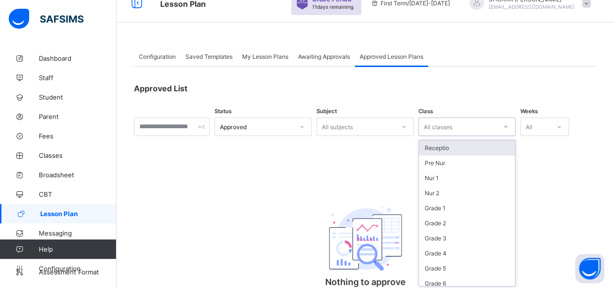
click at [462, 136] on div "option Receptio focused, 1 of 16. 16 results available. Use Up and Down to choo…" at bounding box center [467, 127] width 97 height 18
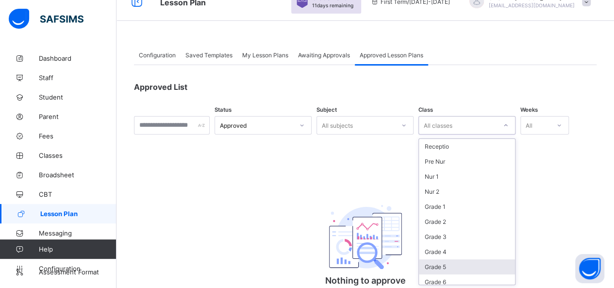
scroll to position [87, 0]
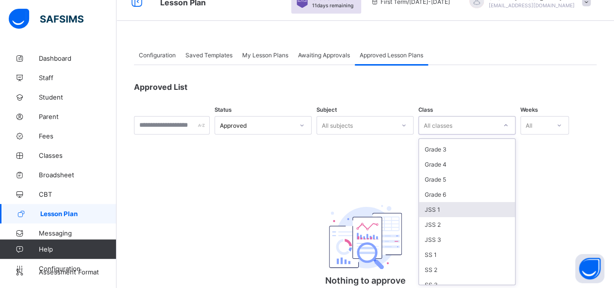
click at [477, 204] on div "JSS 1" at bounding box center [467, 209] width 96 height 15
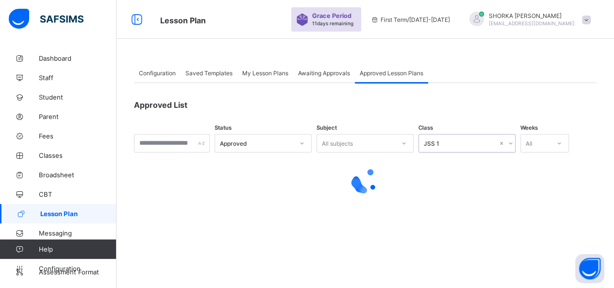
scroll to position [0, 0]
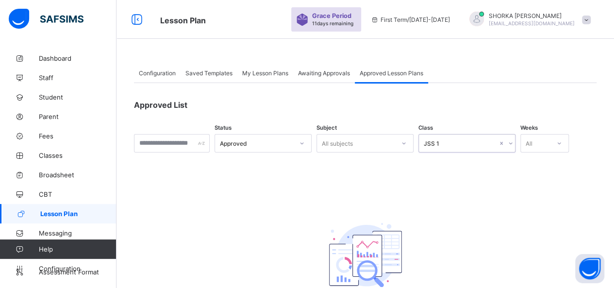
click at [550, 141] on div "All" at bounding box center [535, 143] width 29 height 14
click at [556, 175] on div "Week 3" at bounding box center [545, 179] width 48 height 15
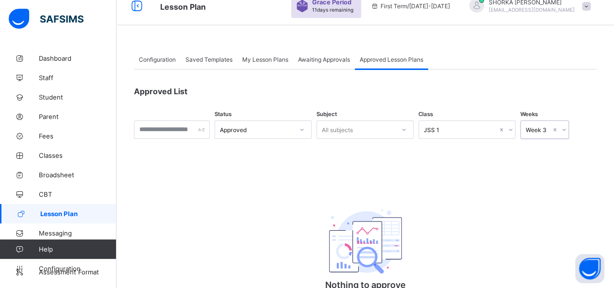
click at [410, 139] on div "All subjects" at bounding box center [365, 129] width 97 height 18
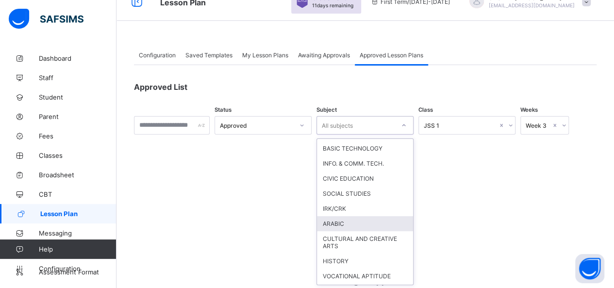
scroll to position [243, 0]
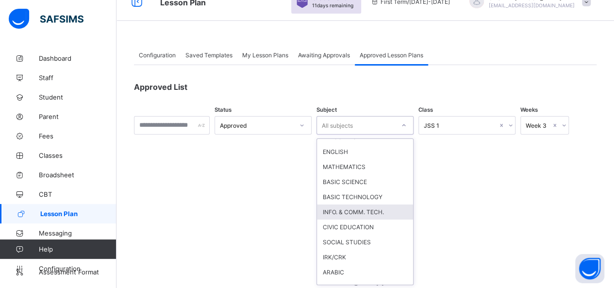
click at [367, 207] on div "INFO. & COMM. TECH." at bounding box center [365, 211] width 96 height 15
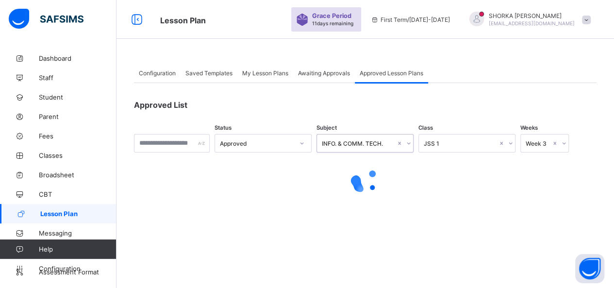
scroll to position [0, 0]
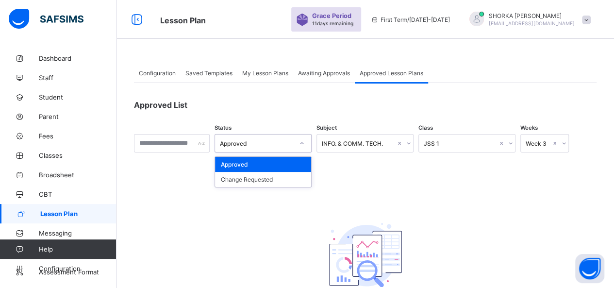
click at [293, 146] on div "Approved" at bounding box center [254, 143] width 78 height 14
click at [258, 178] on div "Change Requested" at bounding box center [263, 179] width 96 height 15
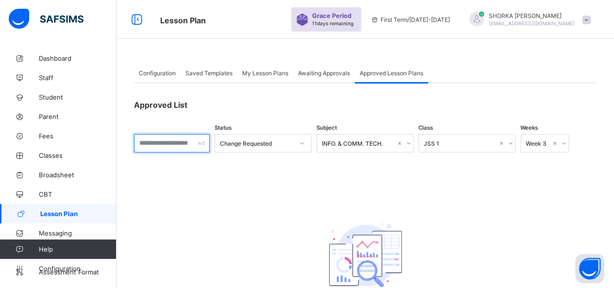
click at [209, 144] on input "text" at bounding box center [172, 143] width 76 height 18
type input "*"
click at [158, 74] on span "Configuration" at bounding box center [157, 72] width 37 height 7
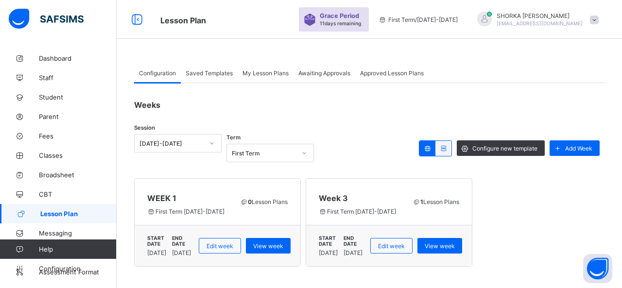
click at [443, 150] on icon at bounding box center [443, 148] width 8 height 7
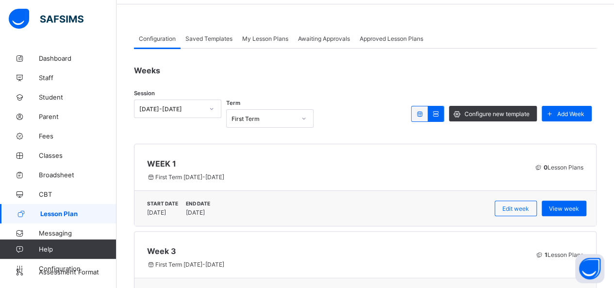
scroll to position [79, 0]
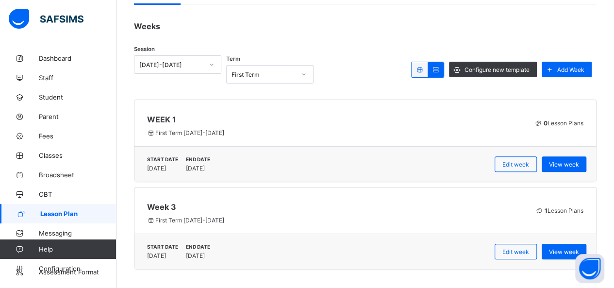
drag, startPoint x: 233, startPoint y: 217, endPoint x: 223, endPoint y: 218, distance: 9.3
click at [233, 217] on span "First Term [DATE]-[DATE]" at bounding box center [335, 220] width 377 height 7
drag, startPoint x: 203, startPoint y: 220, endPoint x: 571, endPoint y: 235, distance: 367.9
click at [215, 225] on div "Week 3 First Term 2025-2026 1 Lesson Plans" at bounding box center [366, 210] width 462 height 47
click at [543, 208] on span at bounding box center [539, 210] width 8 height 7
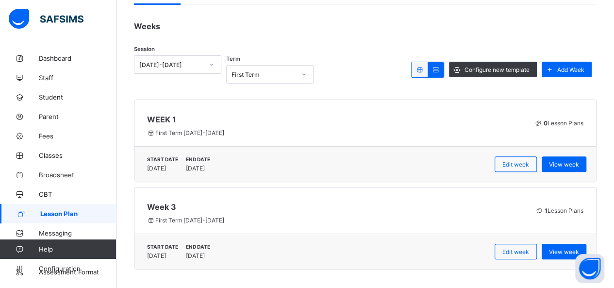
click at [217, 249] on div "END DATE 26/09/2025" at bounding box center [200, 252] width 34 height 16
click at [515, 244] on div "Edit week" at bounding box center [516, 252] width 42 height 16
type input "******"
type input "**********"
type input "*"
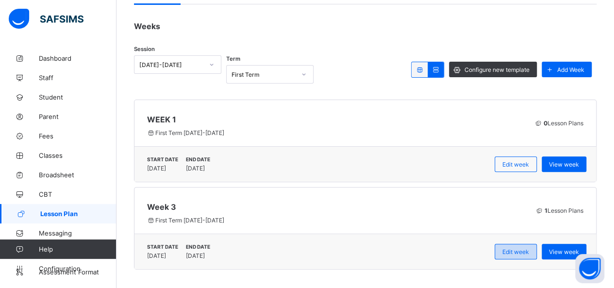
type input "**"
type input "****"
type input "**********"
type input "*"
type input "**"
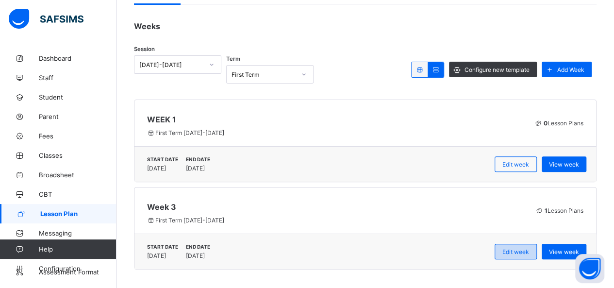
type input "****"
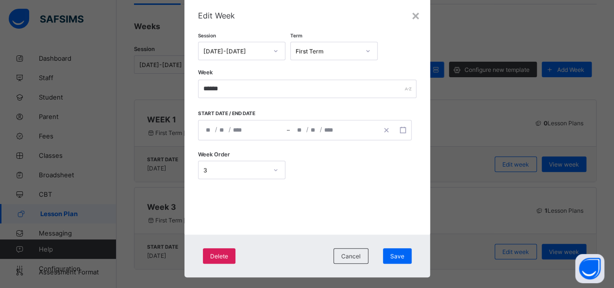
scroll to position [40, 0]
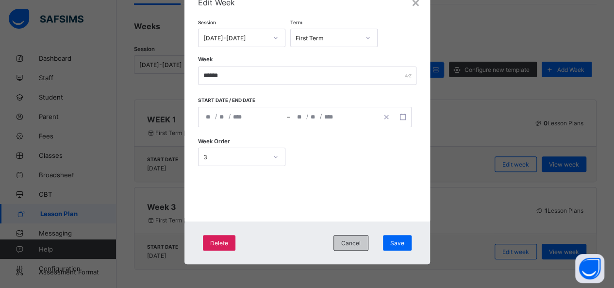
click at [361, 244] on div "Cancel" at bounding box center [351, 243] width 35 height 16
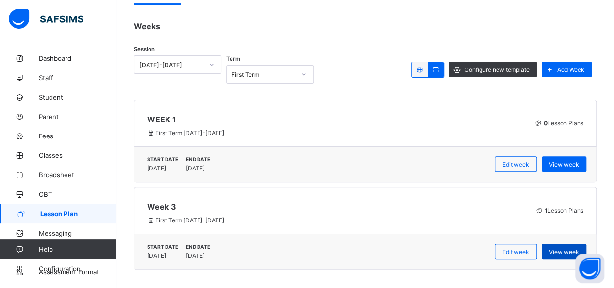
click at [554, 246] on div "View week" at bounding box center [564, 252] width 45 height 16
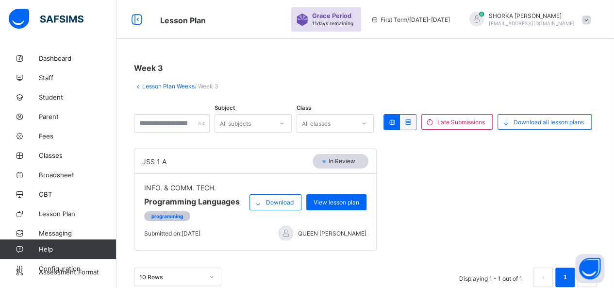
scroll to position [12, 0]
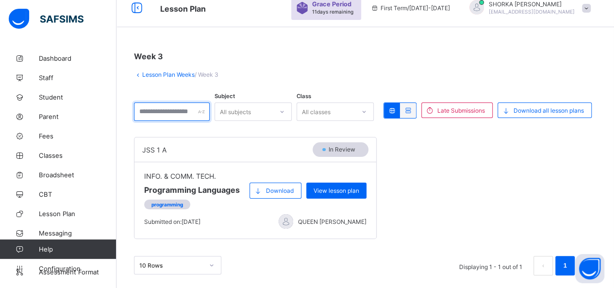
click at [210, 110] on input "text" at bounding box center [172, 111] width 76 height 18
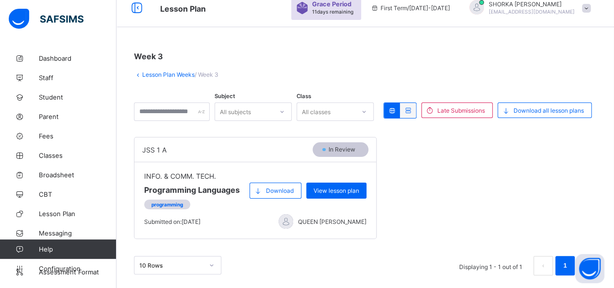
click at [327, 151] on div "In Review" at bounding box center [340, 150] width 41 height 8
click at [329, 150] on span "In Review" at bounding box center [345, 149] width 34 height 7
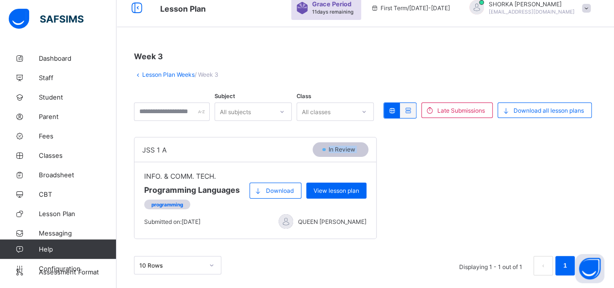
click at [329, 150] on span "In Review" at bounding box center [345, 149] width 34 height 7
click at [160, 202] on span "programming" at bounding box center [167, 205] width 32 height 6
click at [337, 194] on div "View lesson plan" at bounding box center [336, 191] width 60 height 16
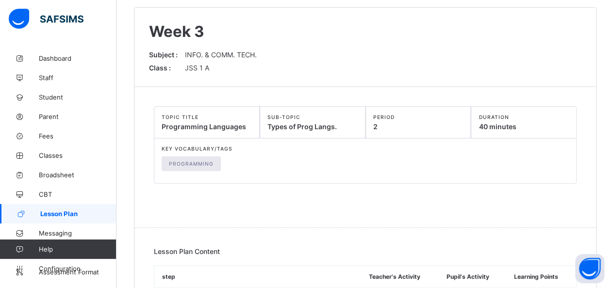
scroll to position [97, 0]
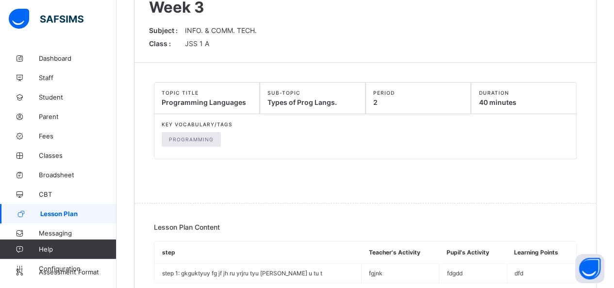
click at [269, 90] on span "SUB-TOPIC" at bounding box center [313, 93] width 90 height 6
click at [329, 107] on div "SUB-TOPIC Types of Prog Langs." at bounding box center [313, 98] width 106 height 32
click at [438, 101] on div "PERIOD 2" at bounding box center [419, 98] width 106 height 32
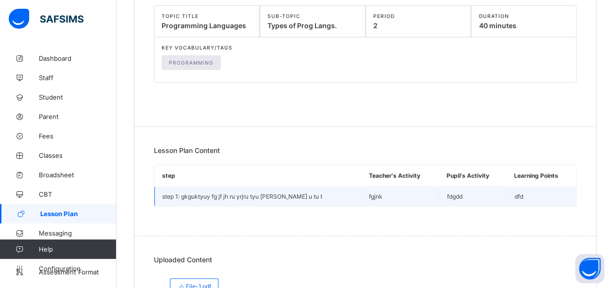
scroll to position [194, 0]
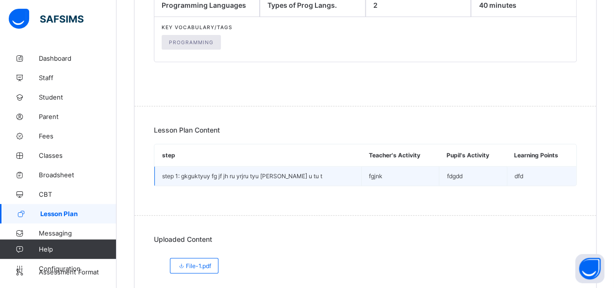
click at [287, 173] on td "step 1: gkguktyuy fg jf jh ru yrjru tyu tr yu u tu t" at bounding box center [258, 176] width 207 height 19
click at [320, 168] on td "step 1: gkguktyuy fg jf jh ru yrjru tyu tr yu u tu t" at bounding box center [258, 176] width 207 height 19
click at [319, 168] on td "step 1: gkguktyuy fg jf jh ru yrjru tyu tr yu u tu t" at bounding box center [258, 176] width 207 height 19
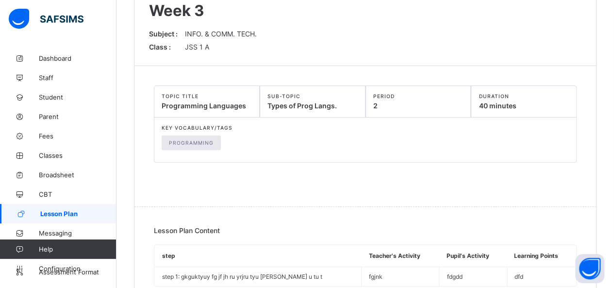
scroll to position [0, 0]
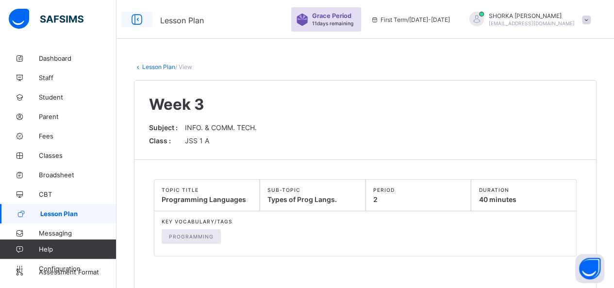
click at [138, 24] on icon at bounding box center [137, 20] width 17 height 14
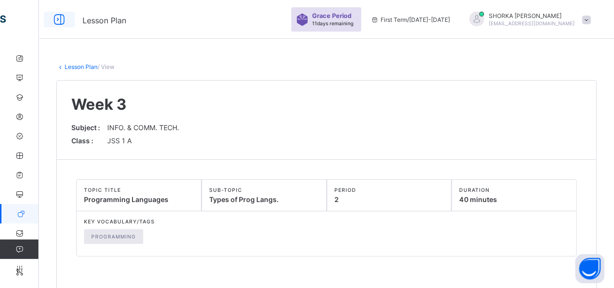
click at [60, 22] on icon at bounding box center [59, 20] width 17 height 14
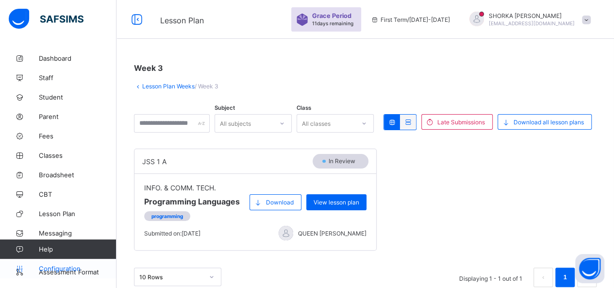
click at [55, 266] on span "Configuration" at bounding box center [77, 269] width 77 height 8
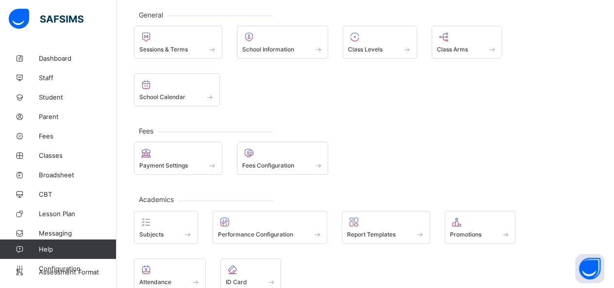
scroll to position [88, 0]
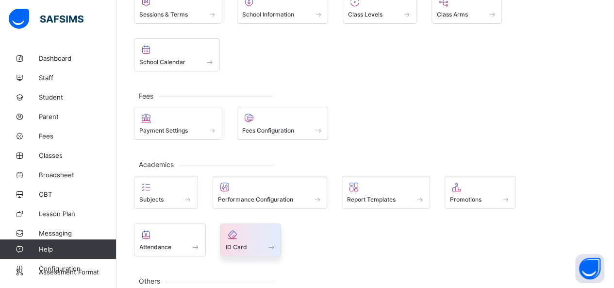
click at [267, 243] on span at bounding box center [272, 247] width 10 height 8
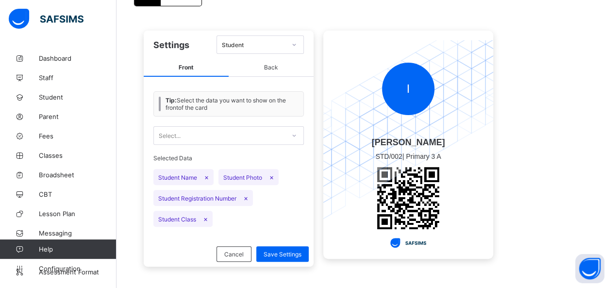
scroll to position [97, 0]
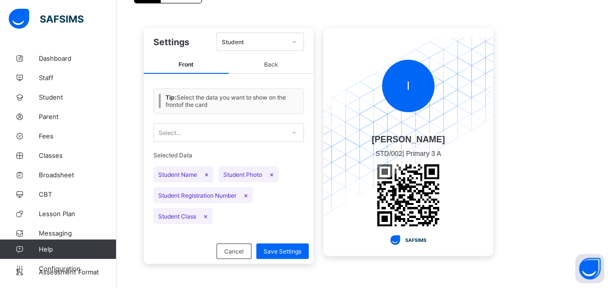
click at [272, 69] on span "Back" at bounding box center [271, 65] width 85 height 18
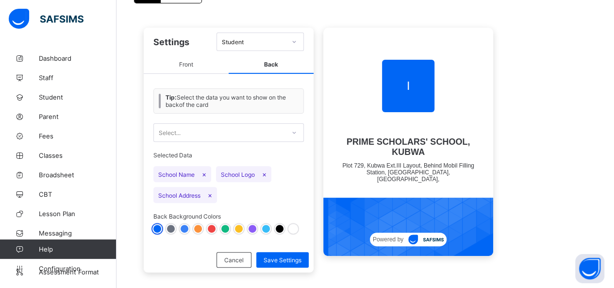
click at [391, 238] on span "Powered by" at bounding box center [388, 239] width 31 height 7
click at [402, 240] on span "Powered by" at bounding box center [388, 239] width 31 height 7
click at [416, 239] on img at bounding box center [425, 240] width 35 height 10
click at [220, 131] on div "Select..." at bounding box center [219, 133] width 131 height 14
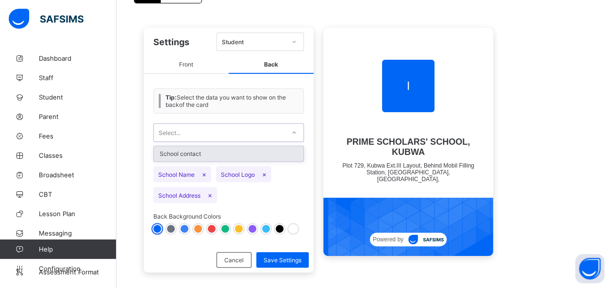
click at [220, 131] on div "Select..." at bounding box center [219, 133] width 131 height 14
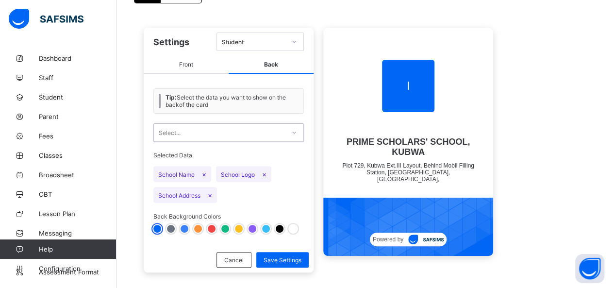
drag, startPoint x: 224, startPoint y: 62, endPoint x: 210, endPoint y: 62, distance: 14.1
click at [223, 62] on span "Front" at bounding box center [186, 65] width 85 height 18
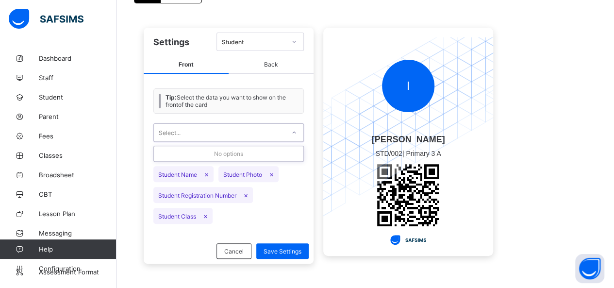
click at [284, 128] on div "Select..." at bounding box center [219, 133] width 131 height 14
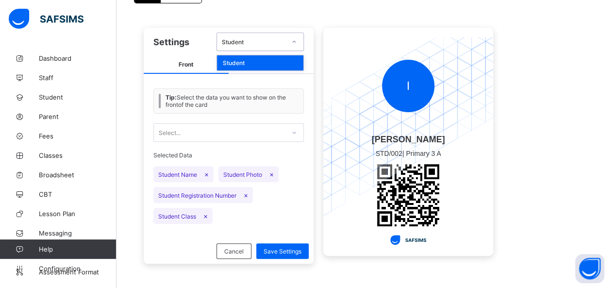
click at [280, 45] on div "Student" at bounding box center [251, 42] width 68 height 14
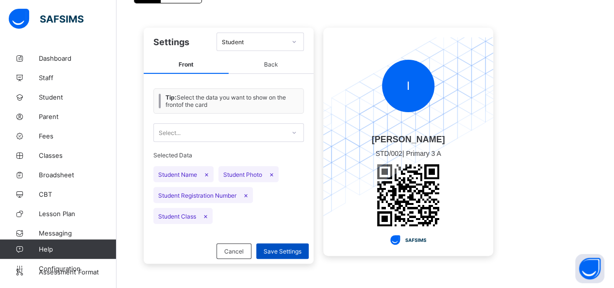
click at [270, 248] on span "Save Settings" at bounding box center [283, 251] width 38 height 7
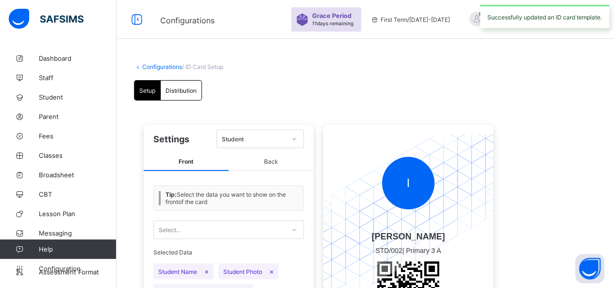
click at [187, 91] on span "Distribution" at bounding box center [181, 90] width 31 height 7
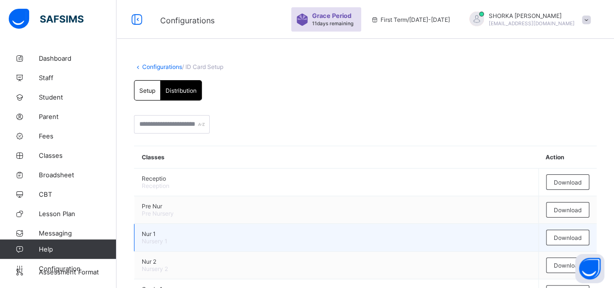
scroll to position [49, 0]
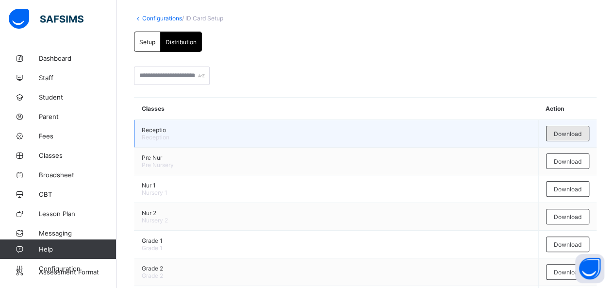
click at [571, 133] on span "Download" at bounding box center [568, 133] width 28 height 7
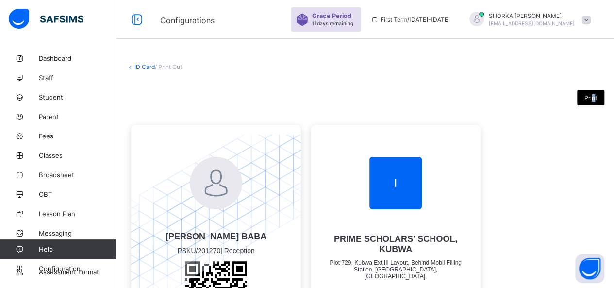
click at [597, 98] on span "Print" at bounding box center [591, 97] width 13 height 7
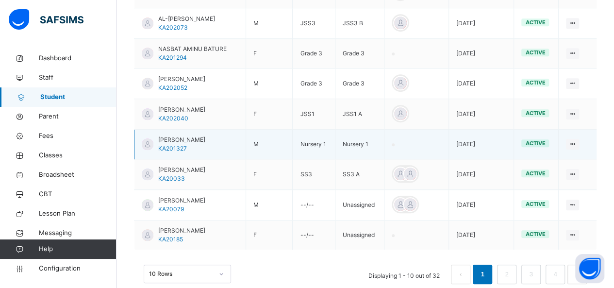
scroll to position [337, 0]
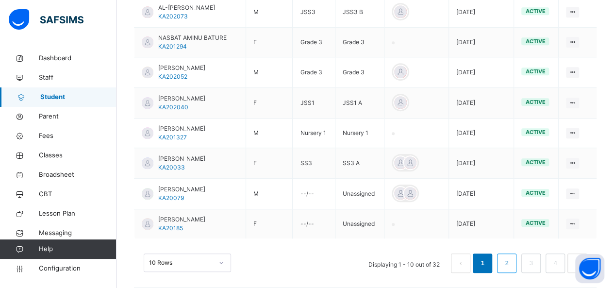
click at [511, 257] on link "2" at bounding box center [506, 263] width 9 height 13
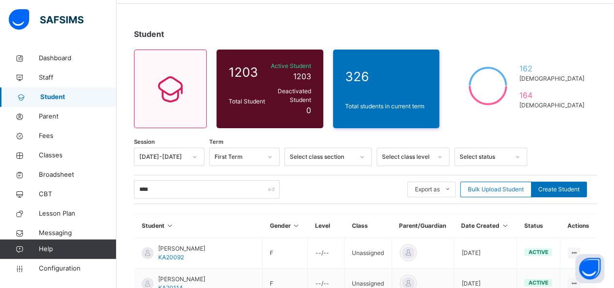
scroll to position [0, 0]
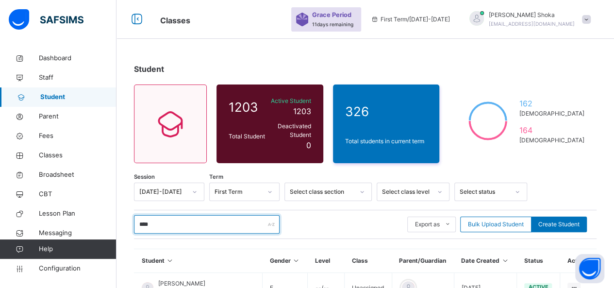
click at [169, 215] on input "****" at bounding box center [207, 224] width 146 height 18
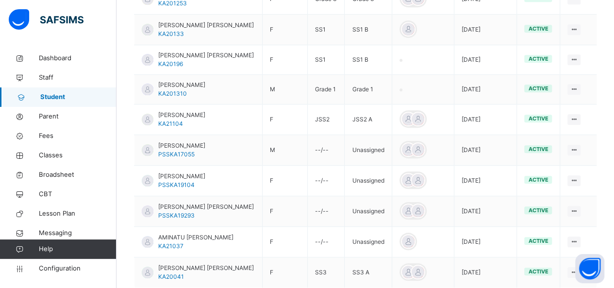
scroll to position [337, 0]
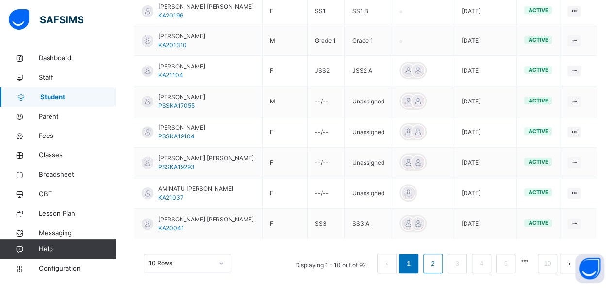
type input "**********"
click at [437, 258] on link "2" at bounding box center [432, 263] width 9 height 13
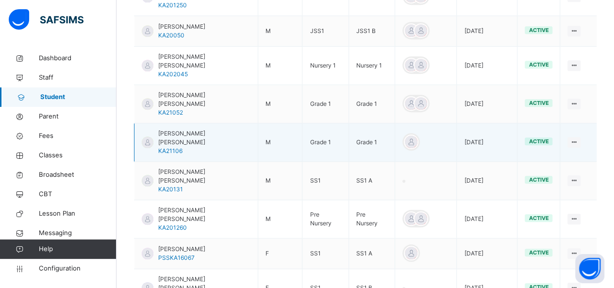
scroll to position [319, 0]
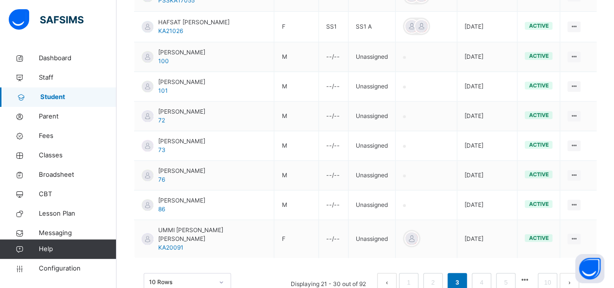
scroll to position [334, 0]
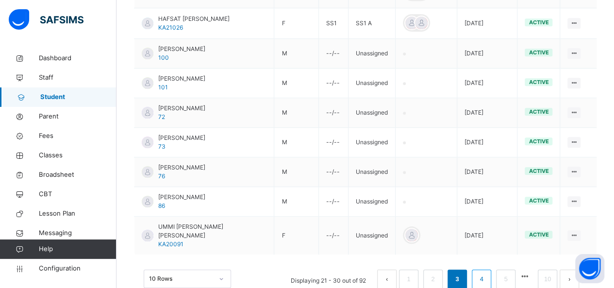
click at [491, 269] on li "4" at bounding box center [481, 278] width 19 height 19
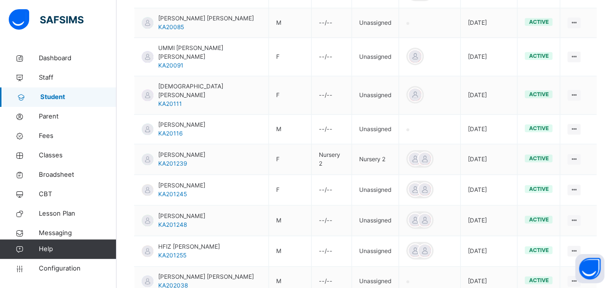
scroll to position [319, 0]
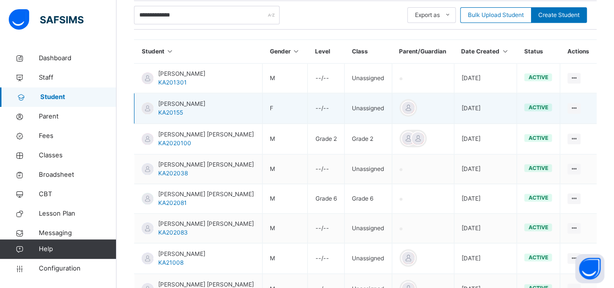
scroll to position [300, 0]
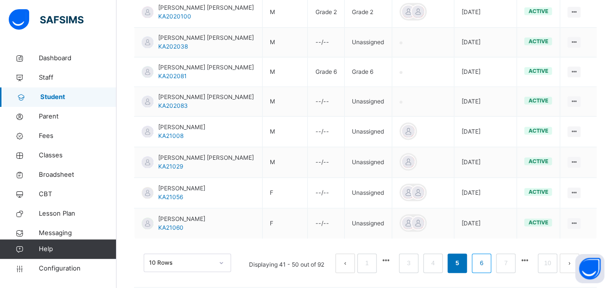
click at [486, 257] on link "6" at bounding box center [481, 263] width 9 height 13
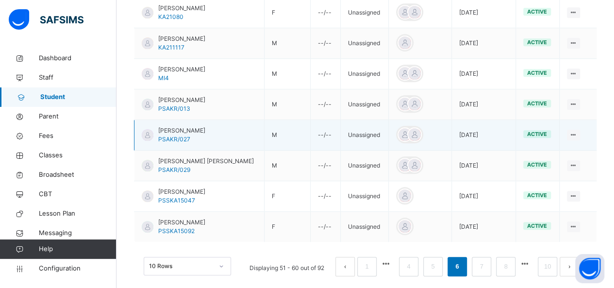
scroll to position [339, 0]
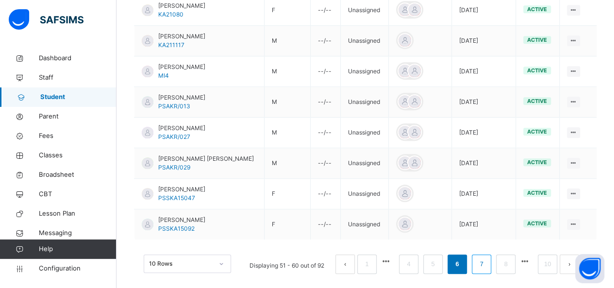
click at [486, 258] on link "7" at bounding box center [481, 264] width 9 height 13
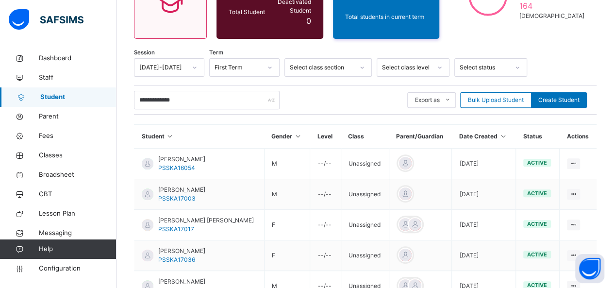
scroll to position [0, 0]
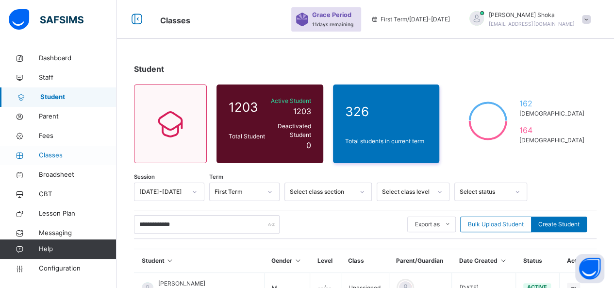
click at [62, 158] on span "Classes" at bounding box center [78, 156] width 78 height 10
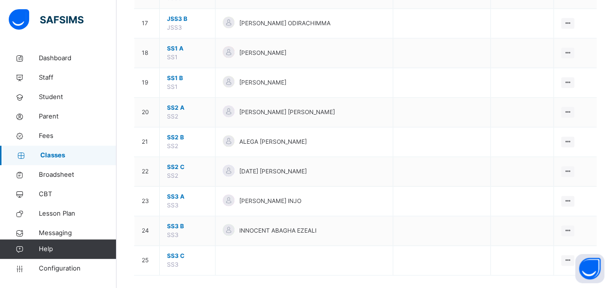
scroll to position [583, 0]
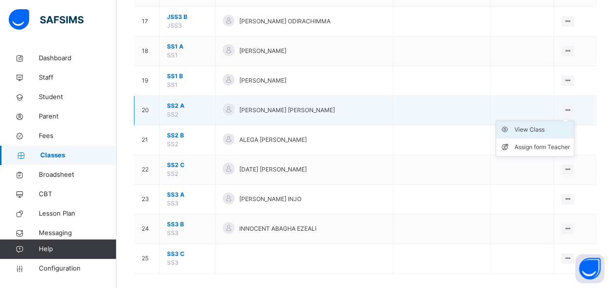
click at [533, 130] on div "View Class" at bounding box center [542, 130] width 55 height 10
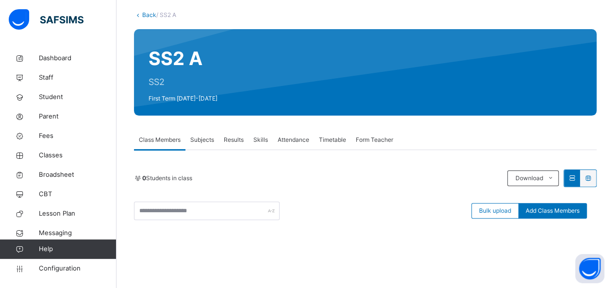
scroll to position [49, 0]
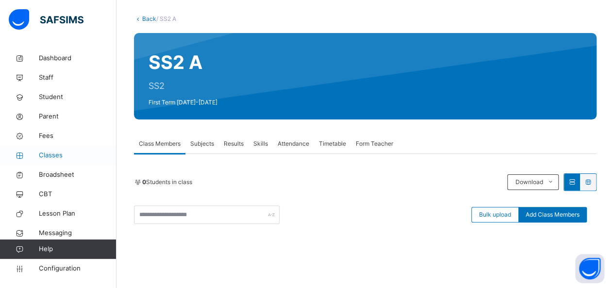
click at [50, 156] on span "Classes" at bounding box center [78, 156] width 78 height 10
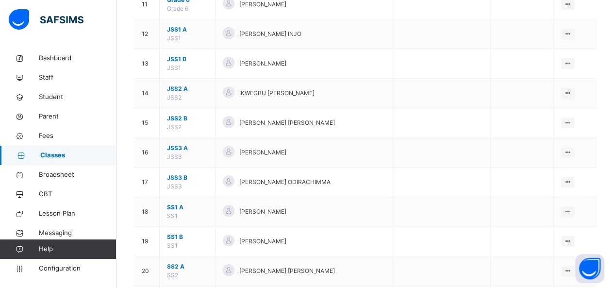
scroll to position [588, 0]
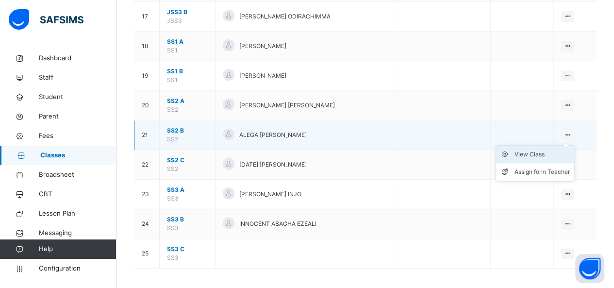
click at [553, 154] on div "View Class" at bounding box center [542, 155] width 55 height 10
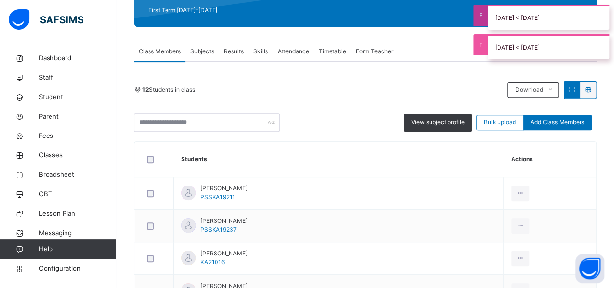
scroll to position [146, 0]
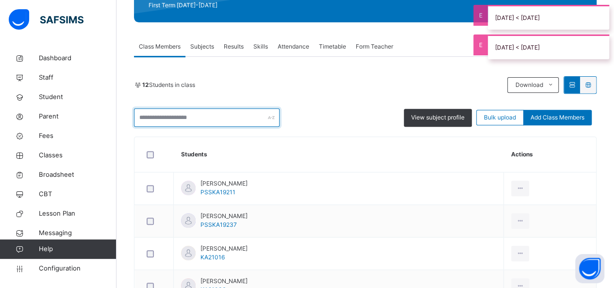
click at [165, 118] on input "text" at bounding box center [207, 117] width 146 height 18
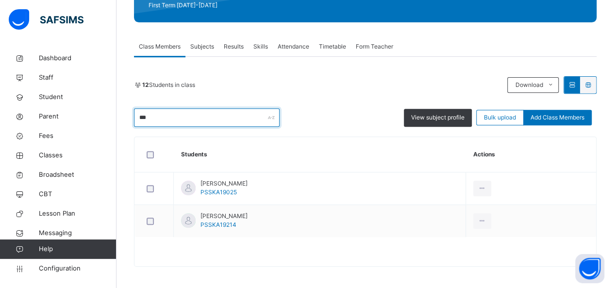
scroll to position [115, 0]
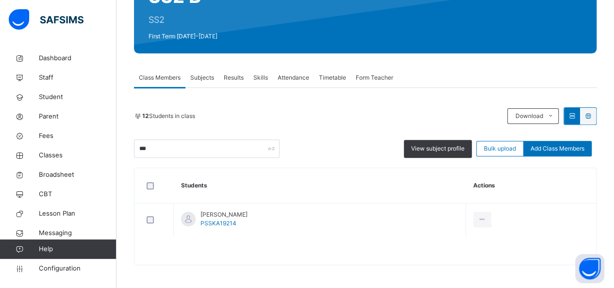
click at [322, 107] on div "12 Students in class Download Pdf Report Excel Report *** View subject profile …" at bounding box center [365, 176] width 463 height 177
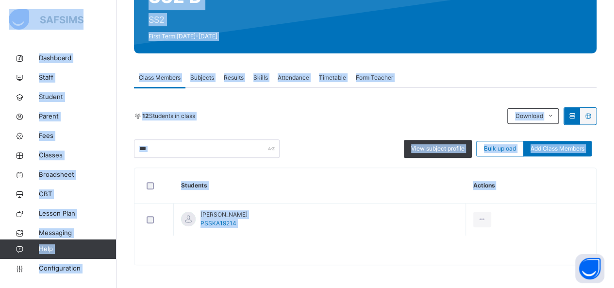
click at [313, 142] on div "*** View subject profile Bulk upload Add Class Members" at bounding box center [365, 148] width 463 height 18
click at [192, 145] on input "***" at bounding box center [207, 148] width 146 height 18
click at [183, 148] on input "***" at bounding box center [207, 148] width 146 height 18
click at [147, 144] on input "***" at bounding box center [207, 148] width 146 height 18
drag, startPoint x: 157, startPoint y: 146, endPoint x: 168, endPoint y: 141, distance: 11.5
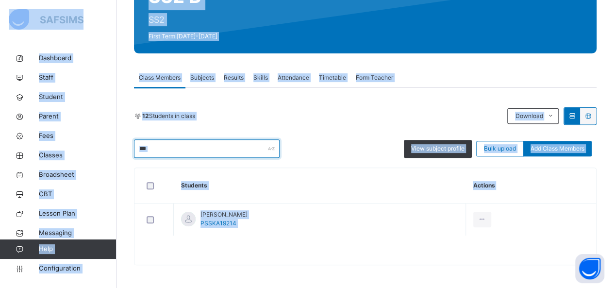
click at [156, 145] on input "***" at bounding box center [207, 148] width 146 height 18
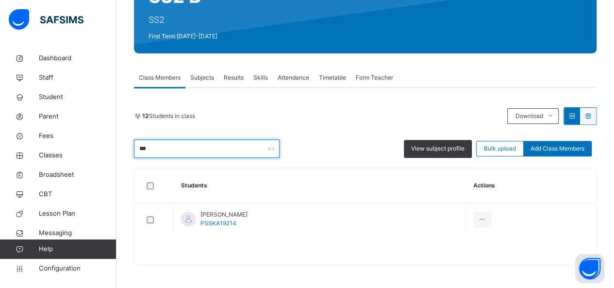
click at [174, 145] on input "***" at bounding box center [207, 148] width 146 height 18
type input "***"
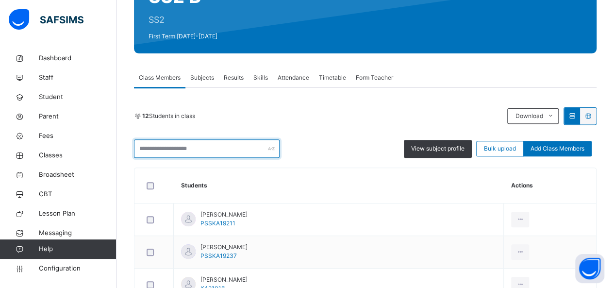
click at [189, 150] on input "text" at bounding box center [207, 148] width 146 height 18
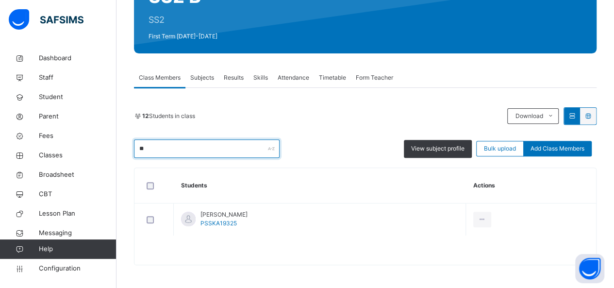
type input "*"
click at [321, 126] on div "12 Students in class Download Pdf Report Excel Report ** View subject profile B…" at bounding box center [365, 132] width 463 height 50
click at [185, 151] on input "**" at bounding box center [207, 148] width 146 height 18
type input "*"
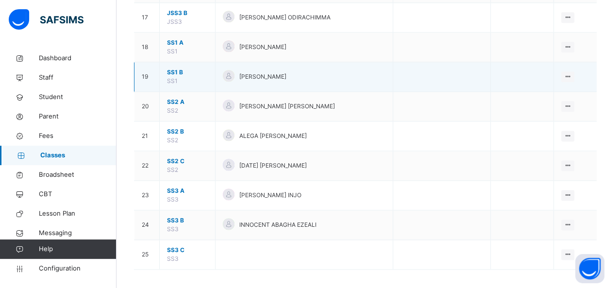
scroll to position [588, 0]
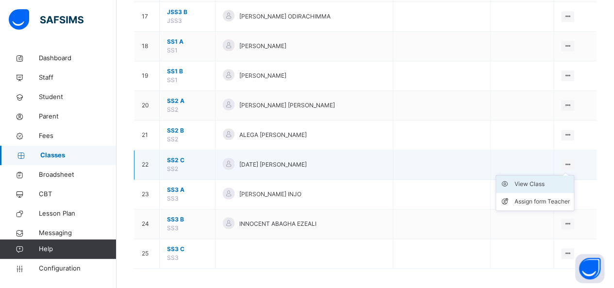
click at [522, 179] on div "View Class" at bounding box center [542, 184] width 55 height 10
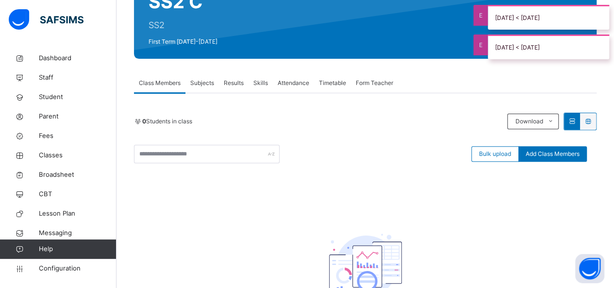
scroll to position [94, 0]
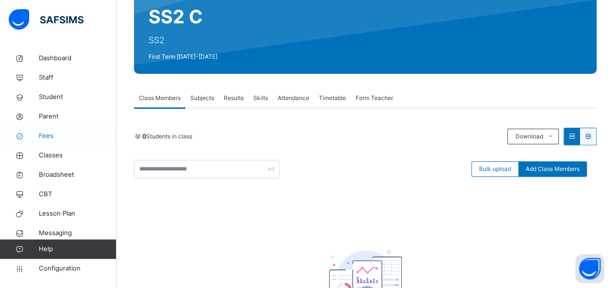
click at [50, 135] on span "Fees" at bounding box center [78, 136] width 78 height 10
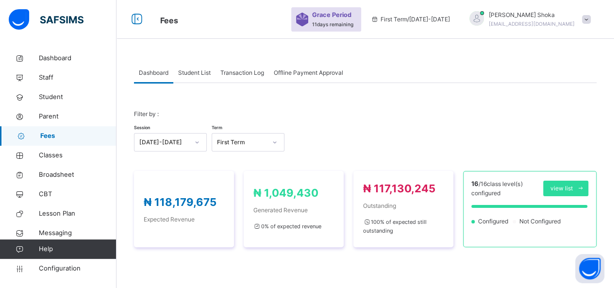
click at [259, 74] on span "Transaction Log" at bounding box center [242, 72] width 44 height 9
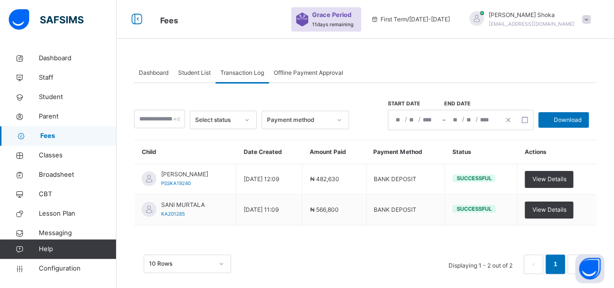
click at [320, 72] on span "Offline Payment Approval" at bounding box center [308, 72] width 69 height 9
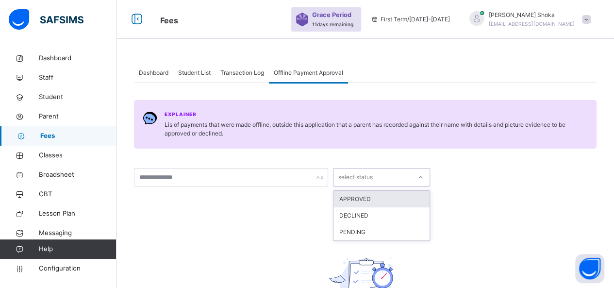
click at [358, 180] on div "select status" at bounding box center [355, 177] width 34 height 18
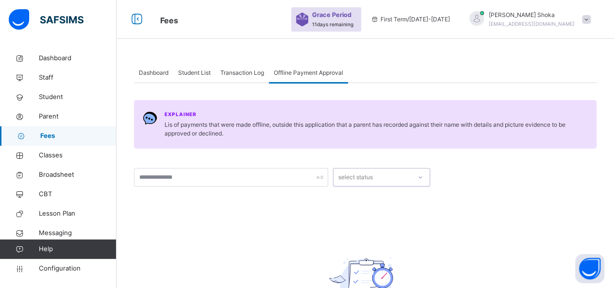
click at [358, 180] on div "select status" at bounding box center [355, 177] width 34 height 18
click at [232, 75] on span "Transaction Log" at bounding box center [242, 72] width 44 height 9
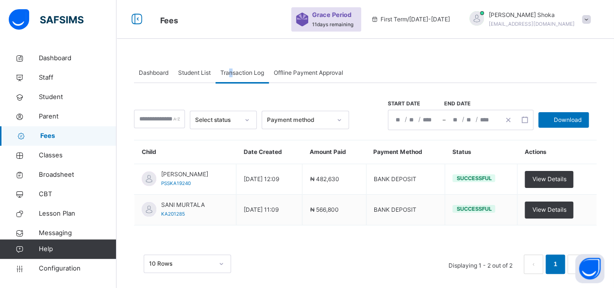
click at [209, 72] on span "Student List" at bounding box center [194, 72] width 33 height 9
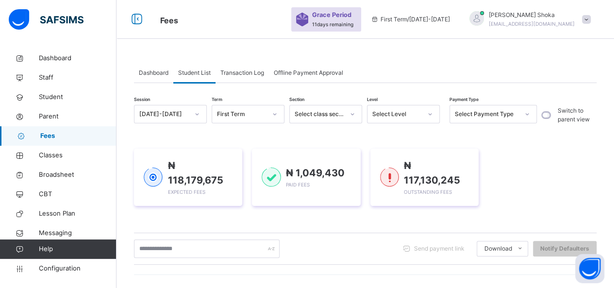
click at [200, 78] on div "Student List" at bounding box center [194, 72] width 42 height 19
click at [247, 74] on span "Transaction Log" at bounding box center [242, 72] width 44 height 9
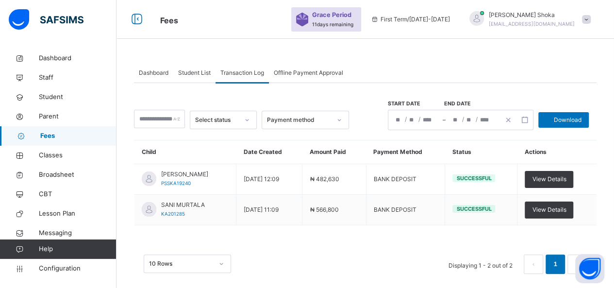
click at [301, 71] on span "Offline Payment Approval" at bounding box center [308, 72] width 69 height 9
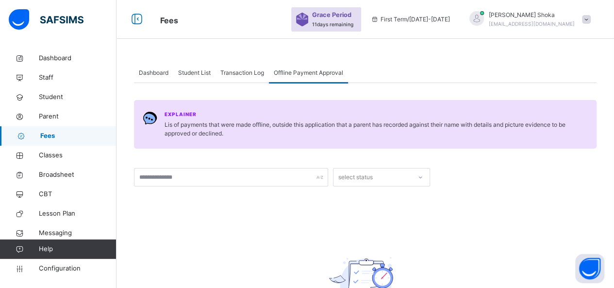
drag, startPoint x: 256, startPoint y: 70, endPoint x: 247, endPoint y: 70, distance: 8.8
click at [256, 70] on span "Transaction Log" at bounding box center [242, 72] width 44 height 9
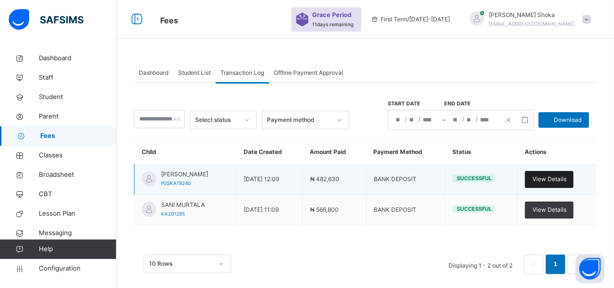
click at [561, 175] on span "View Details" at bounding box center [549, 179] width 34 height 9
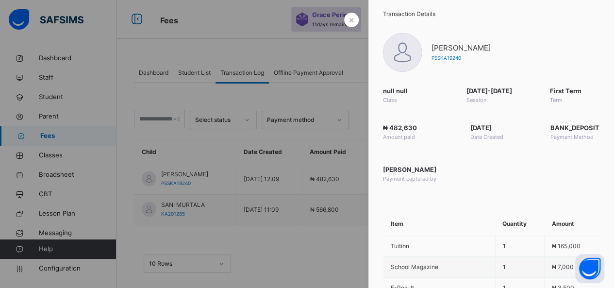
click at [287, 247] on div at bounding box center [307, 144] width 614 height 288
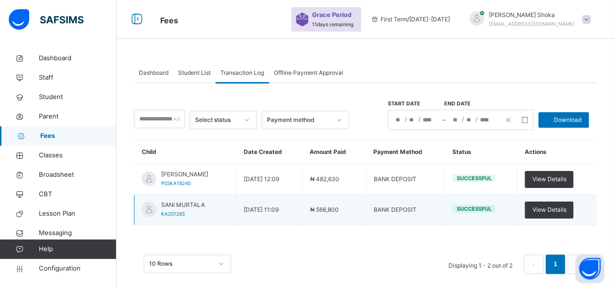
click at [348, 205] on td "₦ 566,800" at bounding box center [335, 210] width 64 height 31
click at [554, 203] on div "View Details" at bounding box center [549, 210] width 49 height 17
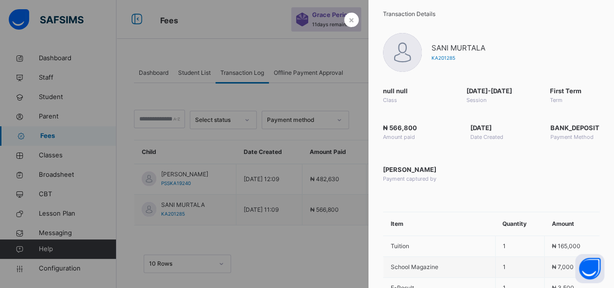
scroll to position [9, 0]
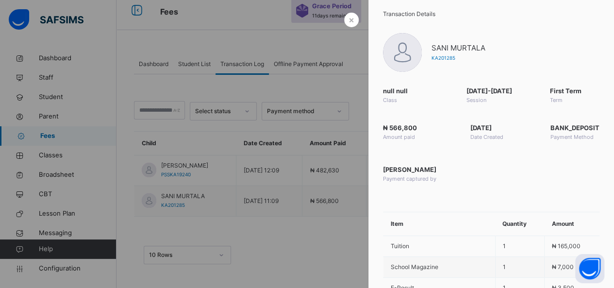
click at [330, 226] on div at bounding box center [307, 144] width 614 height 288
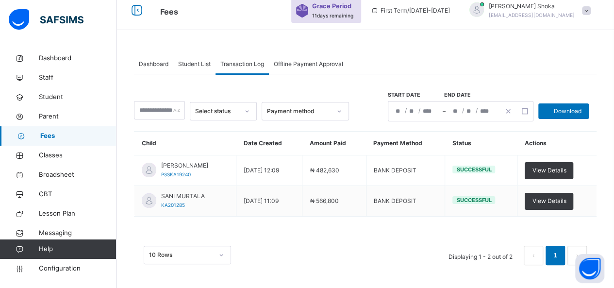
click at [196, 65] on span "Student List" at bounding box center [194, 64] width 33 height 9
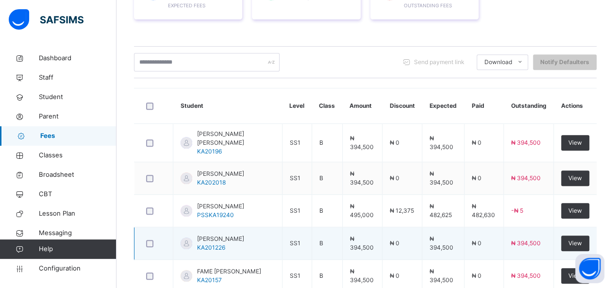
scroll to position [203, 0]
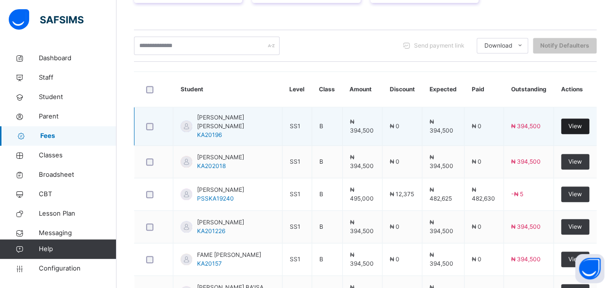
click at [582, 122] on span "View" at bounding box center [576, 126] width 14 height 9
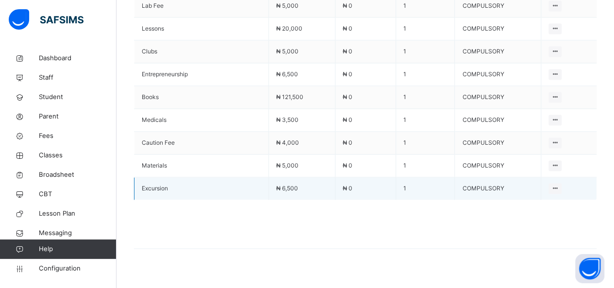
scroll to position [14, 0]
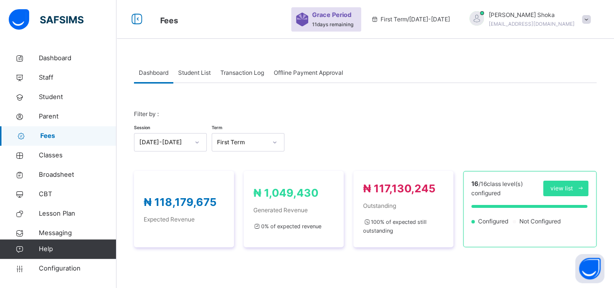
click at [203, 72] on span "Student List" at bounding box center [194, 72] width 33 height 9
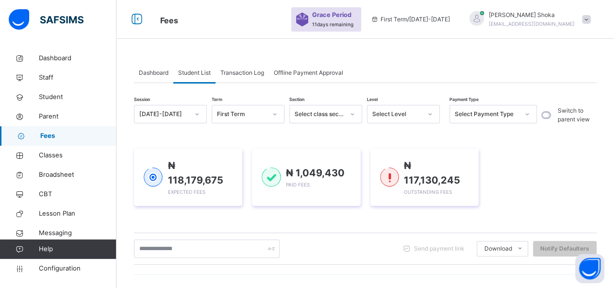
scroll to position [243, 0]
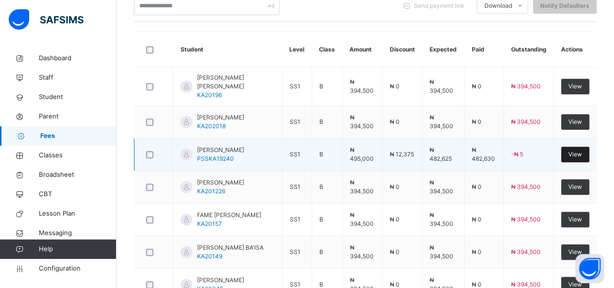
click at [582, 150] on span "View" at bounding box center [576, 154] width 14 height 9
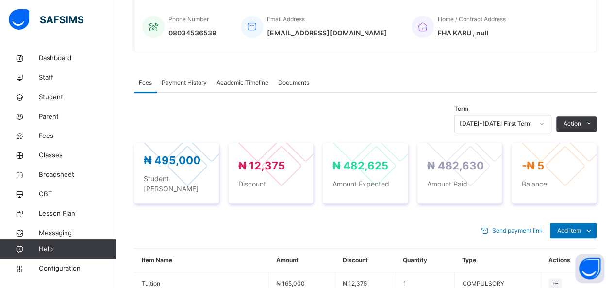
scroll to position [243, 0]
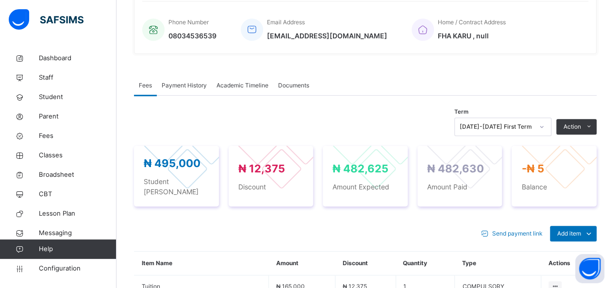
click at [205, 86] on span "Payment History" at bounding box center [184, 85] width 45 height 9
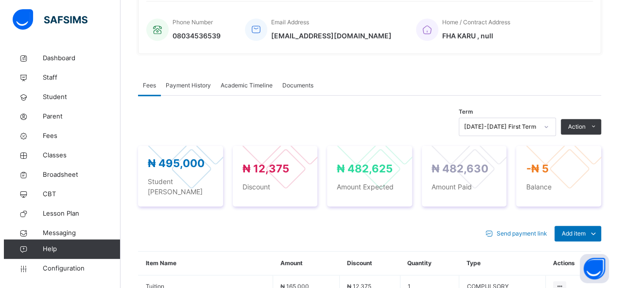
scroll to position [185, 0]
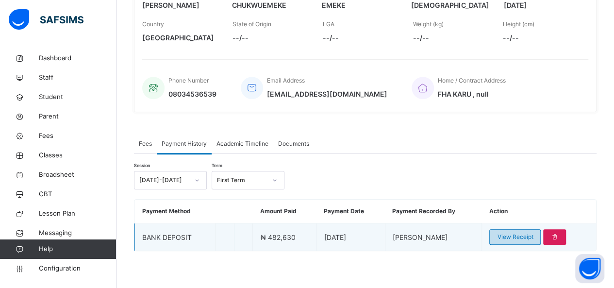
click at [529, 233] on span "View Receipt" at bounding box center [515, 237] width 36 height 9
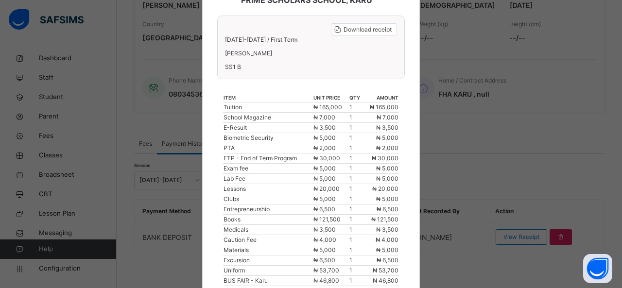
scroll to position [0, 0]
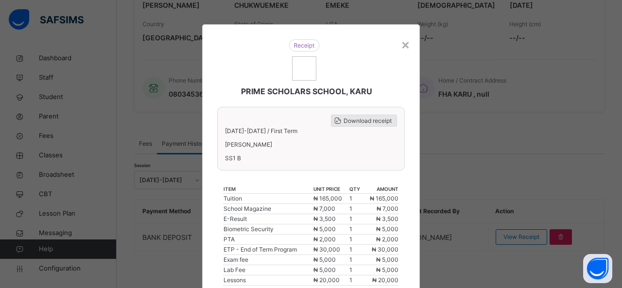
click at [359, 121] on span "Download receipt" at bounding box center [367, 121] width 48 height 9
click at [403, 47] on div "×" at bounding box center [405, 44] width 9 height 20
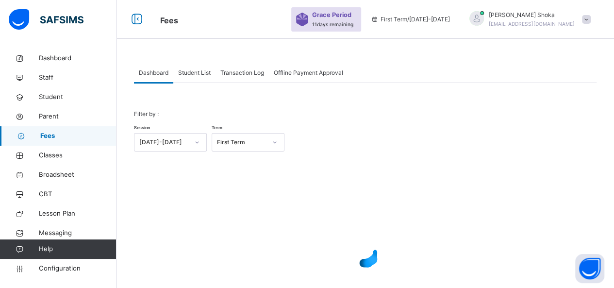
scroll to position [72, 0]
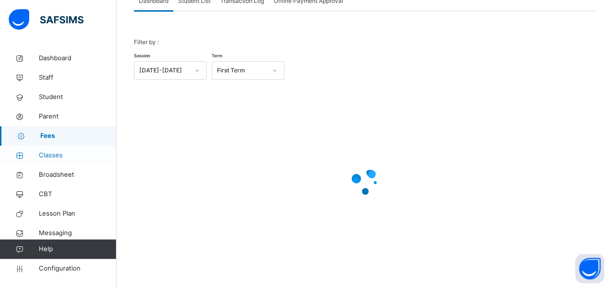
click at [54, 158] on span "Classes" at bounding box center [78, 156] width 78 height 10
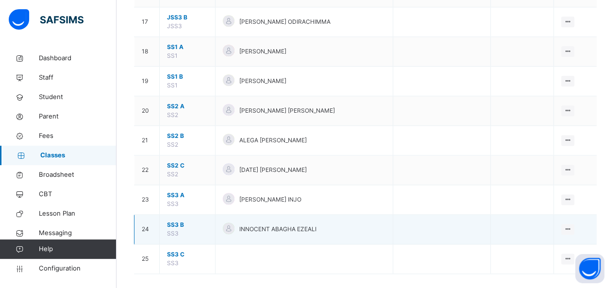
scroll to position [583, 0]
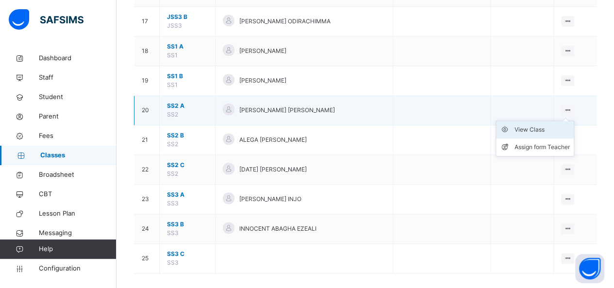
click at [540, 128] on div "View Class" at bounding box center [542, 130] width 55 height 10
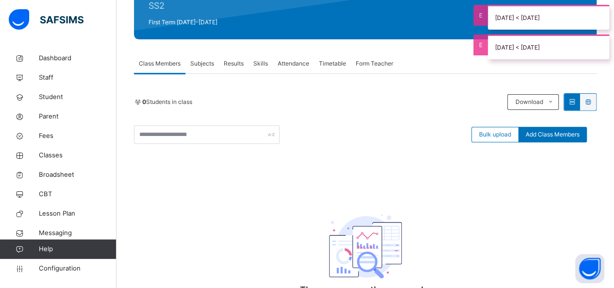
scroll to position [146, 0]
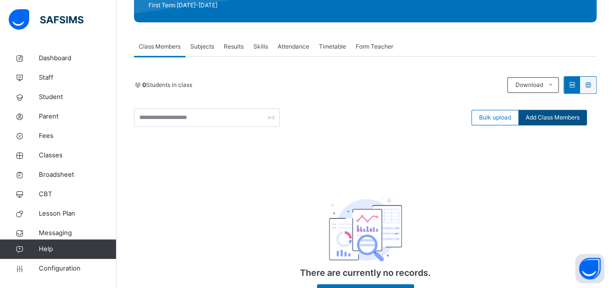
click at [579, 114] on span "Add Class Members" at bounding box center [553, 117] width 54 height 9
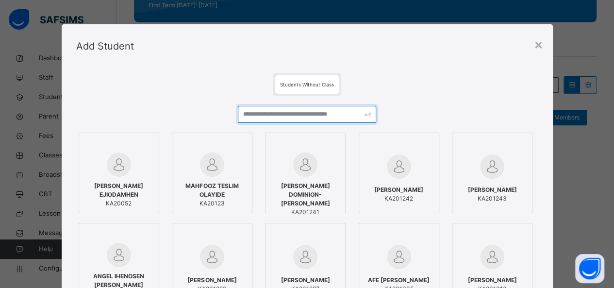
click at [263, 117] on input "text" at bounding box center [307, 114] width 139 height 17
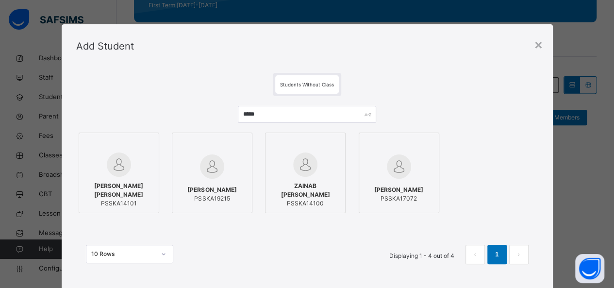
drag, startPoint x: 225, startPoint y: 188, endPoint x: 251, endPoint y: 164, distance: 35.0
click at [225, 188] on span "[PERSON_NAME]" at bounding box center [211, 189] width 49 height 9
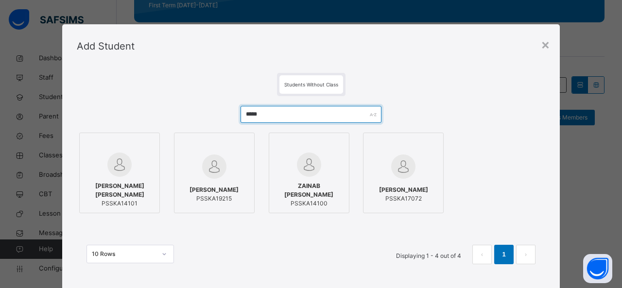
click at [281, 115] on input "*****" at bounding box center [310, 114] width 140 height 17
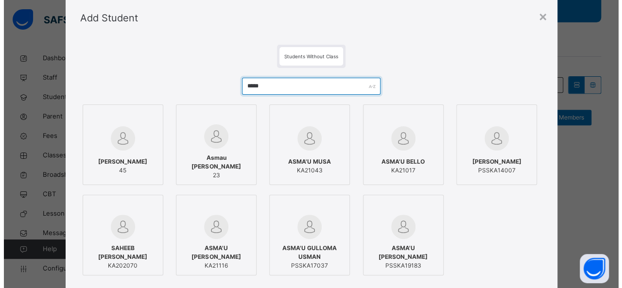
scroll to position [49, 0]
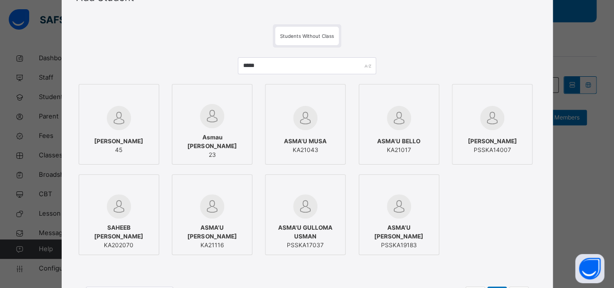
click at [387, 127] on img at bounding box center [399, 118] width 24 height 24
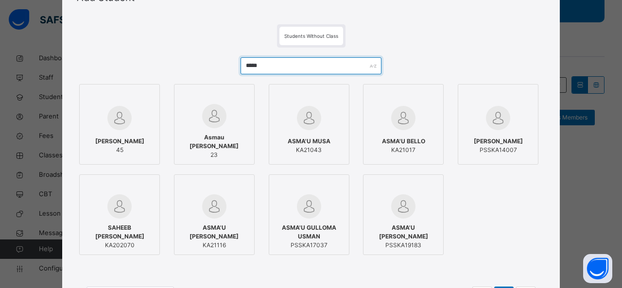
click at [282, 67] on input "*****" at bounding box center [310, 65] width 140 height 17
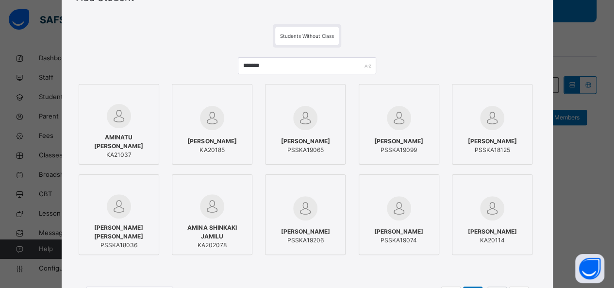
drag, startPoint x: 140, startPoint y: 147, endPoint x: 168, endPoint y: 135, distance: 31.1
click at [140, 146] on span "AMINATU [PERSON_NAME]" at bounding box center [119, 141] width 70 height 17
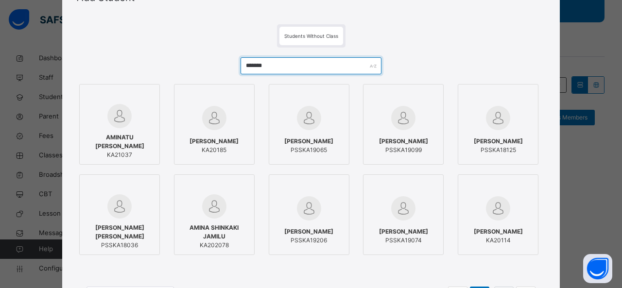
click at [290, 69] on input "*******" at bounding box center [310, 65] width 140 height 17
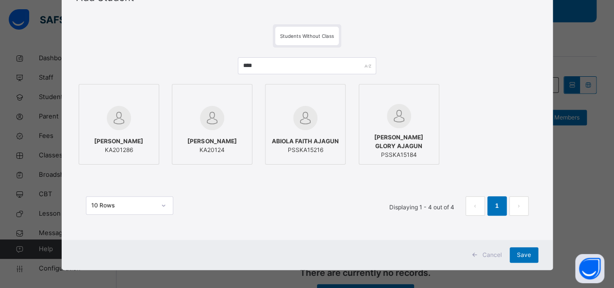
click at [134, 136] on div "[PERSON_NAME] KA201286" at bounding box center [119, 145] width 70 height 27
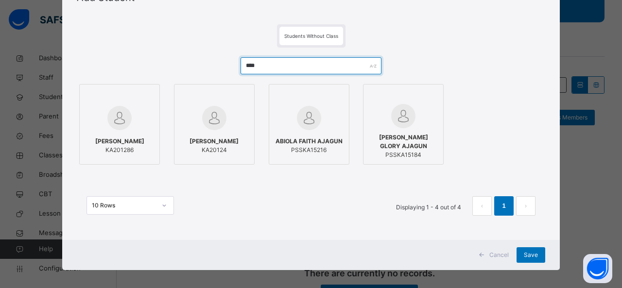
click at [264, 67] on input "****" at bounding box center [310, 65] width 140 height 17
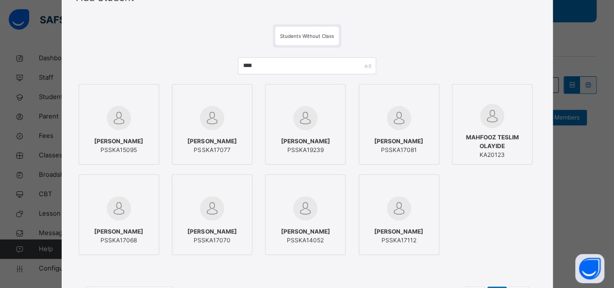
click at [320, 137] on span "[PERSON_NAME]" at bounding box center [305, 141] width 49 height 9
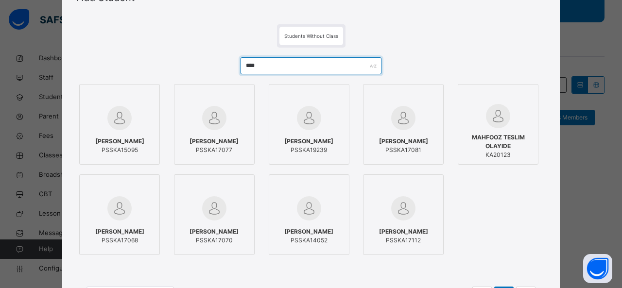
click at [280, 60] on input "****" at bounding box center [310, 65] width 140 height 17
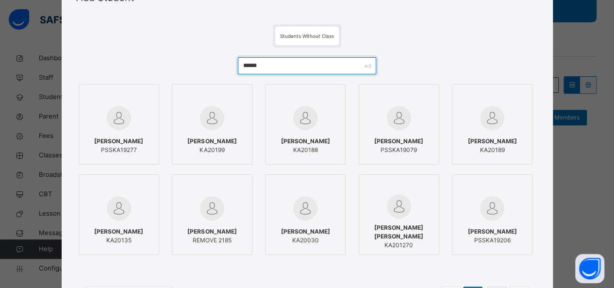
type input "******"
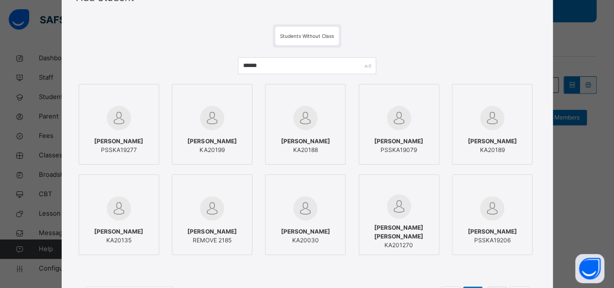
click at [131, 153] on span "PSSKA19277" at bounding box center [118, 150] width 49 height 9
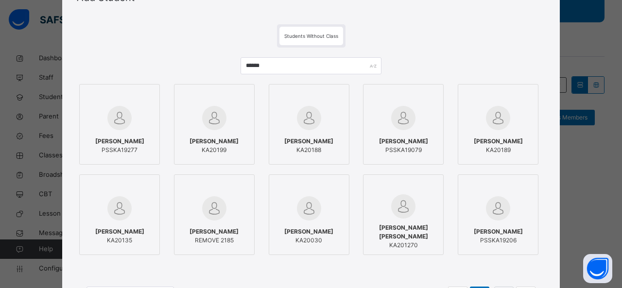
click at [149, 95] on icon at bounding box center [149, 95] width 0 height 0
click at [490, 220] on img at bounding box center [498, 208] width 24 height 24
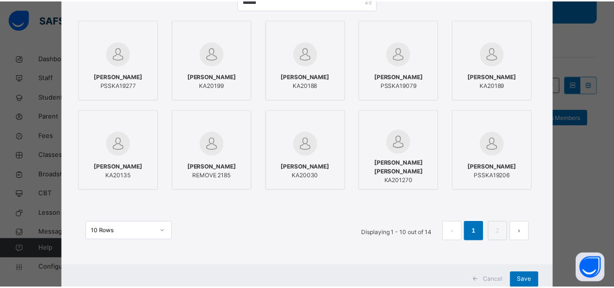
scroll to position [145, 0]
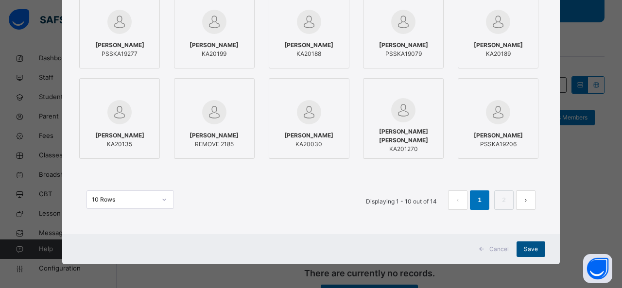
click at [527, 243] on div "Save" at bounding box center [530, 249] width 29 height 16
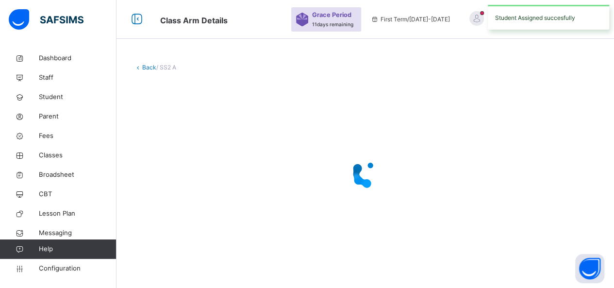
scroll to position [0, 0]
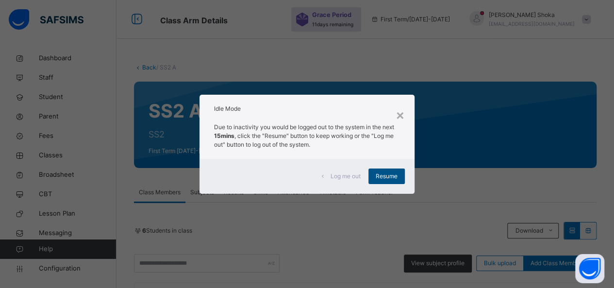
click at [388, 177] on span "Resume" at bounding box center [387, 176] width 22 height 9
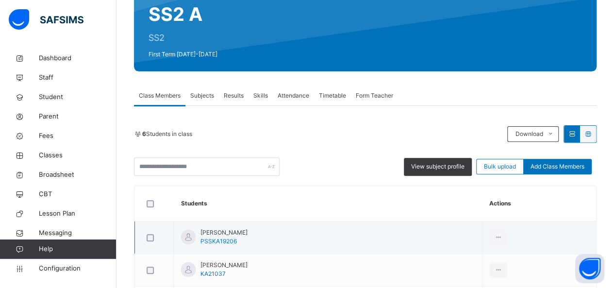
scroll to position [97, 0]
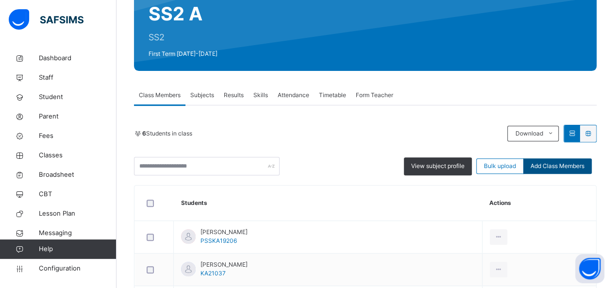
click at [573, 168] on span "Add Class Members" at bounding box center [558, 166] width 54 height 9
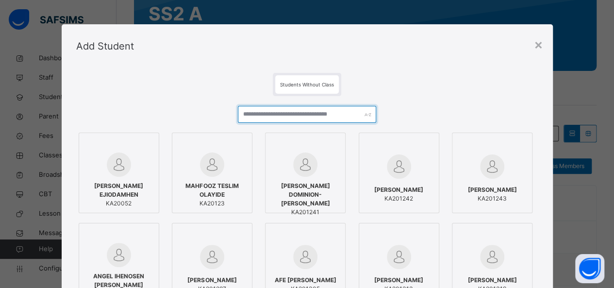
click at [286, 116] on input "text" at bounding box center [307, 114] width 139 height 17
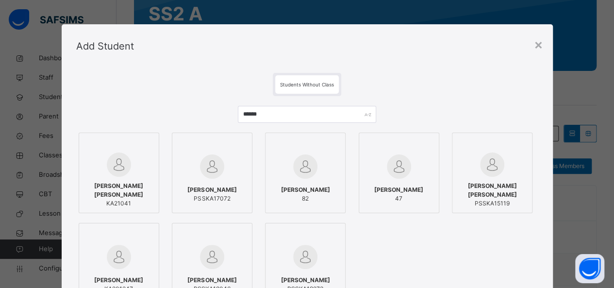
click at [107, 153] on img at bounding box center [119, 164] width 24 height 24
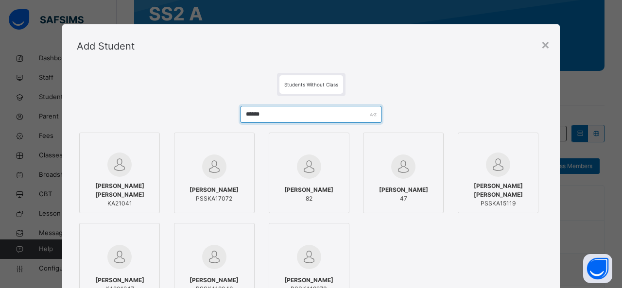
drag, startPoint x: 283, startPoint y: 116, endPoint x: 212, endPoint y: 118, distance: 70.4
click at [212, 118] on div "****** [PERSON_NAME] [PERSON_NAME] KA21041 [PERSON_NAME] PSSKA17072 [PERSON_NAM…" at bounding box center [311, 235] width 468 height 278
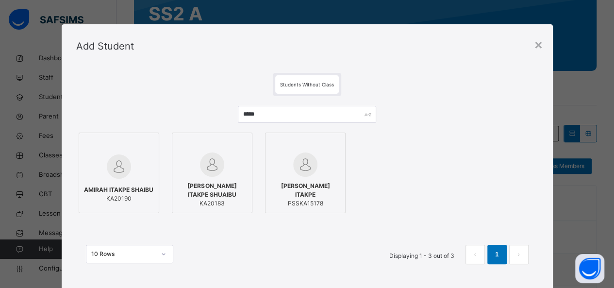
click at [311, 170] on img at bounding box center [305, 164] width 24 height 24
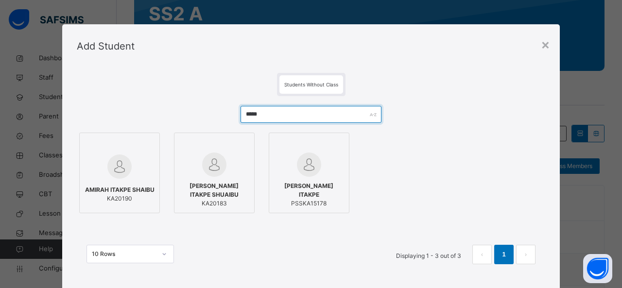
drag, startPoint x: 276, startPoint y: 114, endPoint x: 228, endPoint y: 114, distance: 47.6
click at [228, 114] on div "***** [PERSON_NAME] SHAIBU KA20190 [PERSON_NAME] ITAKPE SHUAIBU KA20183 [PERSON…" at bounding box center [311, 189] width 468 height 187
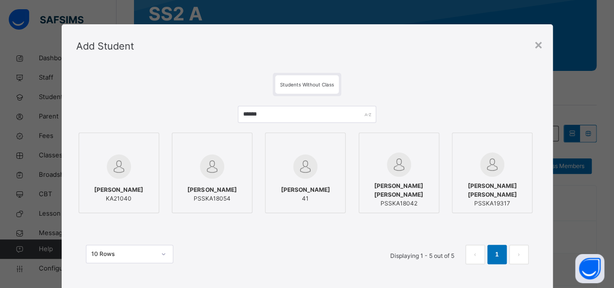
click at [232, 187] on span "[PERSON_NAME]" at bounding box center [211, 189] width 49 height 9
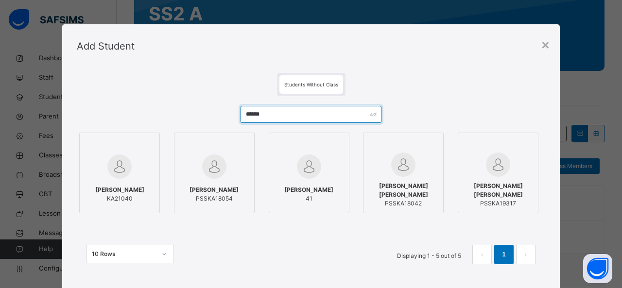
drag, startPoint x: 280, startPoint y: 120, endPoint x: 227, endPoint y: 110, distance: 53.8
click at [227, 110] on div "****** [PERSON_NAME] KA21040 [PERSON_NAME] PSSKA18054 [PERSON_NAME] 41 [PERSON_…" at bounding box center [311, 189] width 468 height 187
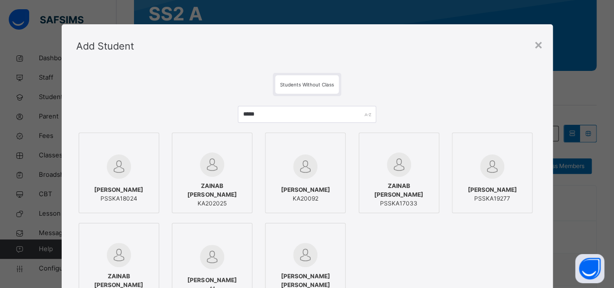
click at [500, 176] on img at bounding box center [492, 166] width 24 height 24
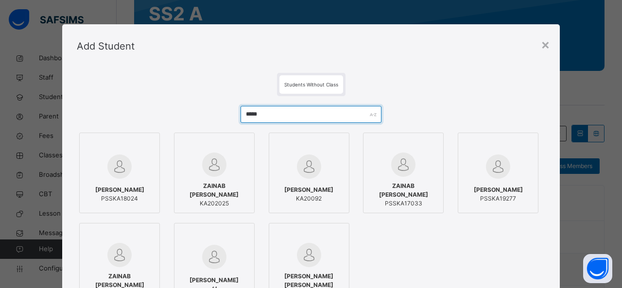
drag, startPoint x: 286, startPoint y: 119, endPoint x: 208, endPoint y: 119, distance: 77.7
click at [208, 119] on div "***** [PERSON_NAME] PSSKA18024 [PERSON_NAME] KA202025 [PERSON_NAME] KA20092 ZAI…" at bounding box center [311, 235] width 468 height 278
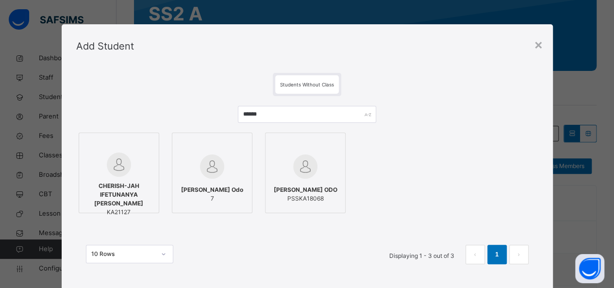
click at [134, 177] on div "CHERISH-JAH IFETUNANYA [PERSON_NAME] KA21127" at bounding box center [119, 199] width 70 height 45
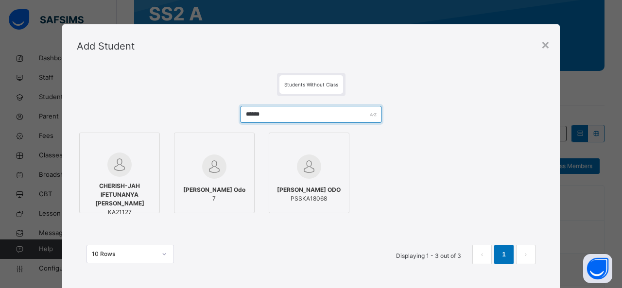
drag, startPoint x: 268, startPoint y: 113, endPoint x: 225, endPoint y: 112, distance: 43.2
click at [225, 112] on div "****** CHERISH-JAH IFETUNANYA [PERSON_NAME] KA21127 [PERSON_NAME] 7 [PERSON_NAM…" at bounding box center [311, 189] width 468 height 187
type input "*"
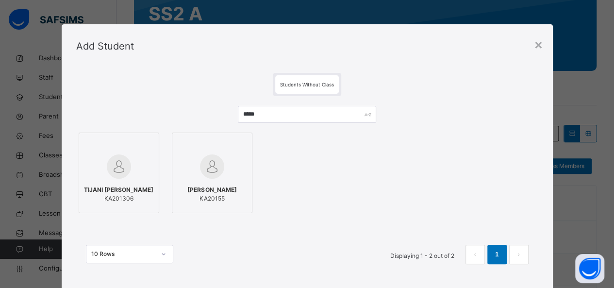
click at [97, 176] on div at bounding box center [119, 166] width 70 height 28
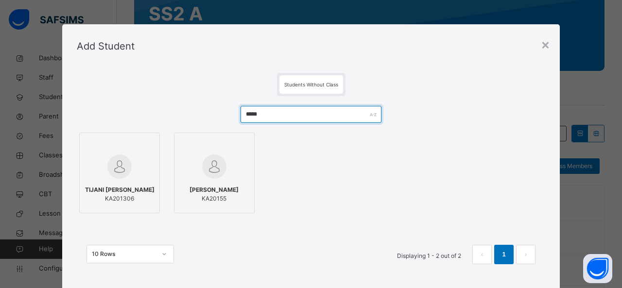
drag, startPoint x: 277, startPoint y: 118, endPoint x: 215, endPoint y: 106, distance: 62.8
click at [215, 106] on div "***** [PERSON_NAME] KA201306 [PERSON_NAME] KA20155 10 Rows Displaying 1 - 2 out…" at bounding box center [311, 189] width 468 height 187
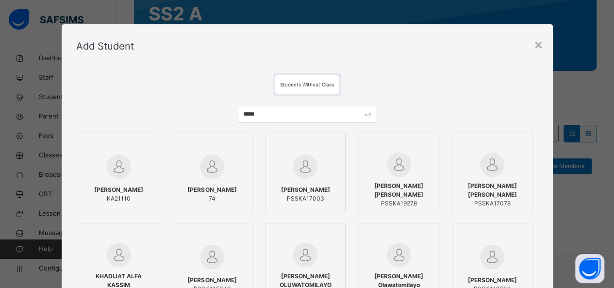
click at [113, 185] on span "[PERSON_NAME]" at bounding box center [118, 189] width 49 height 9
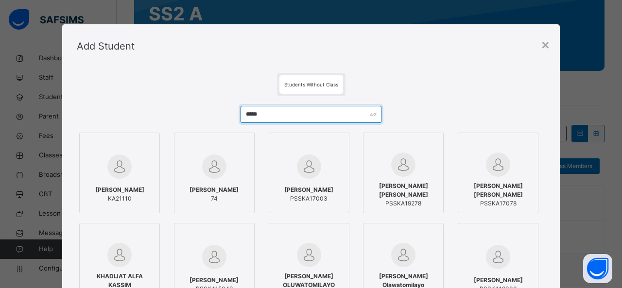
drag, startPoint x: 271, startPoint y: 112, endPoint x: 226, endPoint y: 117, distance: 45.4
click at [226, 117] on div "***** [PERSON_NAME] KA21110 [PERSON_NAME] 74 [PERSON_NAME] PSSKA17003 [PERSON_N…" at bounding box center [311, 235] width 468 height 278
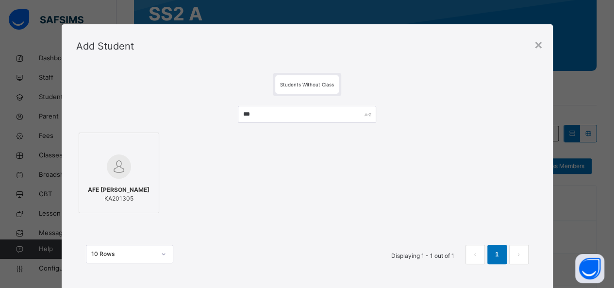
click at [135, 171] on div at bounding box center [119, 166] width 70 height 28
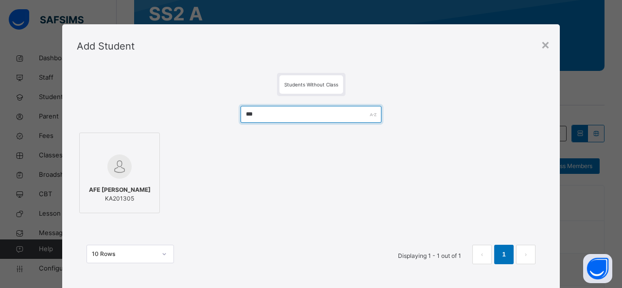
drag, startPoint x: 276, startPoint y: 113, endPoint x: 230, endPoint y: 108, distance: 45.9
click at [230, 108] on div "*** AFE [PERSON_NAME] KA201305 10 Rows Displaying 1 - 1 out of 1 1" at bounding box center [311, 189] width 468 height 187
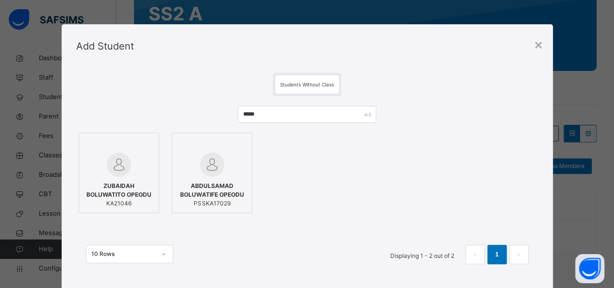
click at [130, 174] on div at bounding box center [119, 164] width 70 height 24
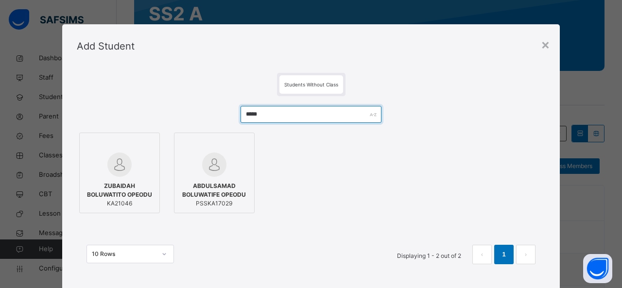
drag, startPoint x: 289, startPoint y: 118, endPoint x: 216, endPoint y: 114, distance: 74.0
click at [216, 114] on div "***** ZUBAIDAH BOLUWATITO OPEODU KA21046 ABDULSAMAD BOLUWATIFE OPEODU PSSKA1702…" at bounding box center [311, 189] width 468 height 187
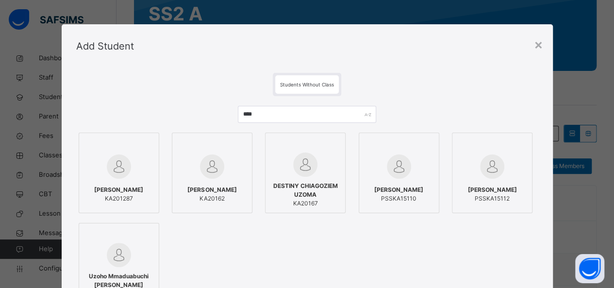
click at [133, 173] on div at bounding box center [119, 166] width 70 height 28
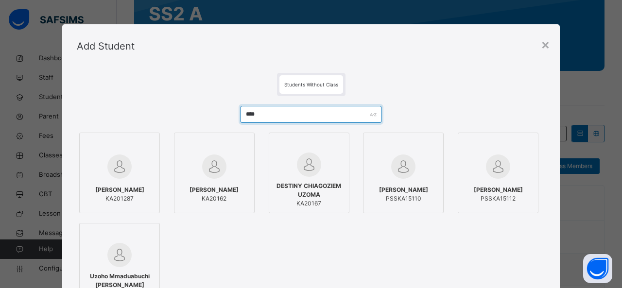
drag, startPoint x: 280, startPoint y: 115, endPoint x: 204, endPoint y: 108, distance: 76.5
click at [204, 108] on div "**** [PERSON_NAME] KA201287 [PERSON_NAME] KA20162 DESTINY CHIAGOZIEM UZOMA KA20…" at bounding box center [311, 235] width 468 height 278
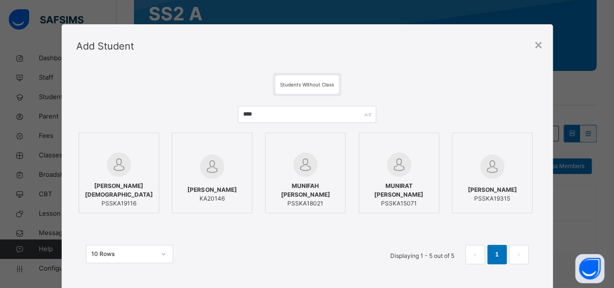
click at [495, 203] on span "PSSKA19315" at bounding box center [492, 198] width 49 height 9
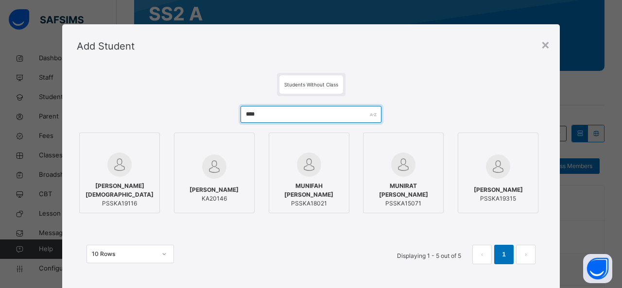
drag, startPoint x: 278, startPoint y: 117, endPoint x: 221, endPoint y: 104, distance: 58.1
click at [221, 104] on div "**** [PERSON_NAME] PSSKA19116 [PERSON_NAME] SAIDU KA20146 [PERSON_NAME] PSSKA18…" at bounding box center [311, 189] width 468 height 187
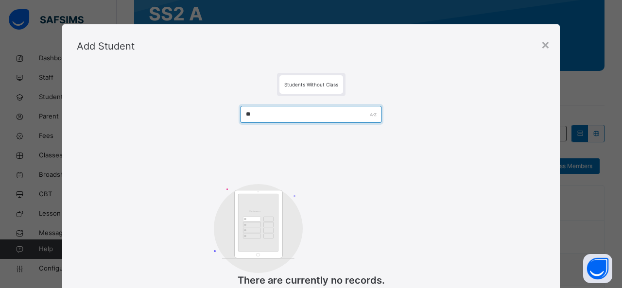
type input "*"
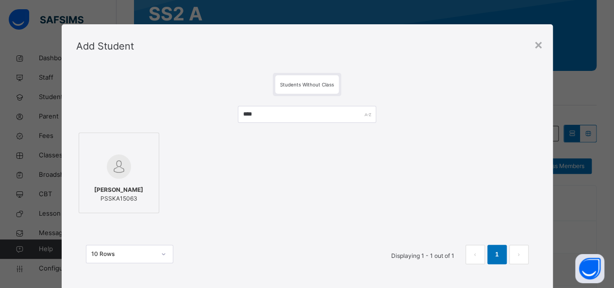
click at [141, 142] on div at bounding box center [119, 145] width 70 height 15
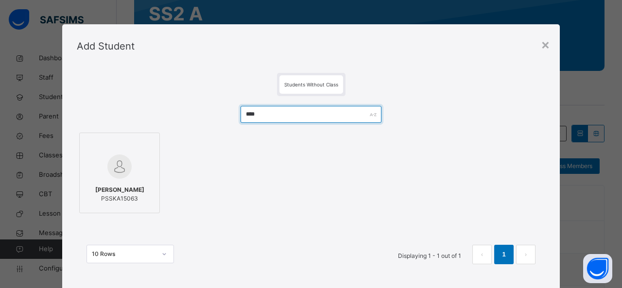
drag, startPoint x: 271, startPoint y: 116, endPoint x: 197, endPoint y: 110, distance: 74.0
click at [197, 110] on div "**** [PERSON_NAME] PSSKA15063 10 Rows Displaying 1 - 1 out of 1 1" at bounding box center [311, 189] width 468 height 187
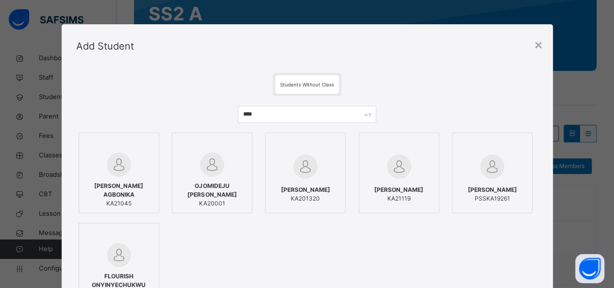
click at [107, 165] on img at bounding box center [119, 164] width 24 height 24
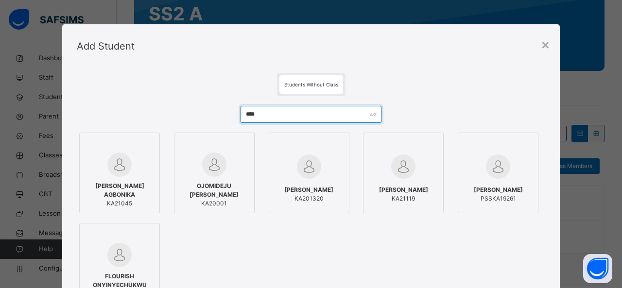
drag, startPoint x: 268, startPoint y: 111, endPoint x: 230, endPoint y: 109, distance: 37.9
click at [230, 109] on div "**** [PERSON_NAME] AGBONIKA KA21045 OJOMIDEJU [PERSON_NAME] KA20001 [PERSON_NAM…" at bounding box center [311, 235] width 468 height 278
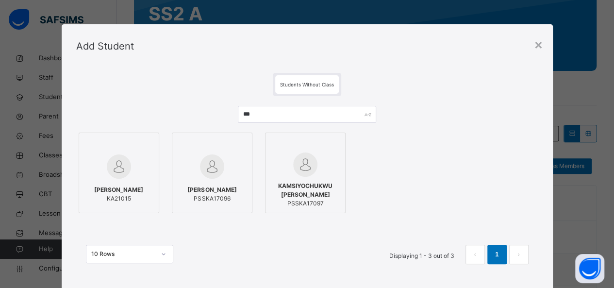
click at [126, 166] on div at bounding box center [119, 166] width 70 height 28
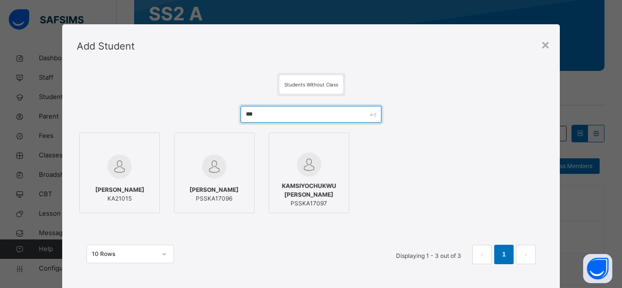
drag, startPoint x: 268, startPoint y: 116, endPoint x: 214, endPoint y: 111, distance: 54.2
click at [214, 111] on div "*** [PERSON_NAME] KA21015 [PERSON_NAME] PSSKA17096 KAMSIYOCHUKWU [PERSON_NAME] …" at bounding box center [311, 189] width 468 height 187
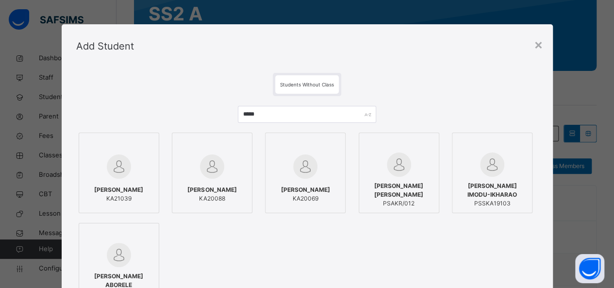
click at [119, 173] on img at bounding box center [119, 166] width 24 height 24
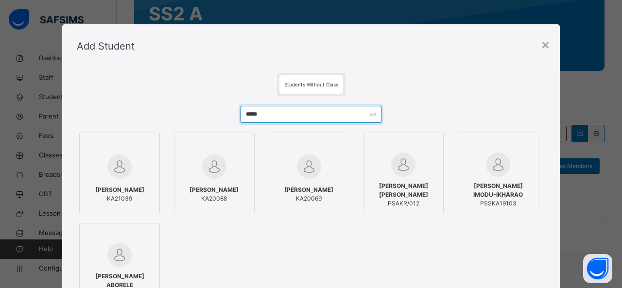
drag, startPoint x: 267, startPoint y: 114, endPoint x: 231, endPoint y: 119, distance: 36.8
click at [231, 119] on div "***** [PERSON_NAME] KA21039 [PERSON_NAME] MUHAMMAD KA20088 [PERSON_NAME] KA2006…" at bounding box center [311, 235] width 468 height 278
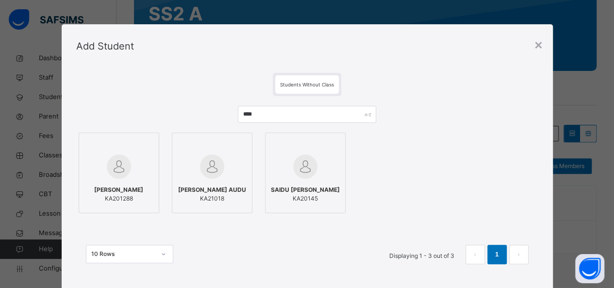
click at [206, 168] on img at bounding box center [212, 166] width 24 height 24
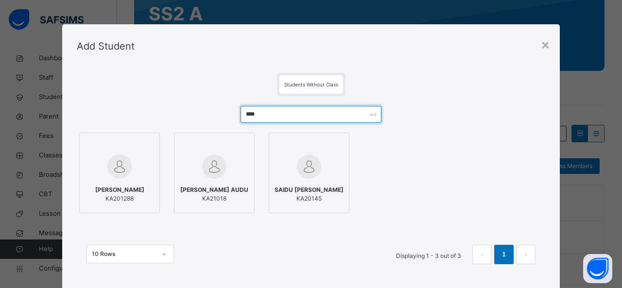
drag, startPoint x: 263, startPoint y: 119, endPoint x: 234, endPoint y: 114, distance: 29.6
click at [234, 114] on div "**** [PERSON_NAME] KA201288 [PERSON_NAME] AUDU KA21018 SAIDU [PERSON_NAME] KA20…" at bounding box center [311, 189] width 468 height 187
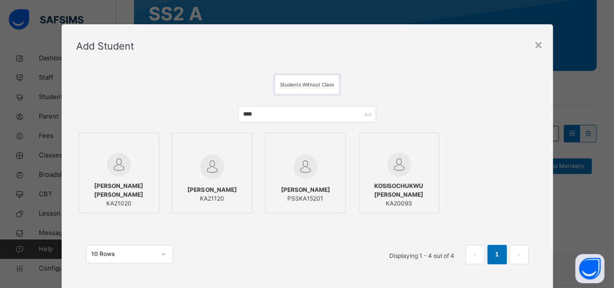
click at [128, 187] on span "[PERSON_NAME] [PERSON_NAME]" at bounding box center [119, 190] width 70 height 17
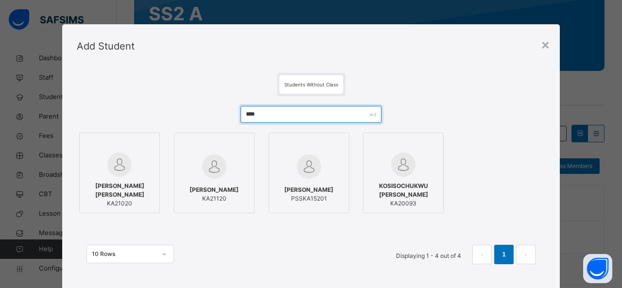
drag, startPoint x: 269, startPoint y: 118, endPoint x: 200, endPoint y: 117, distance: 68.5
click at [200, 117] on div "**** [PERSON_NAME] [PERSON_NAME] KA21020 [PERSON_NAME] KA21120 [PERSON_NAME] PS…" at bounding box center [311, 189] width 468 height 187
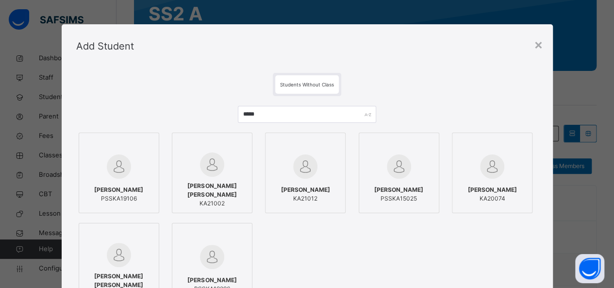
click at [145, 159] on div at bounding box center [119, 166] width 70 height 28
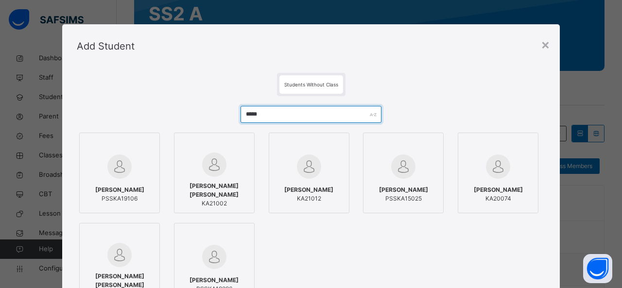
drag, startPoint x: 259, startPoint y: 116, endPoint x: 236, endPoint y: 118, distance: 22.9
click at [236, 118] on div "***** [PERSON_NAME] PSSKA19106 [PERSON_NAME] [PERSON_NAME] KA21002 [PERSON_NAME…" at bounding box center [311, 235] width 468 height 278
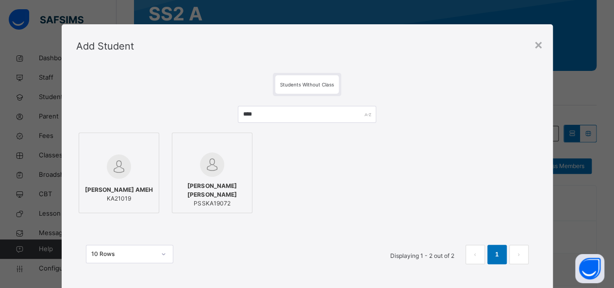
click at [112, 185] on span "[PERSON_NAME] AMEH" at bounding box center [119, 189] width 68 height 9
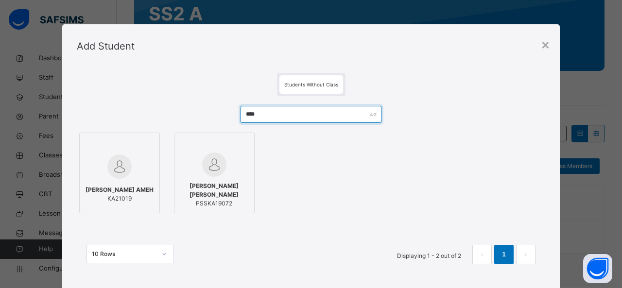
drag, startPoint x: 270, startPoint y: 118, endPoint x: 232, endPoint y: 118, distance: 37.9
click at [232, 118] on div "**** [PERSON_NAME] AMEH KA21019 [PERSON_NAME] [PERSON_NAME] PSSKA19072 10 Rows …" at bounding box center [311, 189] width 468 height 187
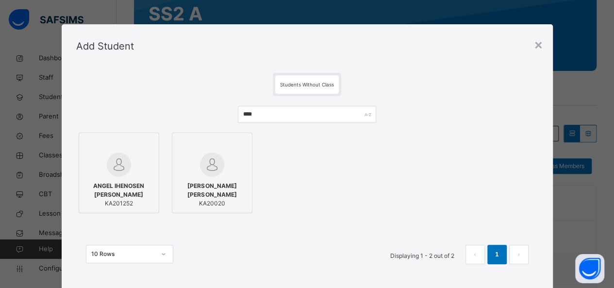
click at [127, 189] on span "ANGEL IHENOSEN [PERSON_NAME]" at bounding box center [119, 190] width 70 height 17
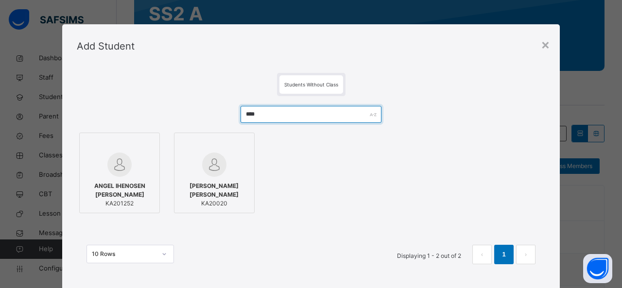
drag, startPoint x: 280, startPoint y: 108, endPoint x: 222, endPoint y: 111, distance: 57.8
click at [222, 111] on div "**** ANGEL IHENOSEN [PERSON_NAME] KA201252 [PERSON_NAME] [PERSON_NAME] KA20020 …" at bounding box center [311, 189] width 468 height 187
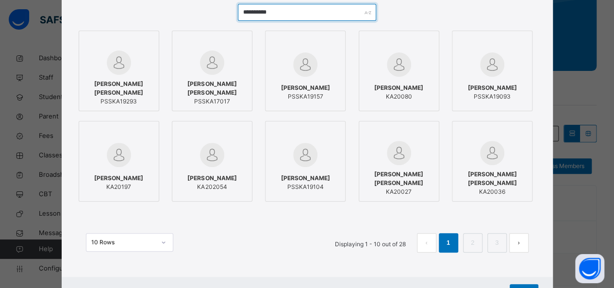
scroll to position [100, 0]
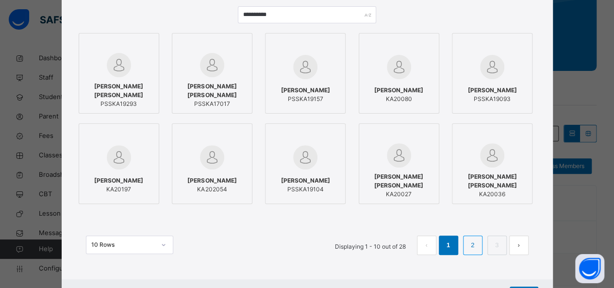
click at [473, 248] on link "2" at bounding box center [472, 245] width 9 height 13
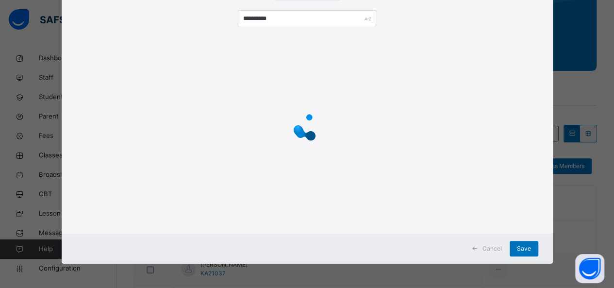
scroll to position [0, 0]
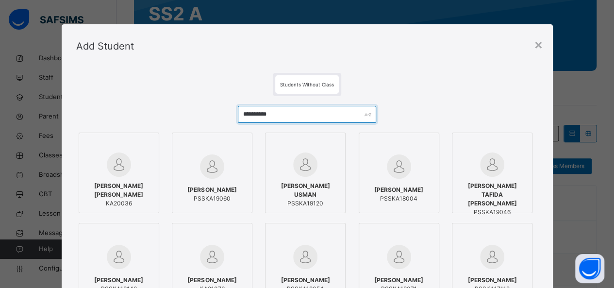
click at [275, 112] on input "**********" at bounding box center [307, 114] width 139 height 17
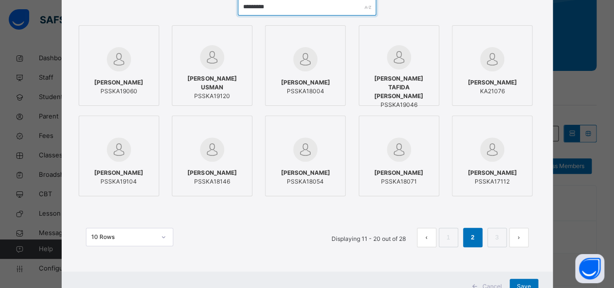
scroll to position [112, 0]
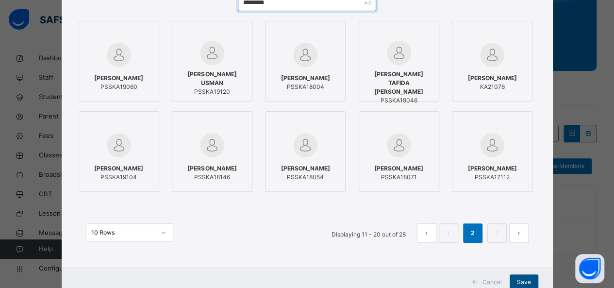
type input "*********"
click at [520, 279] on span "Save" at bounding box center [524, 282] width 14 height 9
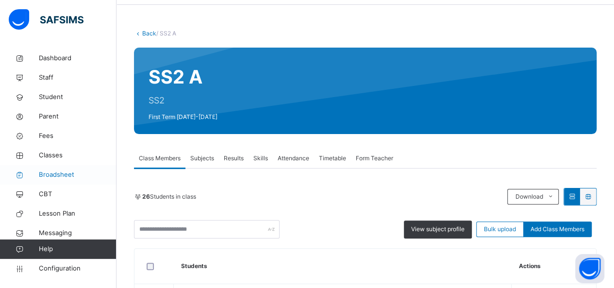
scroll to position [49, 0]
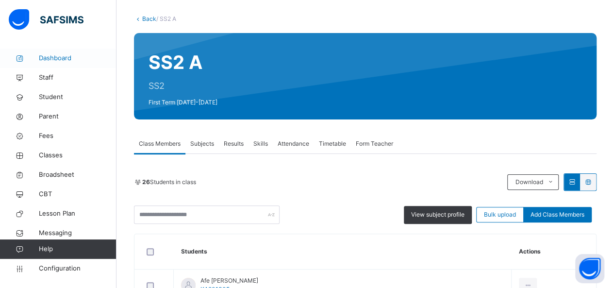
click at [68, 58] on span "Dashboard" at bounding box center [78, 58] width 78 height 10
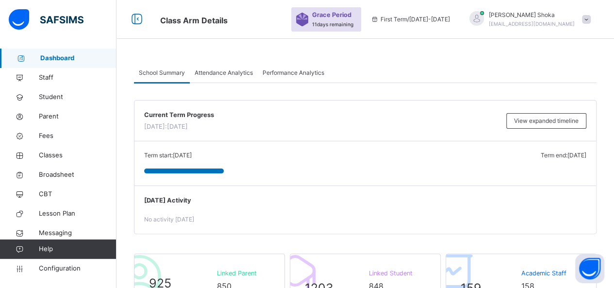
click at [237, 77] on div "Attendance Analytics" at bounding box center [224, 72] width 68 height 19
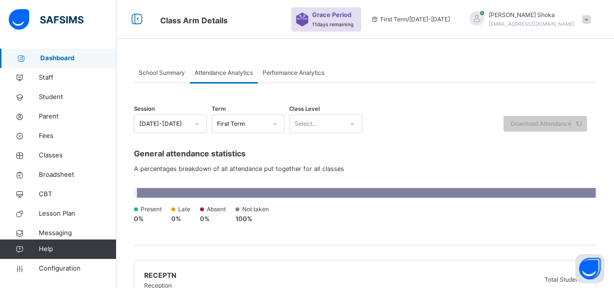
click at [303, 71] on span "Performance Analytics" at bounding box center [294, 72] width 62 height 9
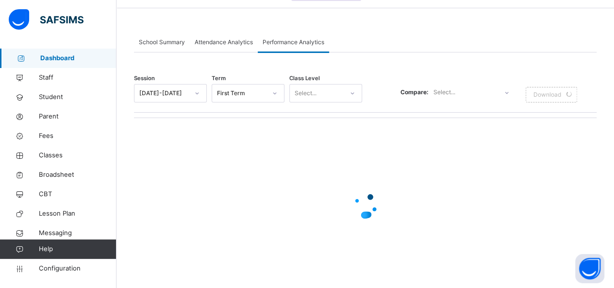
scroll to position [35, 0]
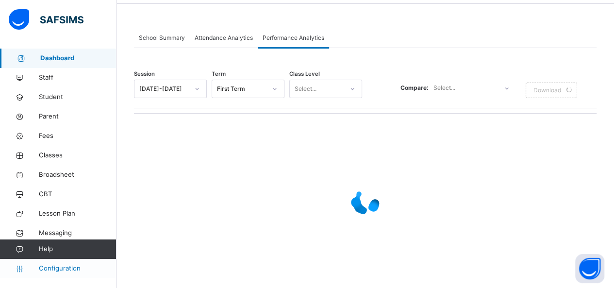
click at [49, 270] on span "Configuration" at bounding box center [77, 269] width 77 height 10
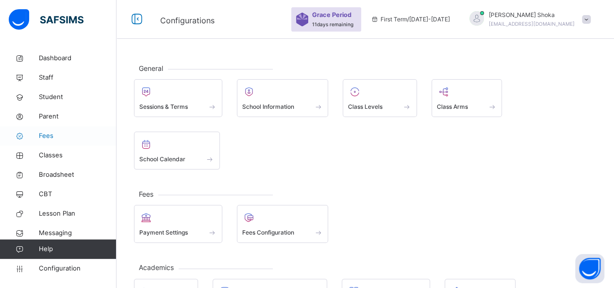
click at [48, 136] on span "Fees" at bounding box center [78, 136] width 78 height 10
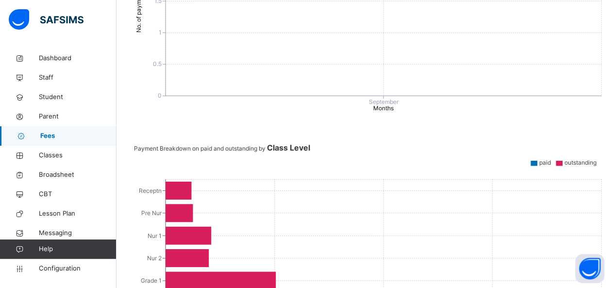
scroll to position [637, 0]
